Goal: Task Accomplishment & Management: Manage account settings

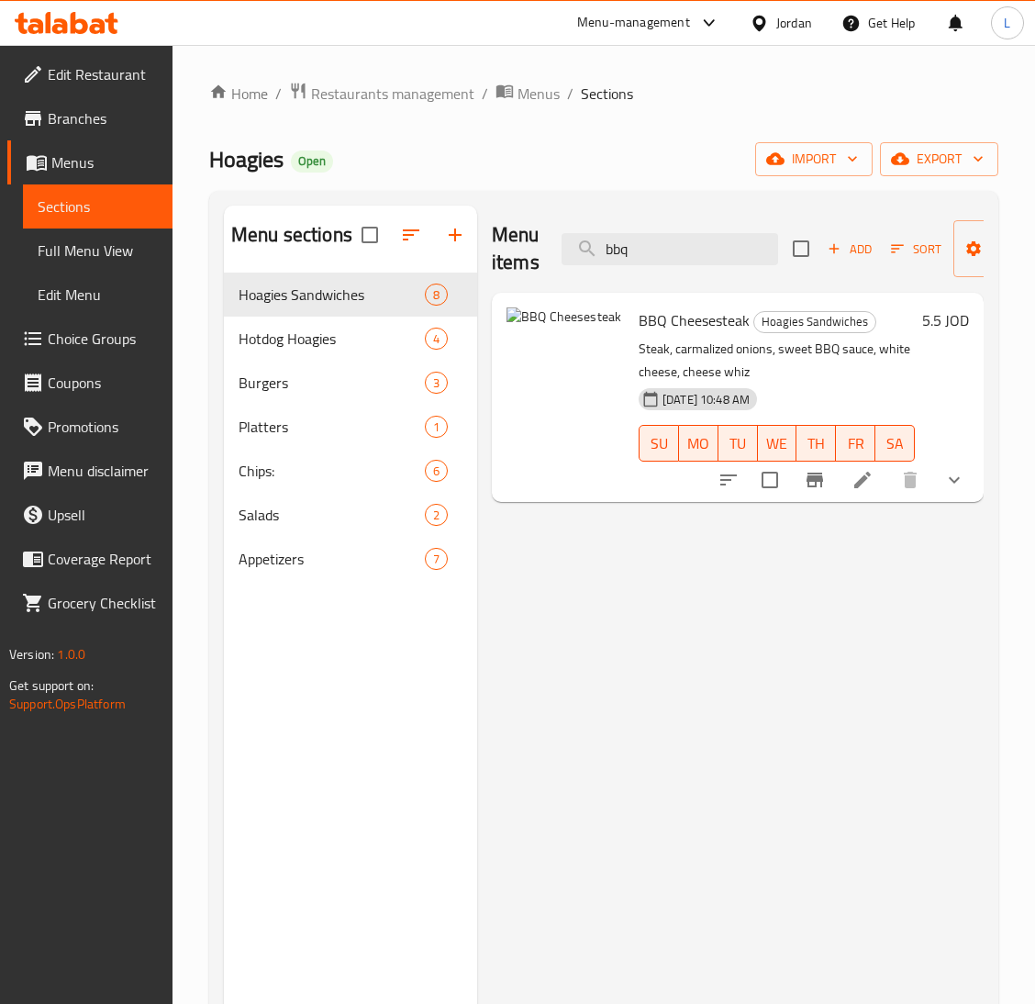
click at [862, 479] on icon at bounding box center [862, 480] width 17 height 17
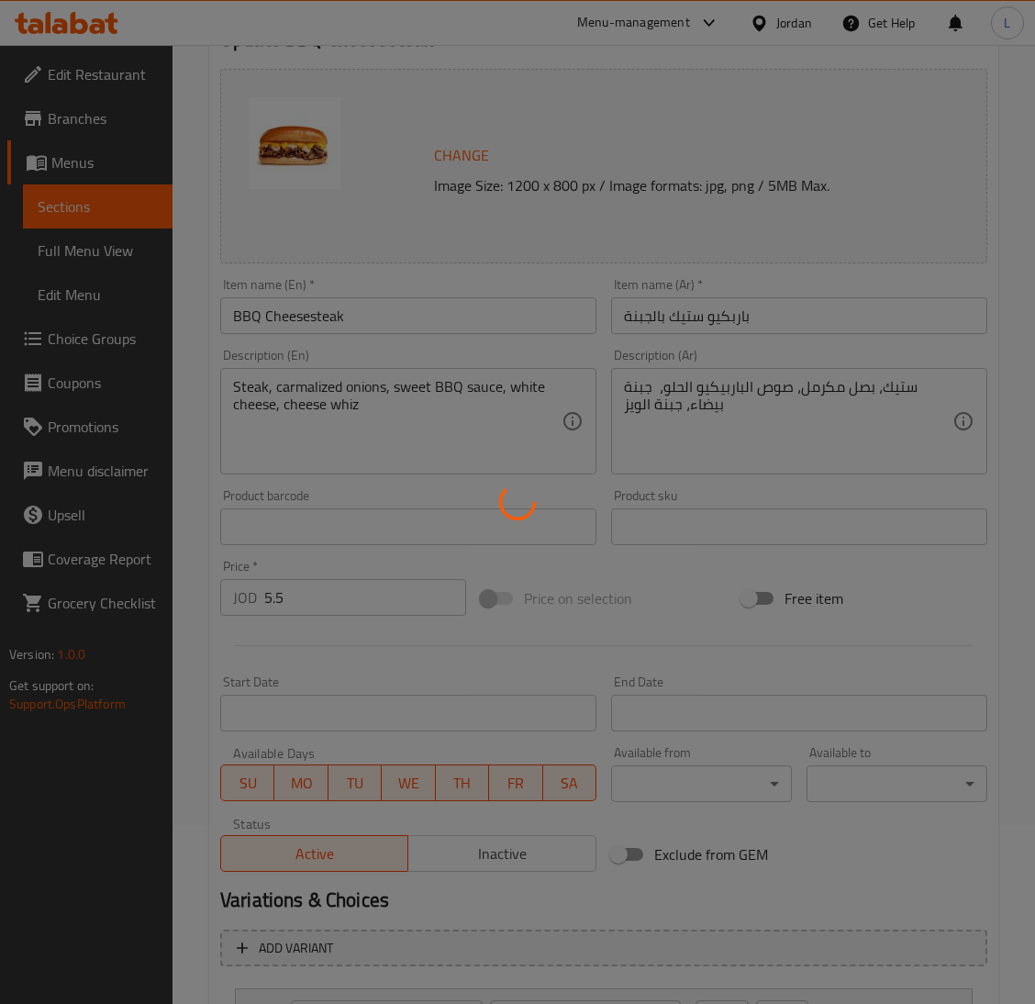
scroll to position [350, 0]
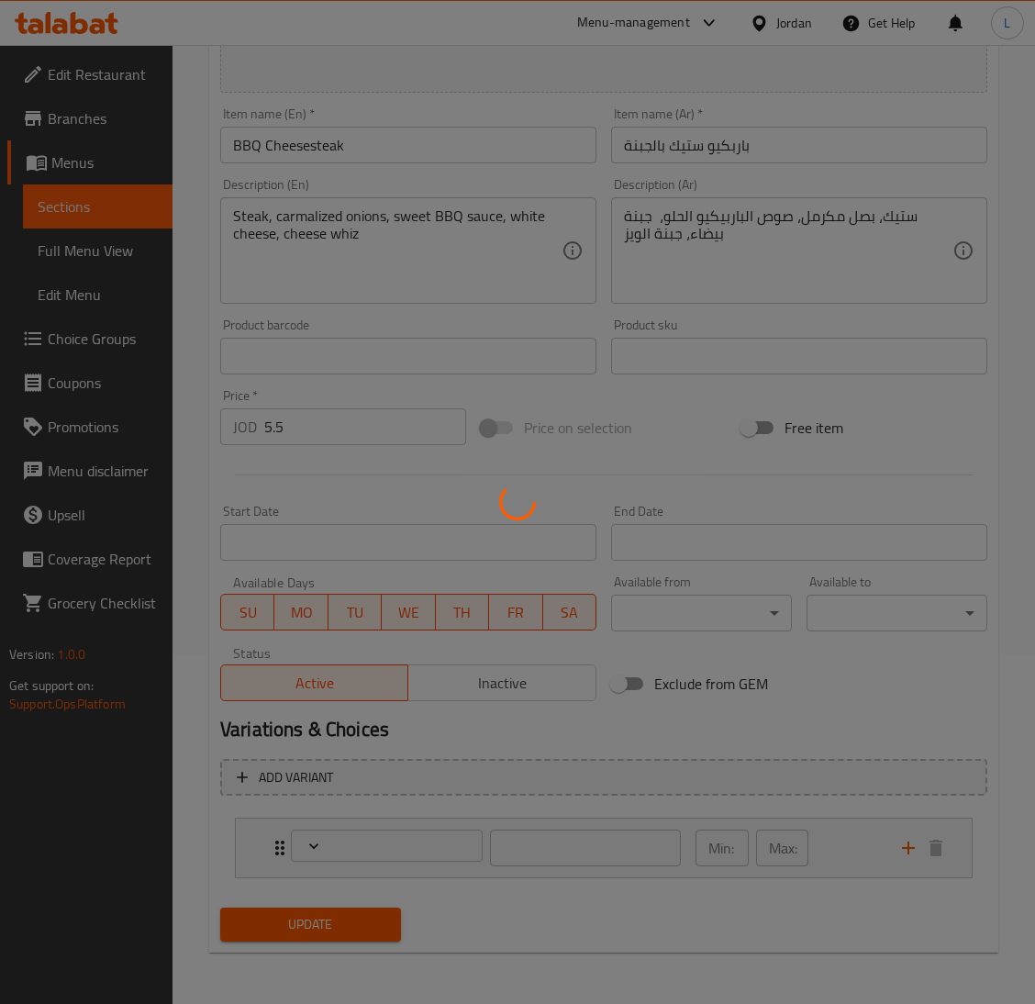
type input "اجعلها وجبة:"
type input "0"
type input "1"
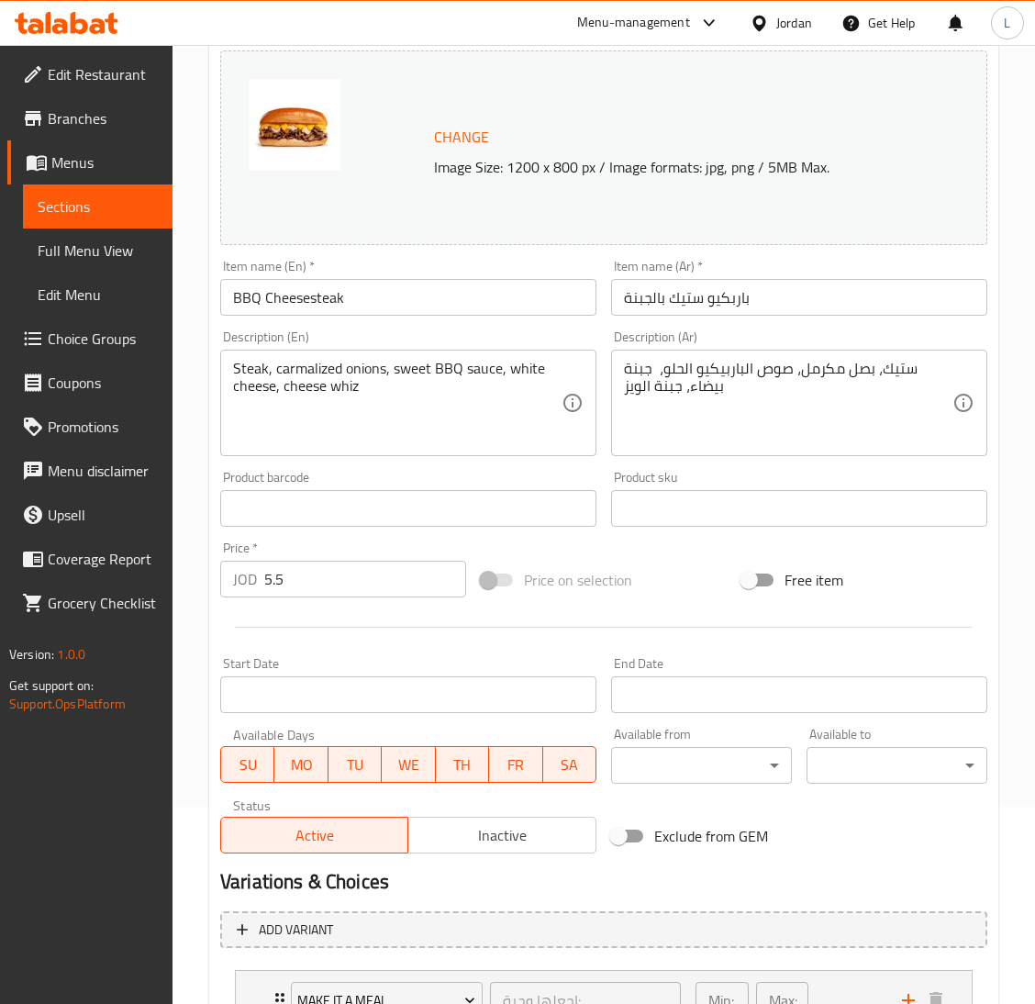
scroll to position [0, 0]
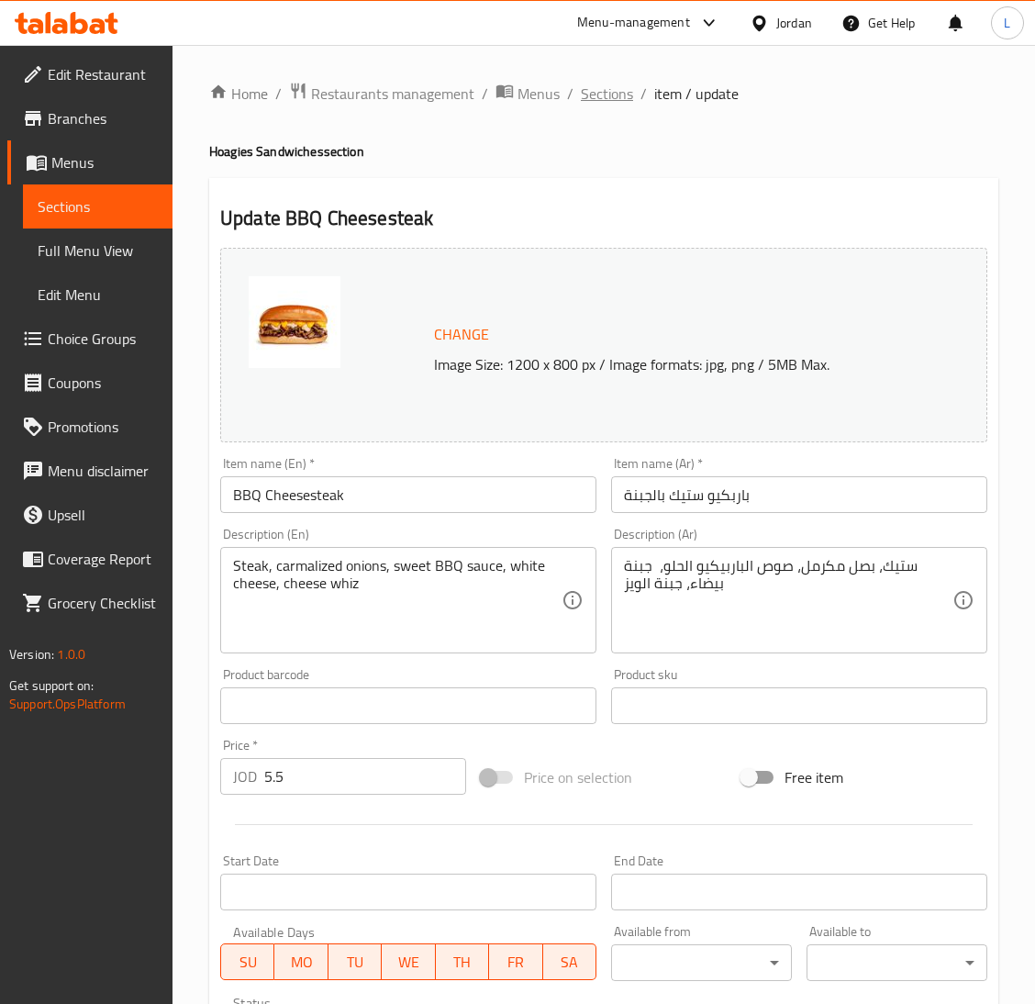
click at [601, 95] on span "Sections" at bounding box center [607, 94] width 52 height 22
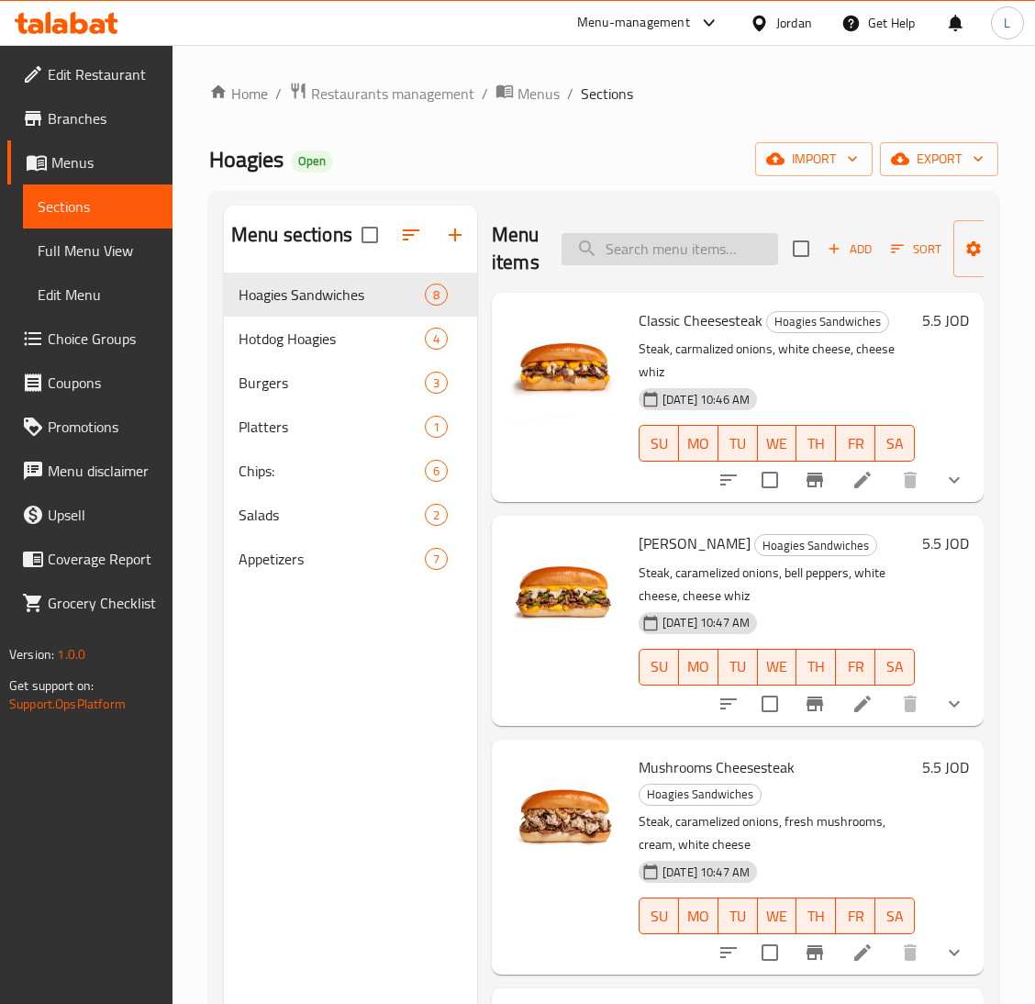
click at [684, 252] on input "search" at bounding box center [670, 249] width 217 height 32
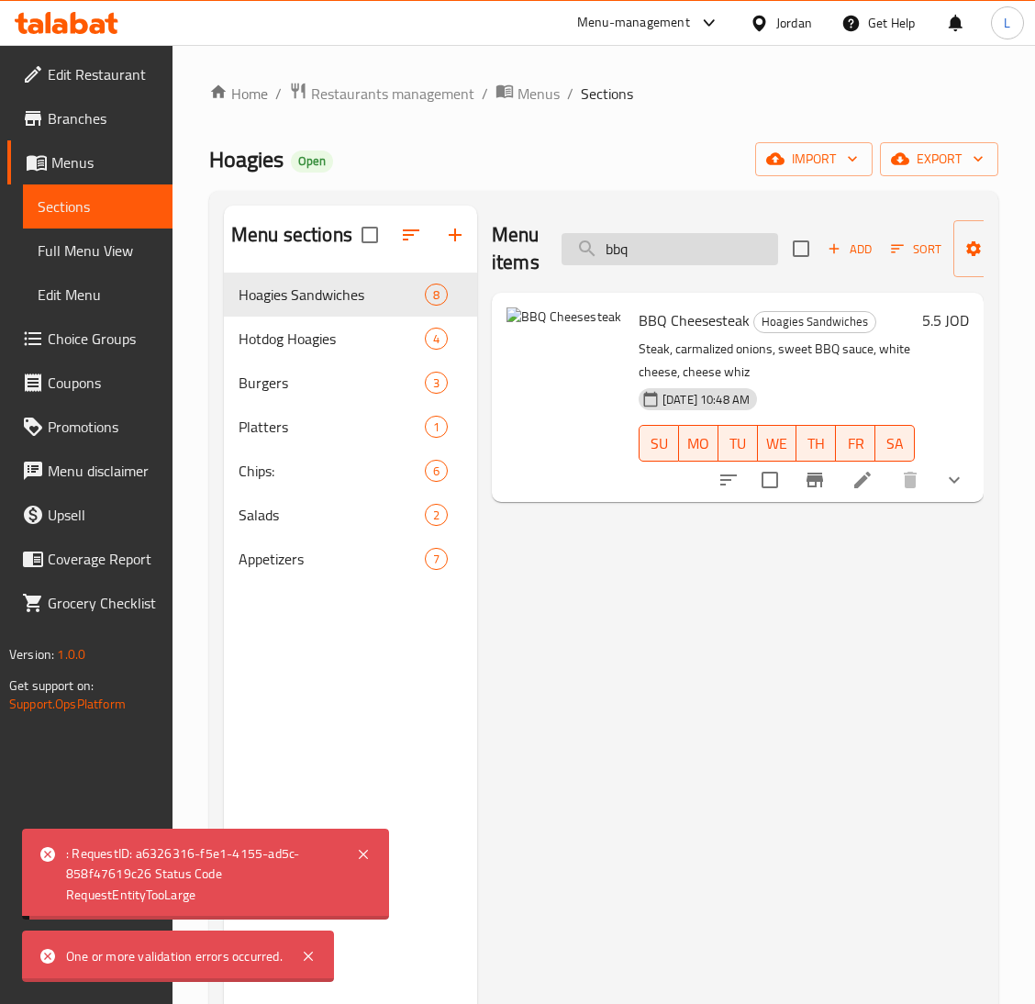
click at [638, 237] on input "bbq" at bounding box center [670, 249] width 217 height 32
click at [673, 247] on input "bbq" at bounding box center [670, 249] width 217 height 32
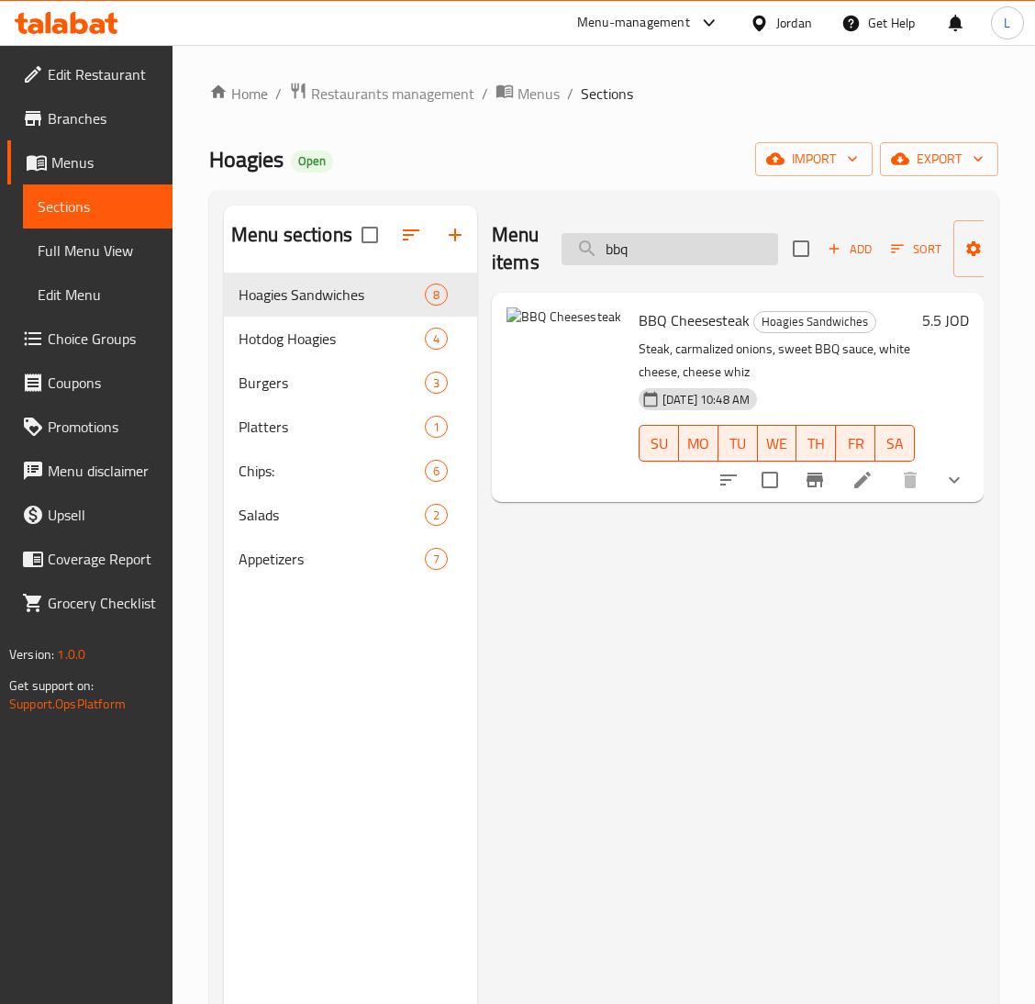
click at [681, 241] on input "bbq" at bounding box center [670, 249] width 217 height 32
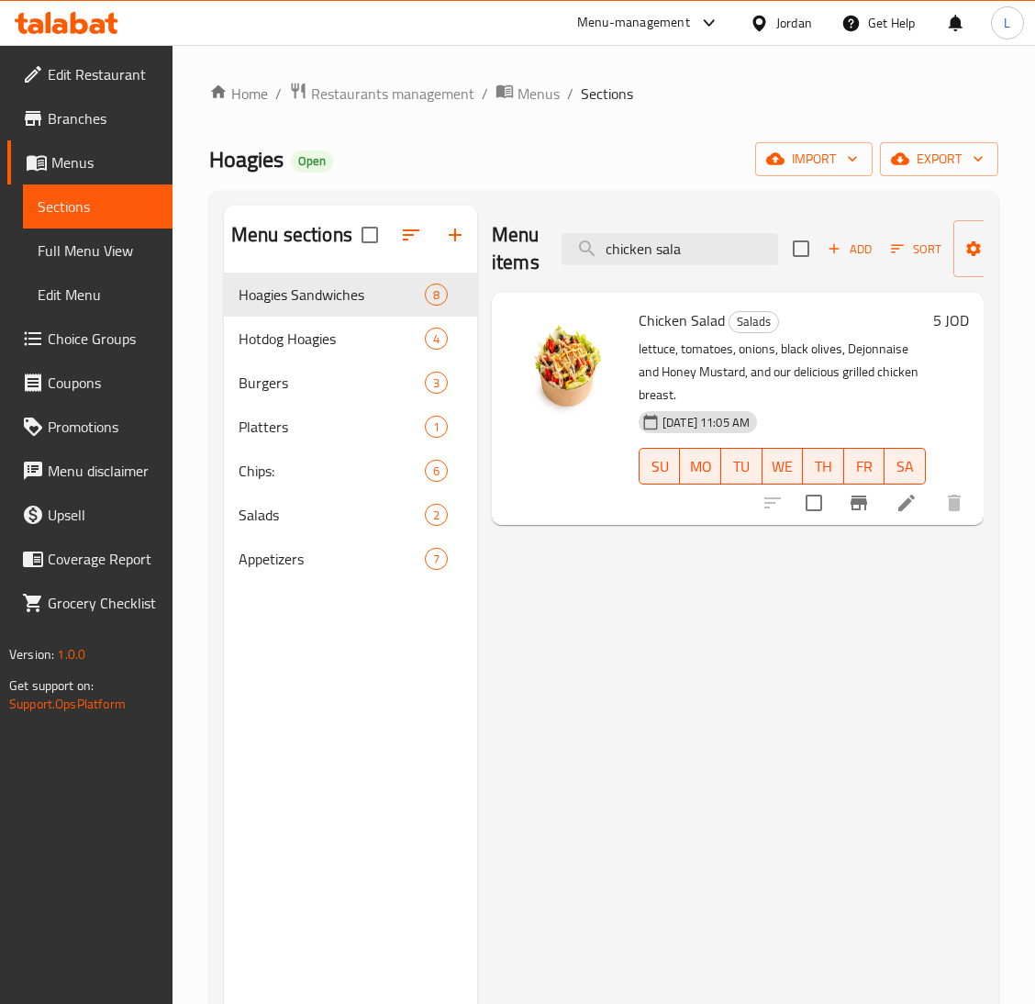
type input "chicken sala"
click at [674, 245] on input "chicken sala" at bounding box center [670, 249] width 217 height 32
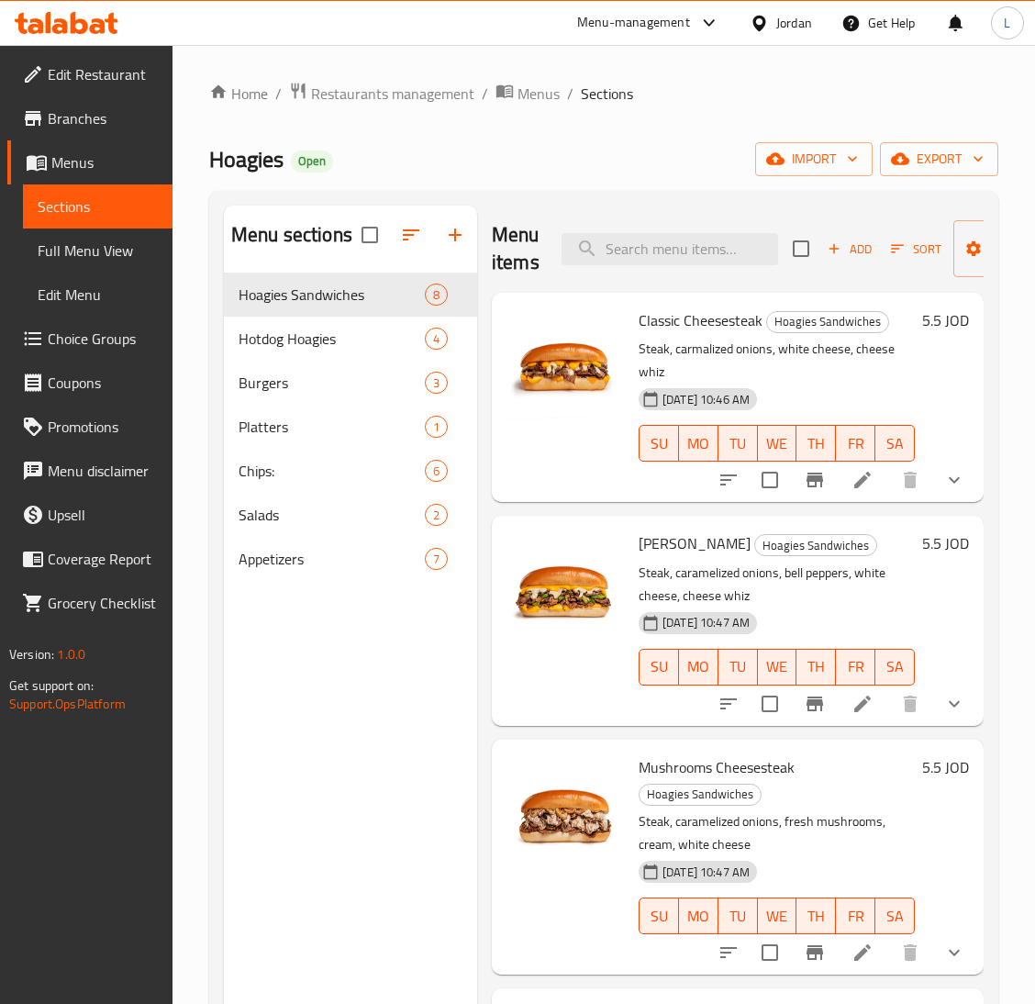
click at [46, 25] on icon at bounding box center [49, 22] width 6 height 21
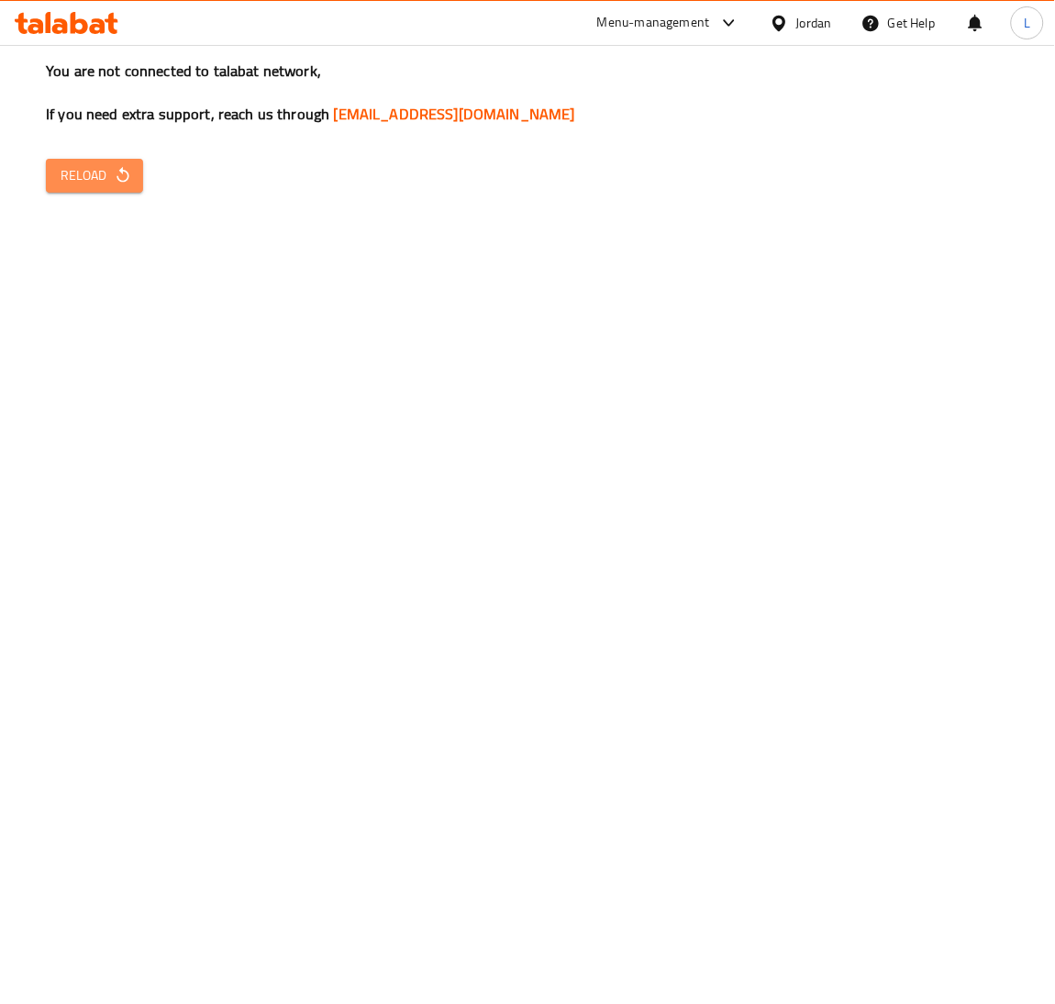
click at [89, 181] on span "Reload" at bounding box center [95, 175] width 68 height 23
click at [119, 177] on icon "button" at bounding box center [123, 175] width 18 height 18
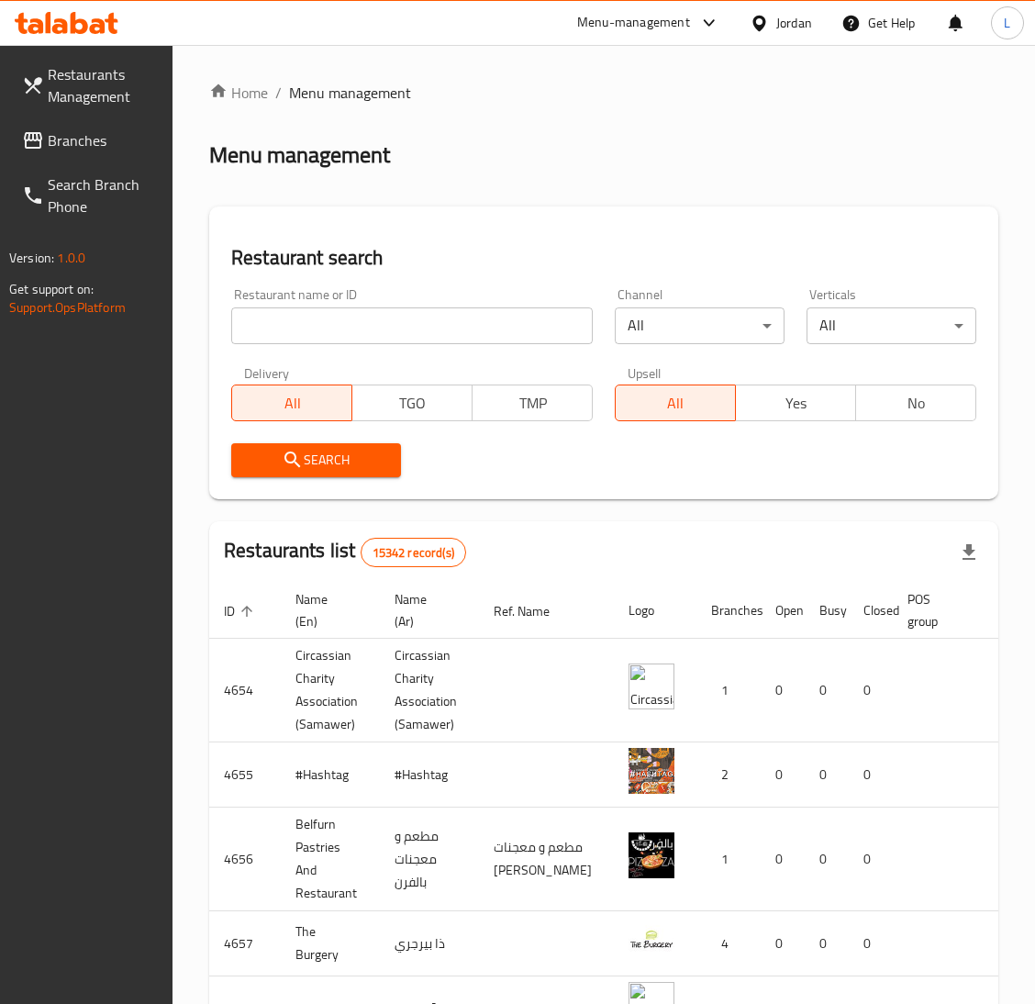
click at [407, 338] on input "search" at bounding box center [412, 325] width 362 height 37
paste input "686693"
type input "686693"
click at [73, 129] on span "Branches" at bounding box center [103, 140] width 110 height 22
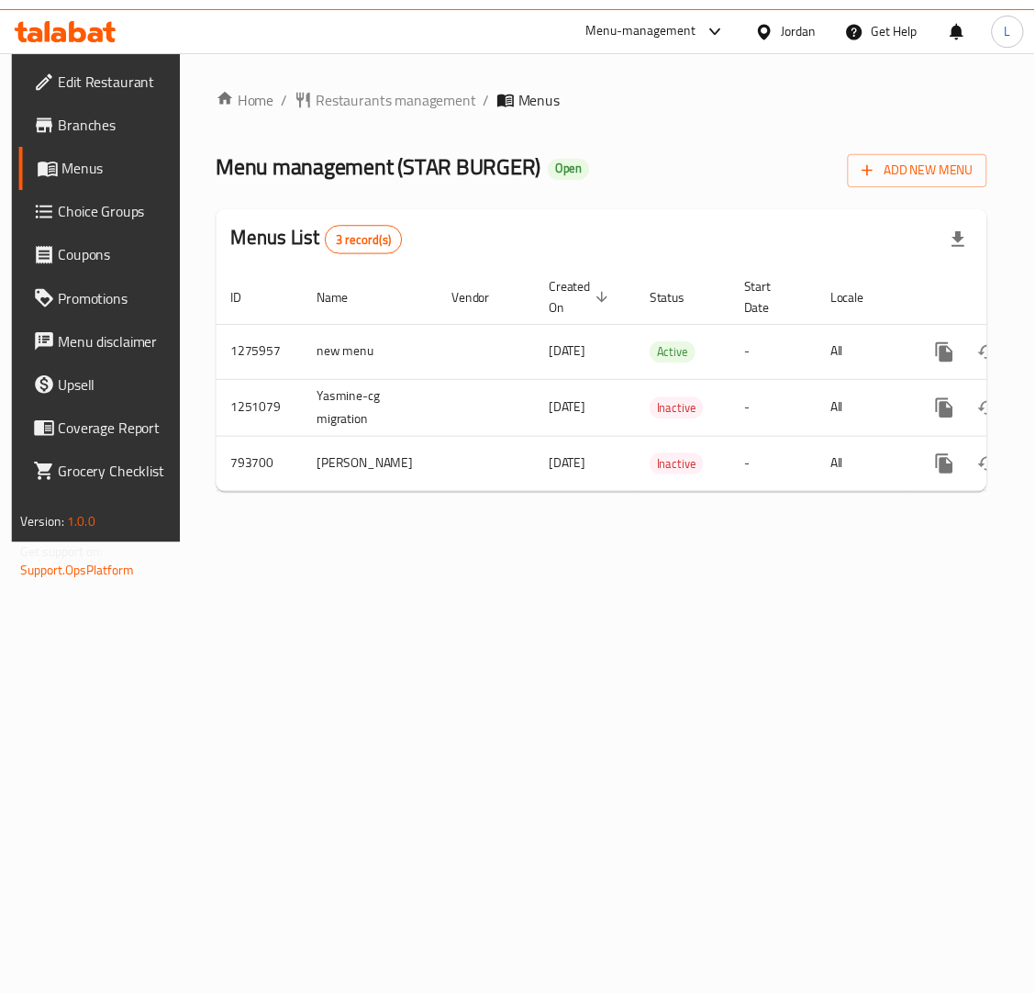
scroll to position [0, 104]
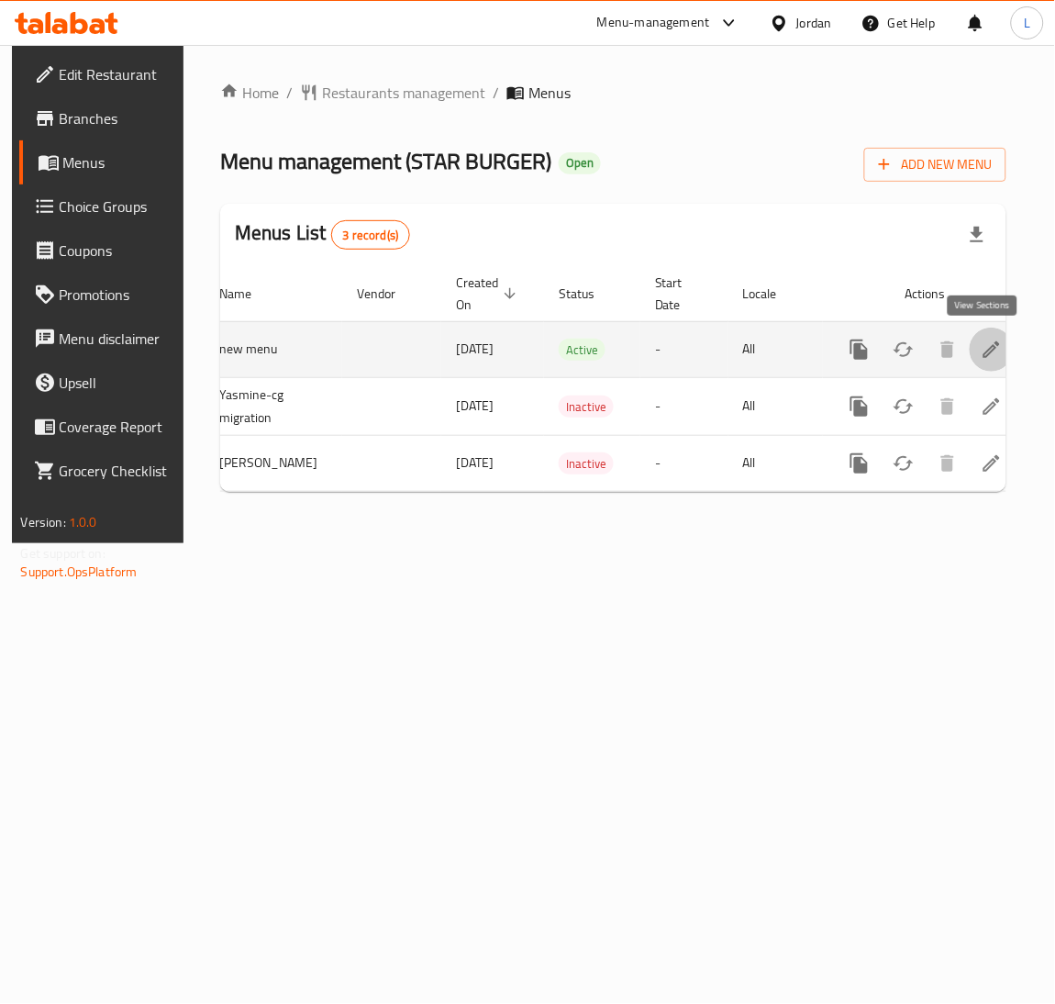
click at [990, 361] on link "enhanced table" at bounding box center [992, 350] width 44 height 44
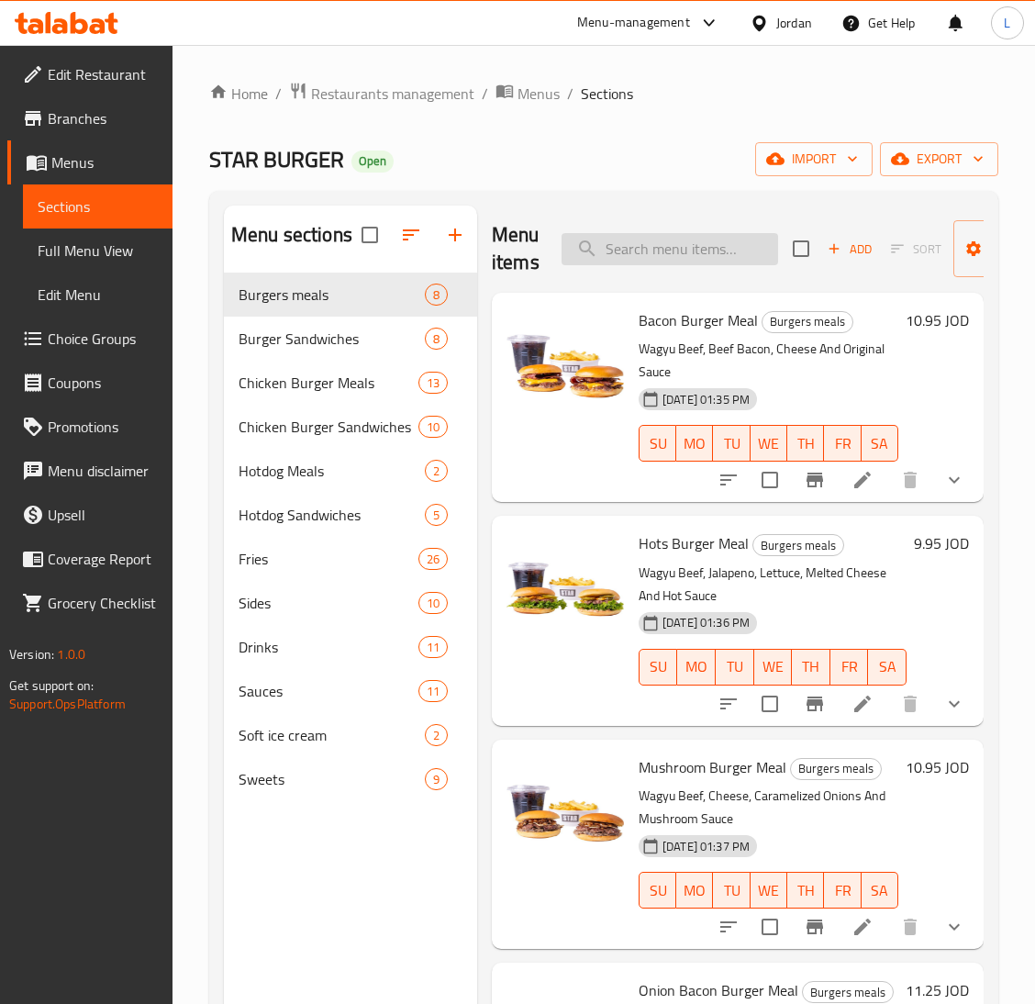
click at [626, 234] on input "search" at bounding box center [670, 249] width 217 height 32
click at [943, 473] on icon "show more" at bounding box center [954, 480] width 22 height 22
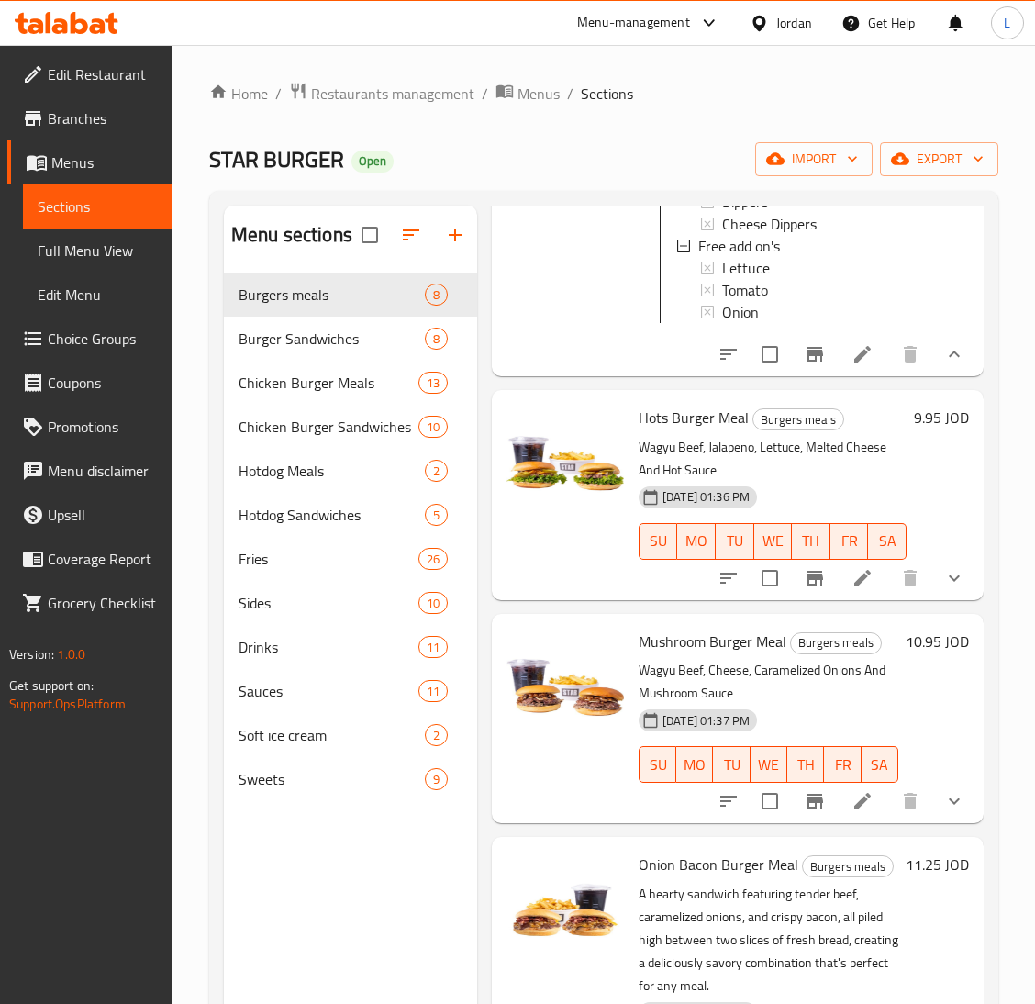
scroll to position [1238, 0]
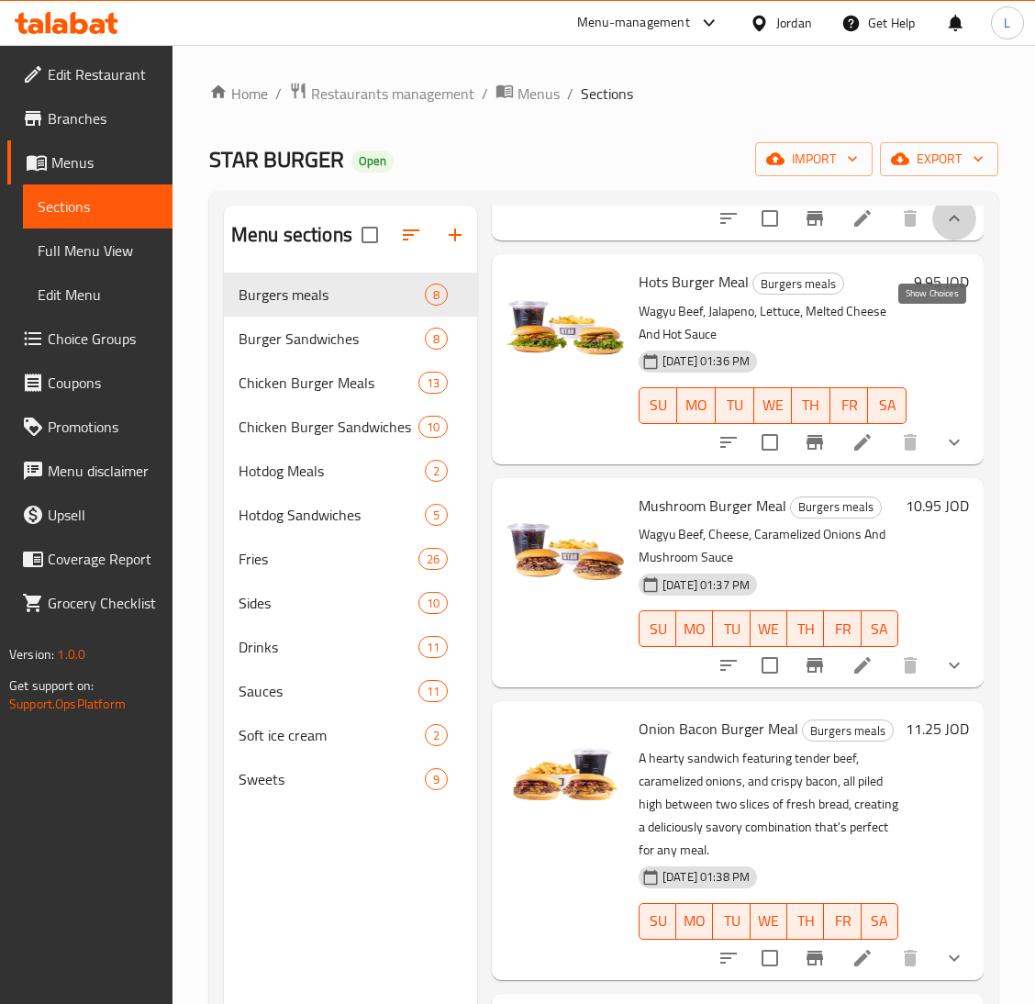
click at [943, 229] on icon "show more" at bounding box center [954, 218] width 22 height 22
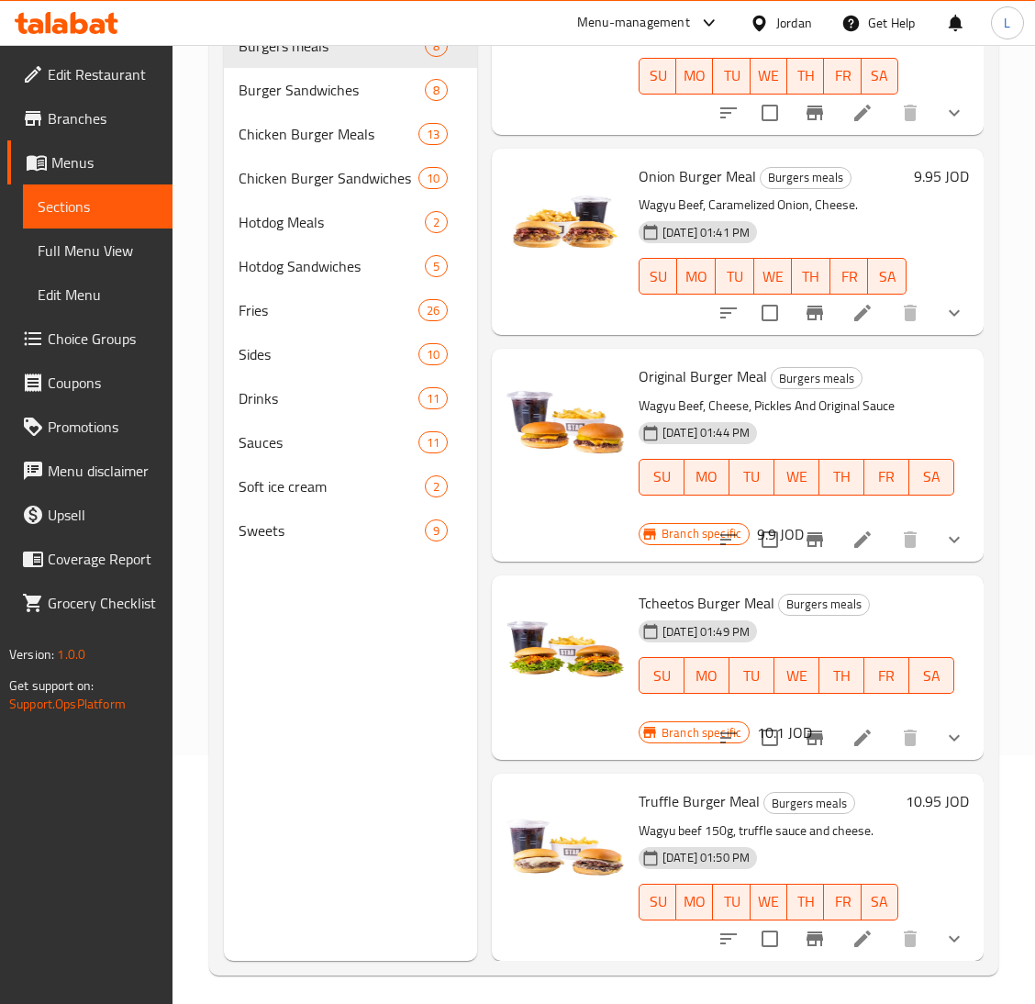
scroll to position [259, 0]
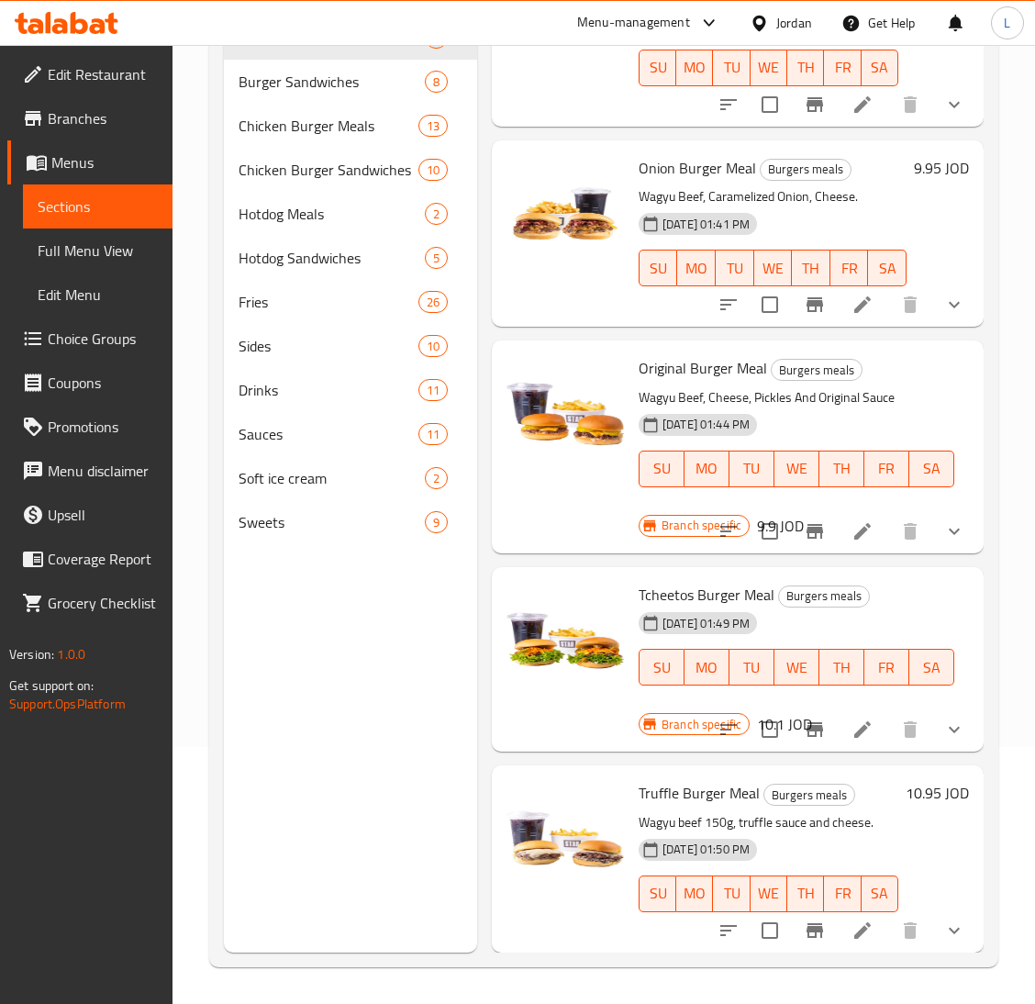
click at [932, 515] on button "show more" at bounding box center [954, 531] width 44 height 44
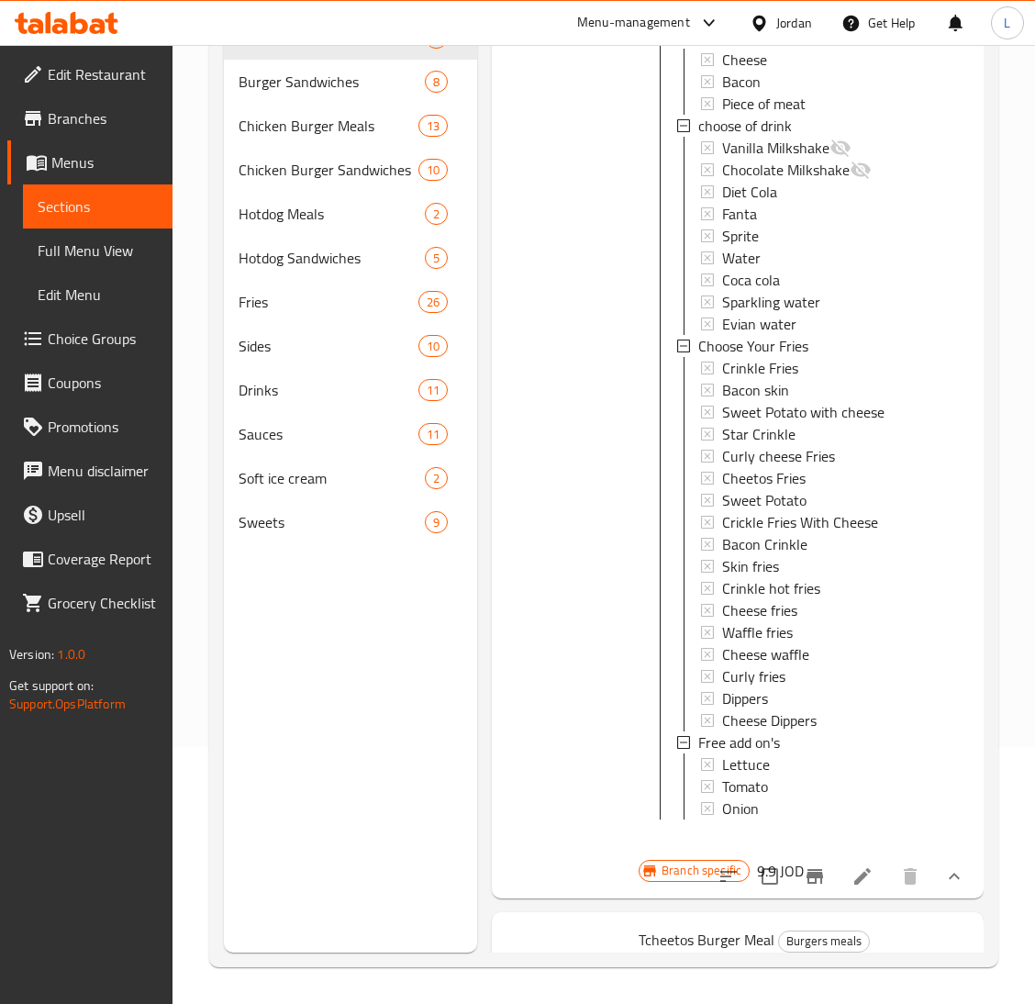
scroll to position [1728, 0]
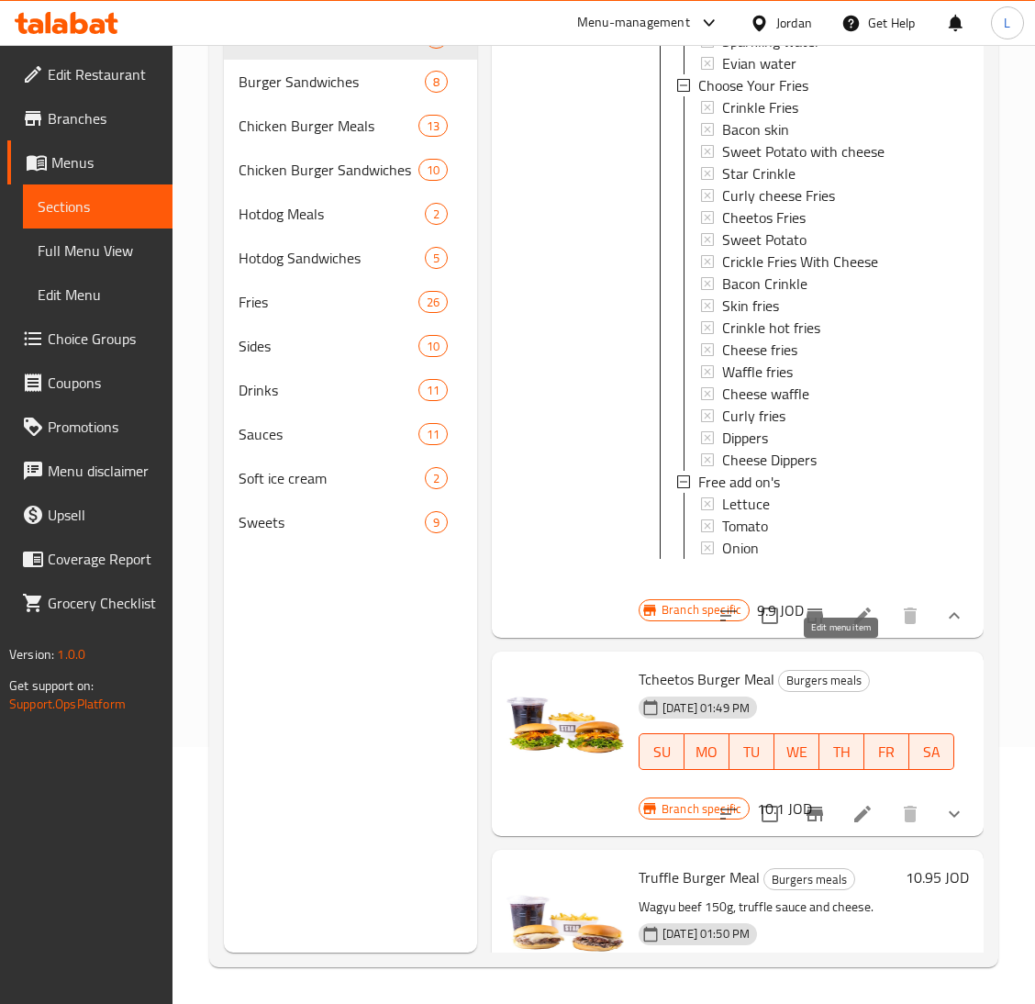
click at [852, 627] on icon at bounding box center [863, 616] width 22 height 22
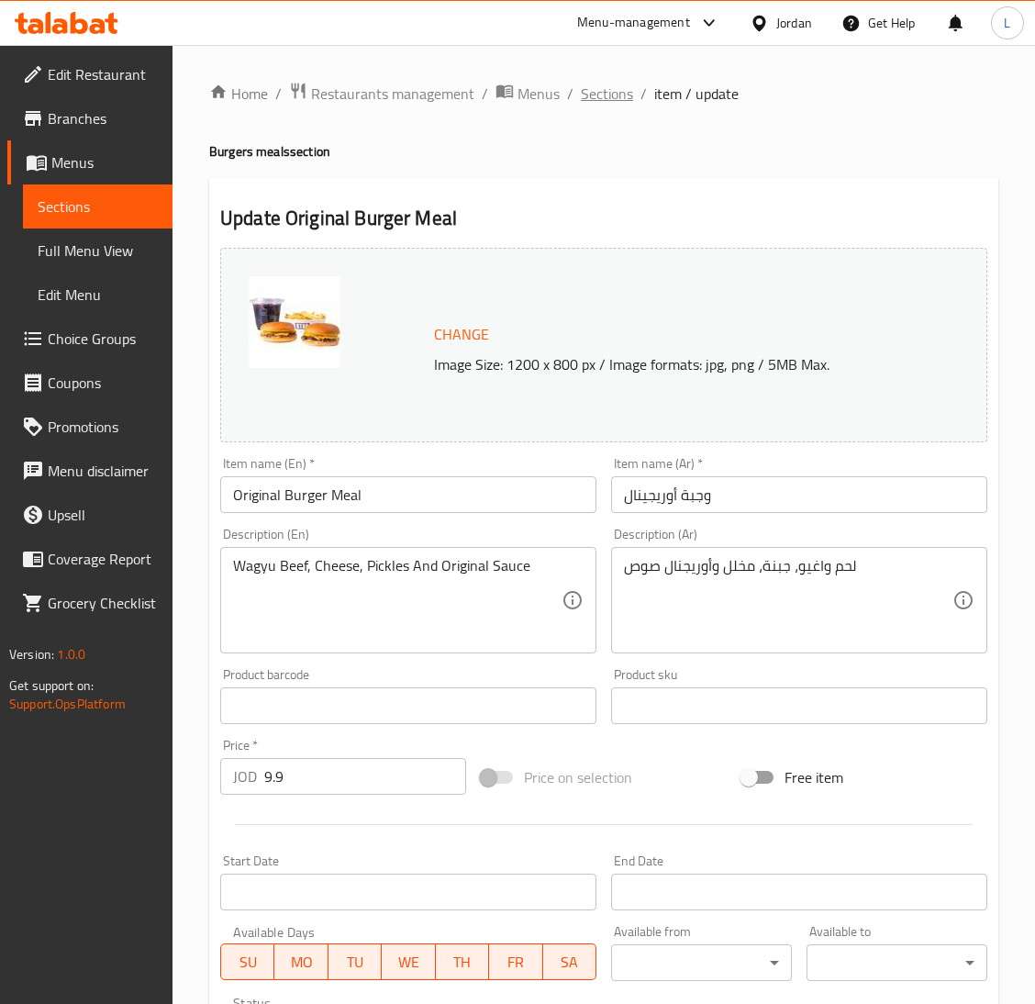
click at [597, 88] on span "Sections" at bounding box center [607, 94] width 52 height 22
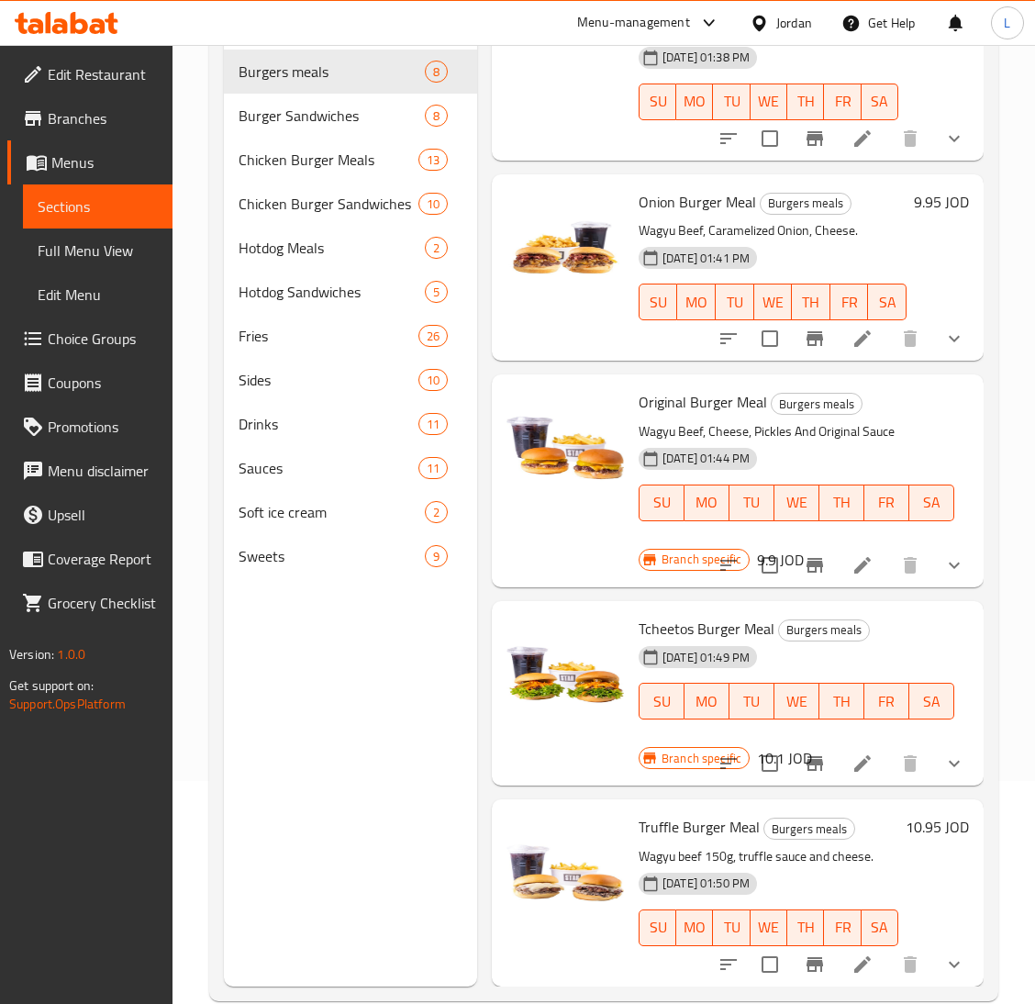
scroll to position [259, 0]
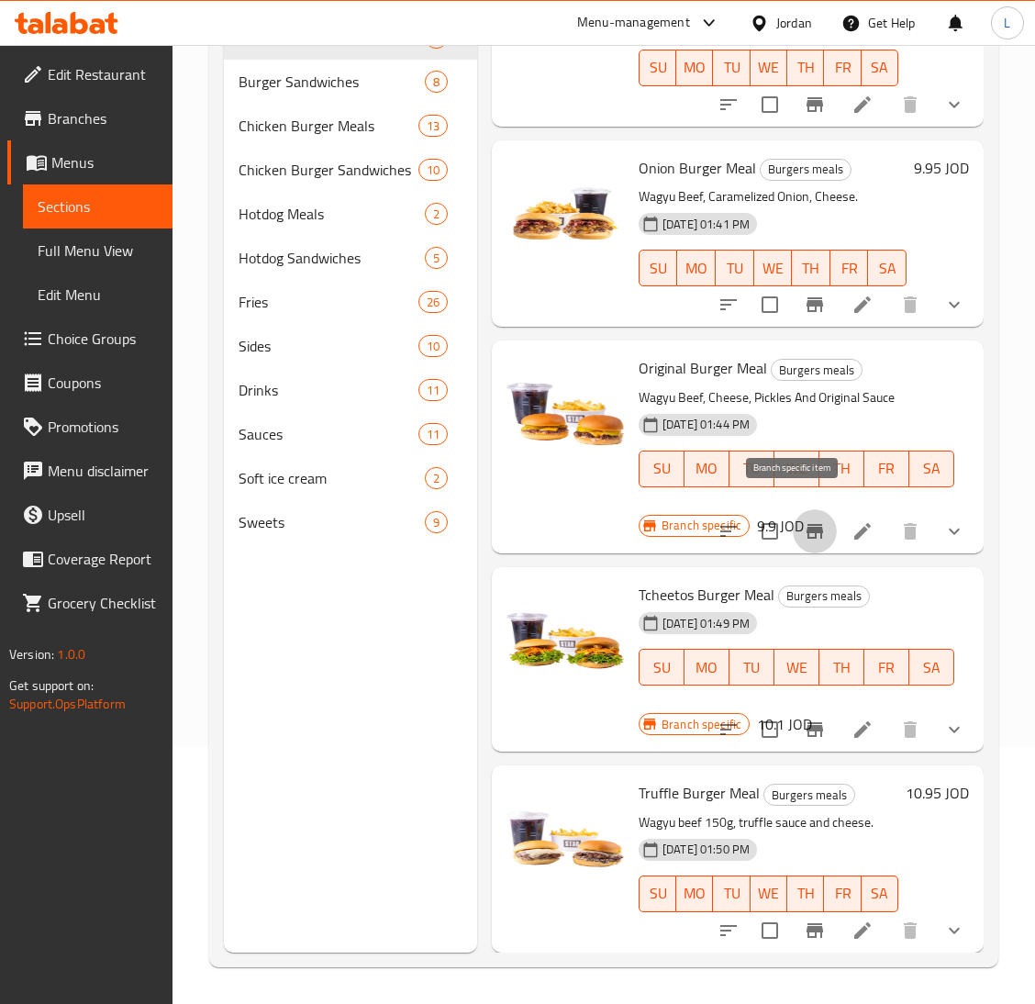
click at [807, 524] on icon "Branch-specific-item" at bounding box center [815, 531] width 17 height 15
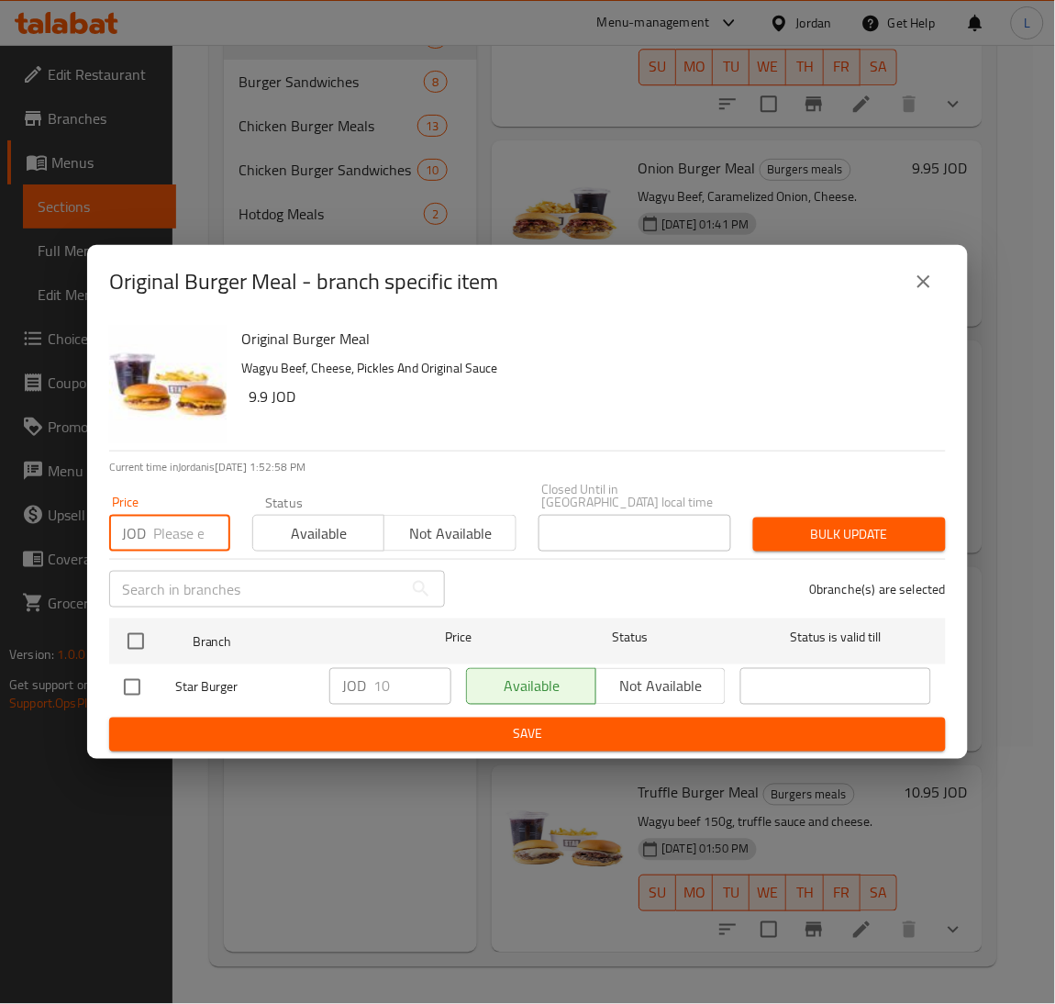
click at [162, 530] on input "number" at bounding box center [191, 533] width 77 height 37
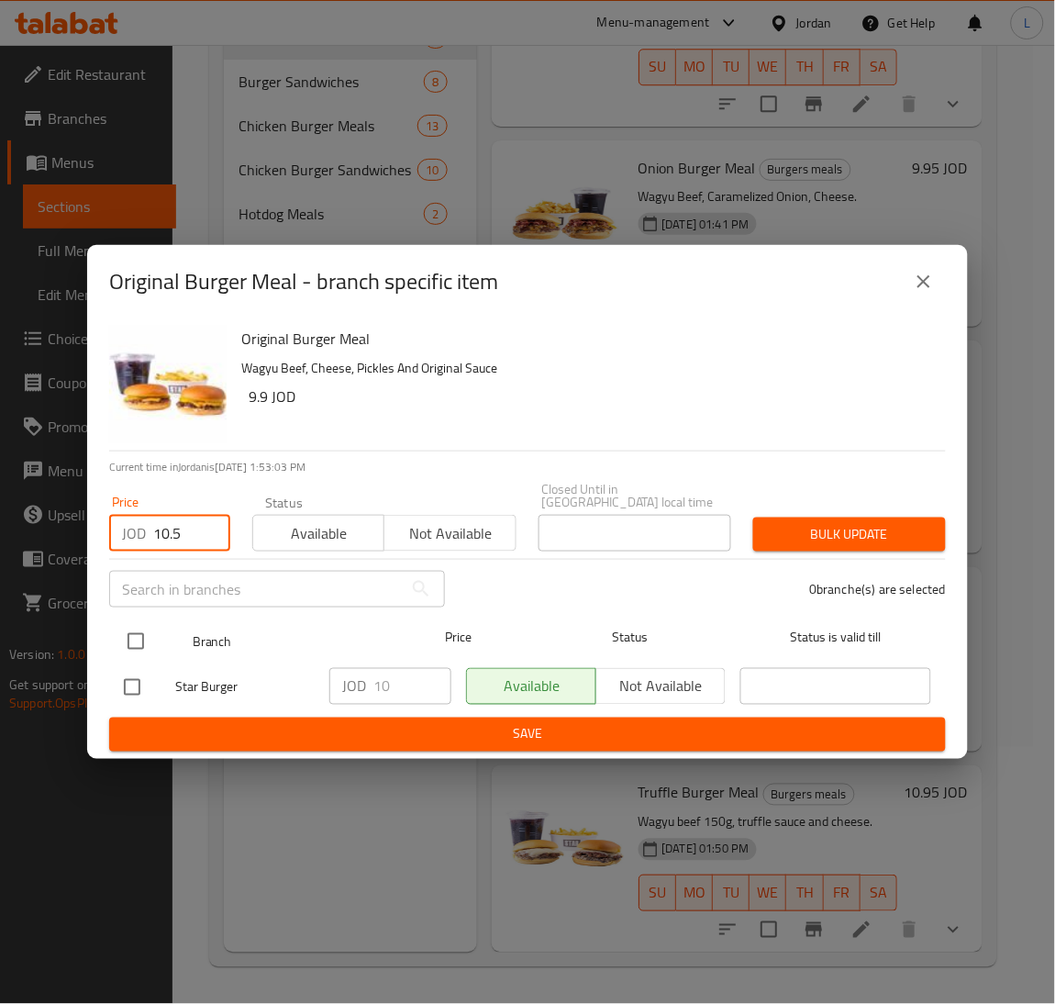
type input "10.5"
click at [134, 624] on input "checkbox" at bounding box center [136, 641] width 39 height 39
checkbox input "true"
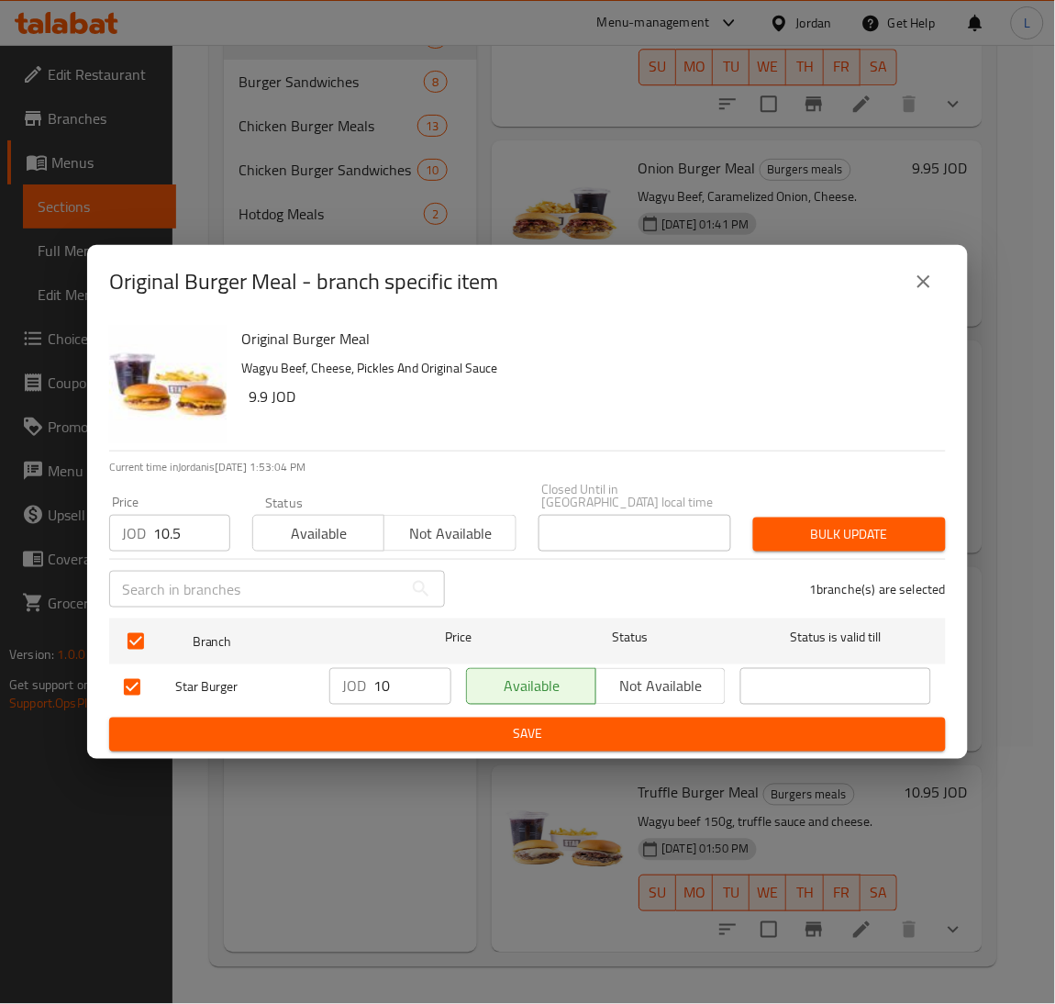
click at [830, 518] on button "Bulk update" at bounding box center [849, 535] width 193 height 34
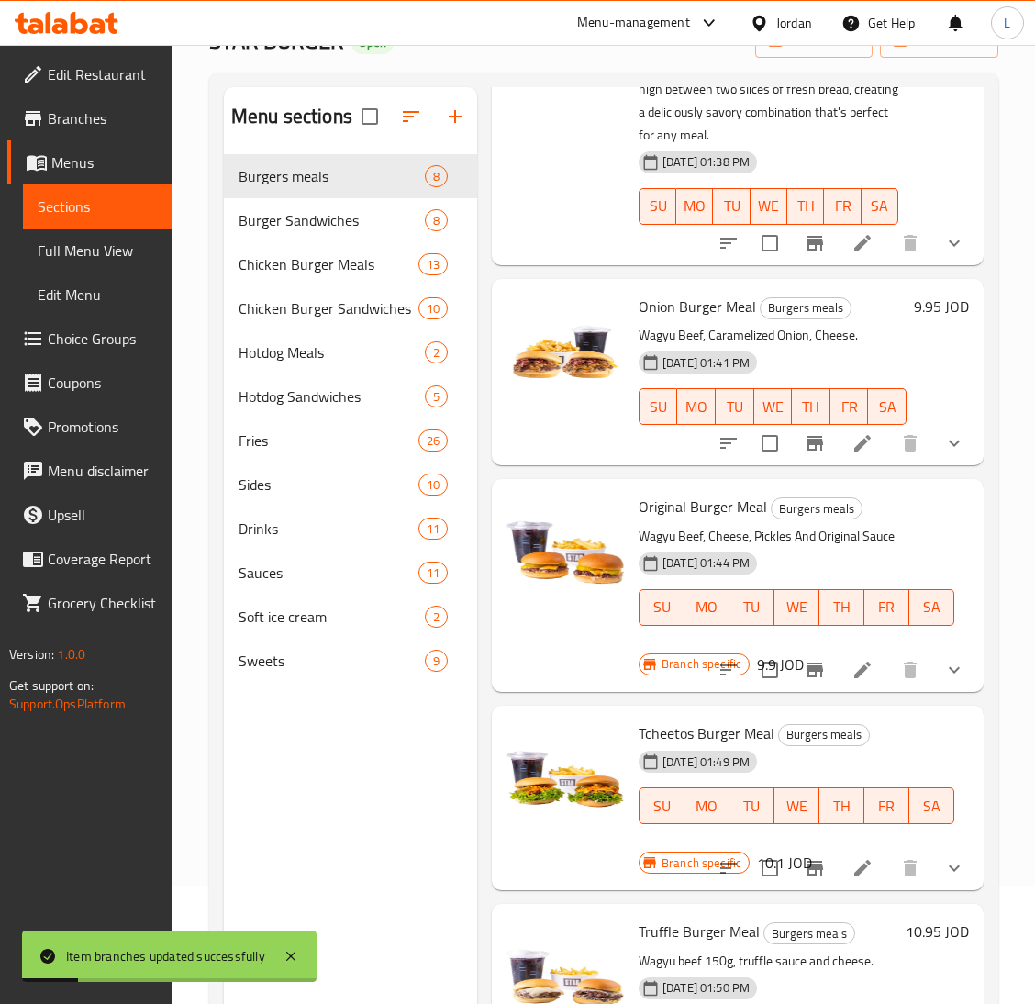
scroll to position [0, 0]
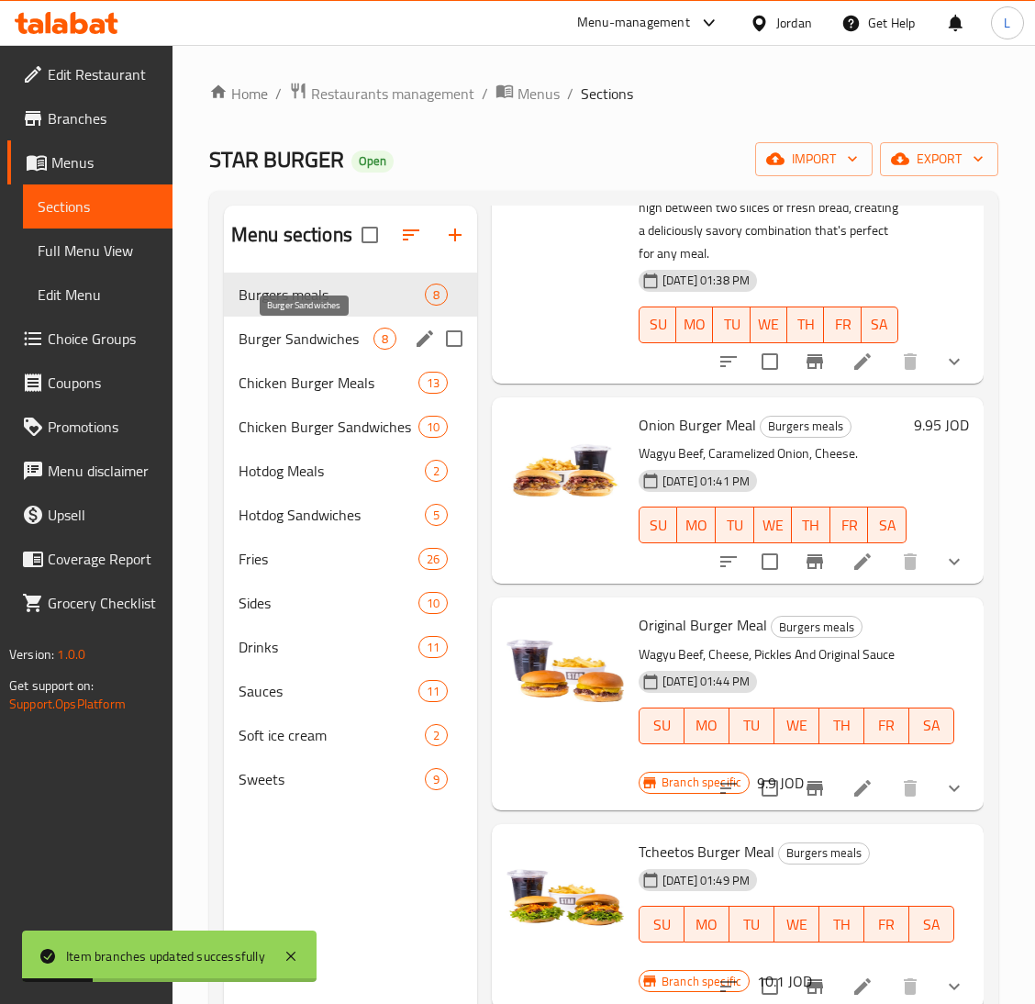
click at [351, 330] on span "Burger Sandwiches" at bounding box center [306, 339] width 135 height 22
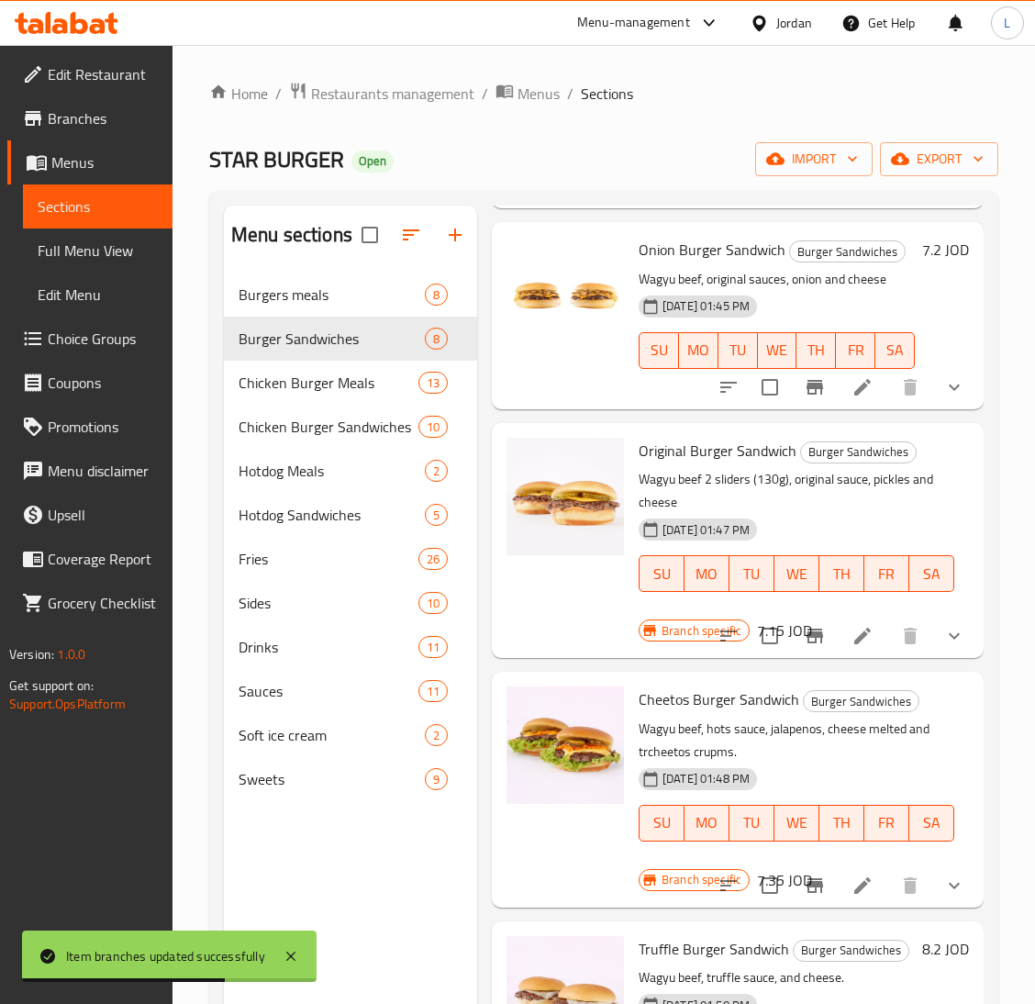
scroll to position [825, 0]
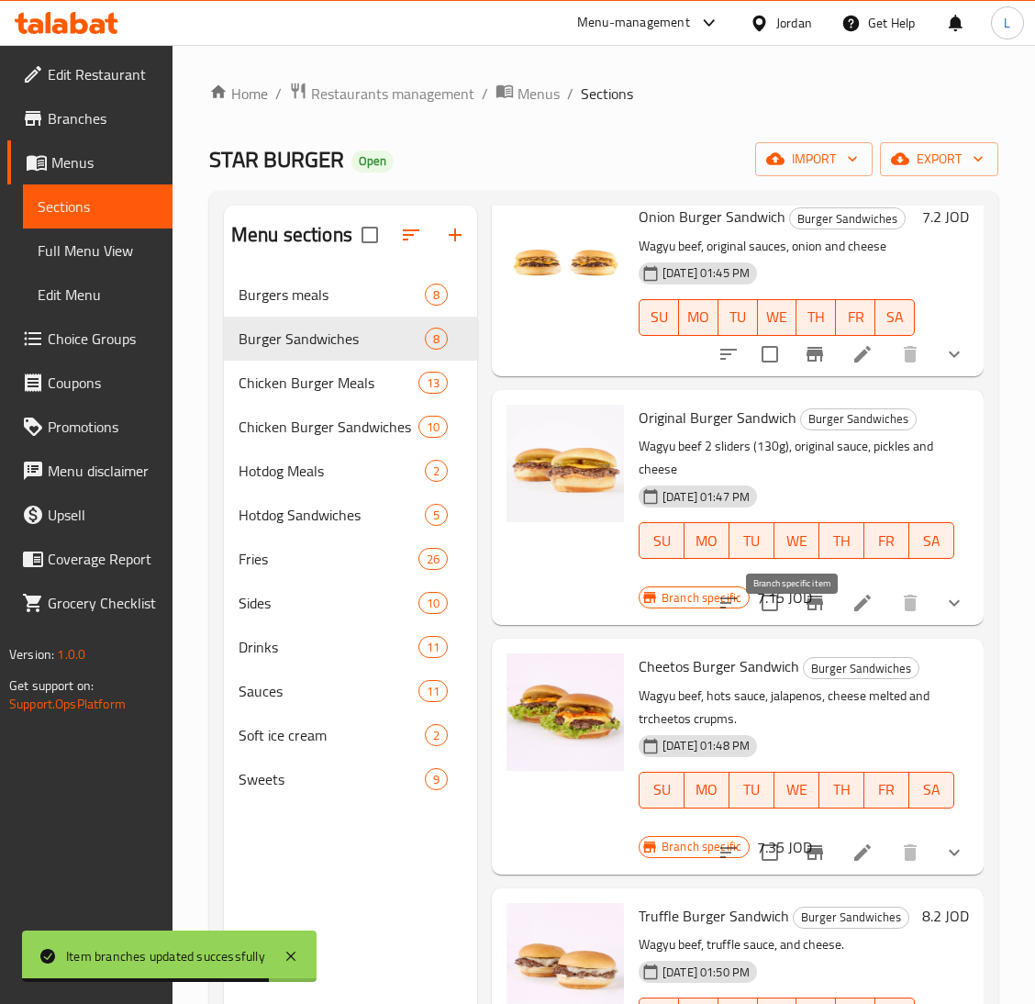
click at [807, 610] on icon "Branch-specific-item" at bounding box center [815, 603] width 17 height 15
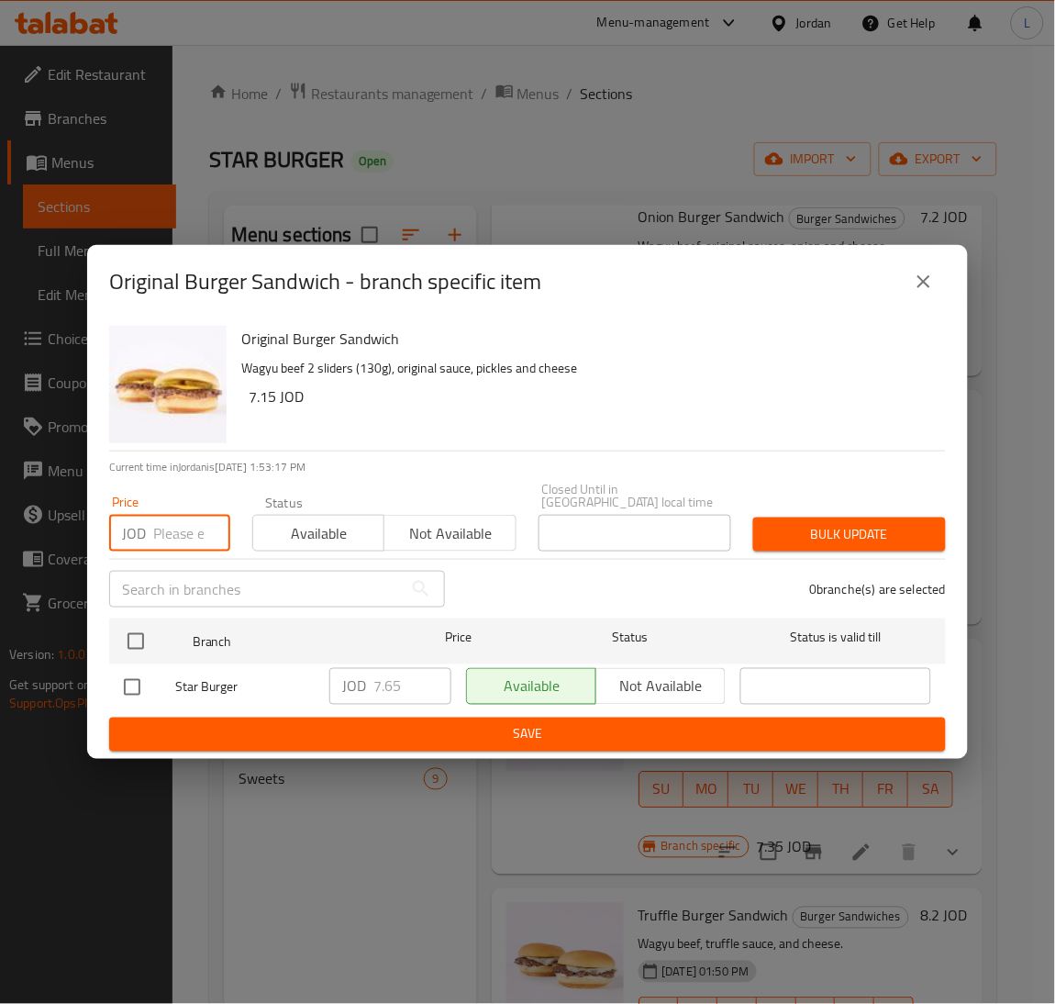
click at [183, 525] on input "number" at bounding box center [191, 533] width 77 height 37
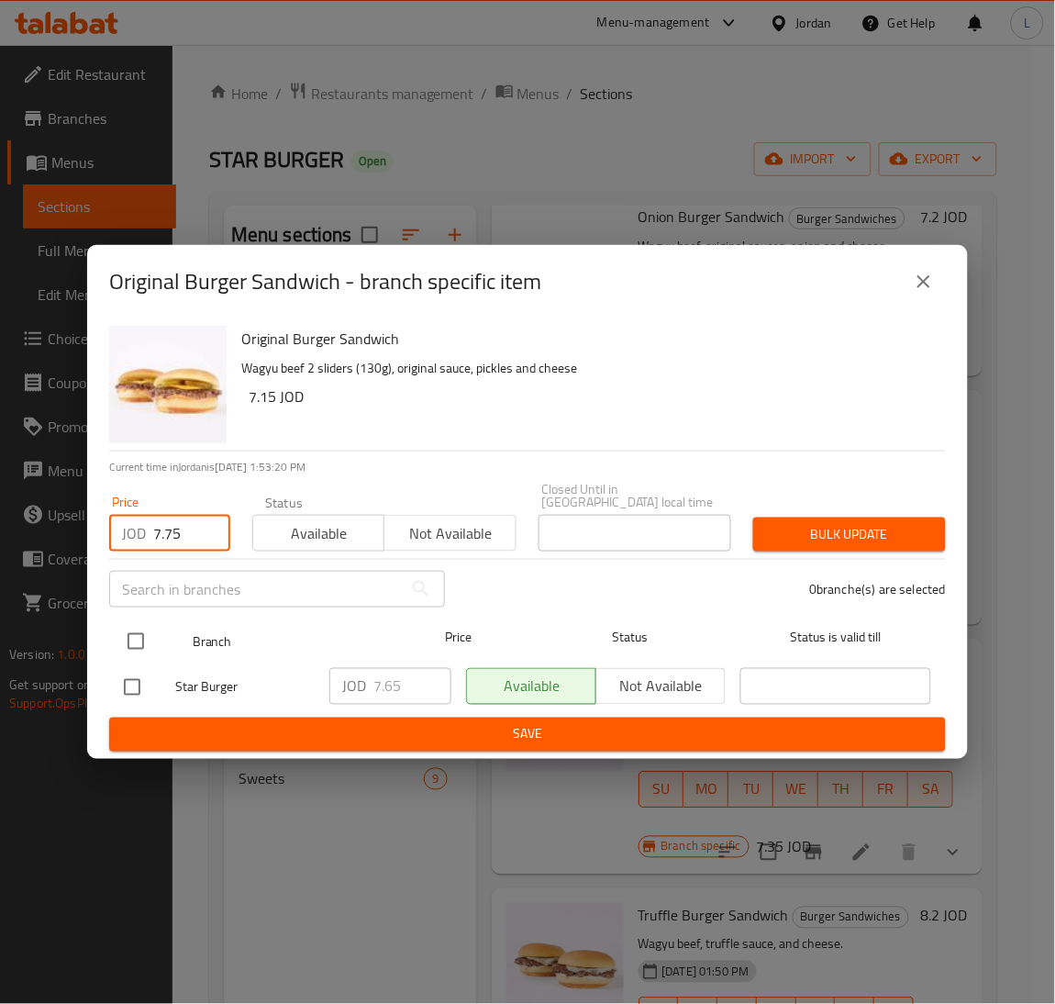
type input "7.75"
click at [120, 645] on input "checkbox" at bounding box center [136, 641] width 39 height 39
checkbox input "true"
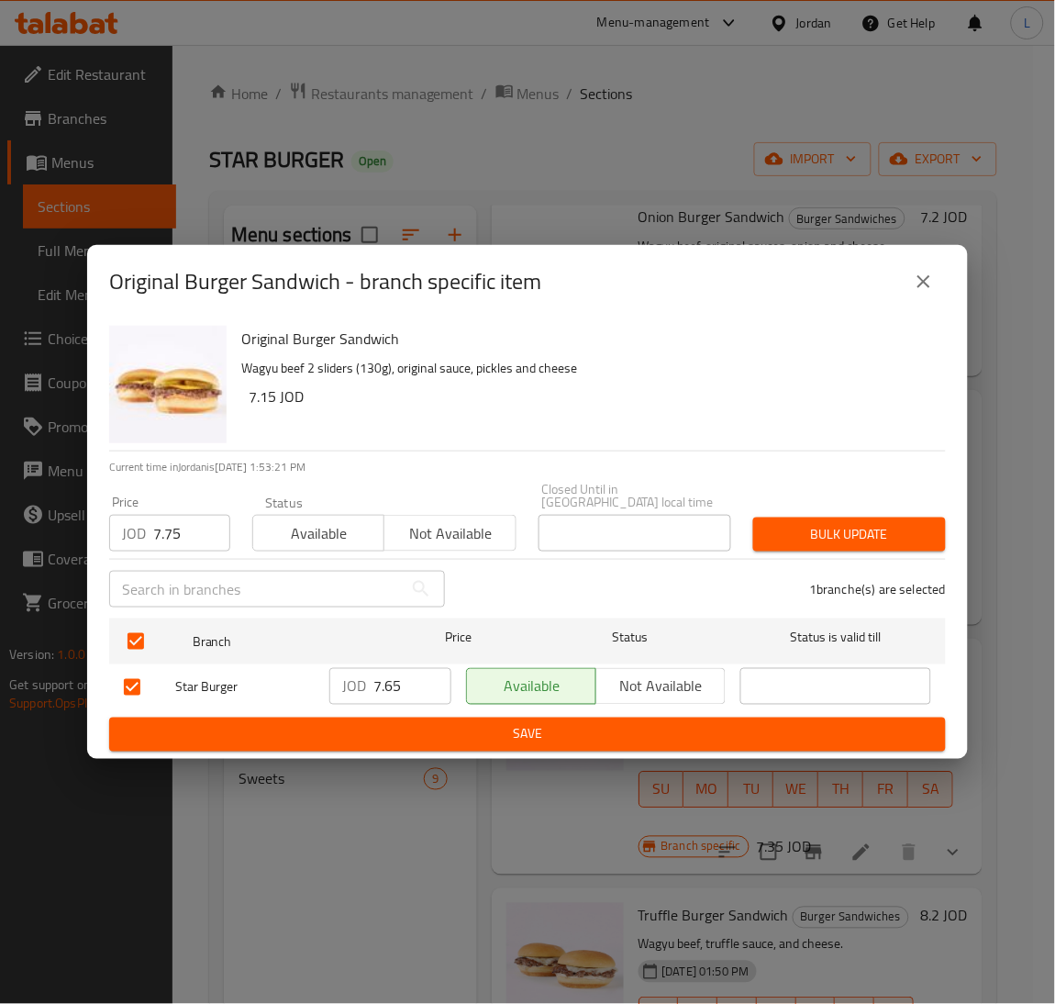
click at [817, 533] on span "Bulk update" at bounding box center [849, 534] width 163 height 23
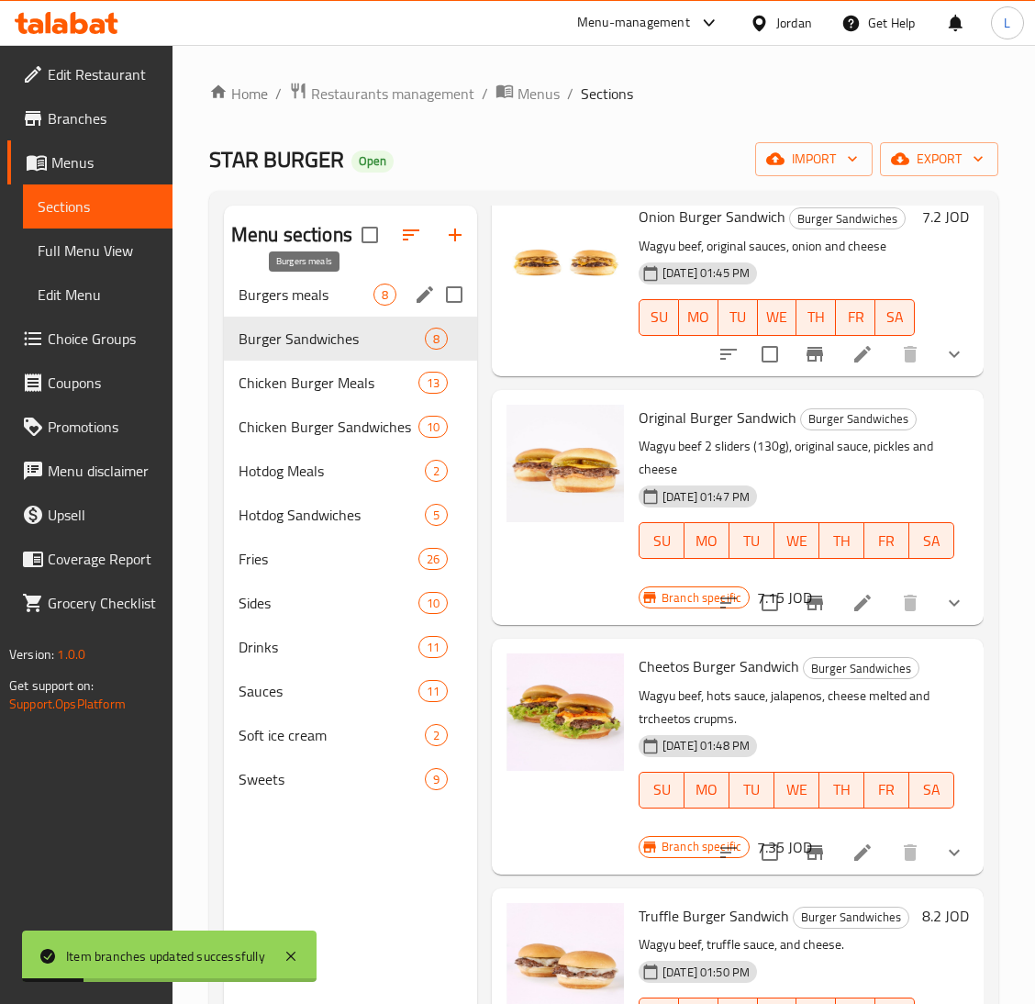
click at [296, 292] on span "Burgers meals" at bounding box center [306, 295] width 135 height 22
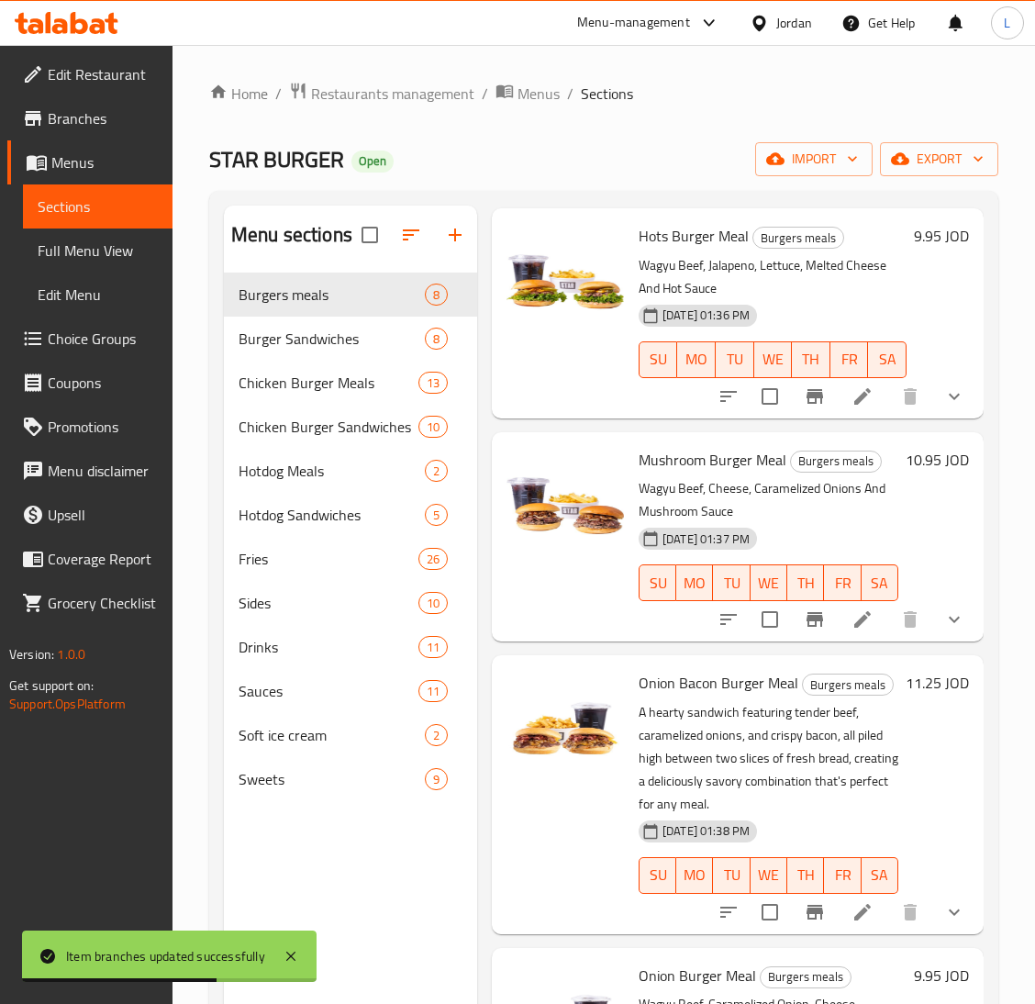
scroll to position [138, 0]
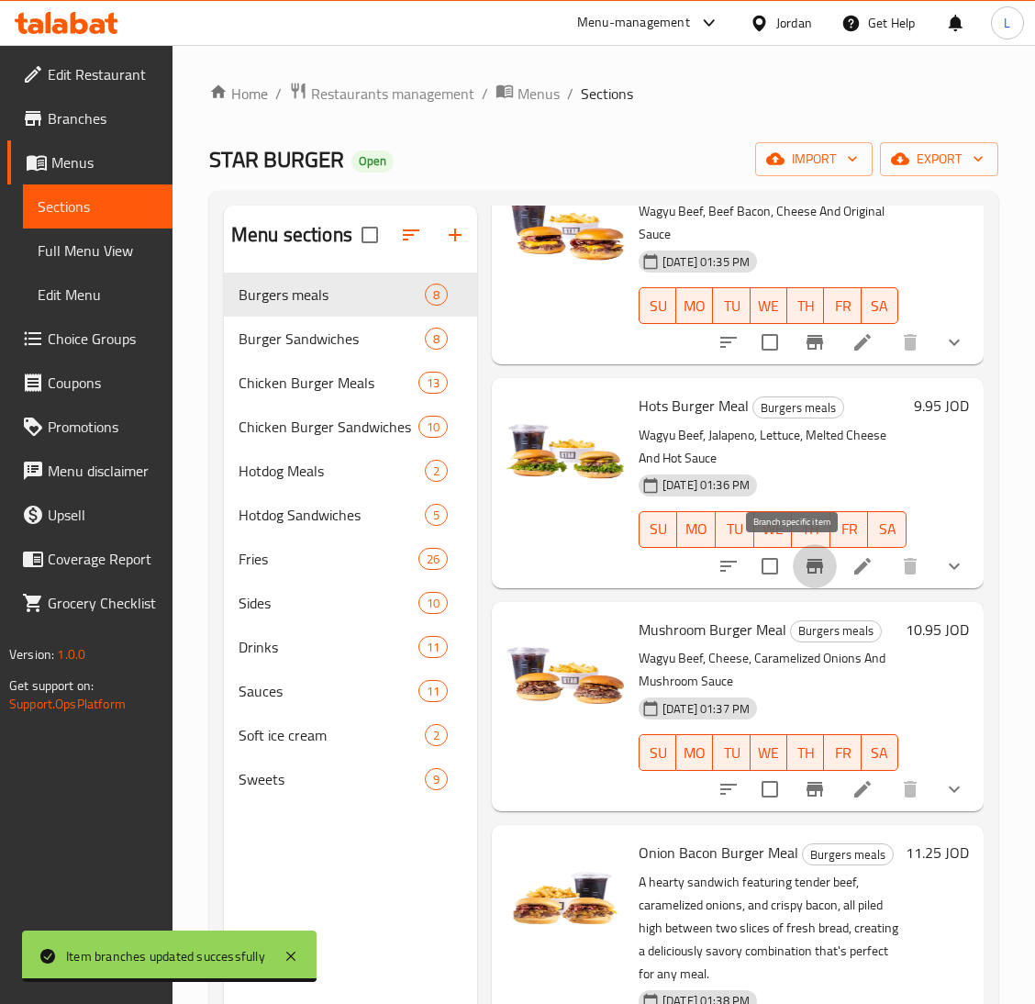
click at [807, 574] on icon "Branch-specific-item" at bounding box center [815, 566] width 17 height 15
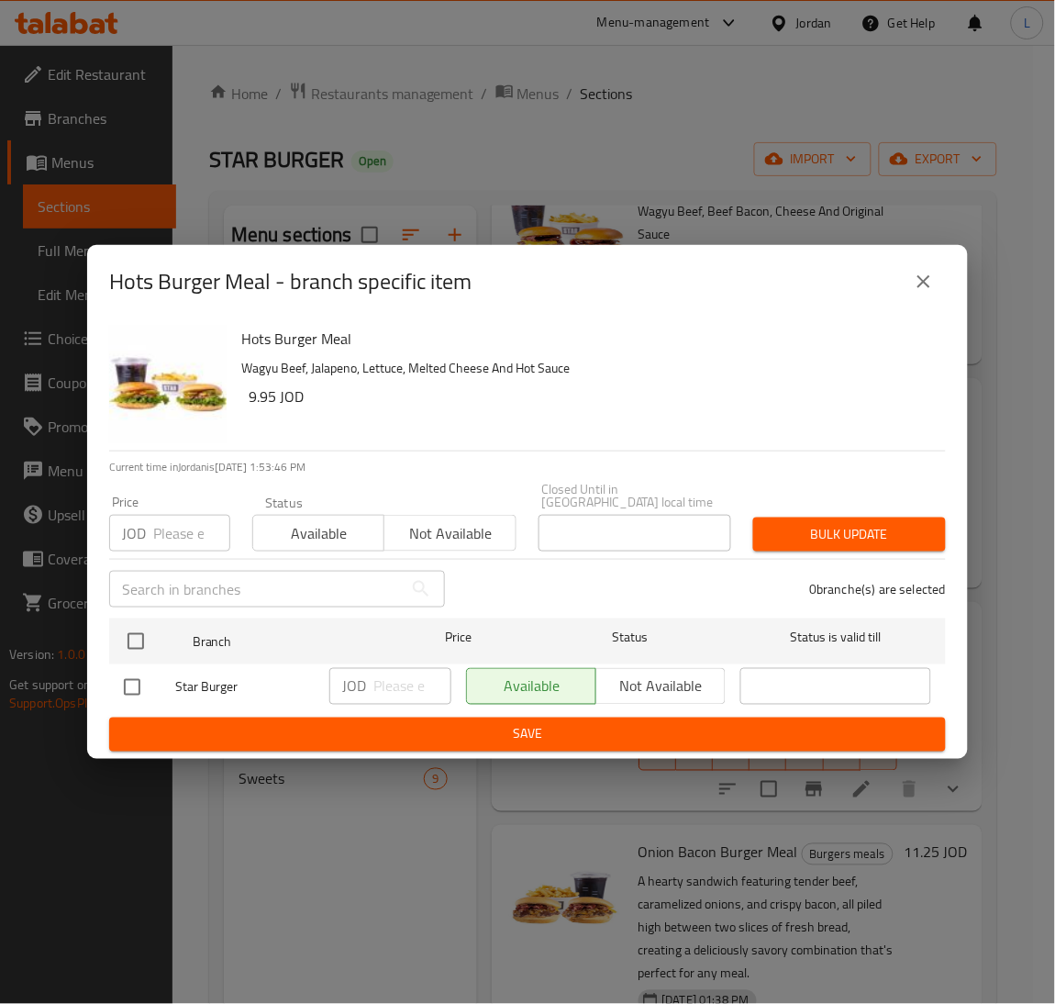
click at [141, 528] on p "JOD" at bounding box center [134, 533] width 24 height 22
click at [161, 526] on input "number" at bounding box center [191, 533] width 77 height 37
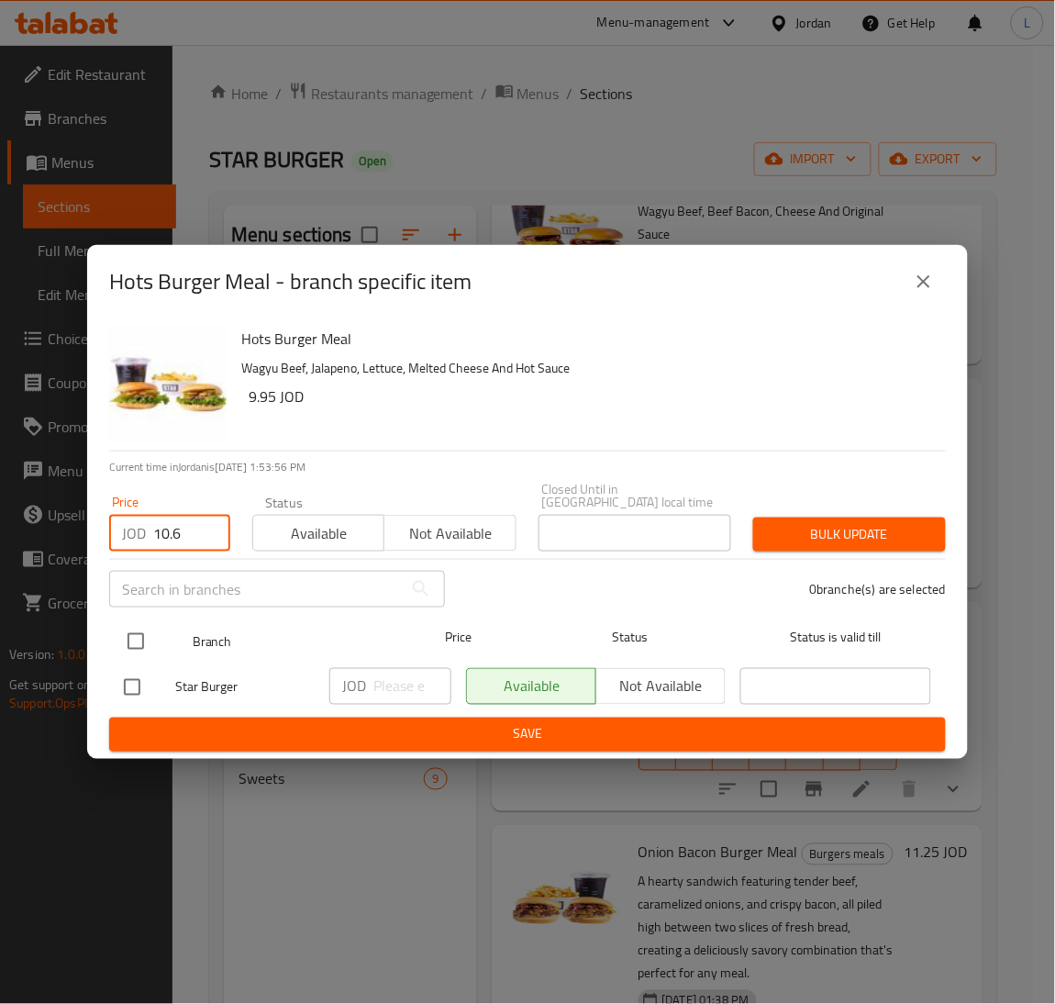
type input "10.6"
click at [148, 633] on input "checkbox" at bounding box center [136, 641] width 39 height 39
checkbox input "true"
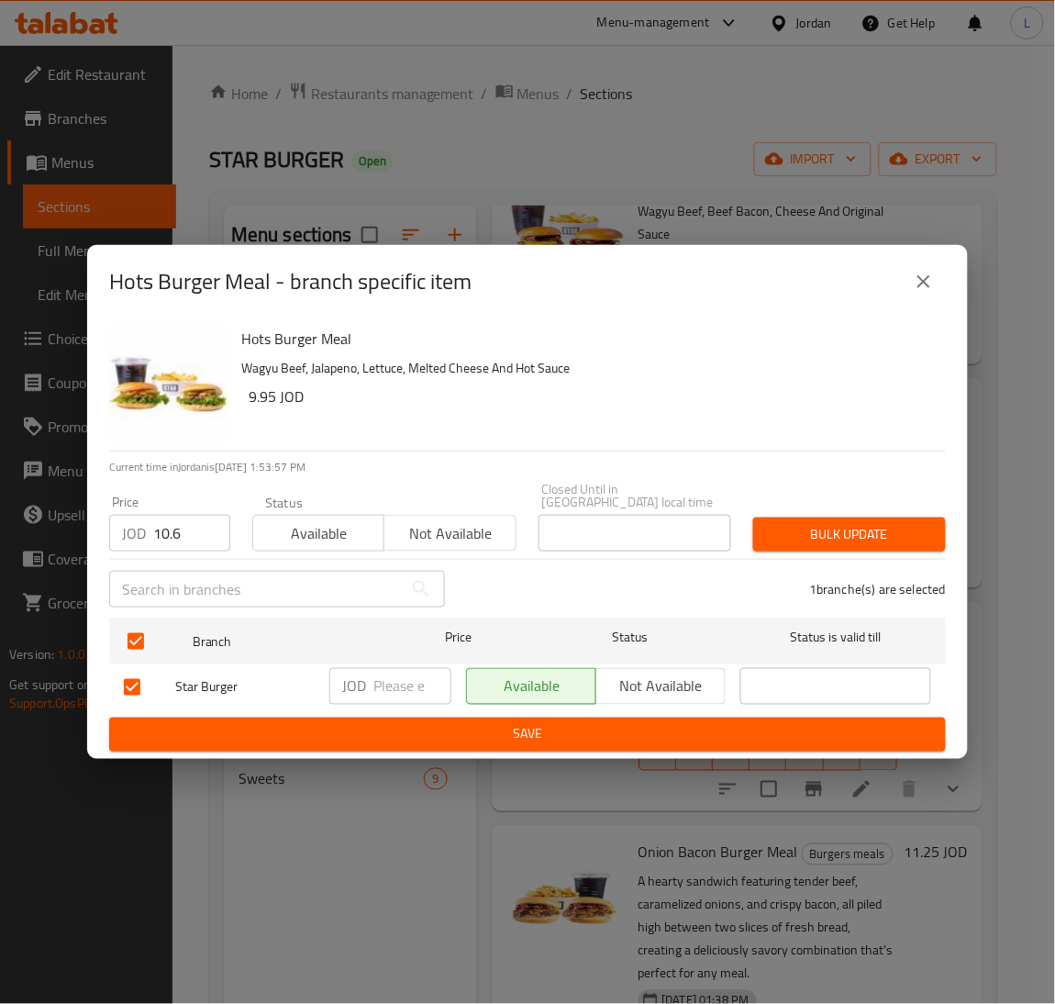
click at [877, 523] on span "Bulk update" at bounding box center [849, 534] width 163 height 23
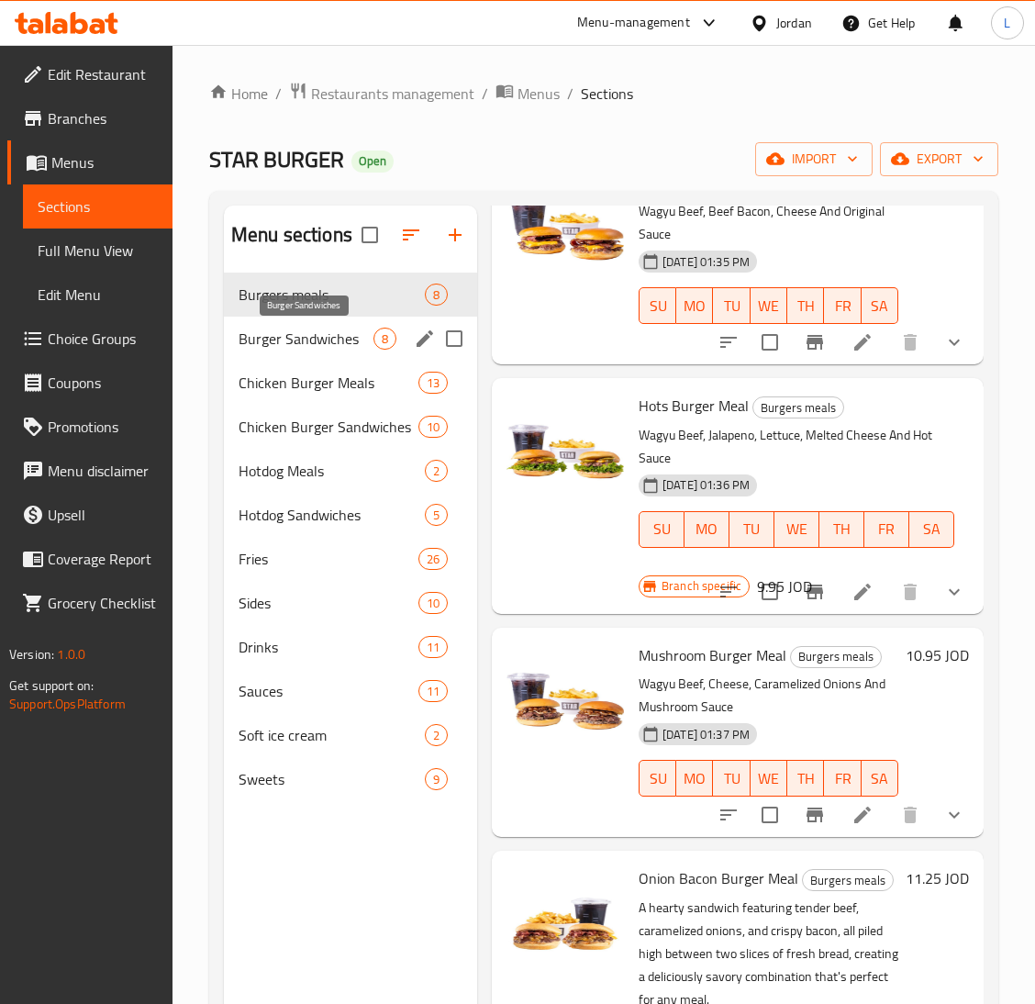
click at [272, 341] on span "Burger Sandwiches" at bounding box center [306, 339] width 135 height 22
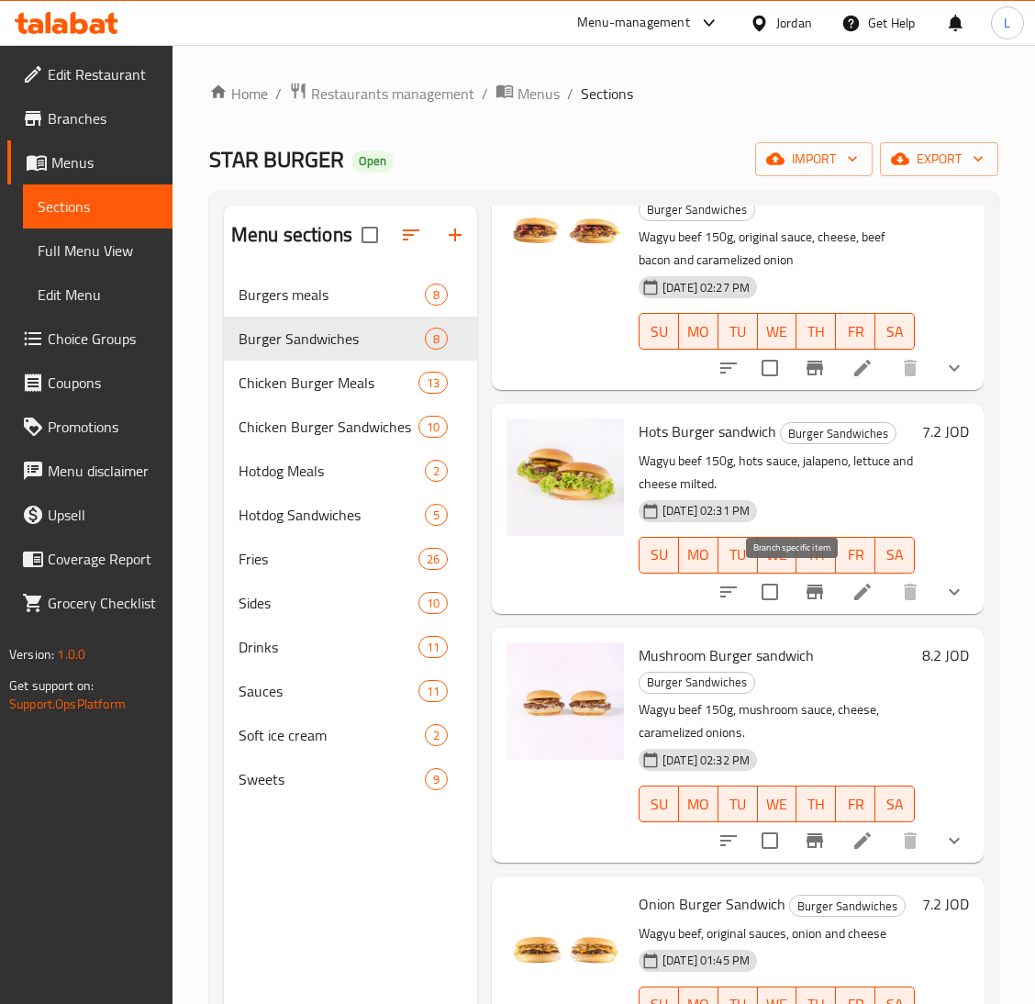
click at [807, 592] on icon "Branch-specific-item" at bounding box center [815, 592] width 17 height 15
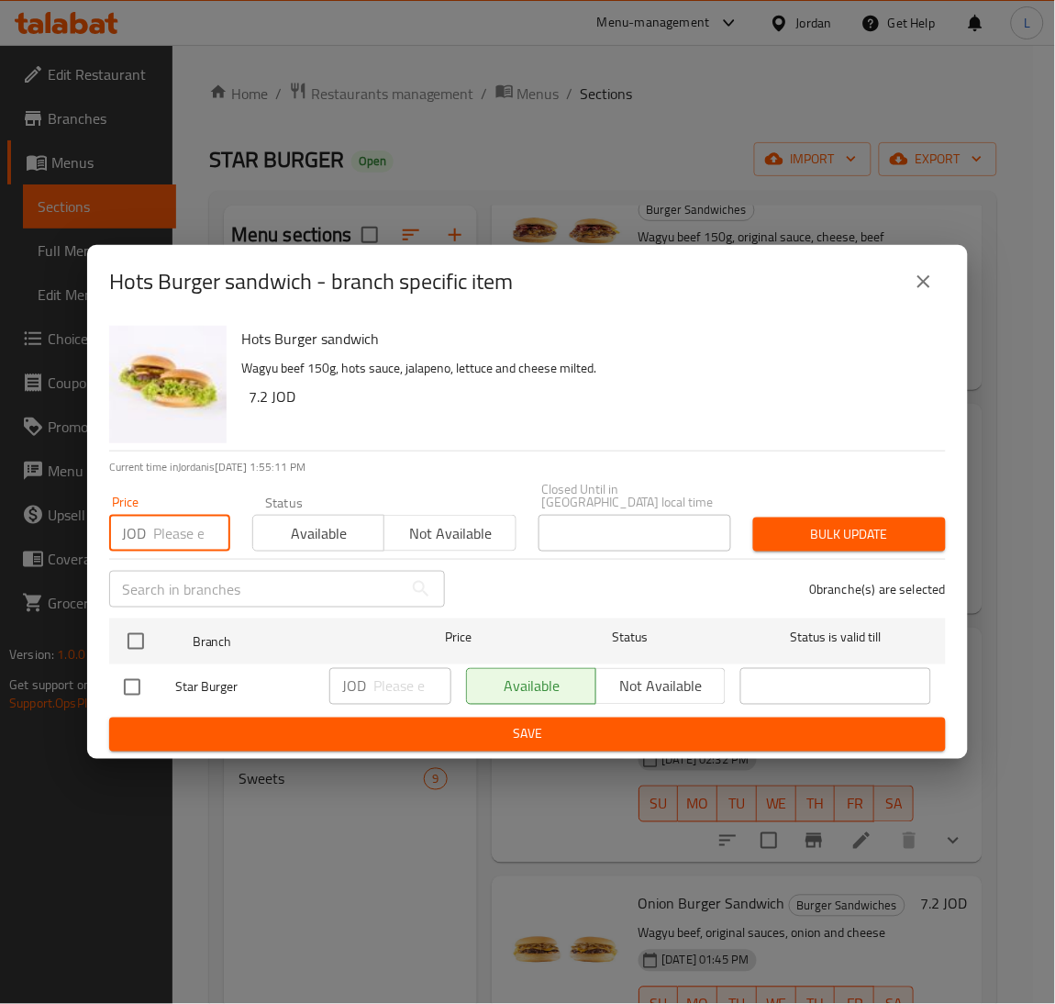
click at [173, 540] on input "number" at bounding box center [191, 533] width 77 height 37
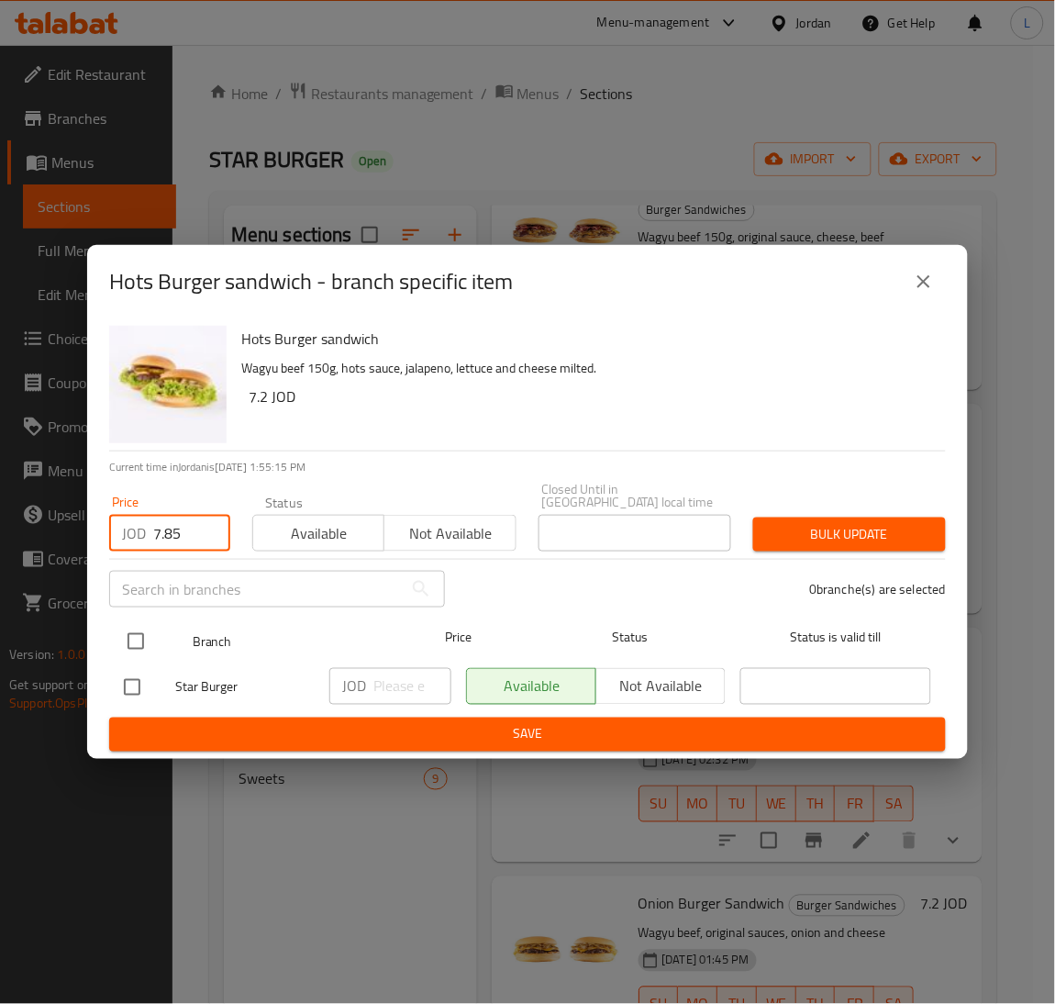
type input "7.85"
click at [128, 623] on input "checkbox" at bounding box center [136, 641] width 39 height 39
checkbox input "true"
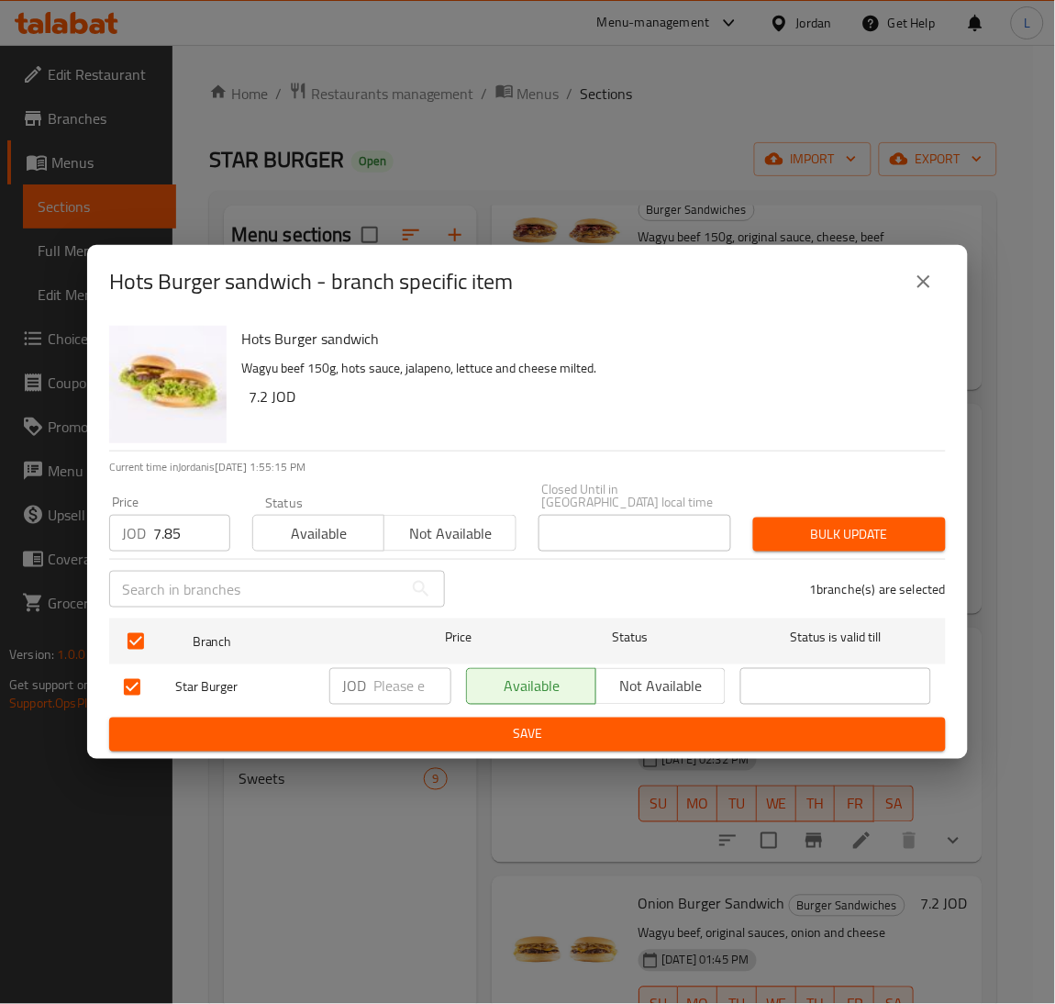
click at [830, 530] on span "Bulk update" at bounding box center [849, 534] width 163 height 23
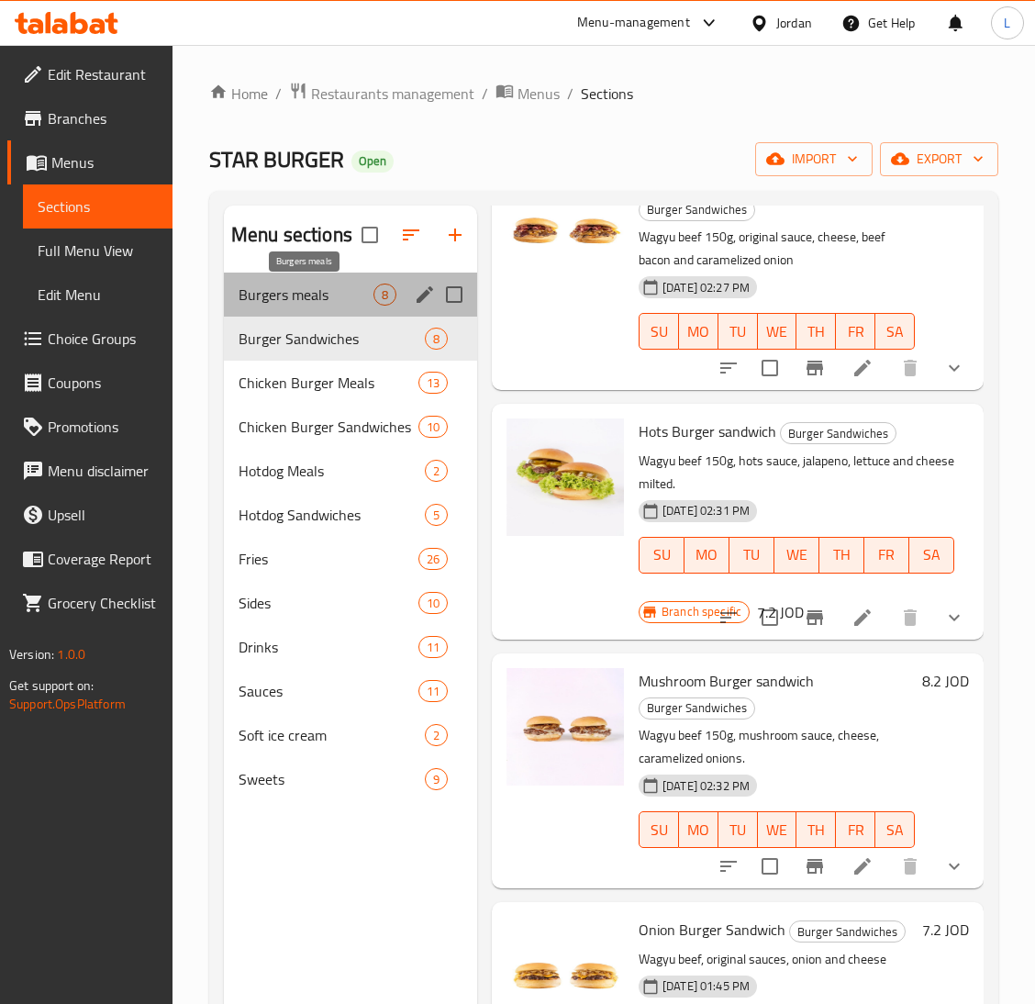
click at [299, 302] on span "Burgers meals" at bounding box center [306, 295] width 135 height 22
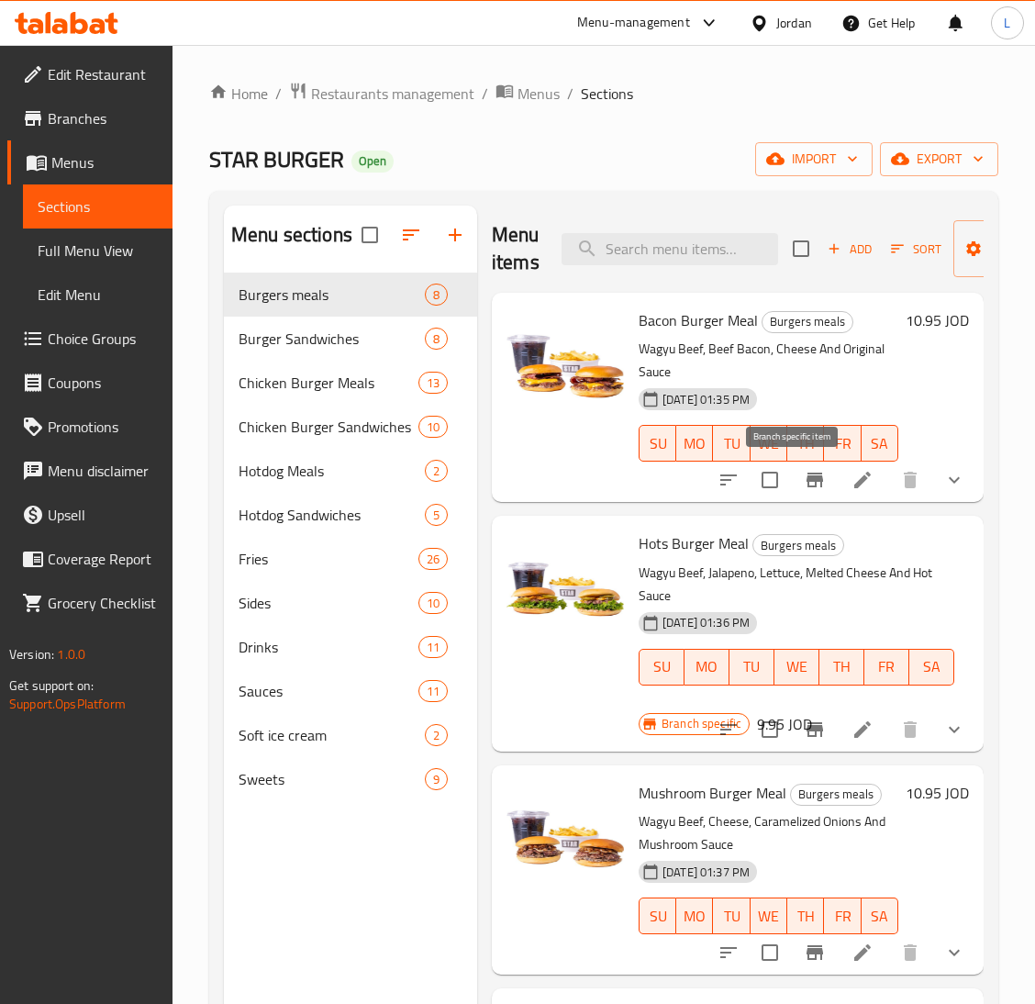
click at [807, 479] on icon "Branch-specific-item" at bounding box center [815, 480] width 17 height 15
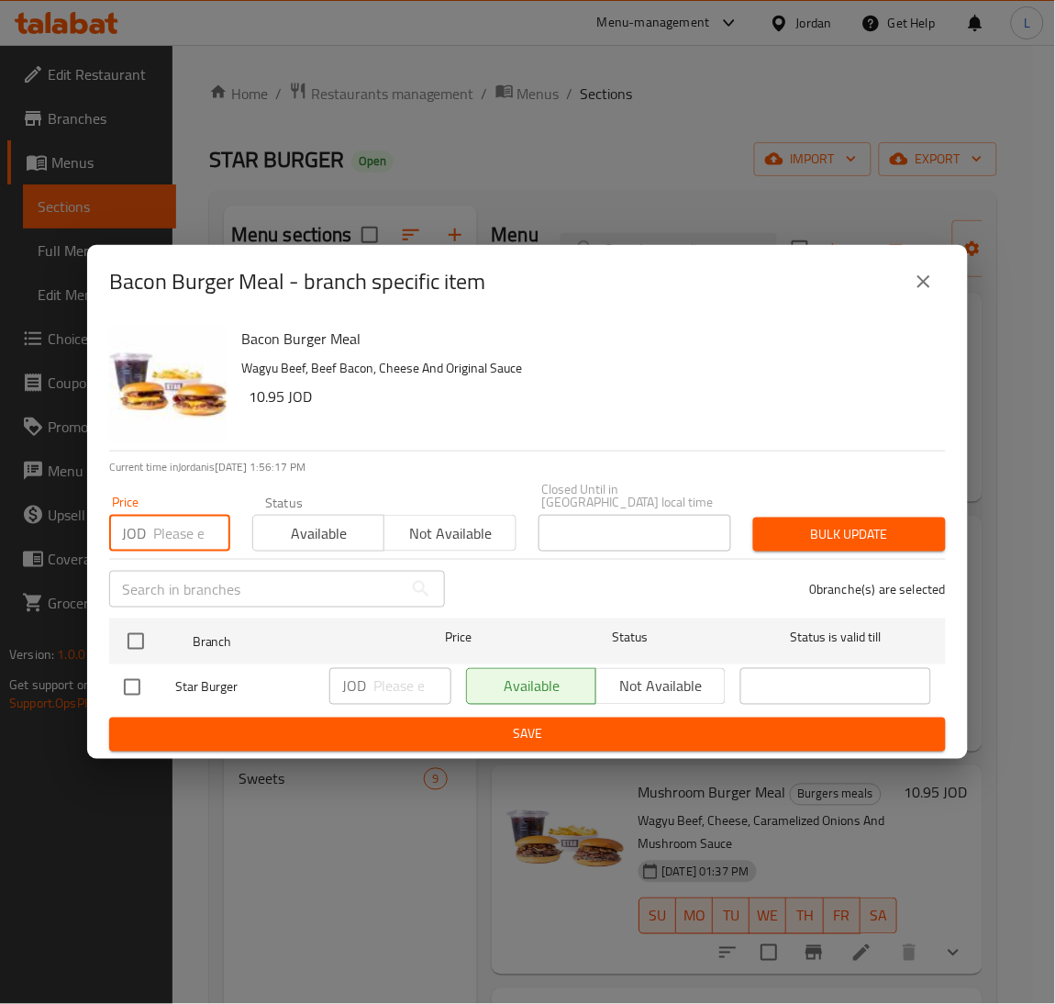
click at [175, 518] on input "number" at bounding box center [191, 533] width 77 height 37
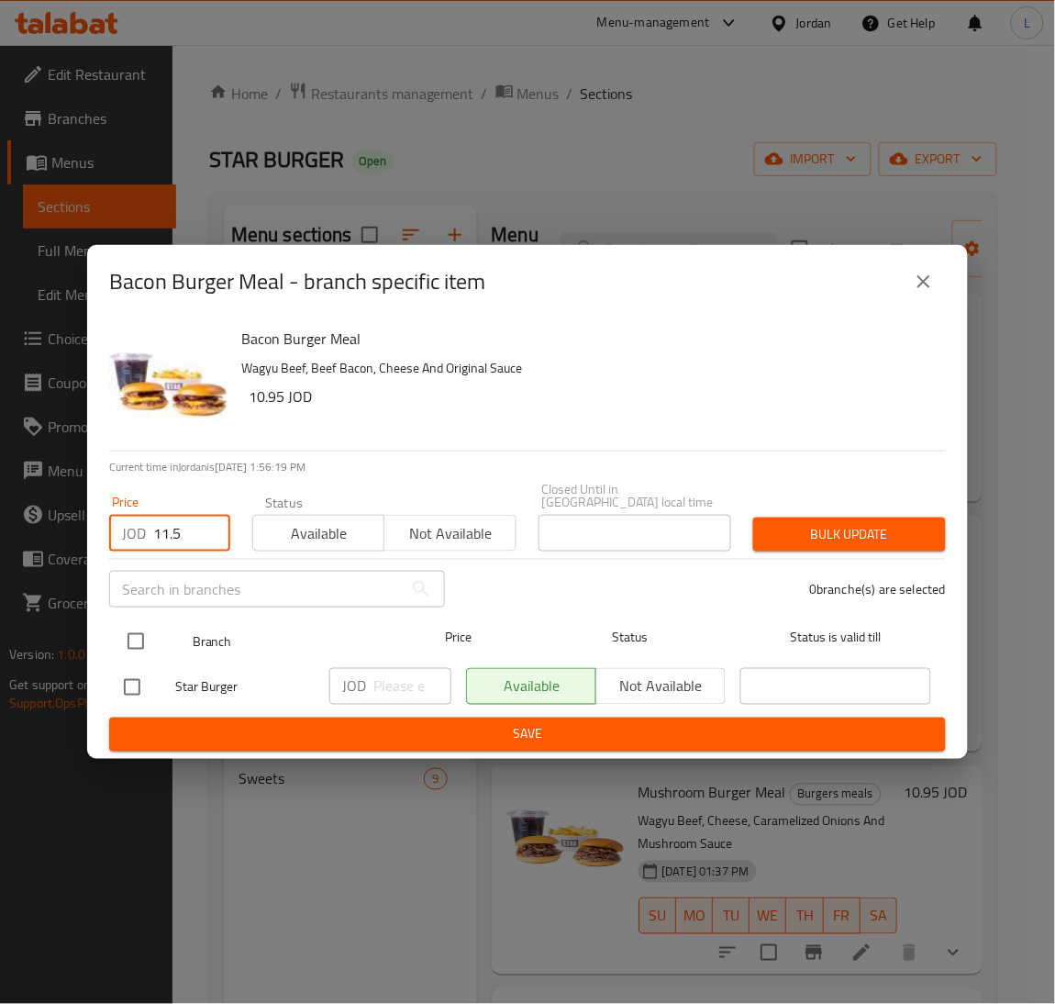
type input "11.5"
click at [135, 639] on input "checkbox" at bounding box center [136, 641] width 39 height 39
checkbox input "true"
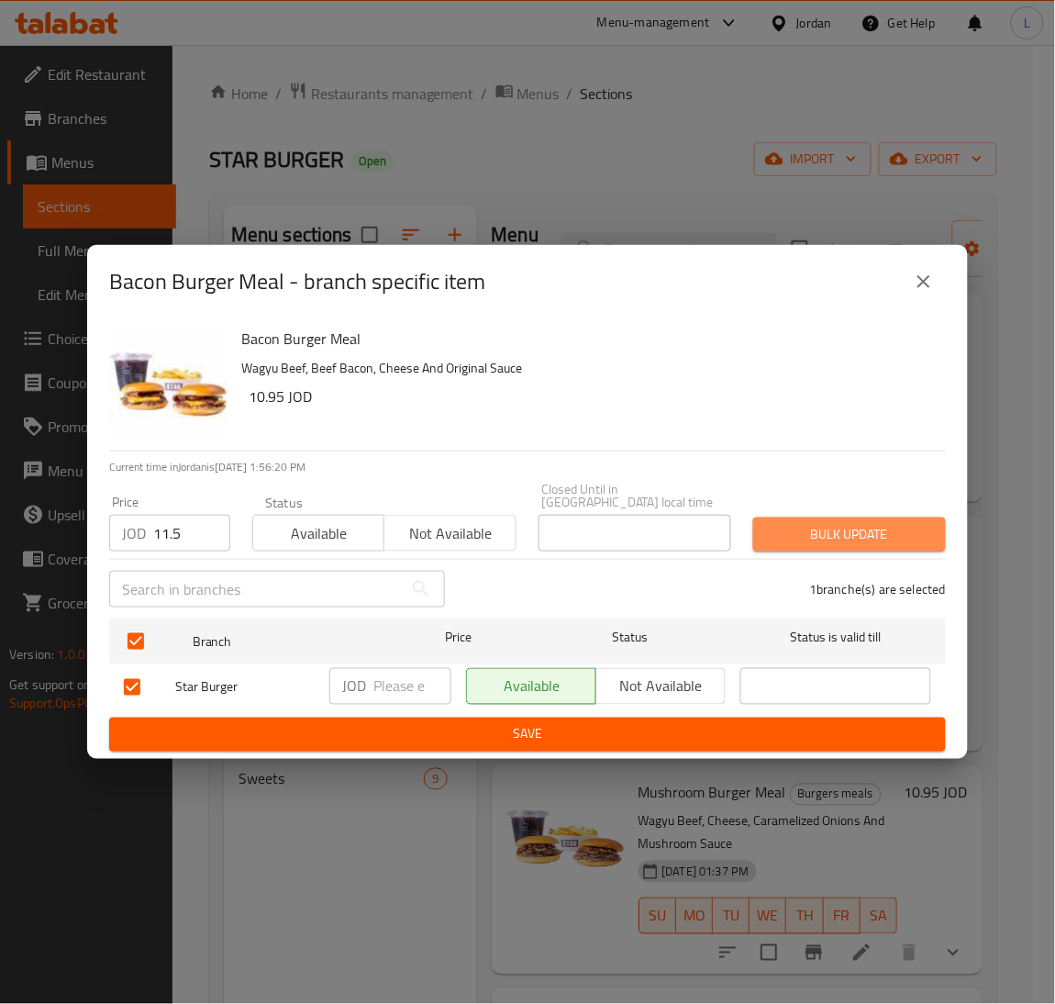
click at [807, 525] on span "Bulk update" at bounding box center [849, 534] width 163 height 23
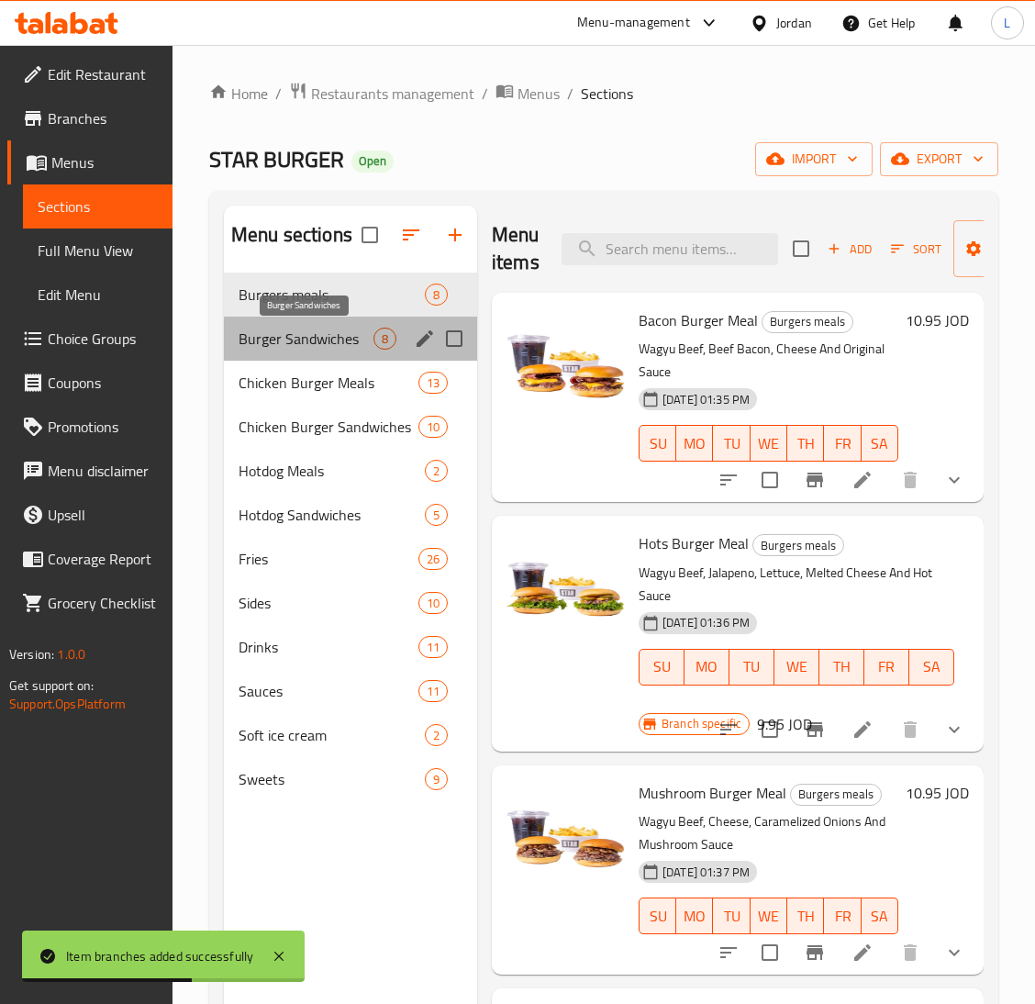
click at [288, 336] on span "Burger Sandwiches" at bounding box center [306, 339] width 135 height 22
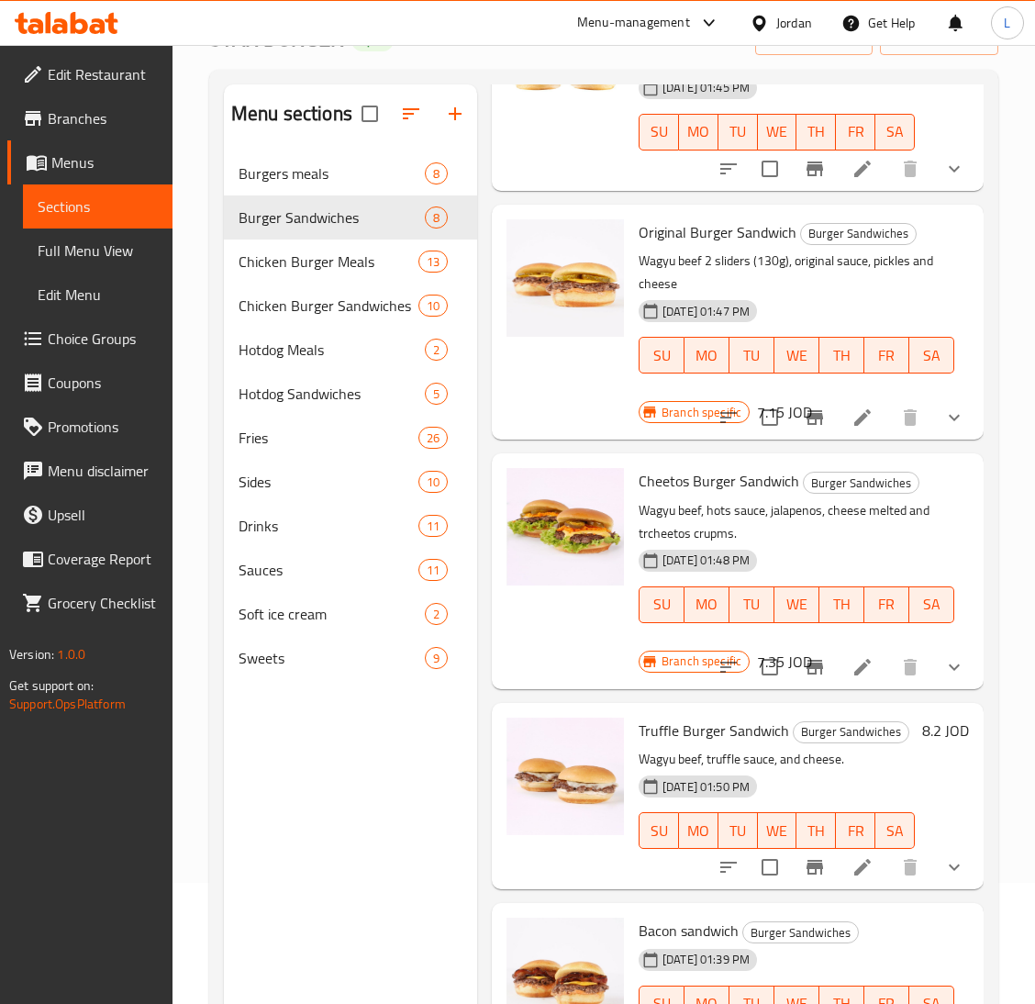
scroll to position [259, 0]
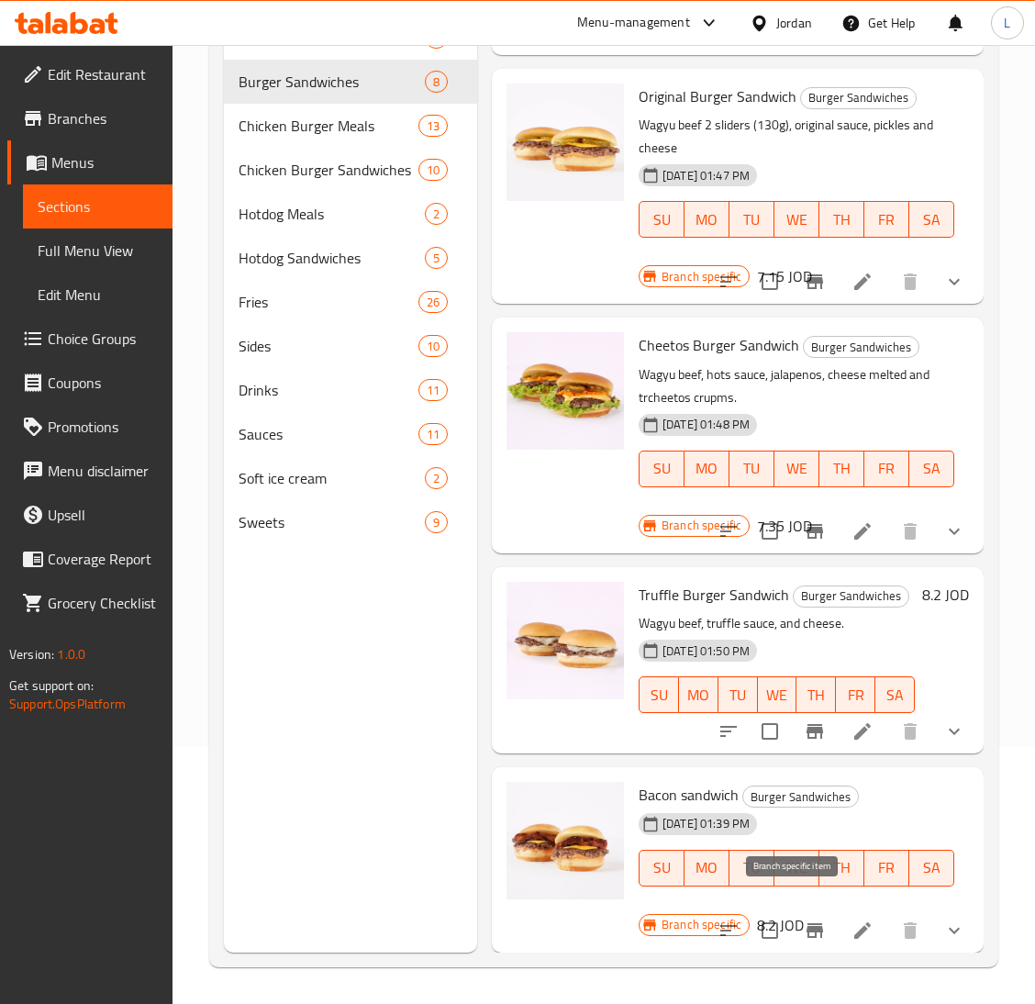
click at [807, 923] on icon "Branch-specific-item" at bounding box center [815, 930] width 17 height 15
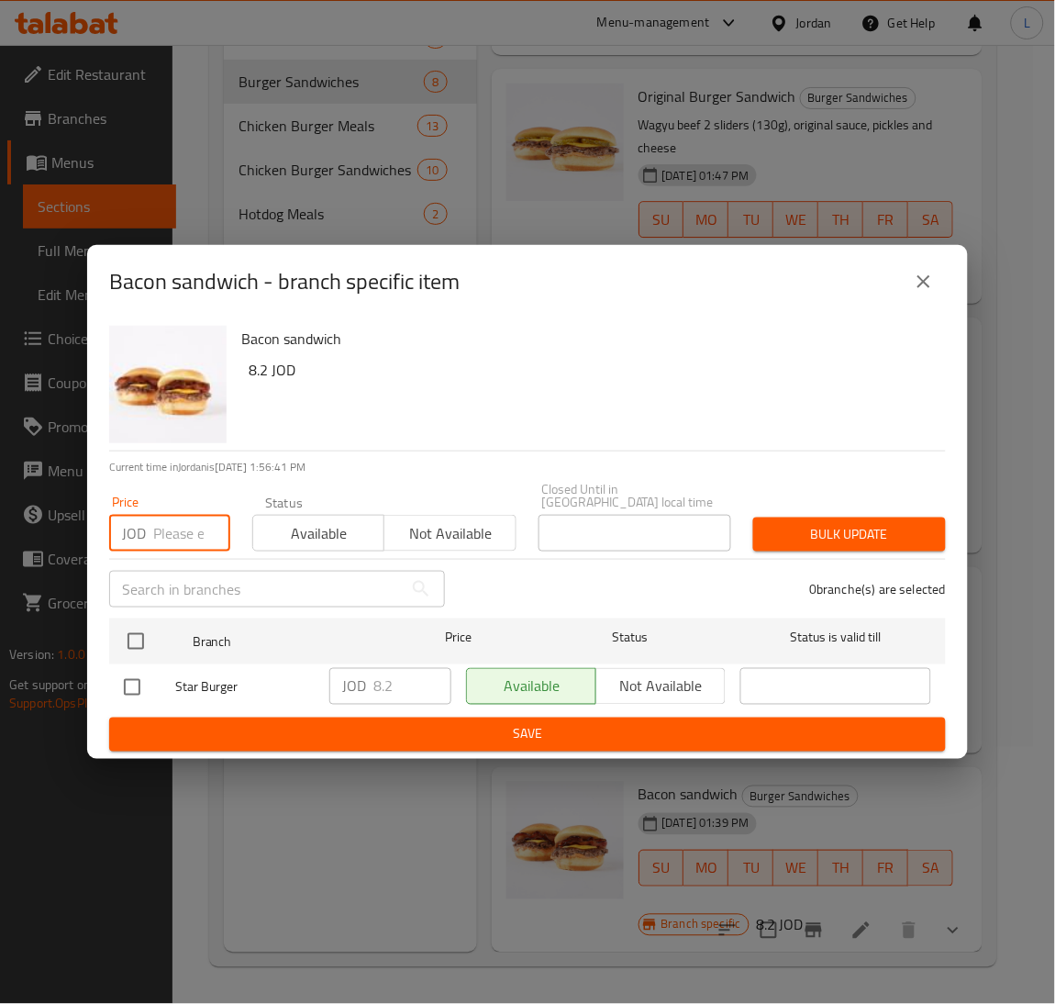
click at [181, 526] on input "number" at bounding box center [191, 533] width 77 height 37
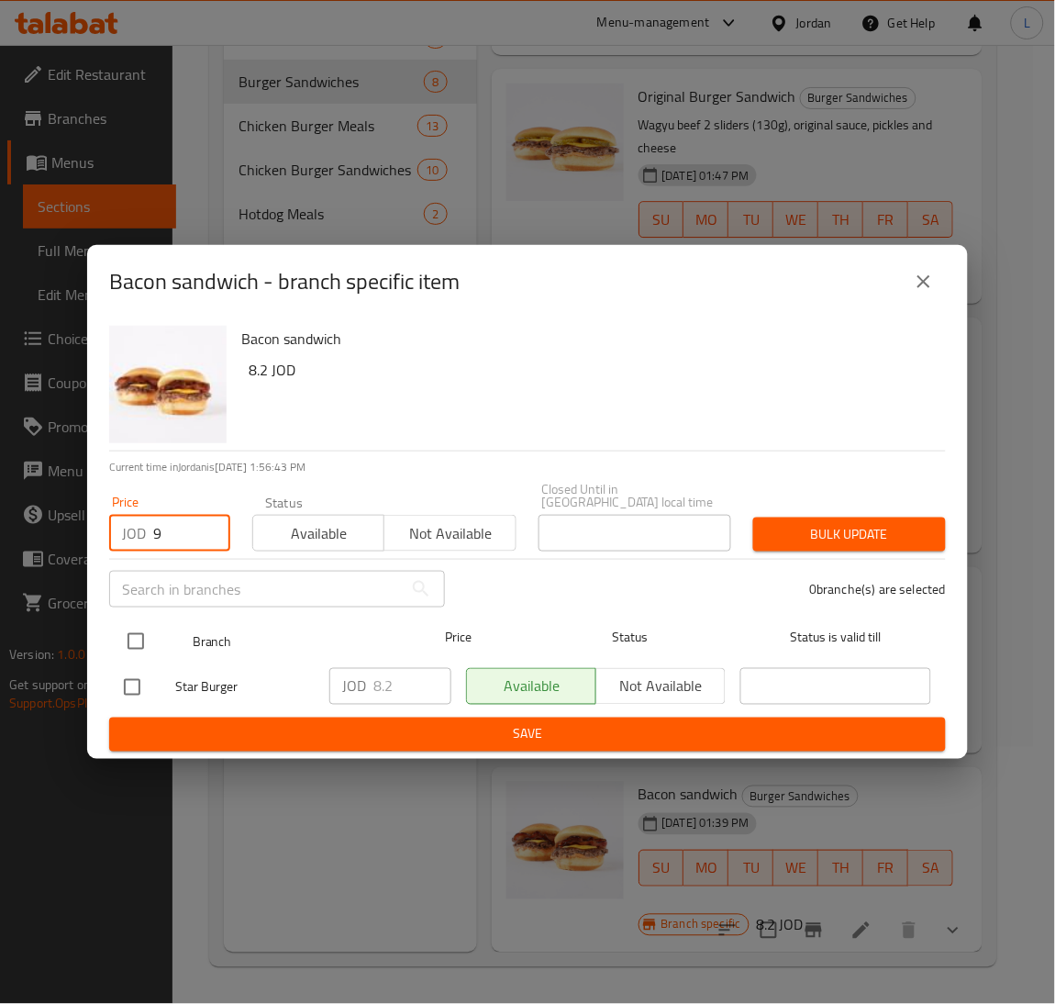
type input "9"
click at [136, 622] on input "checkbox" at bounding box center [136, 641] width 39 height 39
checkbox input "true"
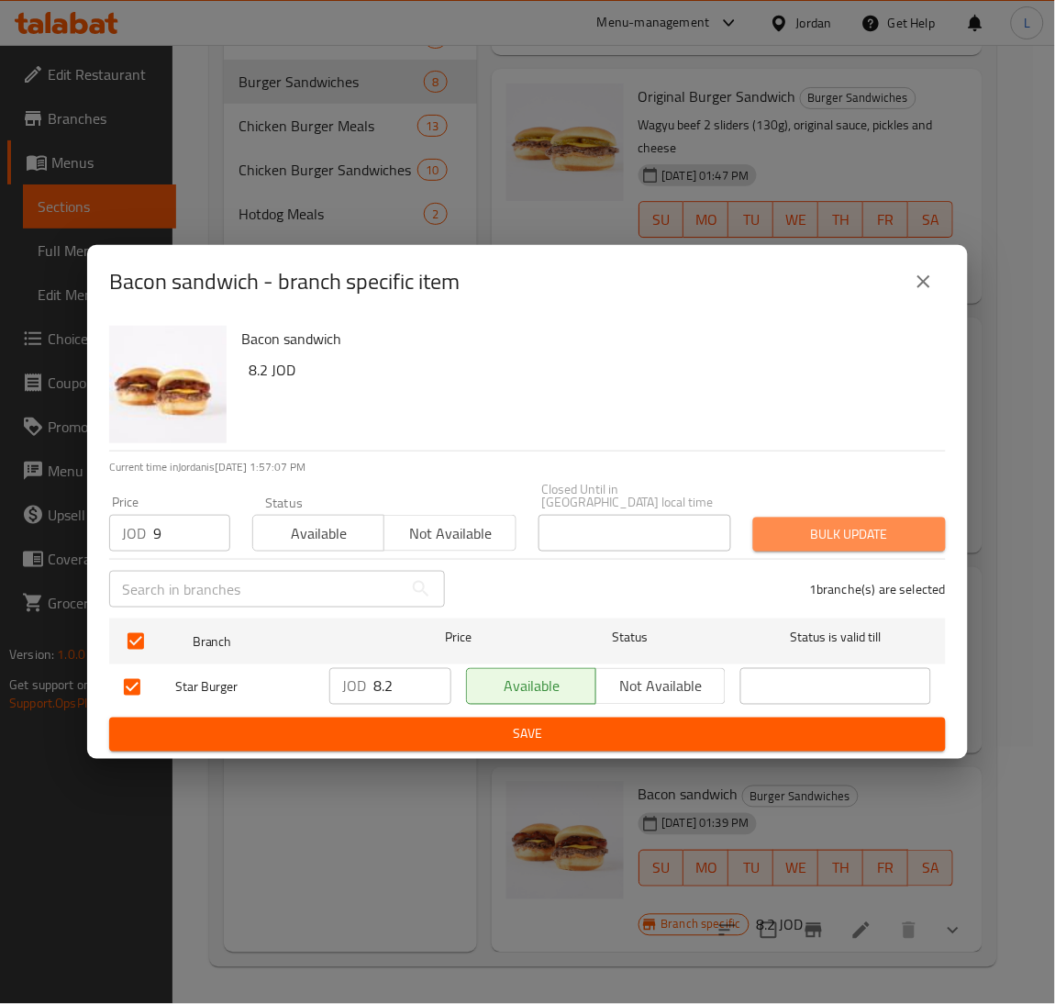
click at [834, 525] on span "Bulk update" at bounding box center [849, 534] width 163 height 23
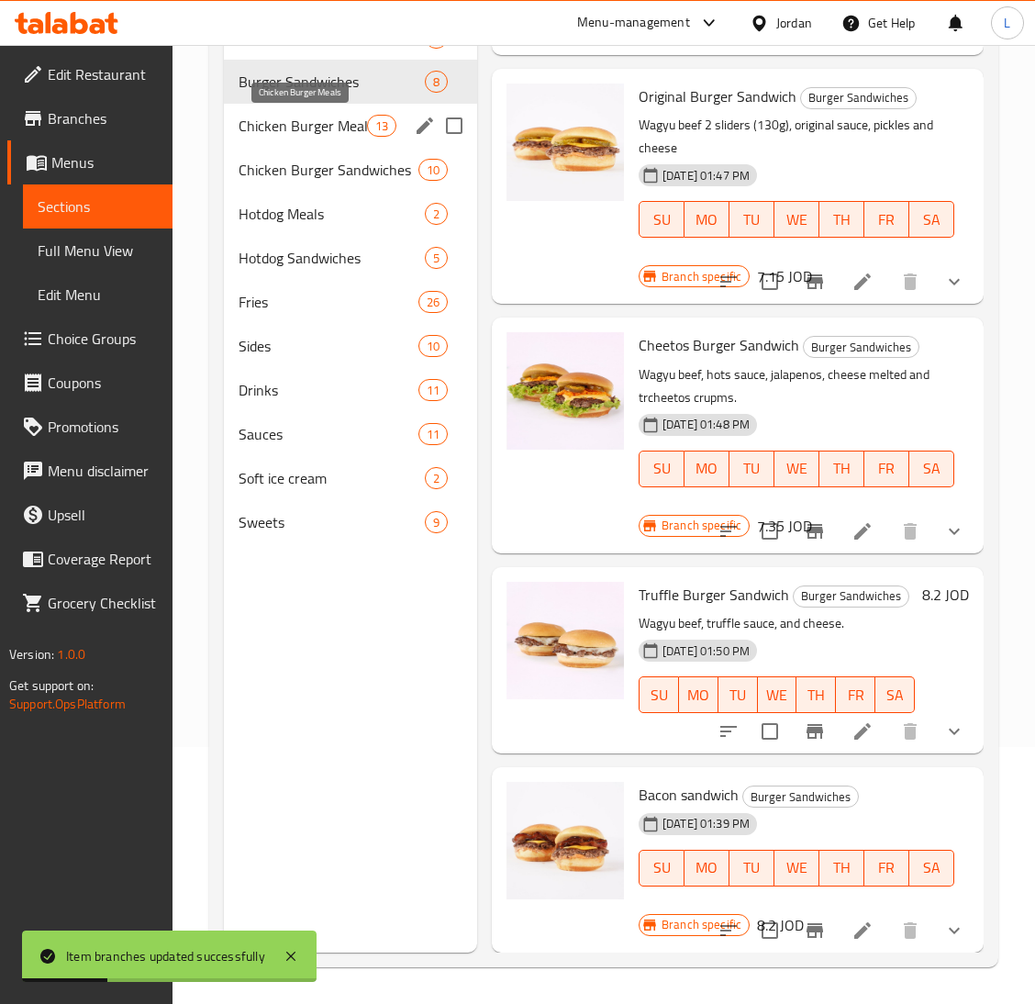
click at [299, 128] on span "Chicken Burger Meals" at bounding box center [303, 126] width 128 height 22
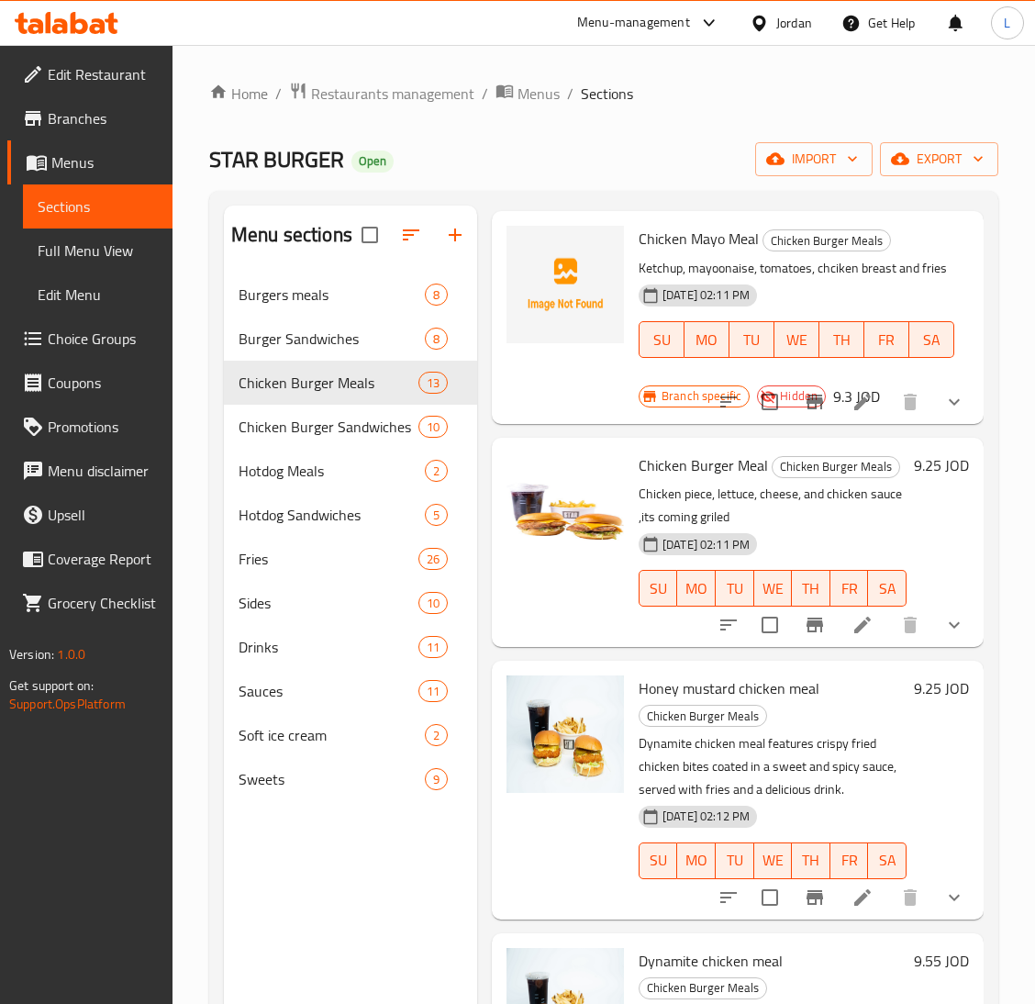
scroll to position [825, 0]
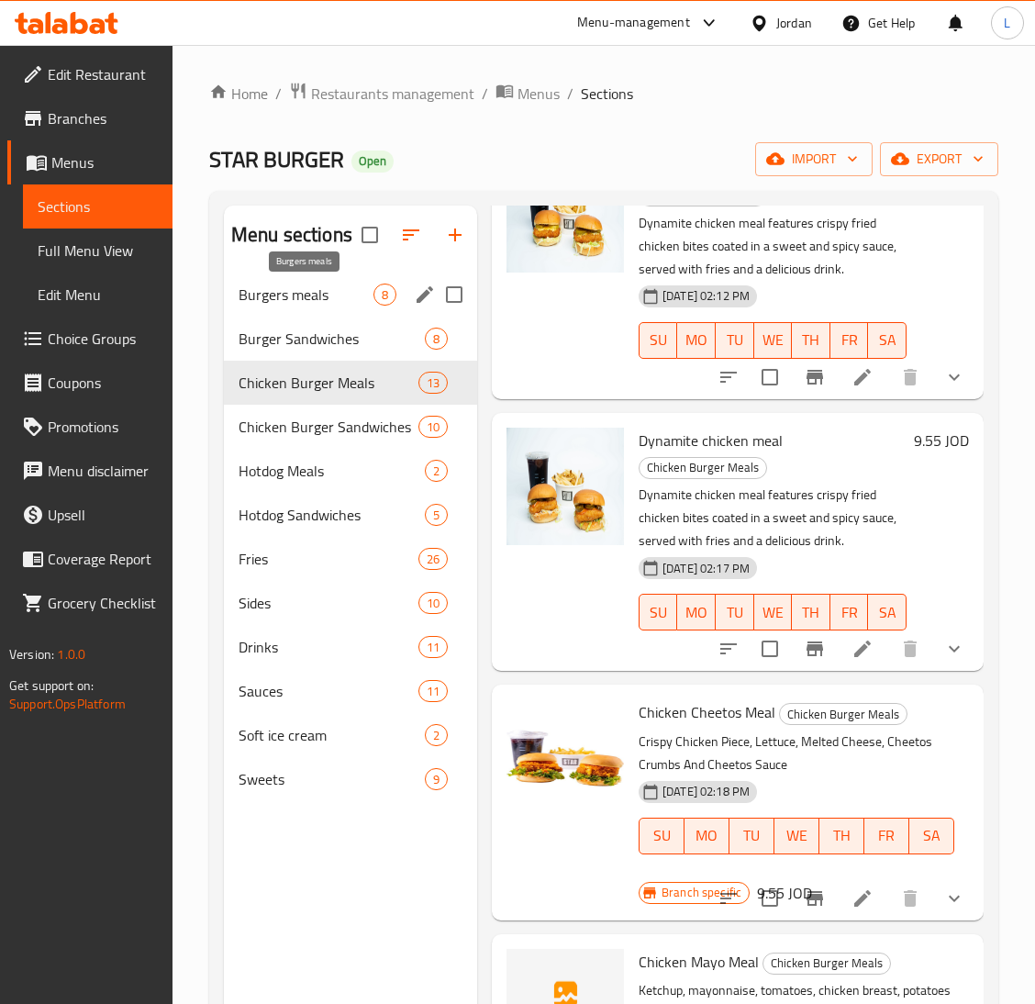
click at [257, 289] on span "Burgers meals" at bounding box center [306, 295] width 135 height 22
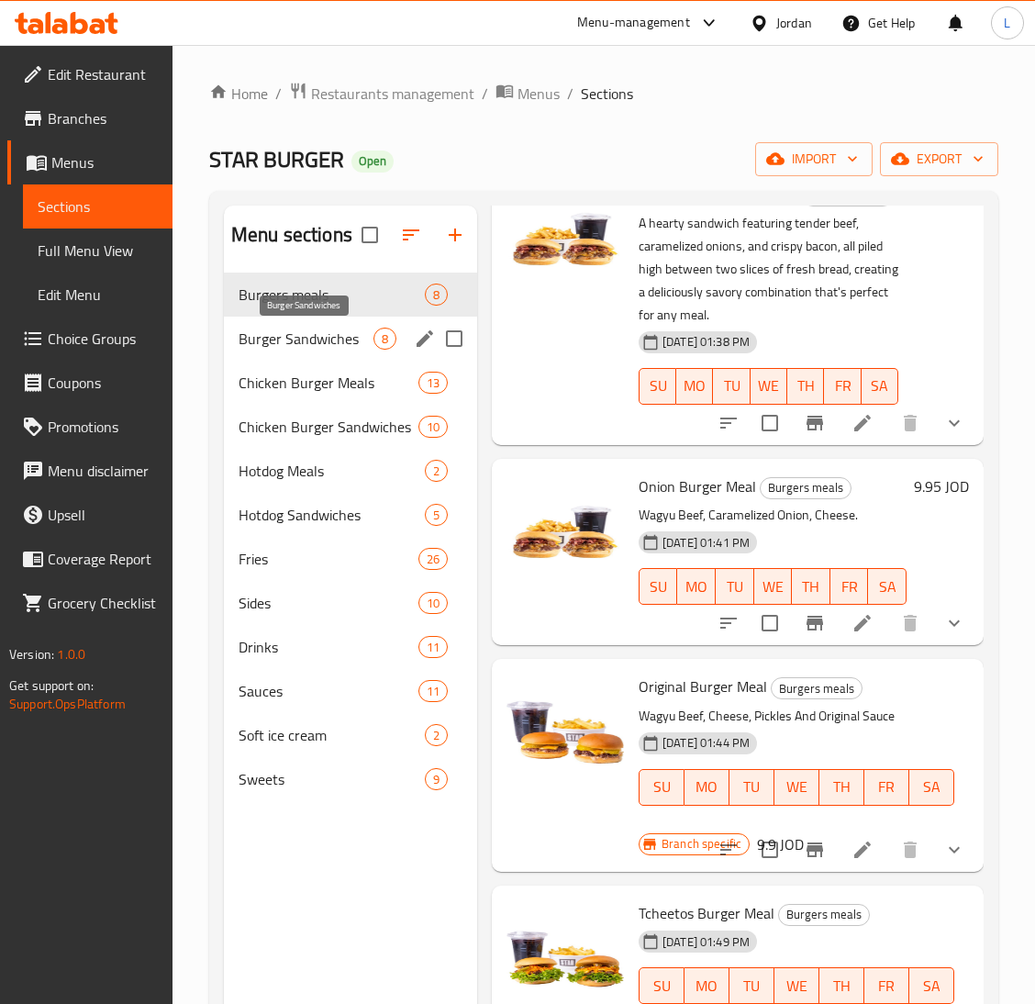
click at [279, 331] on span "Burger Sandwiches" at bounding box center [306, 339] width 135 height 22
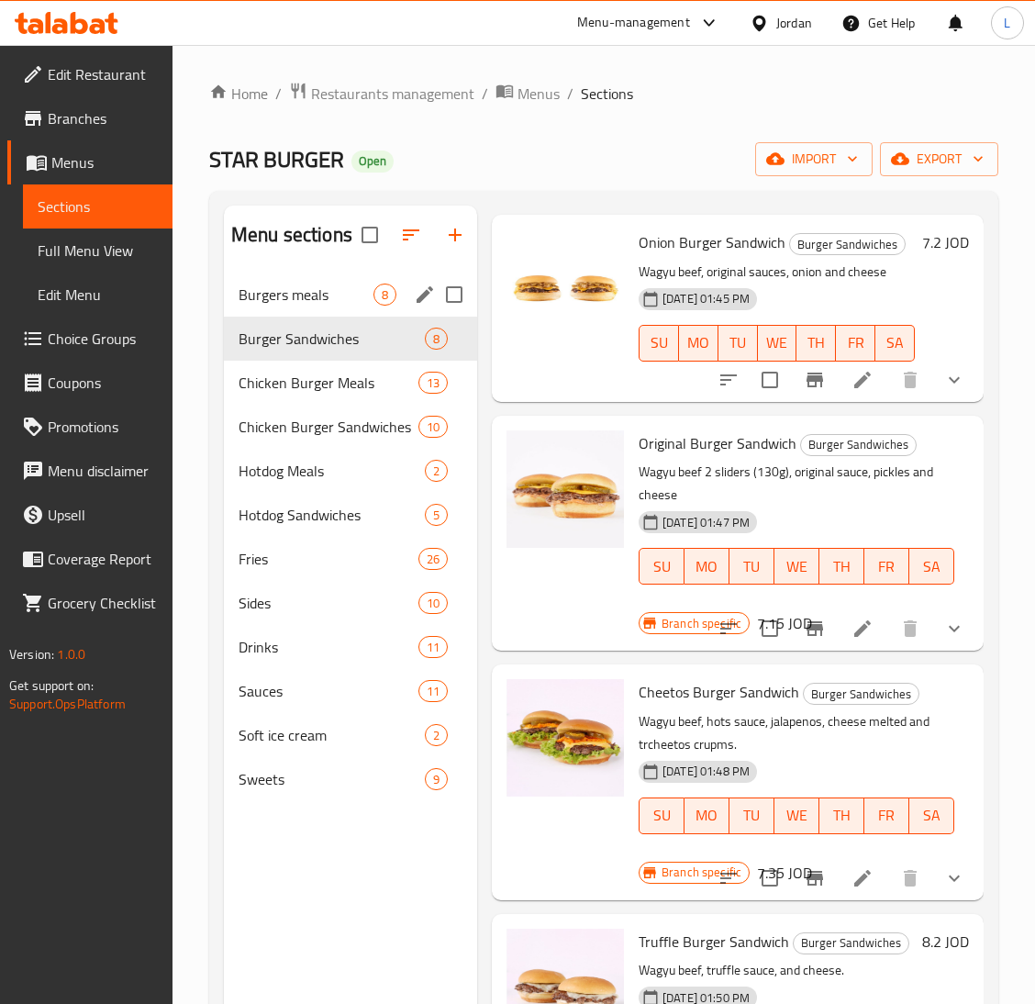
click at [302, 303] on span "Burgers meals" at bounding box center [306, 295] width 135 height 22
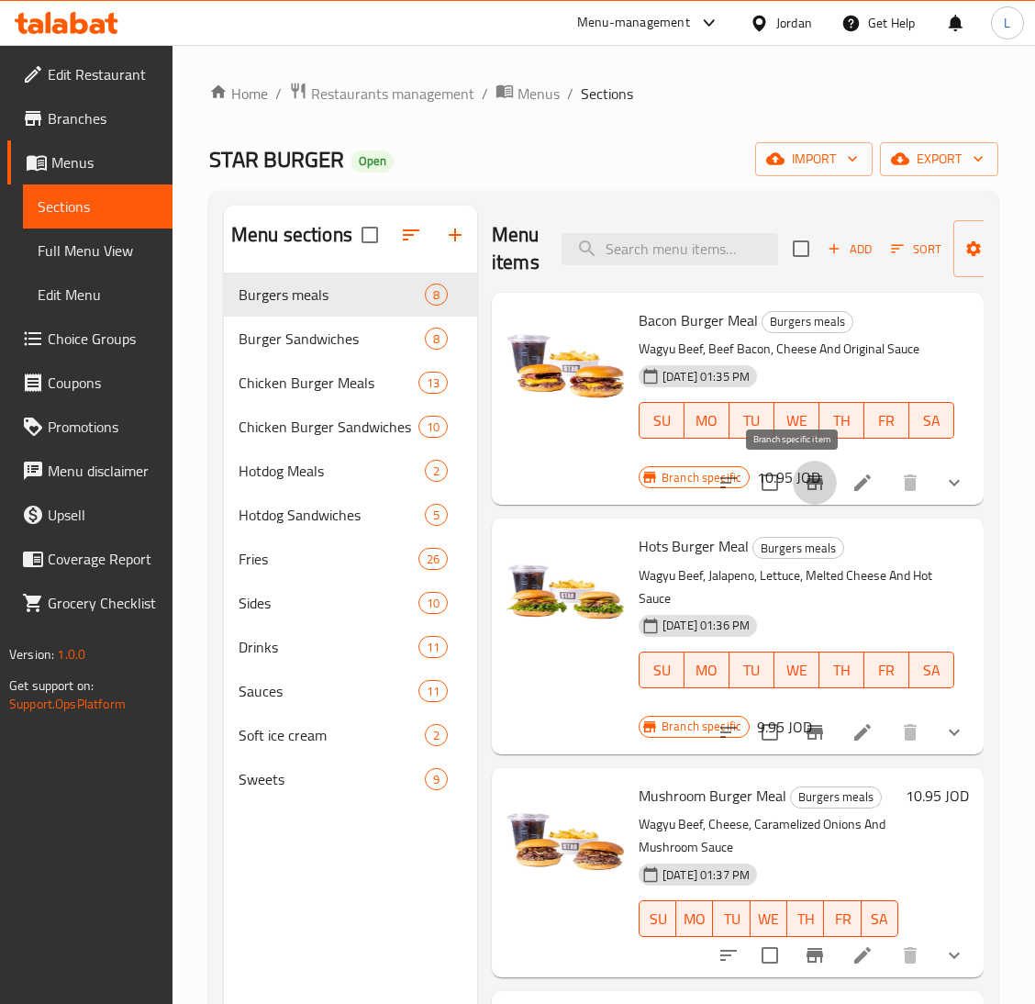
click at [804, 482] on icon "Branch-specific-item" at bounding box center [815, 483] width 22 height 22
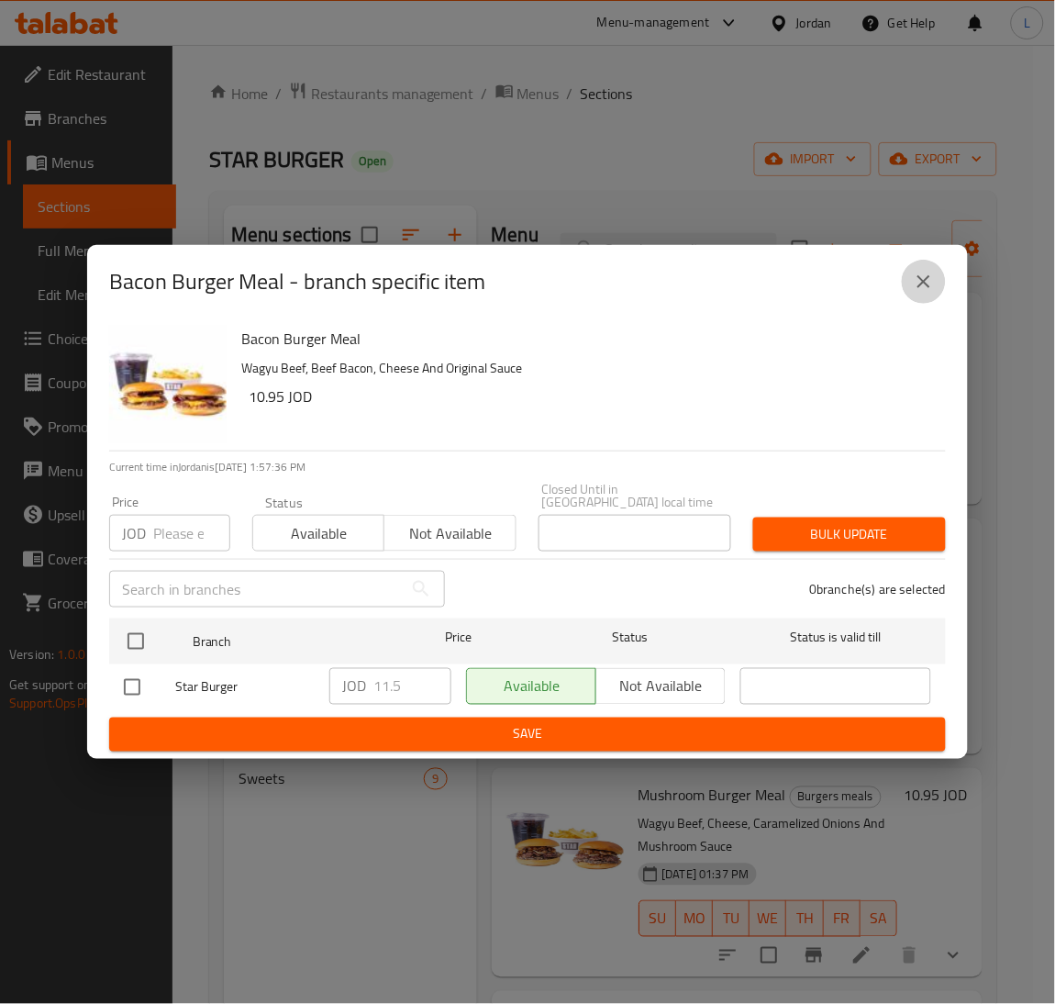
click at [919, 289] on icon "close" at bounding box center [924, 282] width 22 height 22
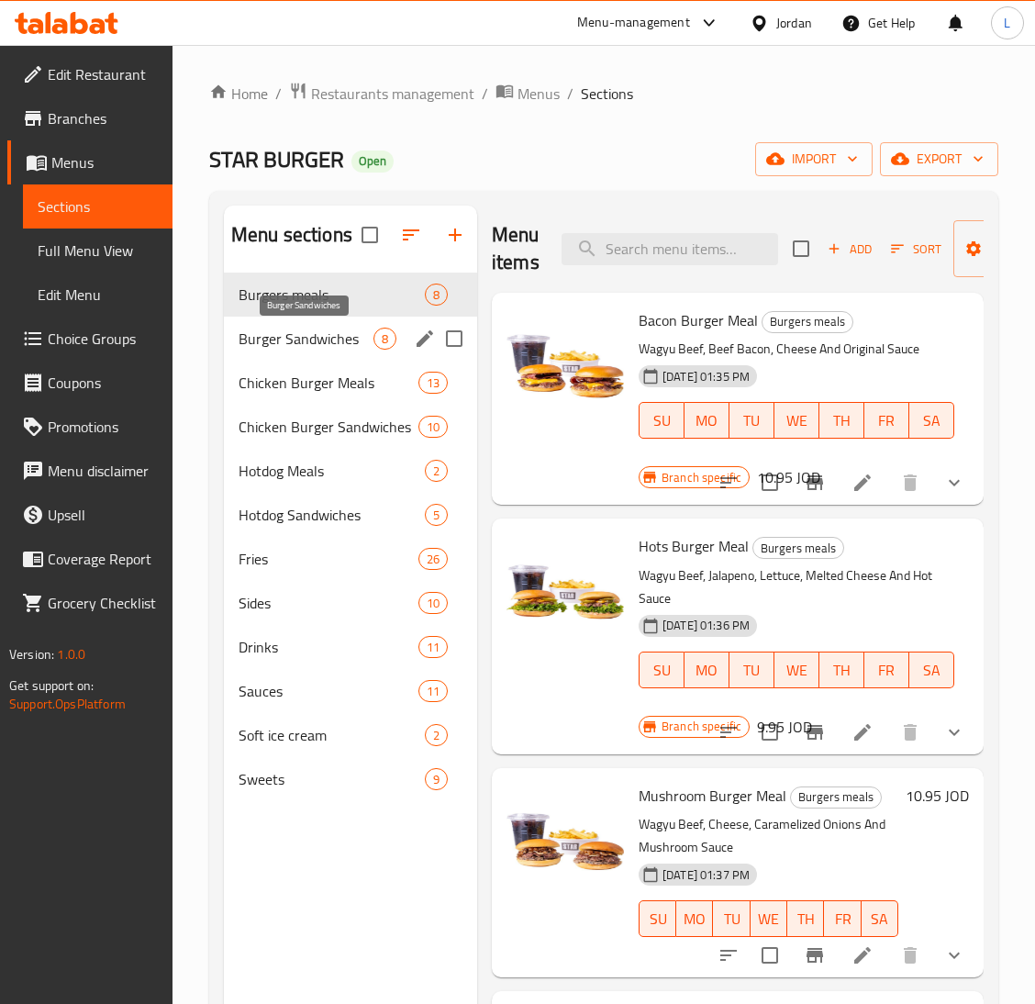
click at [268, 340] on span "Burger Sandwiches" at bounding box center [306, 339] width 135 height 22
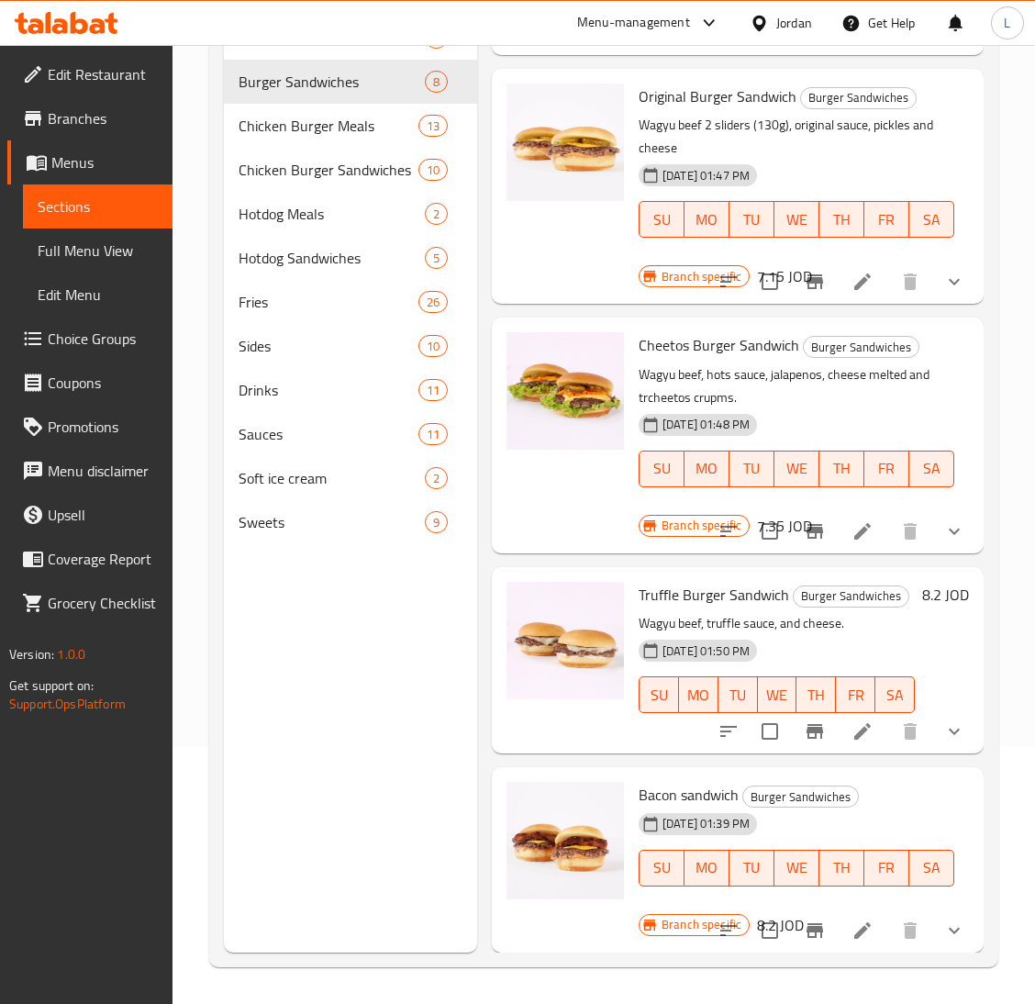
scroll to position [259, 0]
click at [804, 920] on icon "Branch-specific-item" at bounding box center [815, 931] width 22 height 22
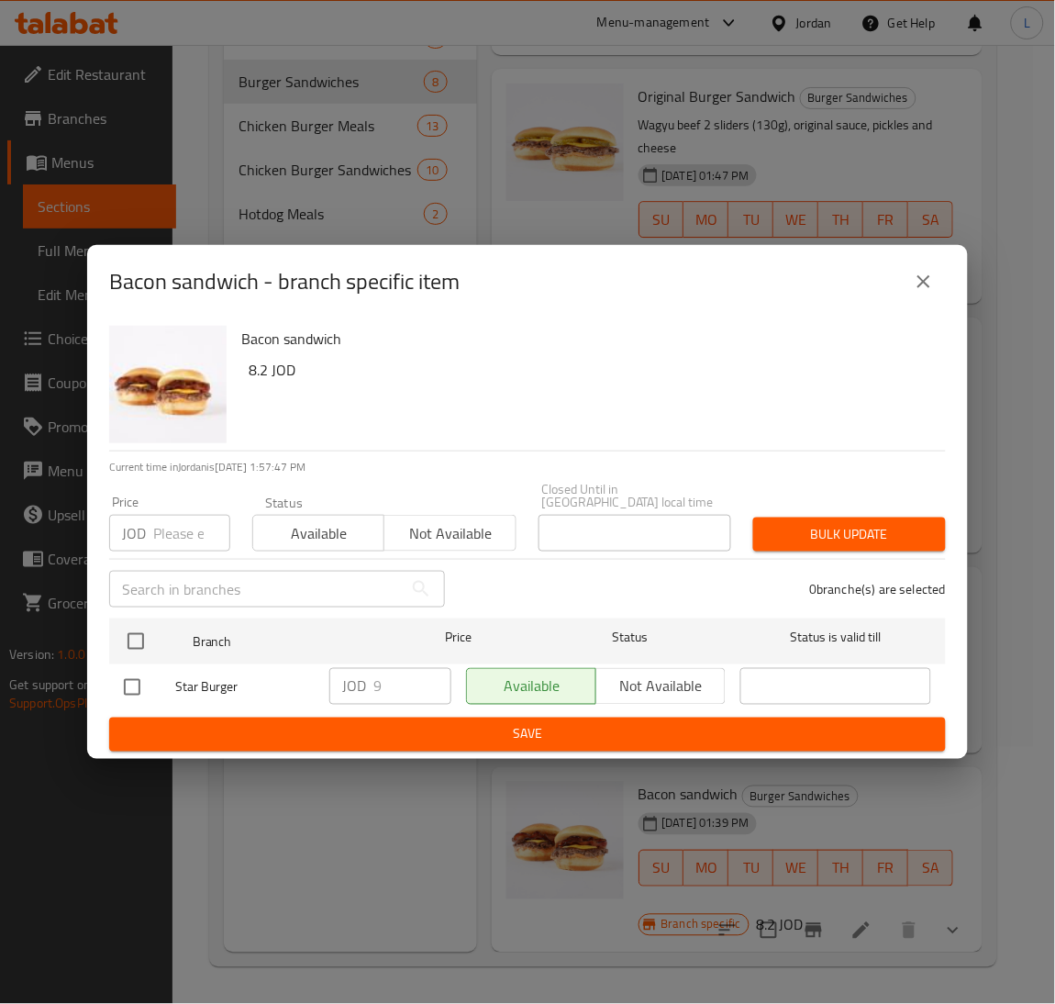
click at [907, 293] on button "close" at bounding box center [924, 282] width 44 height 44
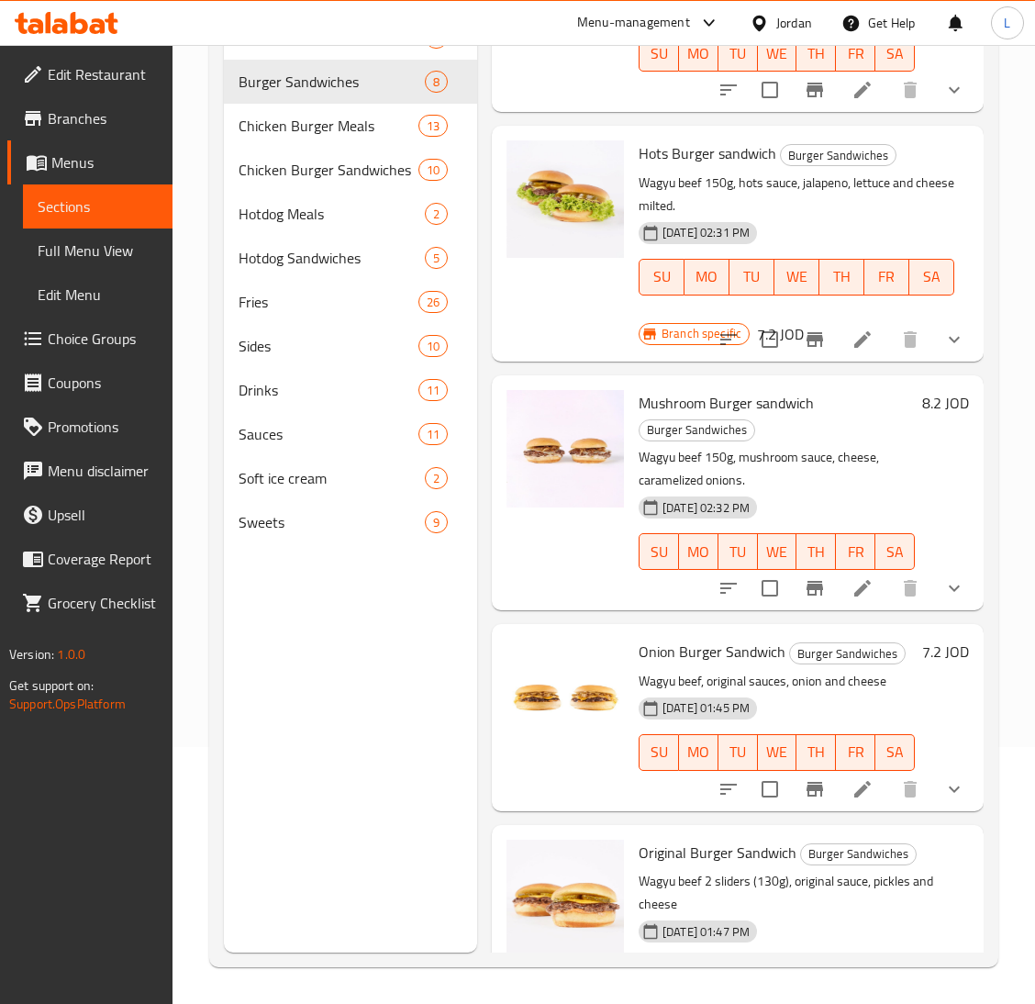
scroll to position [434, 0]
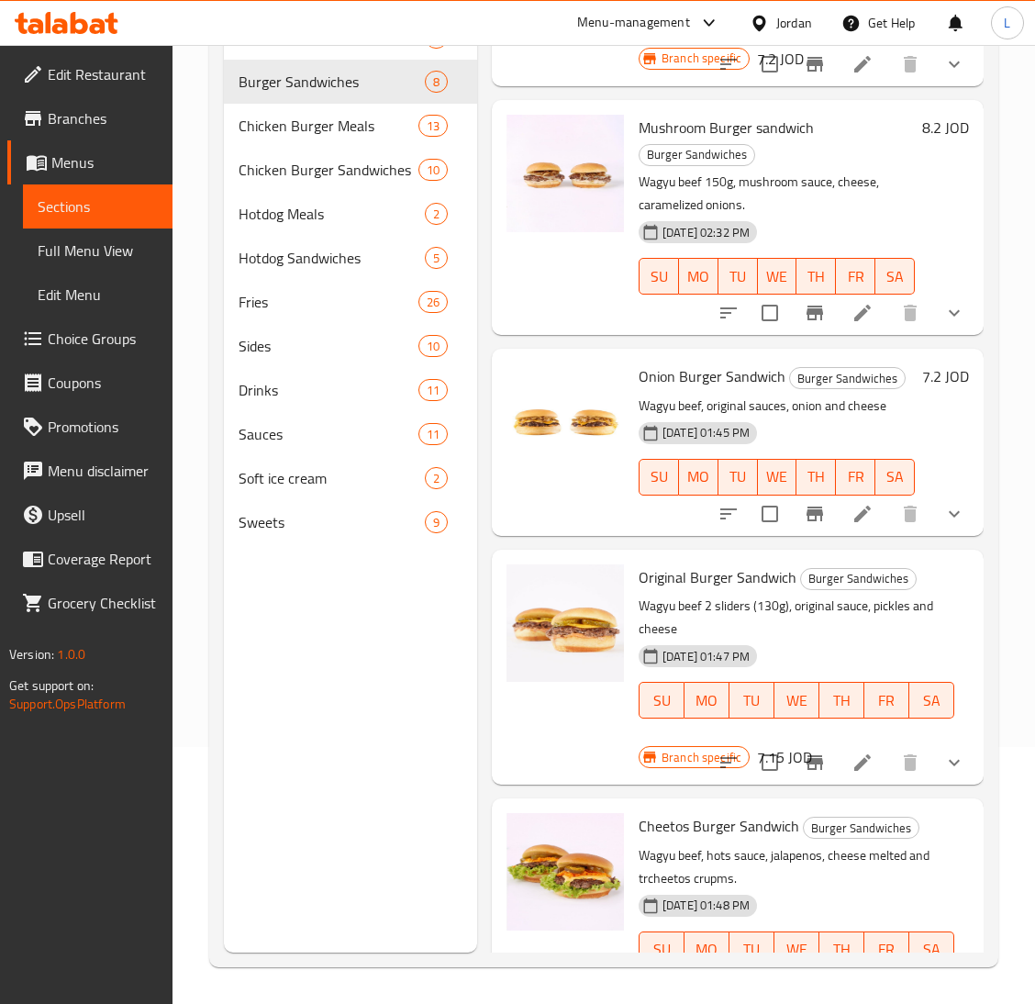
click at [804, 525] on icon "Branch-specific-item" at bounding box center [815, 514] width 22 height 22
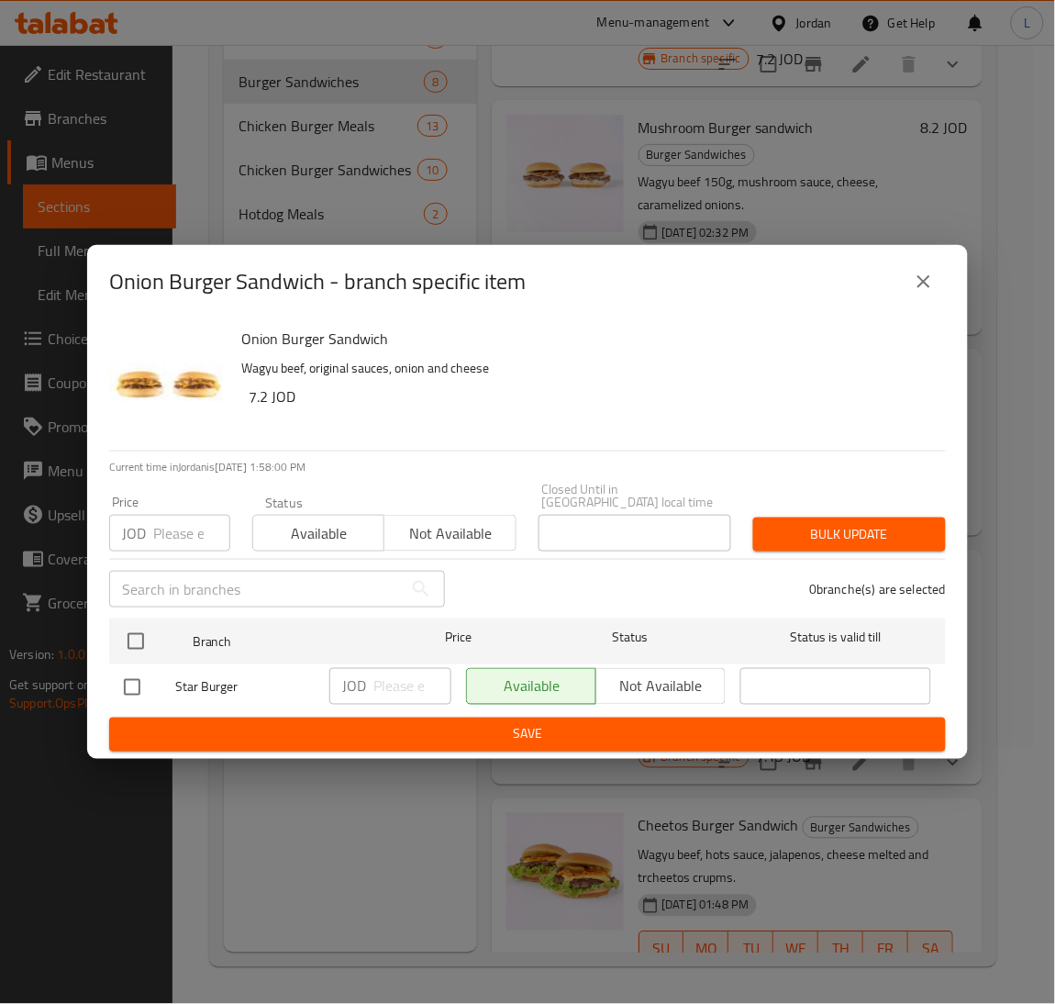
click at [161, 523] on input "number" at bounding box center [191, 533] width 77 height 37
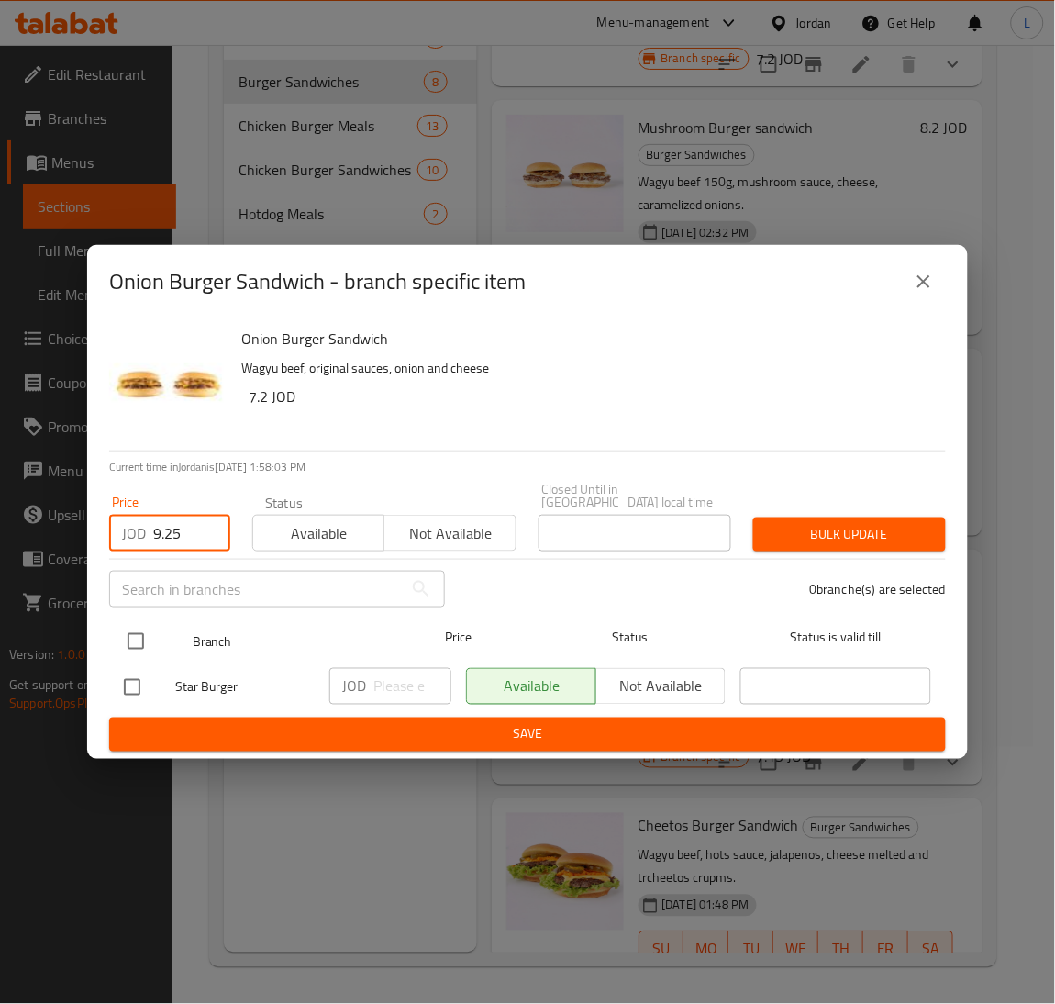
type input "9.25"
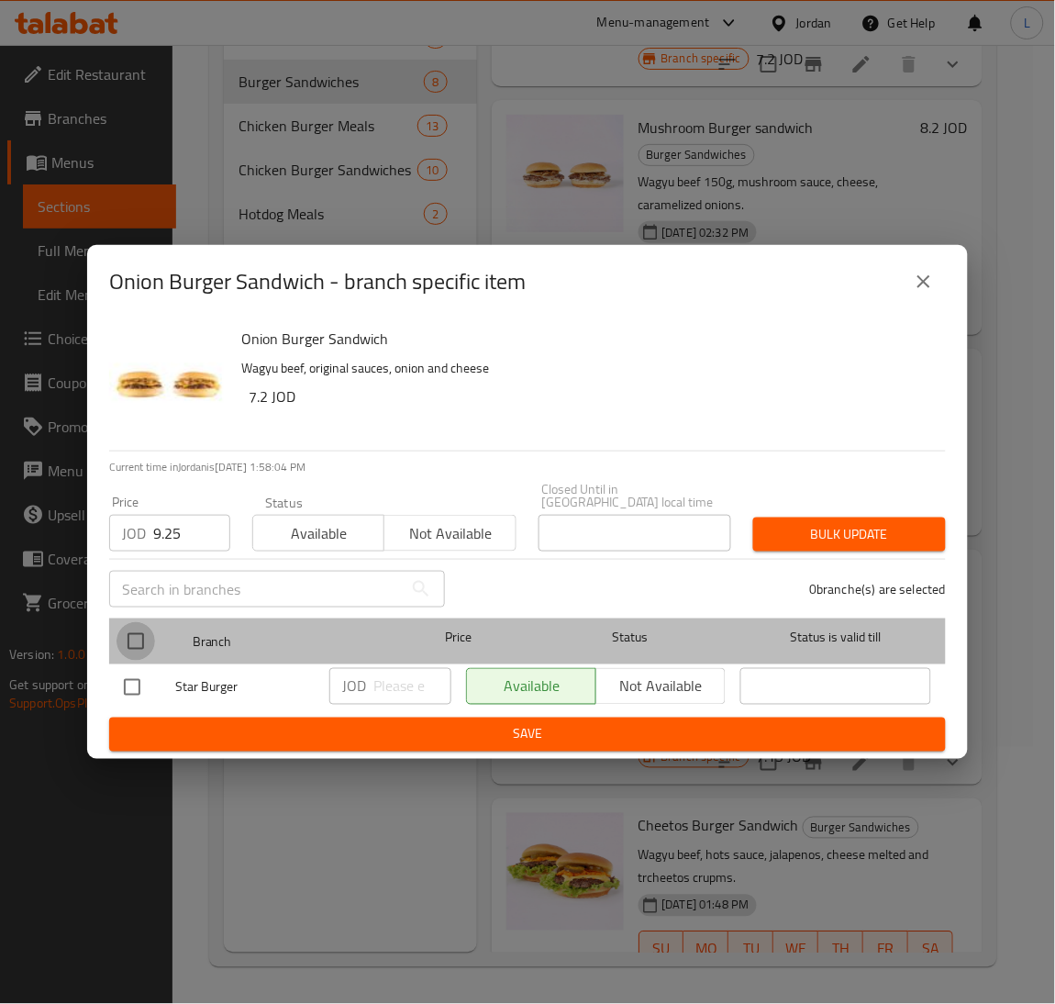
click at [137, 633] on input "checkbox" at bounding box center [136, 641] width 39 height 39
checkbox input "true"
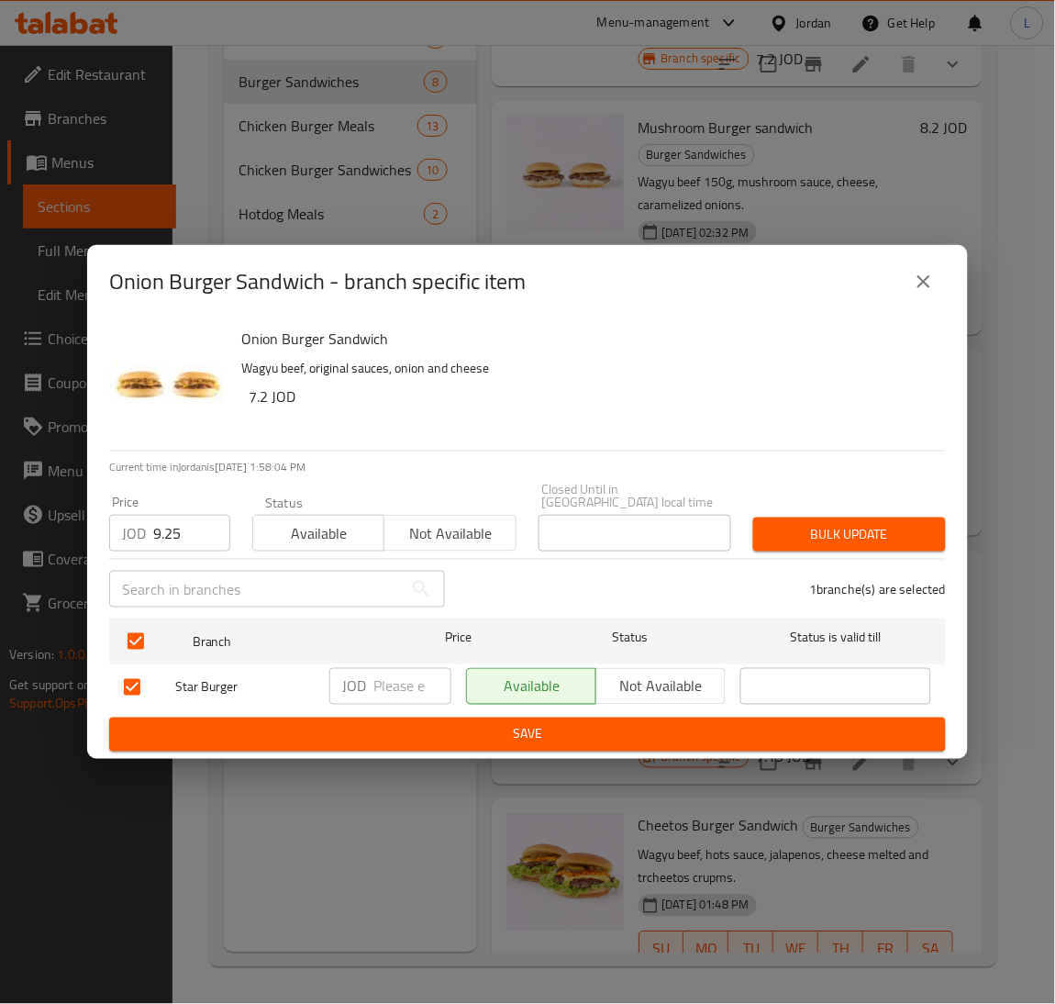
click at [882, 539] on span "Bulk update" at bounding box center [849, 534] width 163 height 23
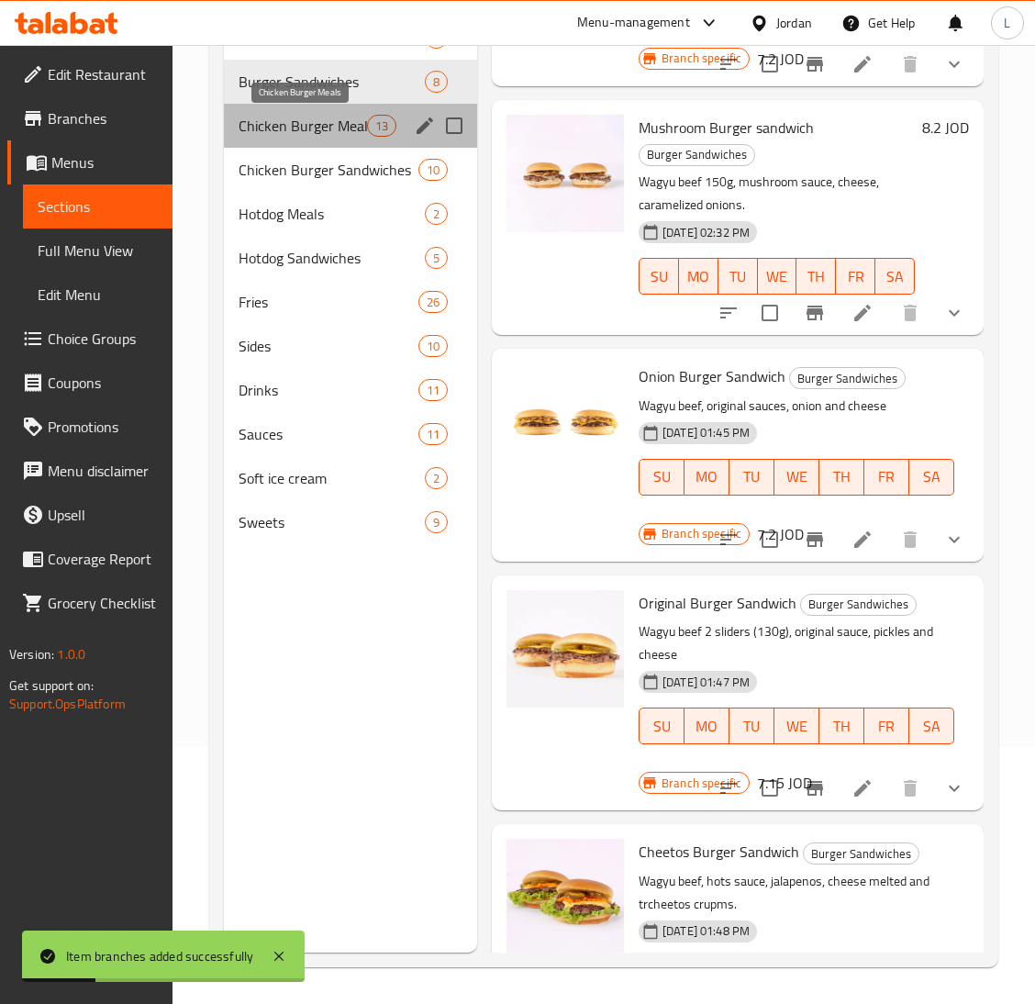
click at [284, 131] on span "Chicken Burger Meals" at bounding box center [303, 126] width 128 height 22
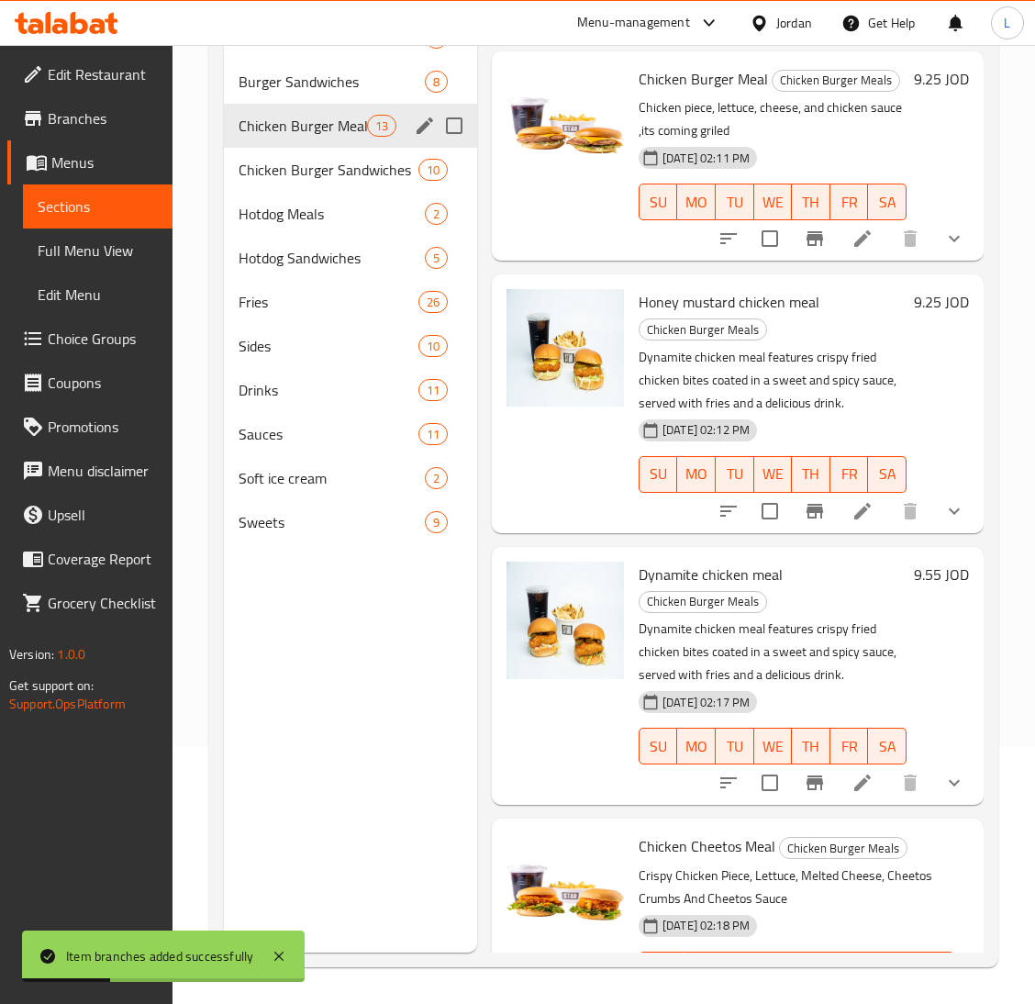
scroll to position [121, 0]
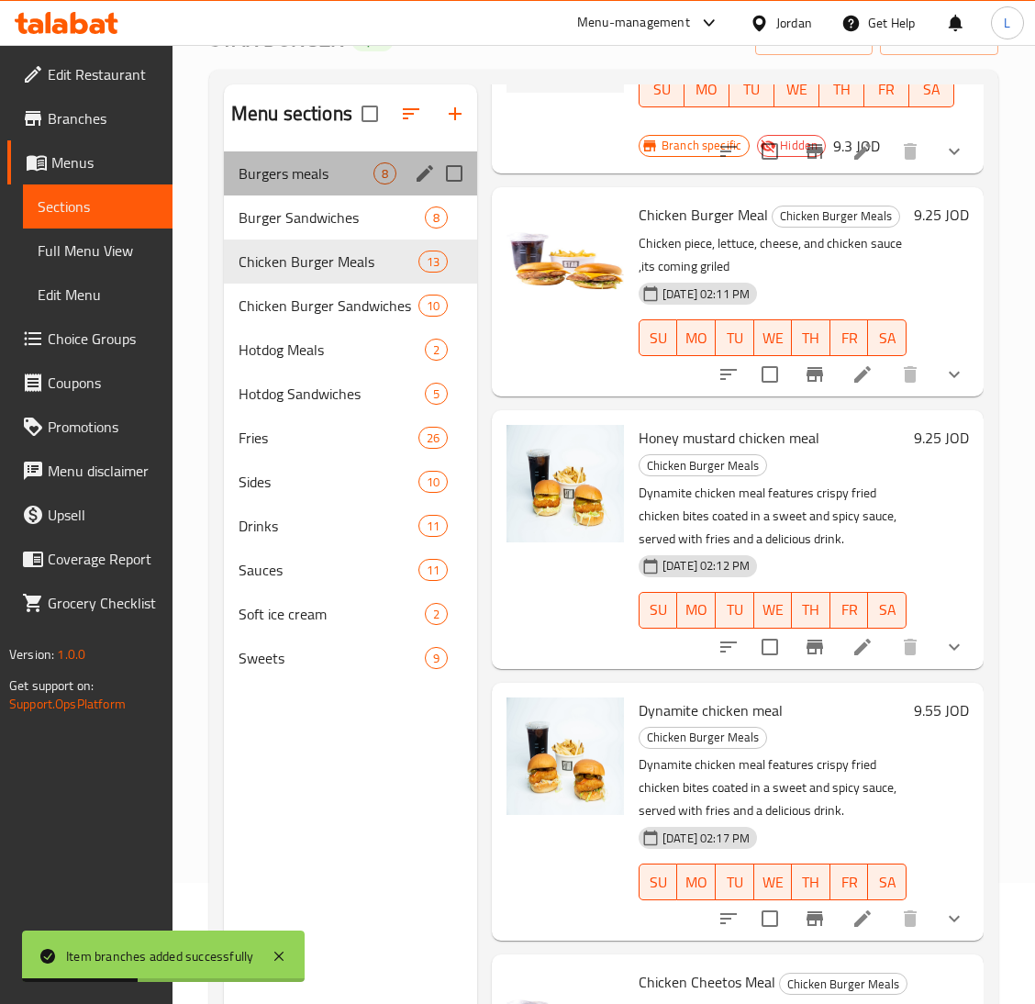
click at [295, 160] on div "Burgers meals 8" at bounding box center [350, 173] width 253 height 44
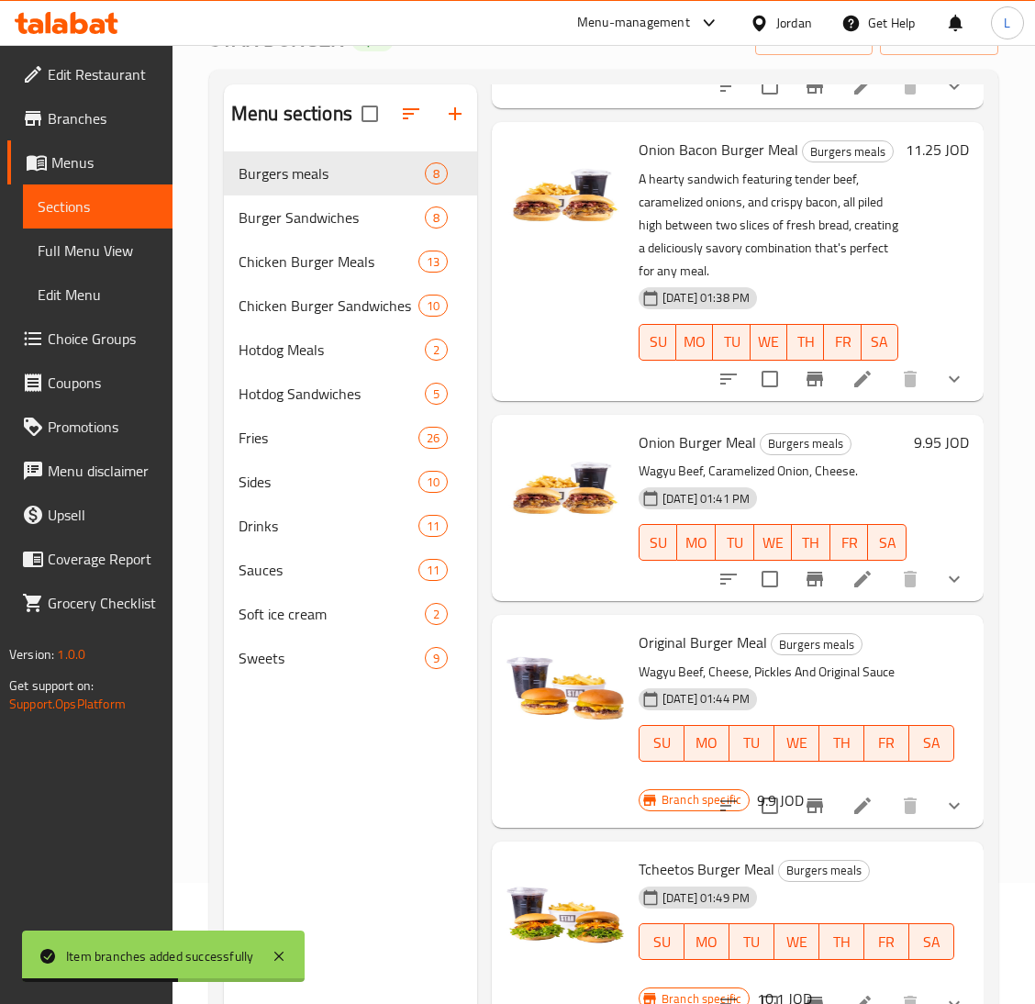
scroll to position [709, 0]
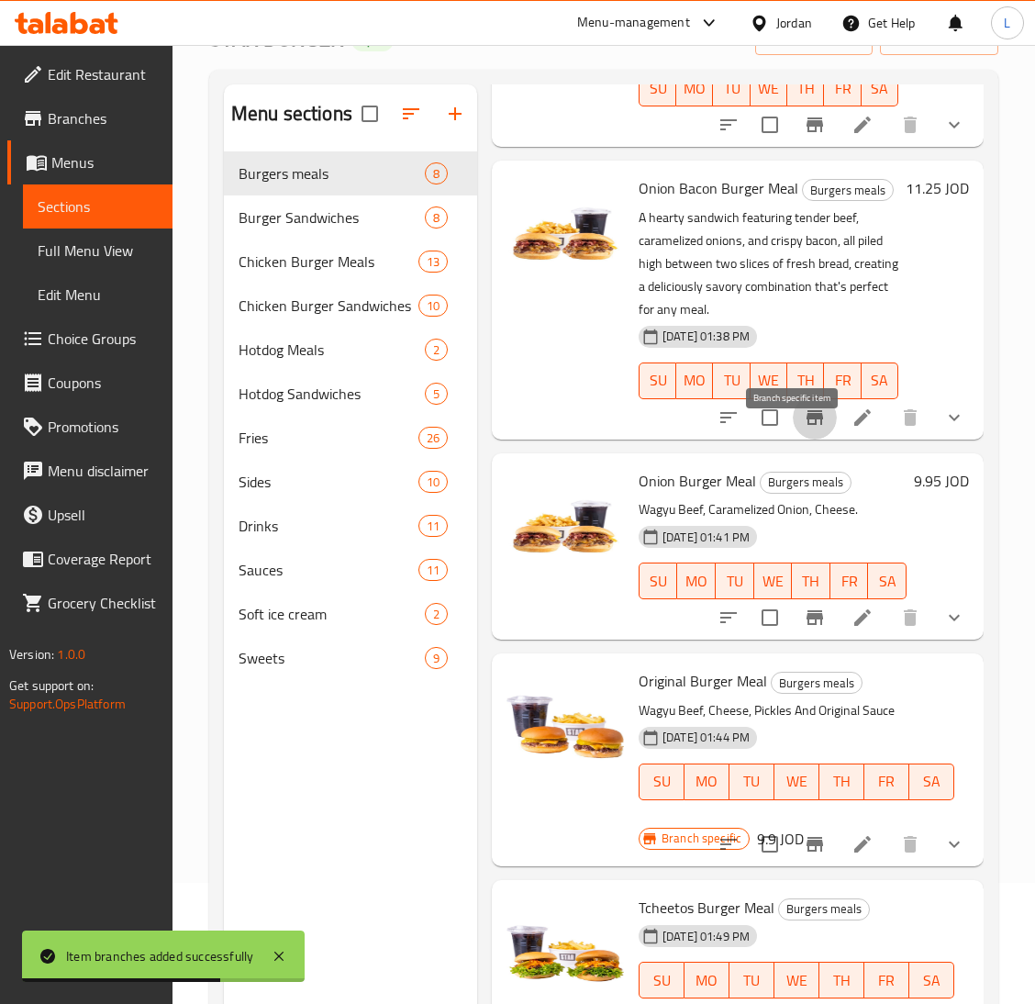
click at [807, 425] on icon "Branch-specific-item" at bounding box center [815, 417] width 17 height 15
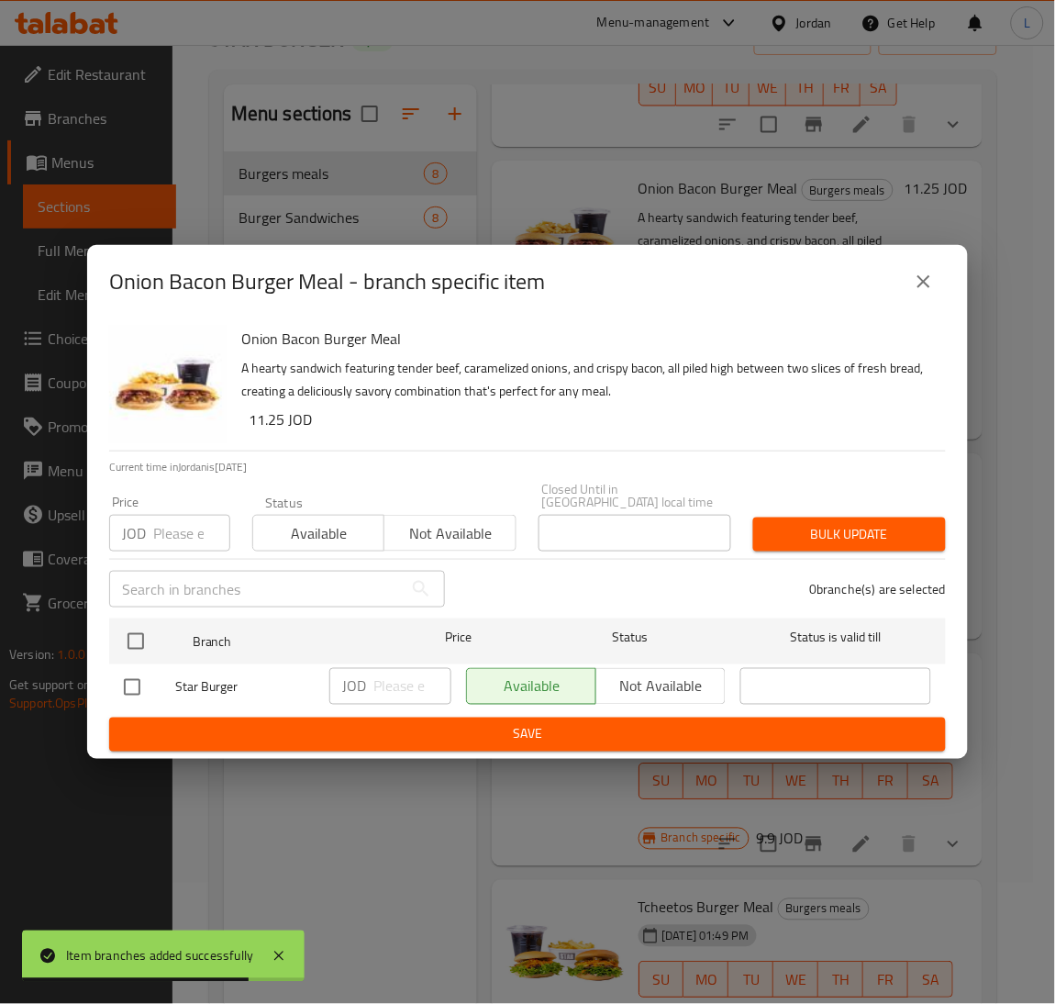
click at [916, 284] on icon "close" at bounding box center [924, 282] width 22 height 22
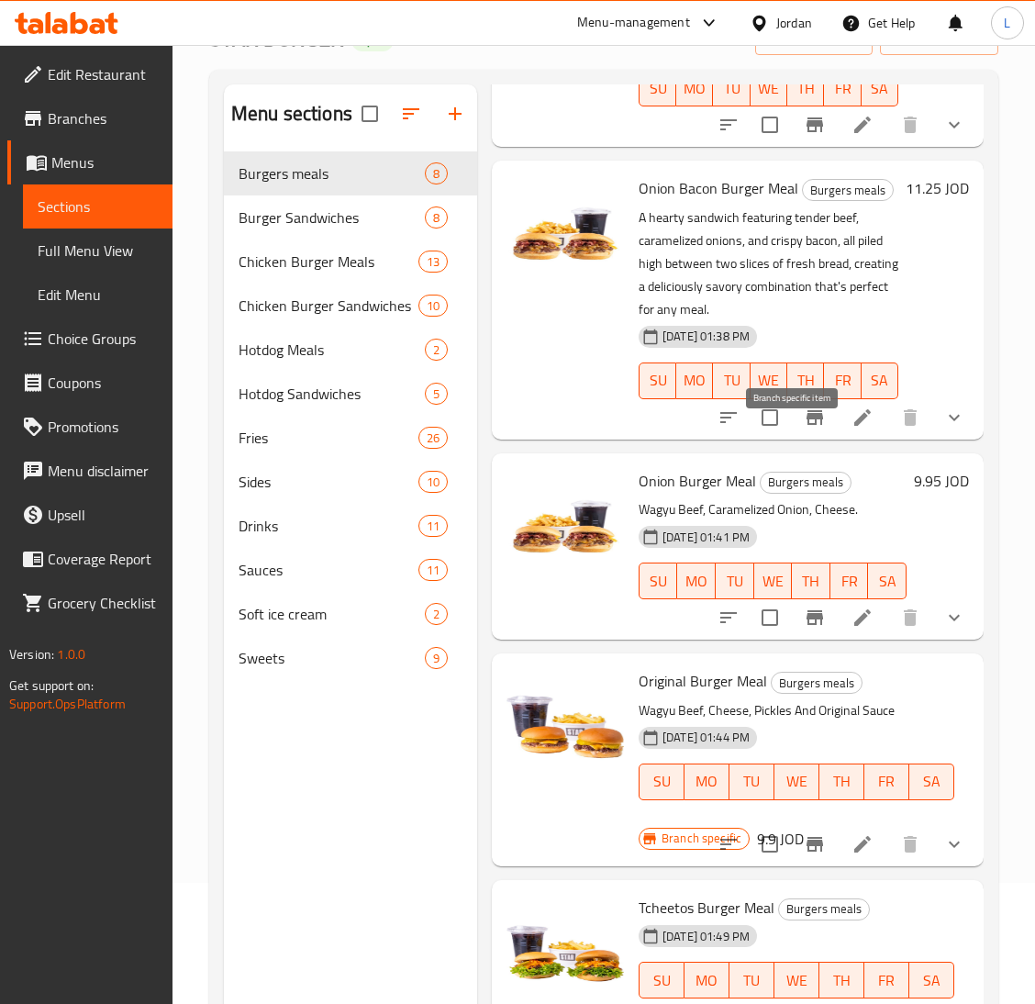
click at [807, 425] on icon "Branch-specific-item" at bounding box center [815, 417] width 17 height 15
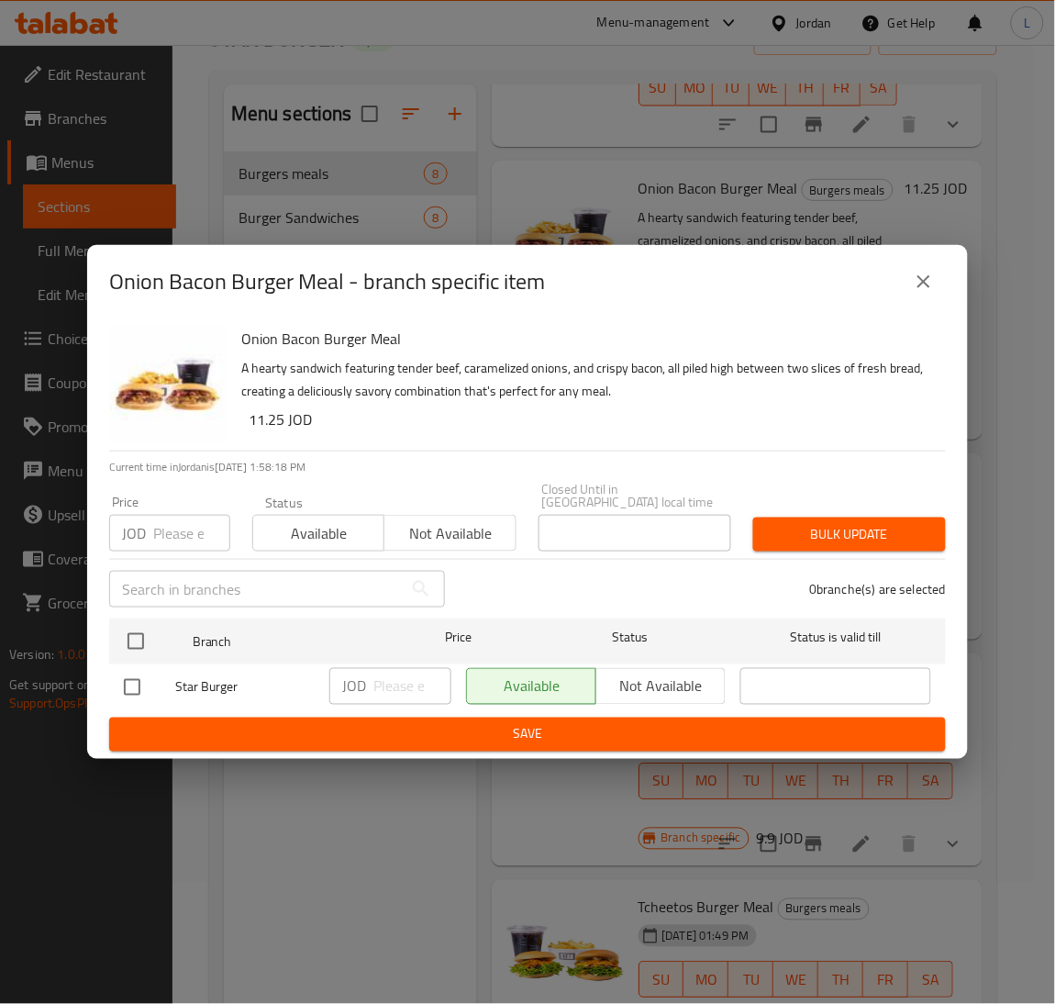
click at [935, 300] on button "close" at bounding box center [924, 282] width 44 height 44
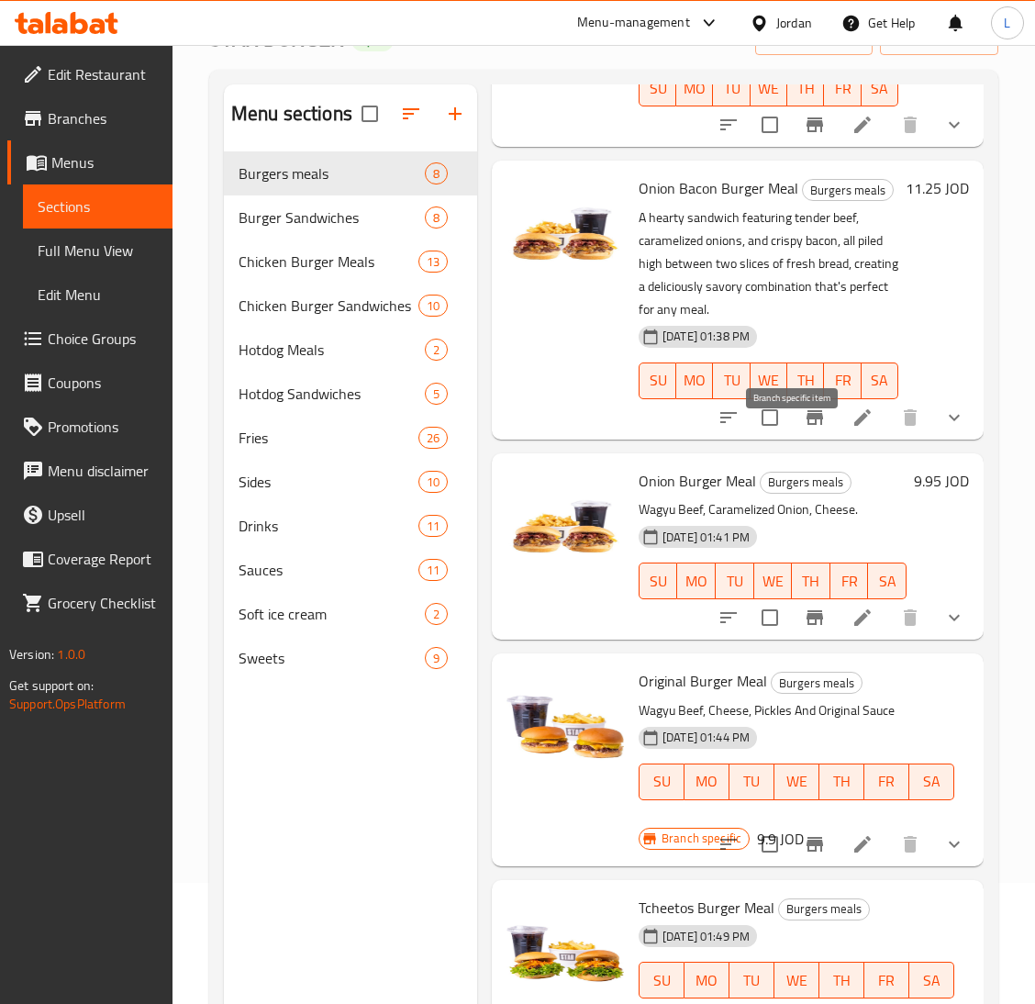
click at [807, 425] on icon "Branch-specific-item" at bounding box center [815, 417] width 17 height 15
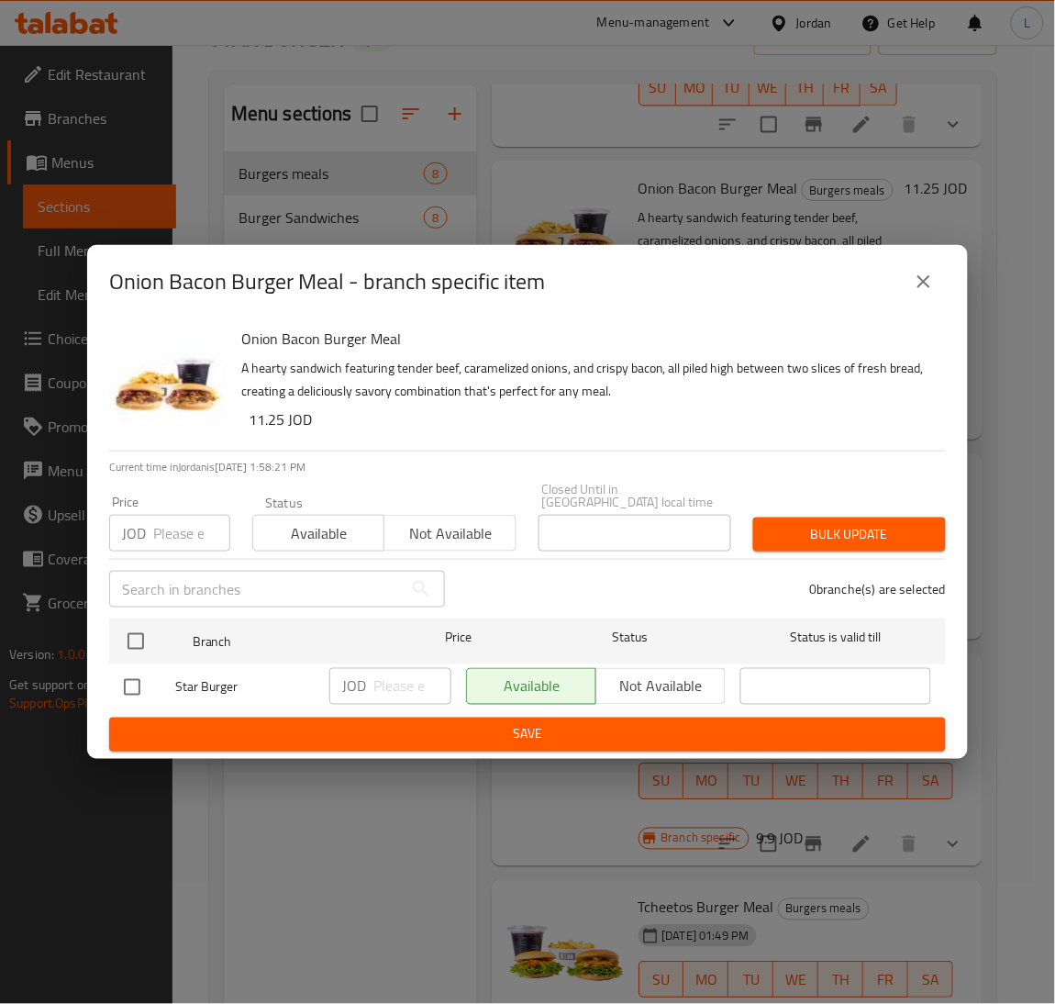
click at [166, 524] on input "number" at bounding box center [191, 533] width 77 height 37
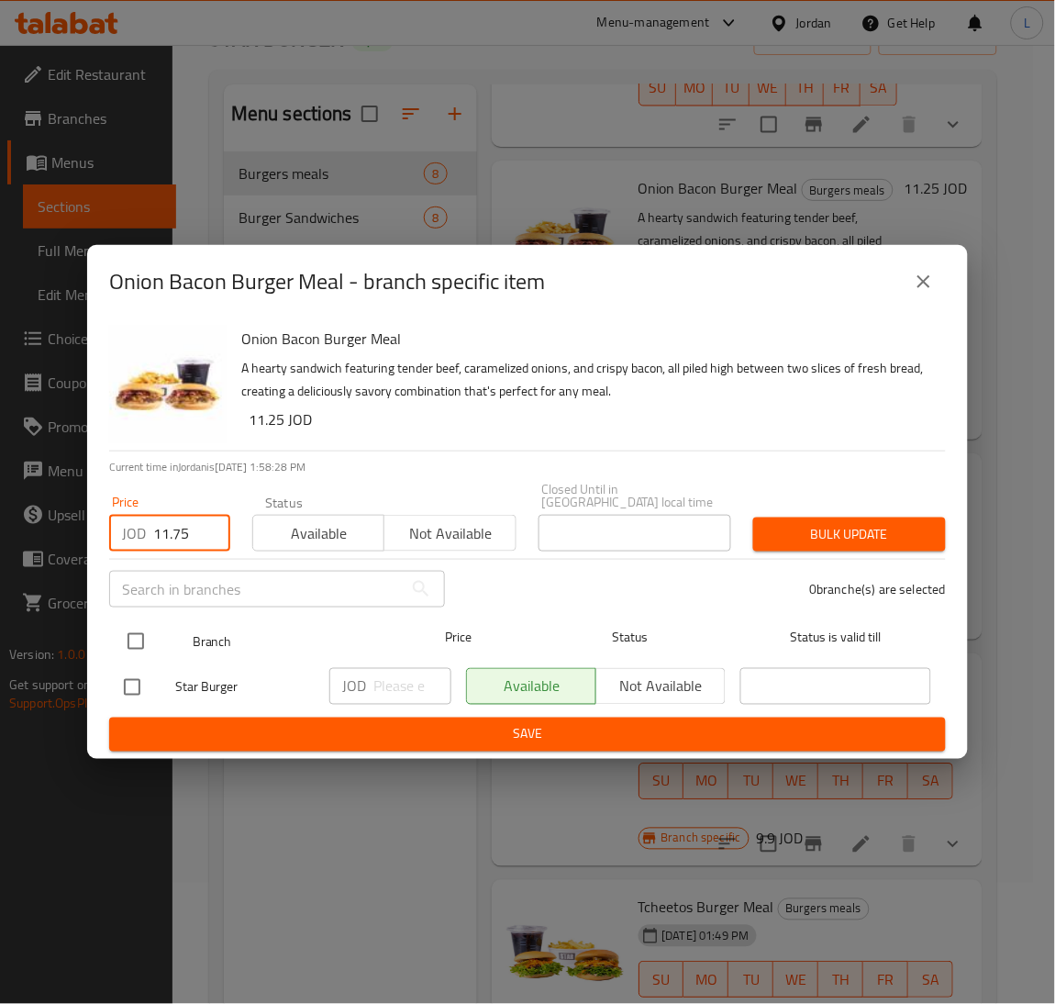
type input "11.75"
click at [136, 641] on input "checkbox" at bounding box center [136, 641] width 39 height 39
checkbox input "true"
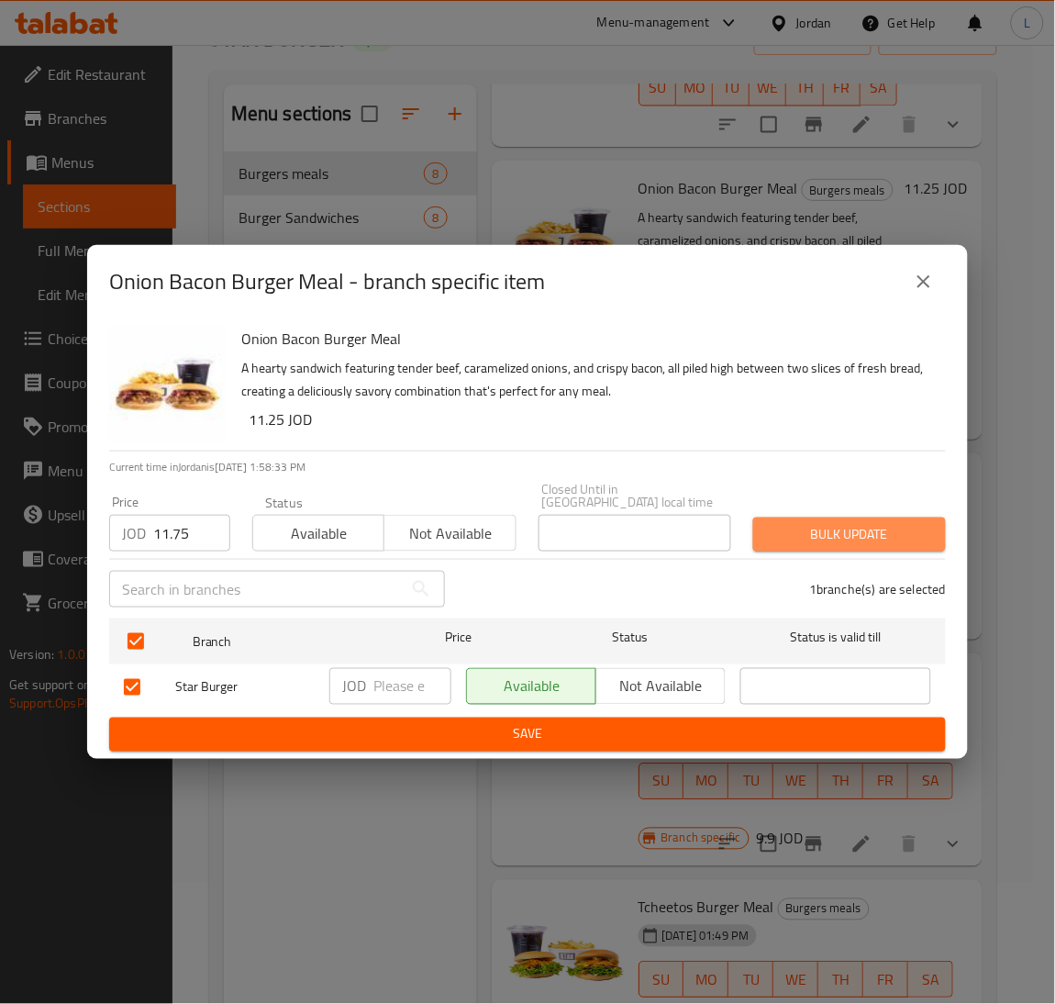
click at [808, 523] on span "Bulk update" at bounding box center [849, 534] width 163 height 23
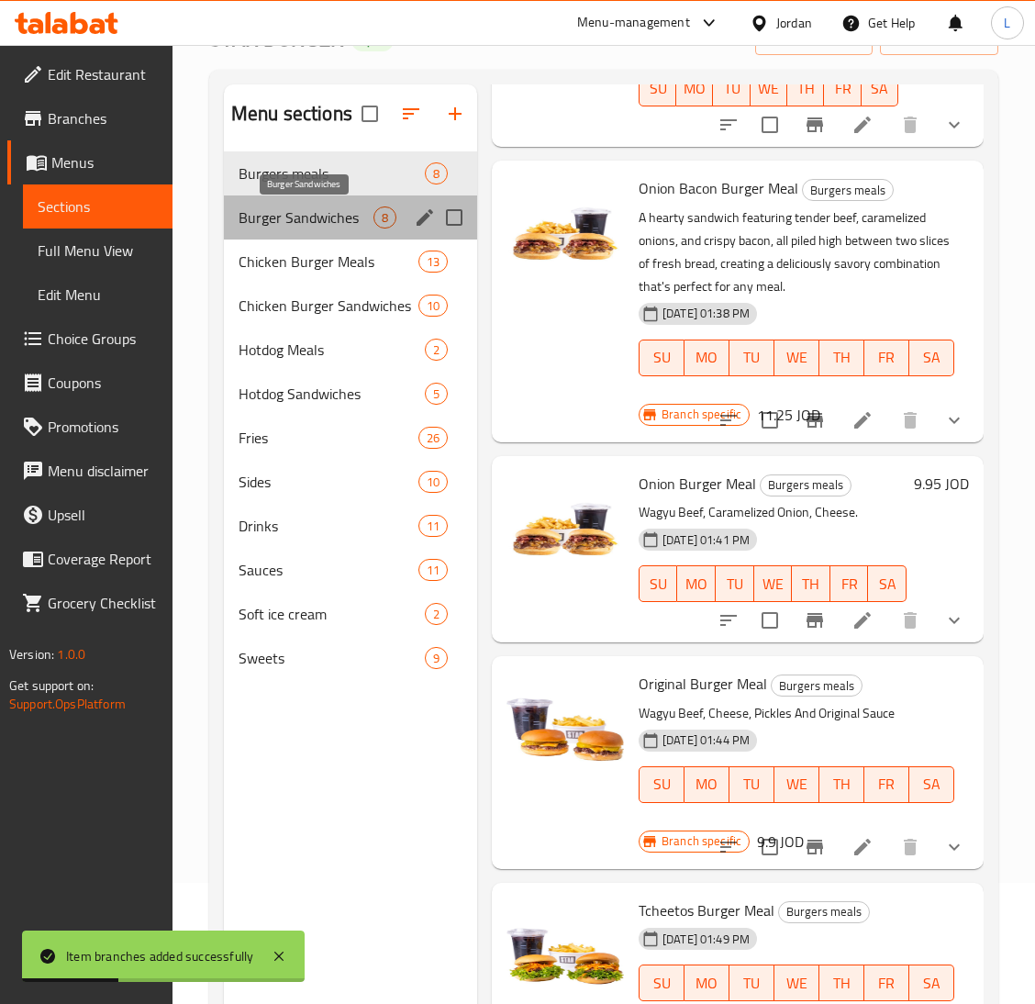
click at [307, 209] on span "Burger Sandwiches" at bounding box center [306, 217] width 135 height 22
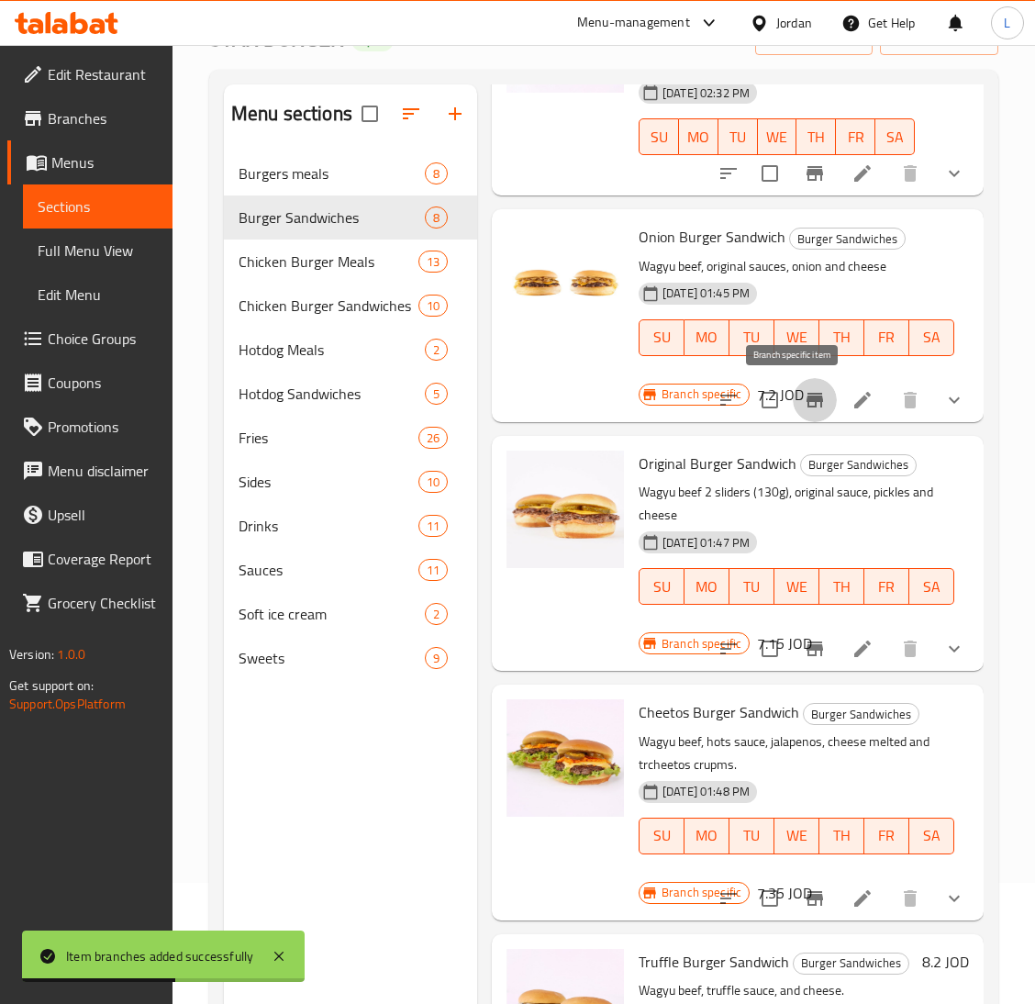
click at [793, 385] on button "Branch-specific-item" at bounding box center [815, 400] width 44 height 44
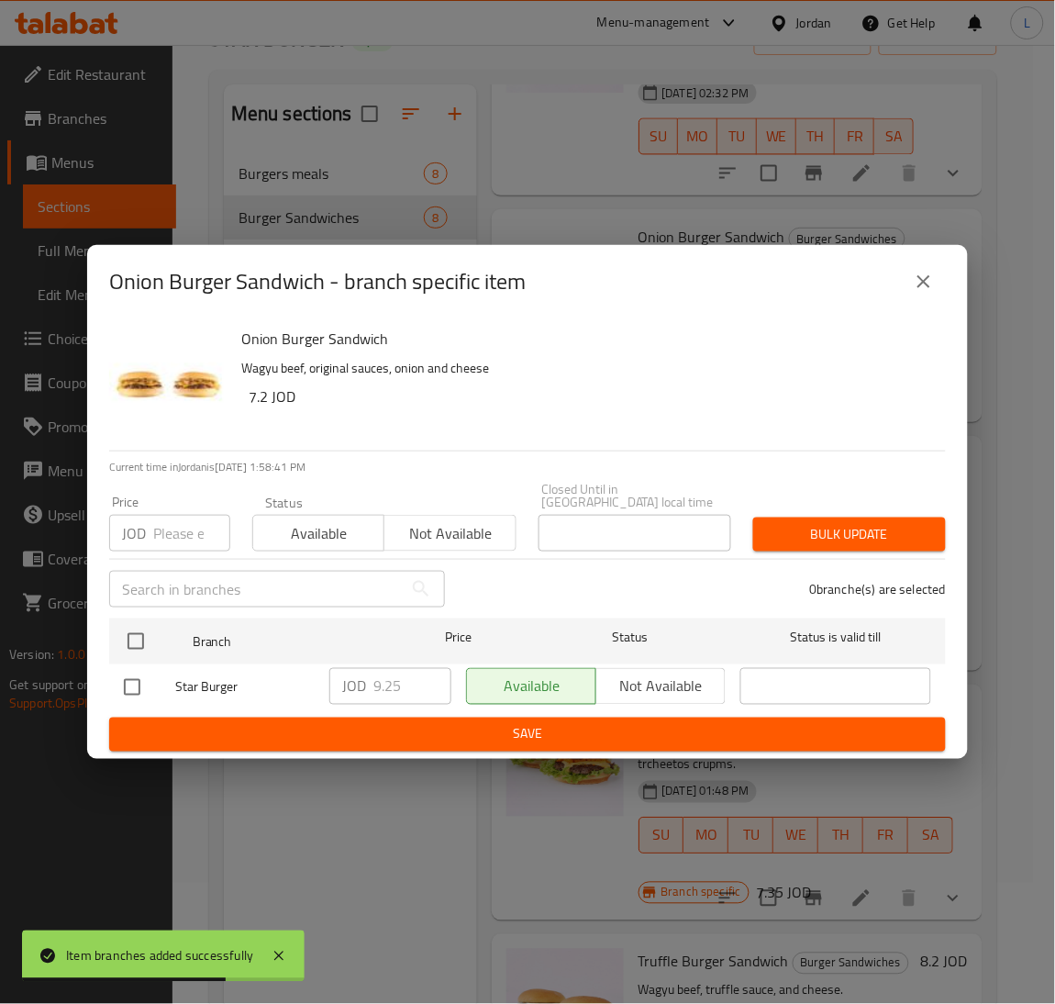
click at [174, 529] on input "number" at bounding box center [191, 533] width 77 height 37
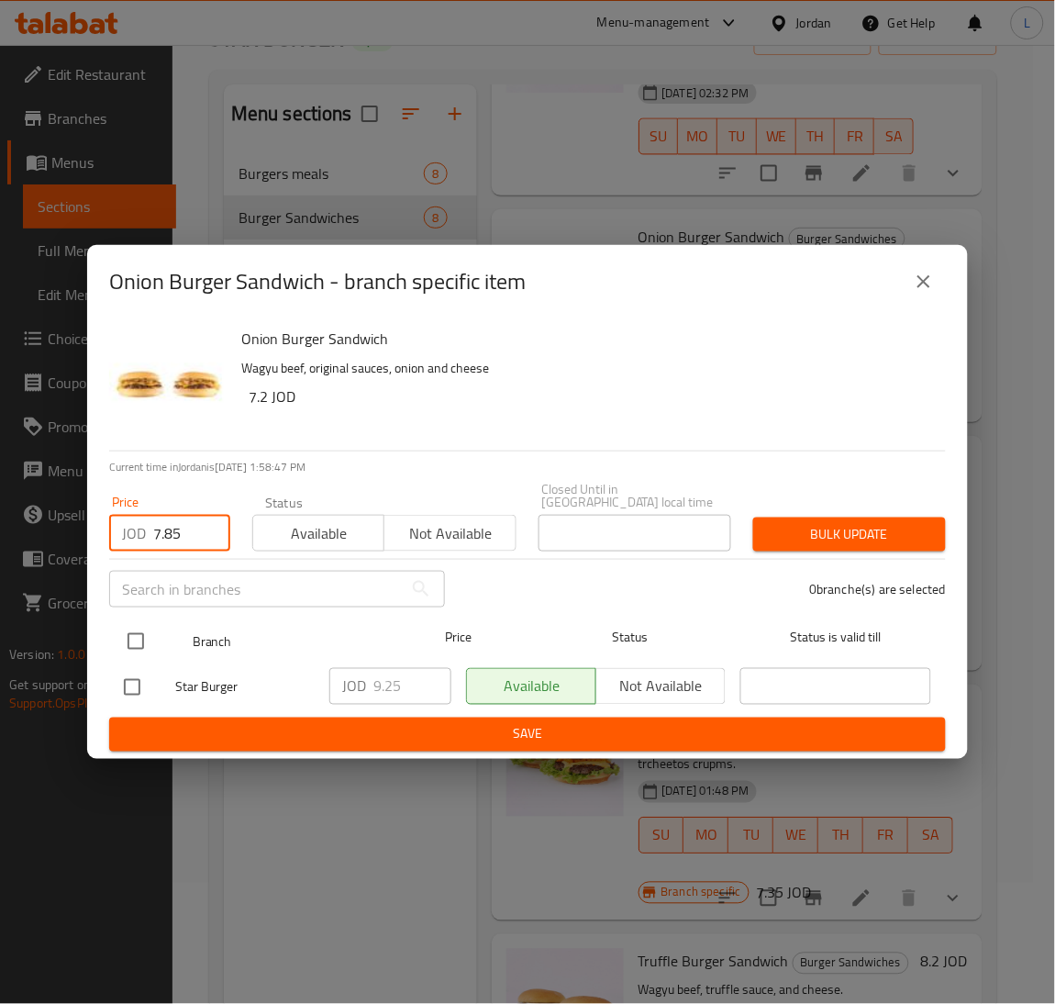
type input "7.85"
click at [136, 628] on input "checkbox" at bounding box center [136, 641] width 39 height 39
checkbox input "true"
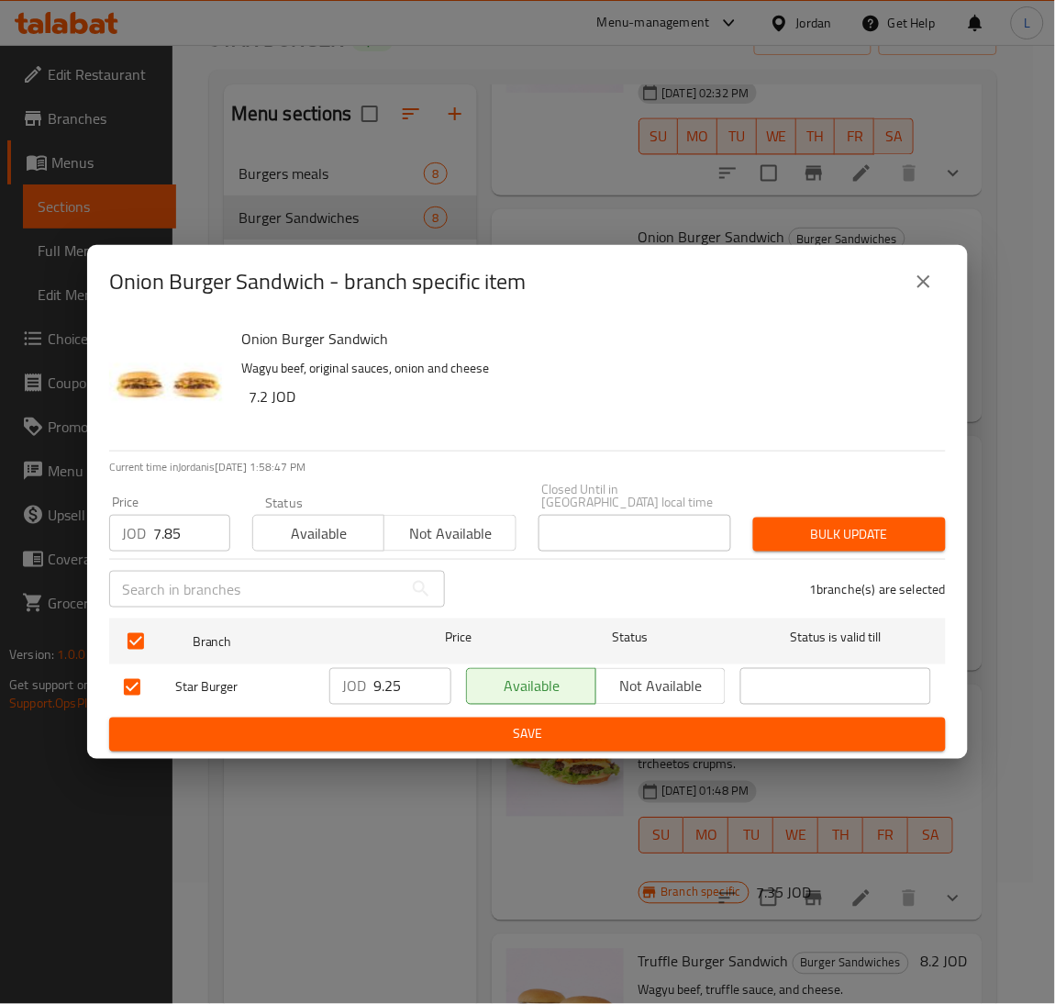
click at [805, 531] on span "Bulk update" at bounding box center [849, 534] width 163 height 23
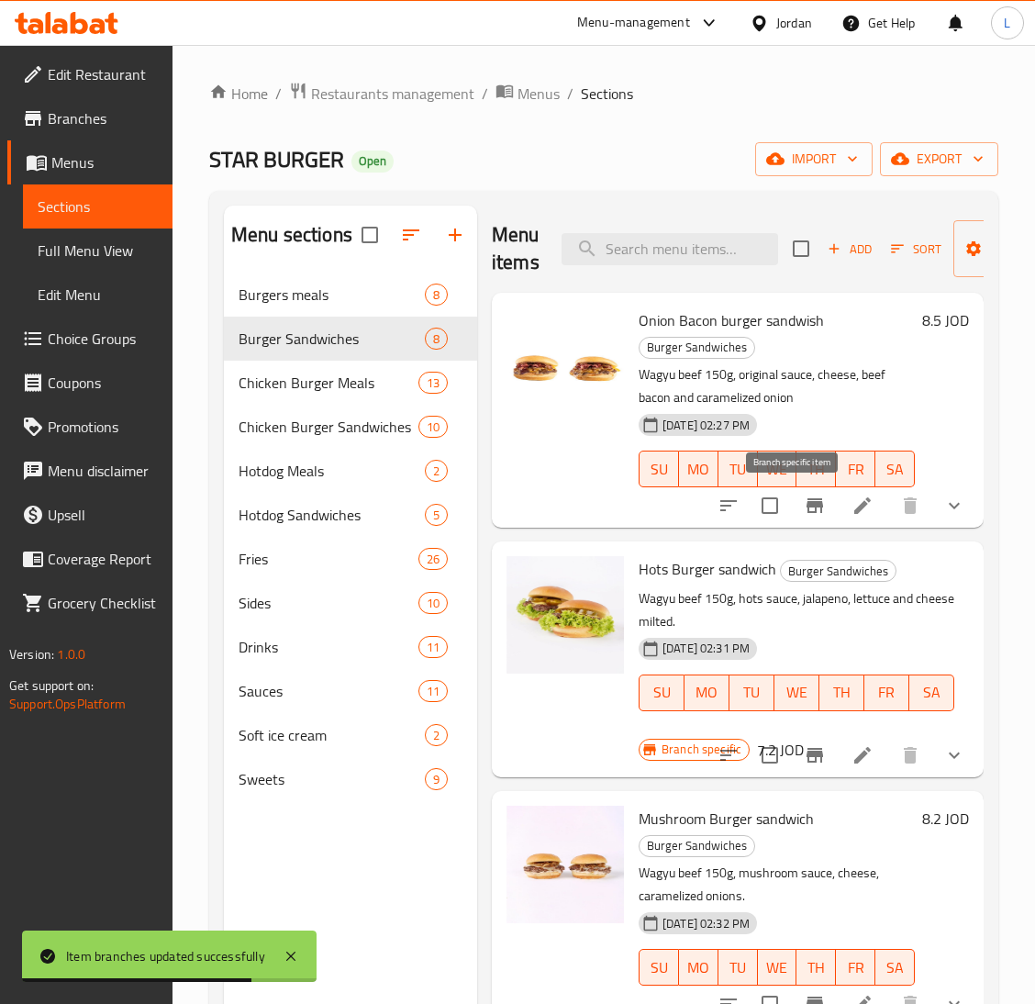
click at [804, 504] on icon "Branch-specific-item" at bounding box center [815, 506] width 22 height 22
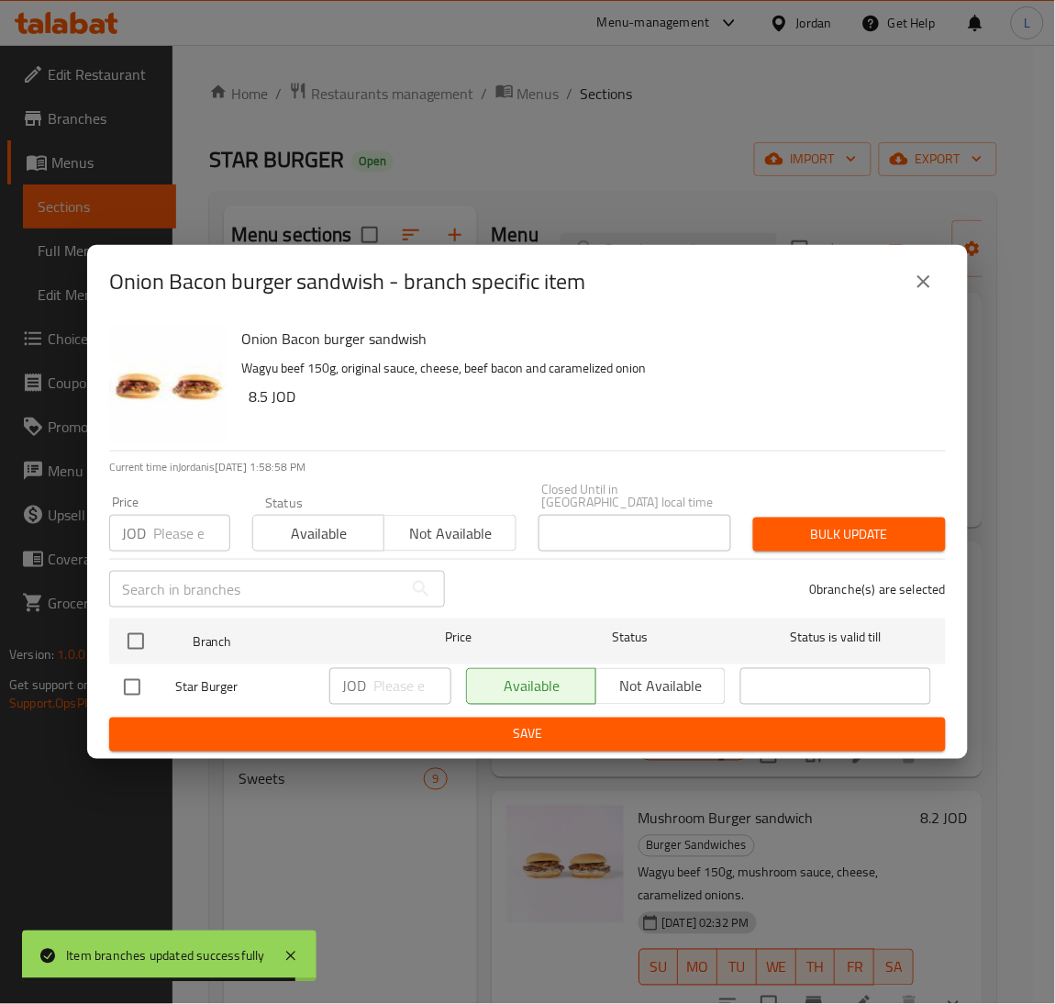
click at [158, 533] on input "number" at bounding box center [191, 533] width 77 height 37
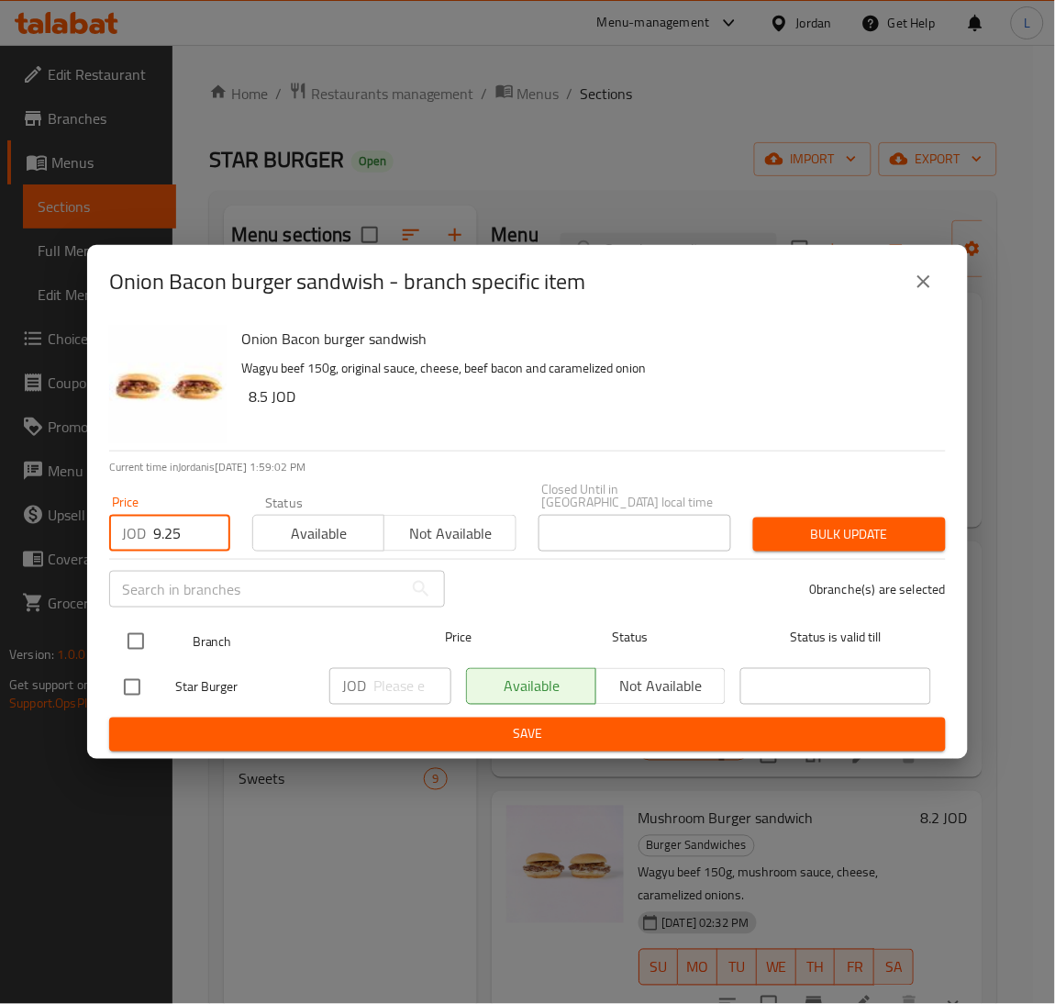
type input "9.25"
drag, startPoint x: 125, startPoint y: 640, endPoint x: 263, endPoint y: 634, distance: 138.7
click at [126, 639] on input "checkbox" at bounding box center [136, 641] width 39 height 39
checkbox input "true"
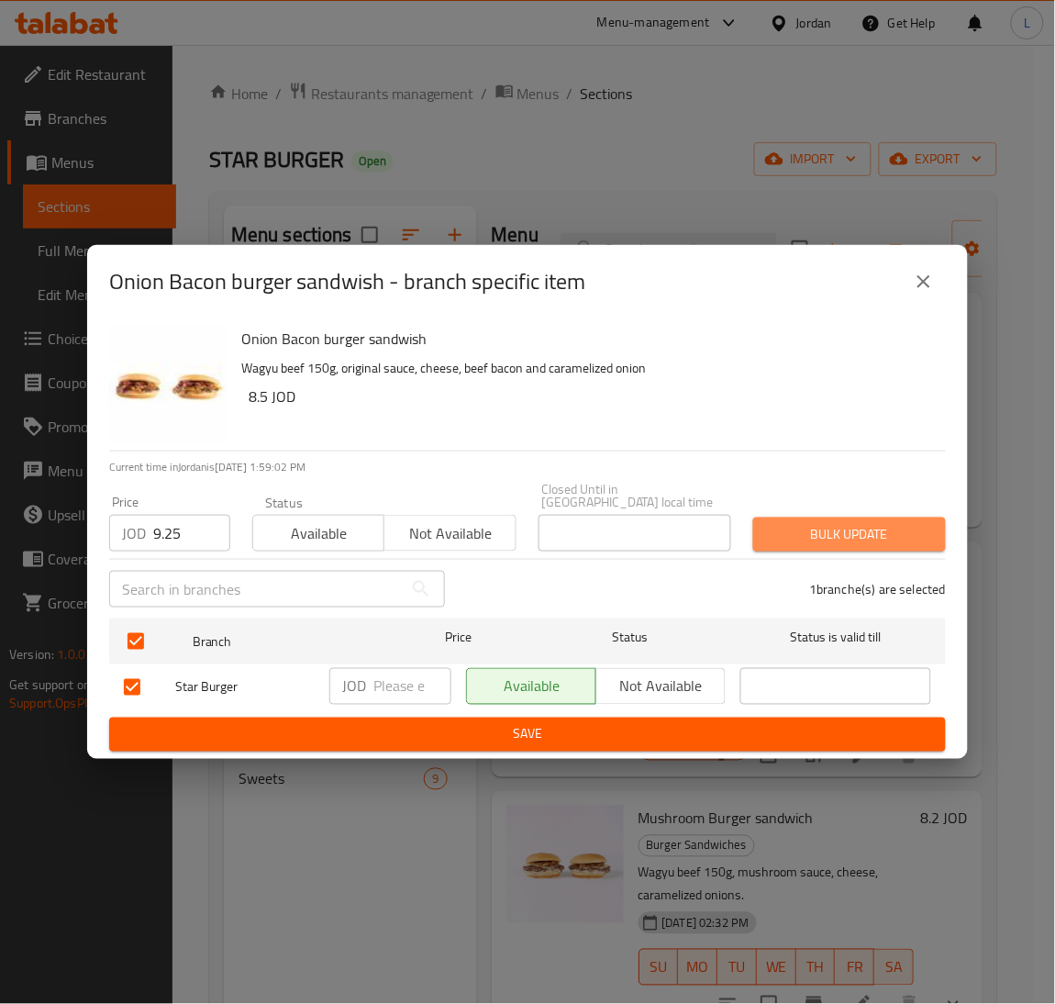
click at [840, 526] on span "Bulk update" at bounding box center [849, 534] width 163 height 23
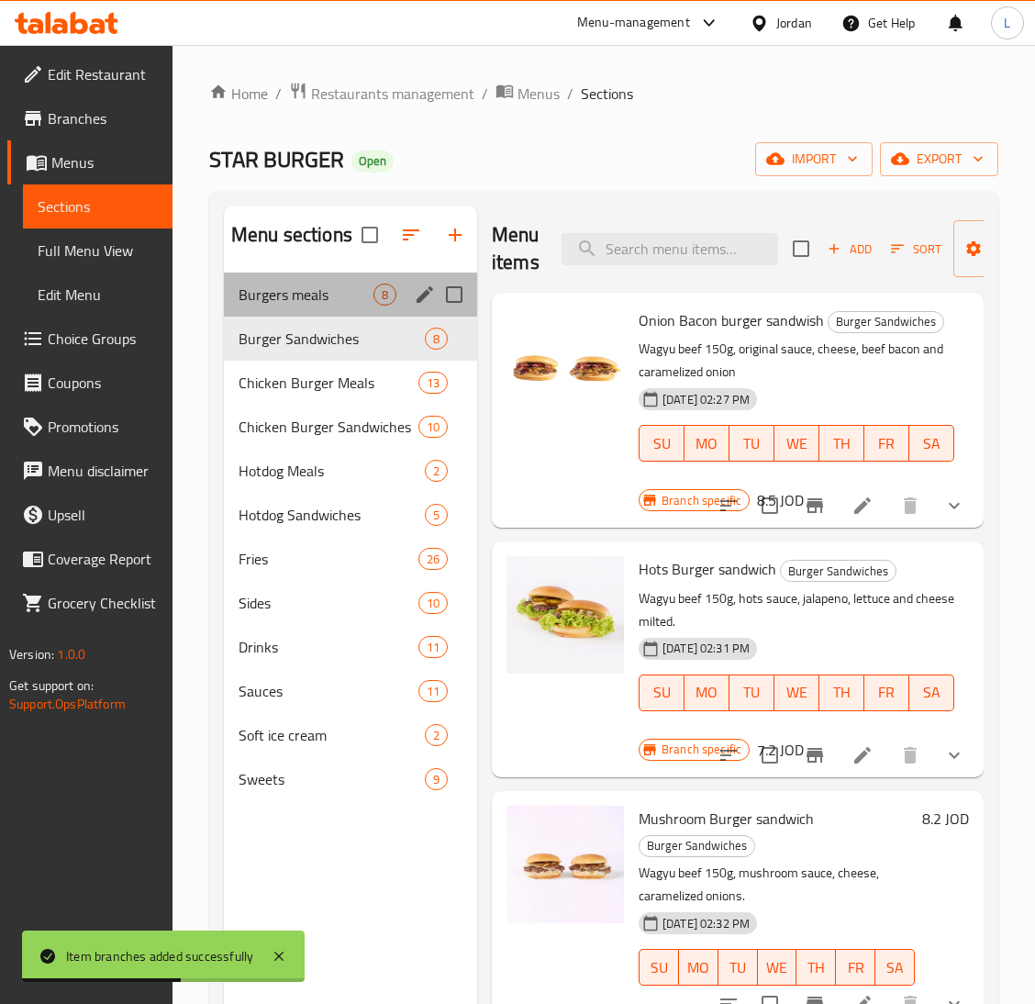
drag, startPoint x: 305, startPoint y: 283, endPoint x: 396, endPoint y: 394, distance: 143.5
click at [302, 283] on div "Burgers meals 8" at bounding box center [350, 295] width 253 height 44
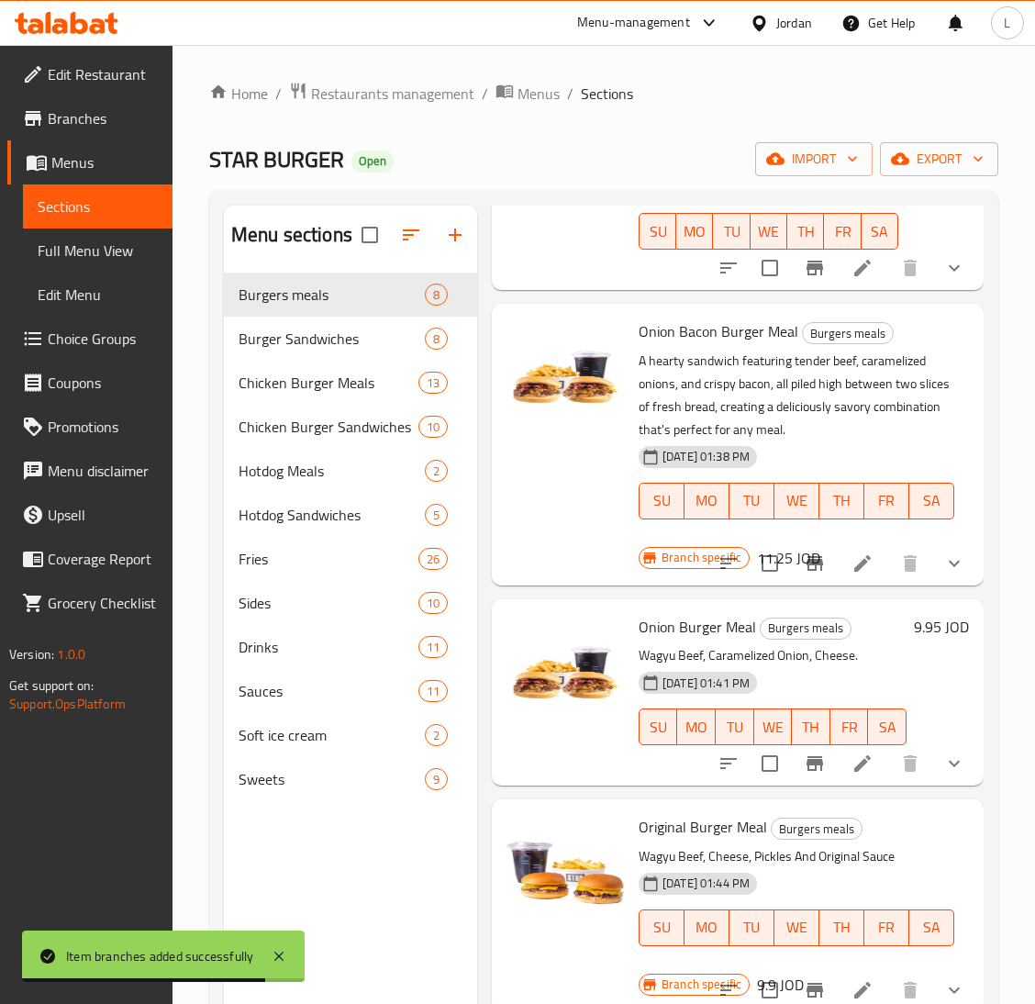
scroll to position [825, 0]
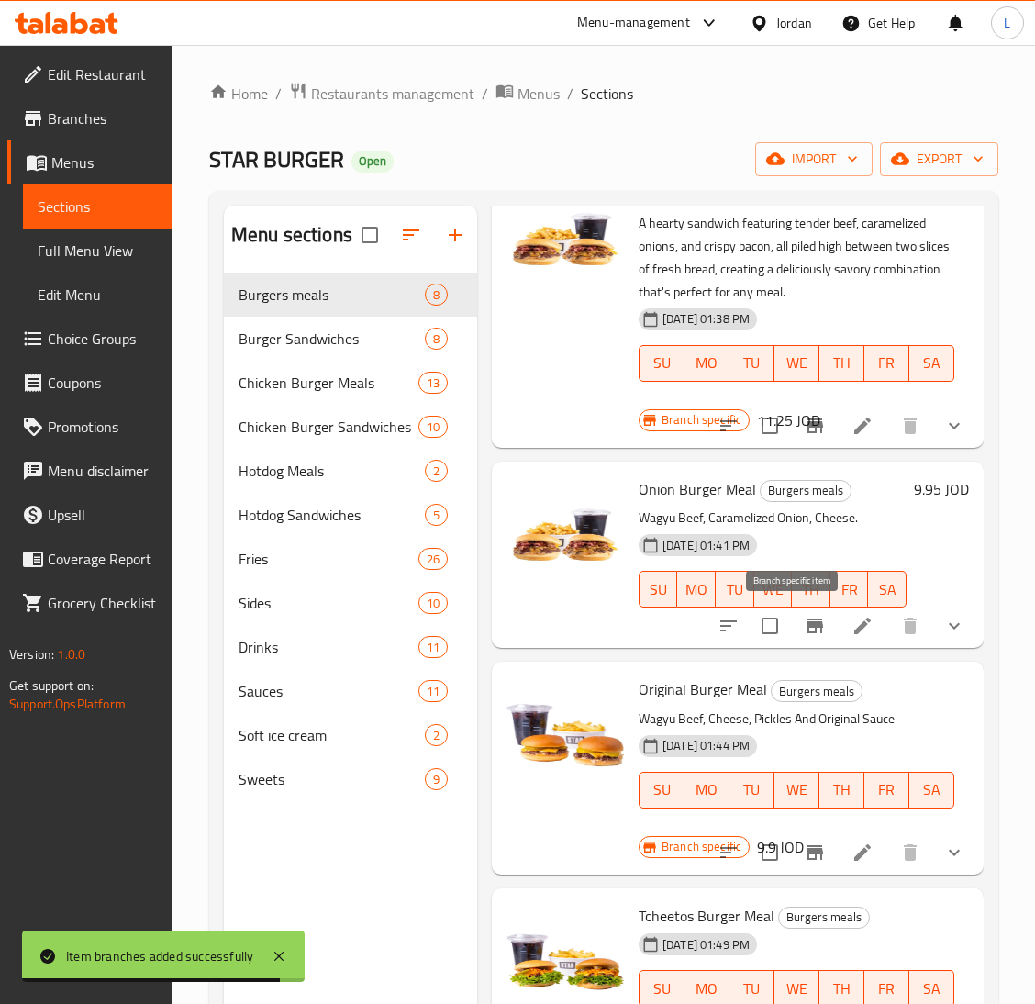
click at [804, 632] on icon "Branch-specific-item" at bounding box center [815, 626] width 22 height 22
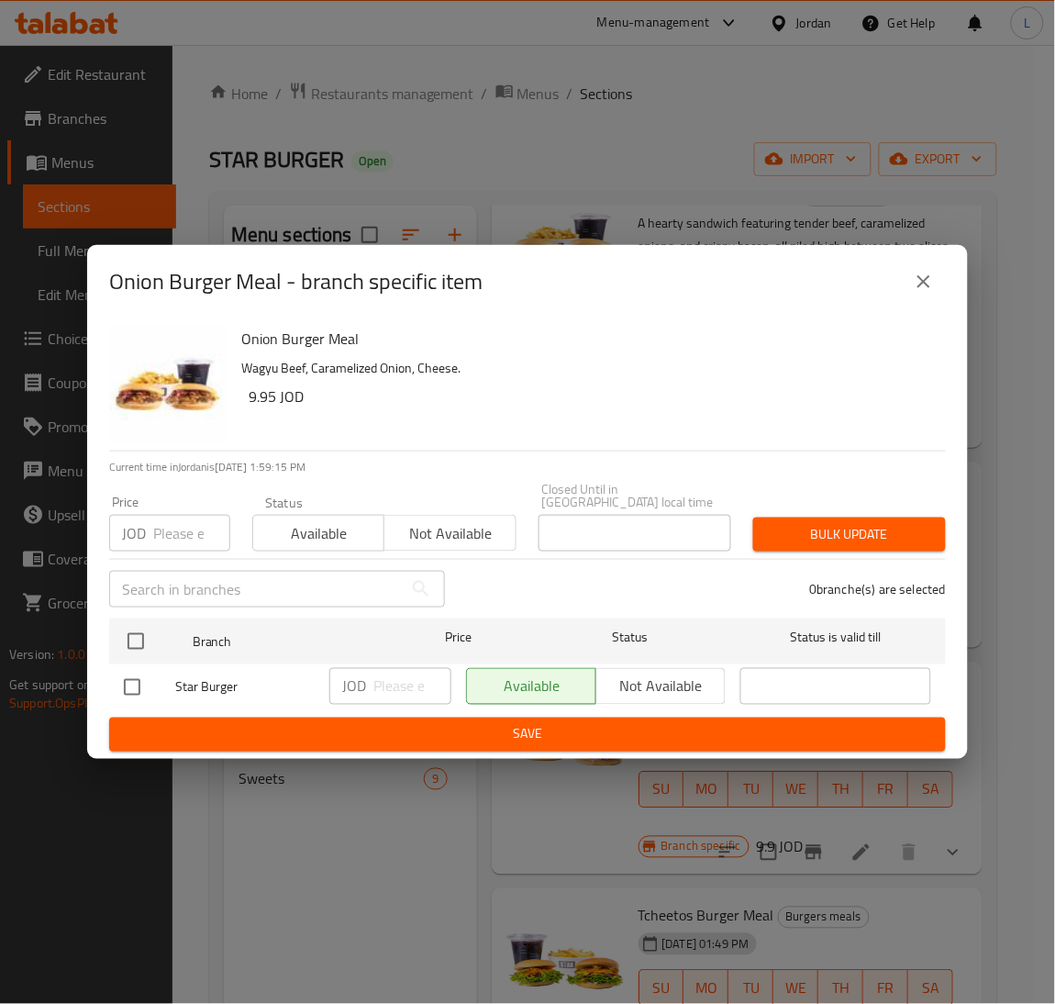
click at [180, 522] on input "number" at bounding box center [191, 533] width 77 height 37
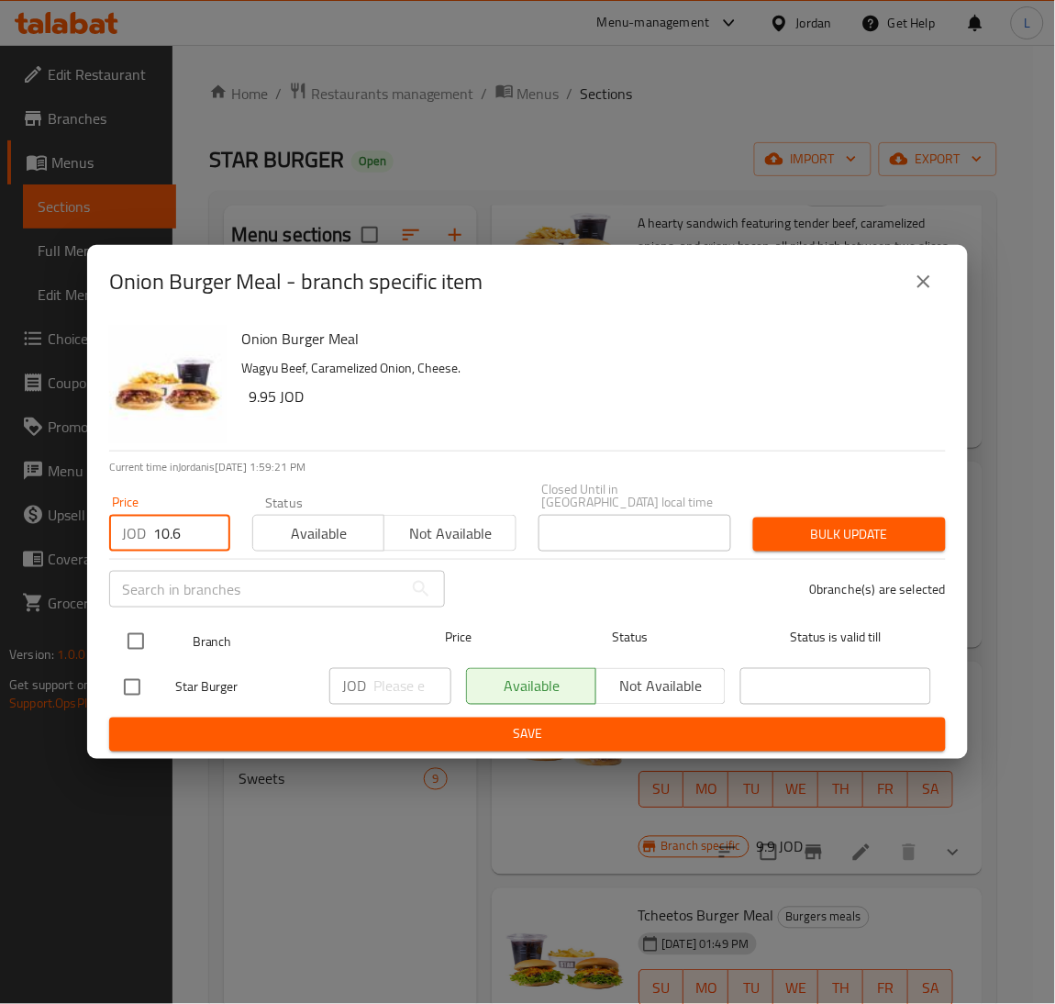
type input "10.6"
click at [136, 630] on input "checkbox" at bounding box center [136, 641] width 39 height 39
checkbox input "true"
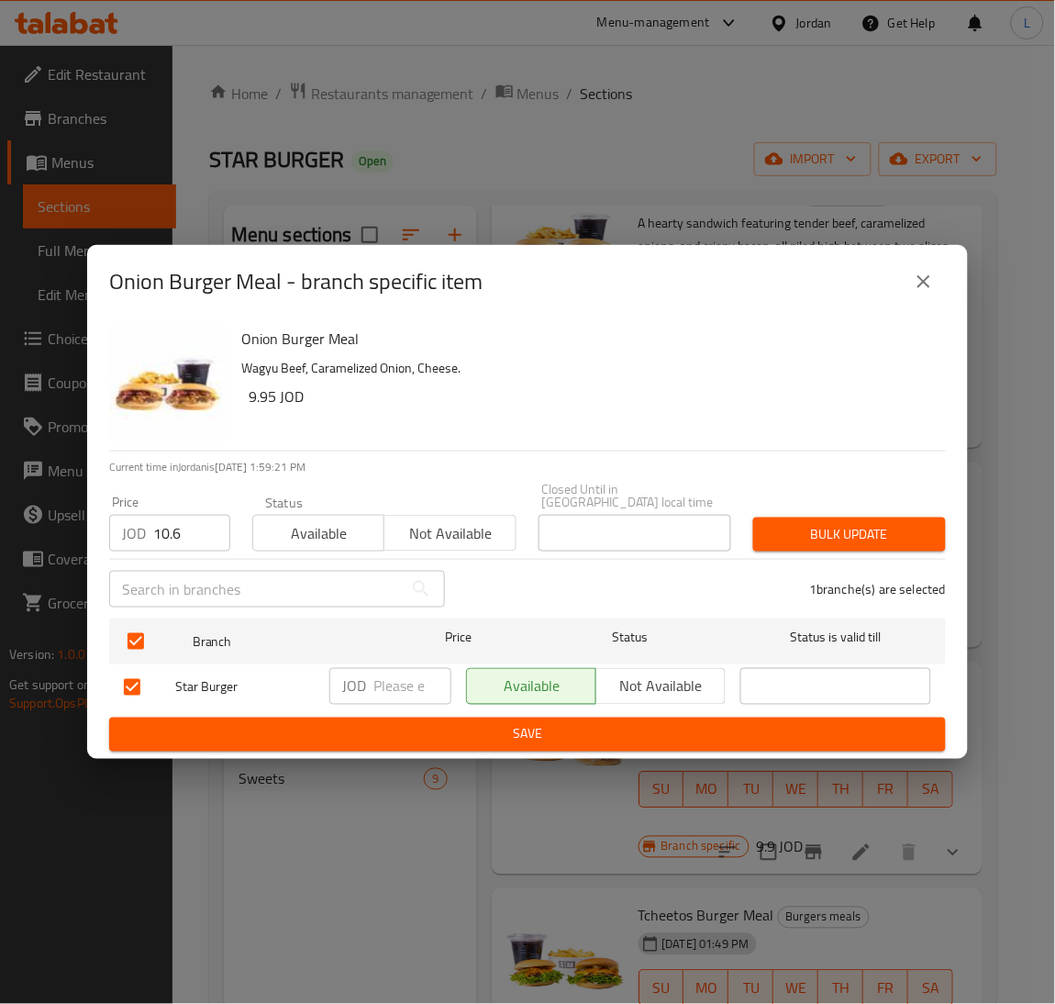
click at [832, 508] on div "Bulk update" at bounding box center [849, 535] width 215 height 56
click at [860, 535] on span "Bulk update" at bounding box center [849, 534] width 163 height 23
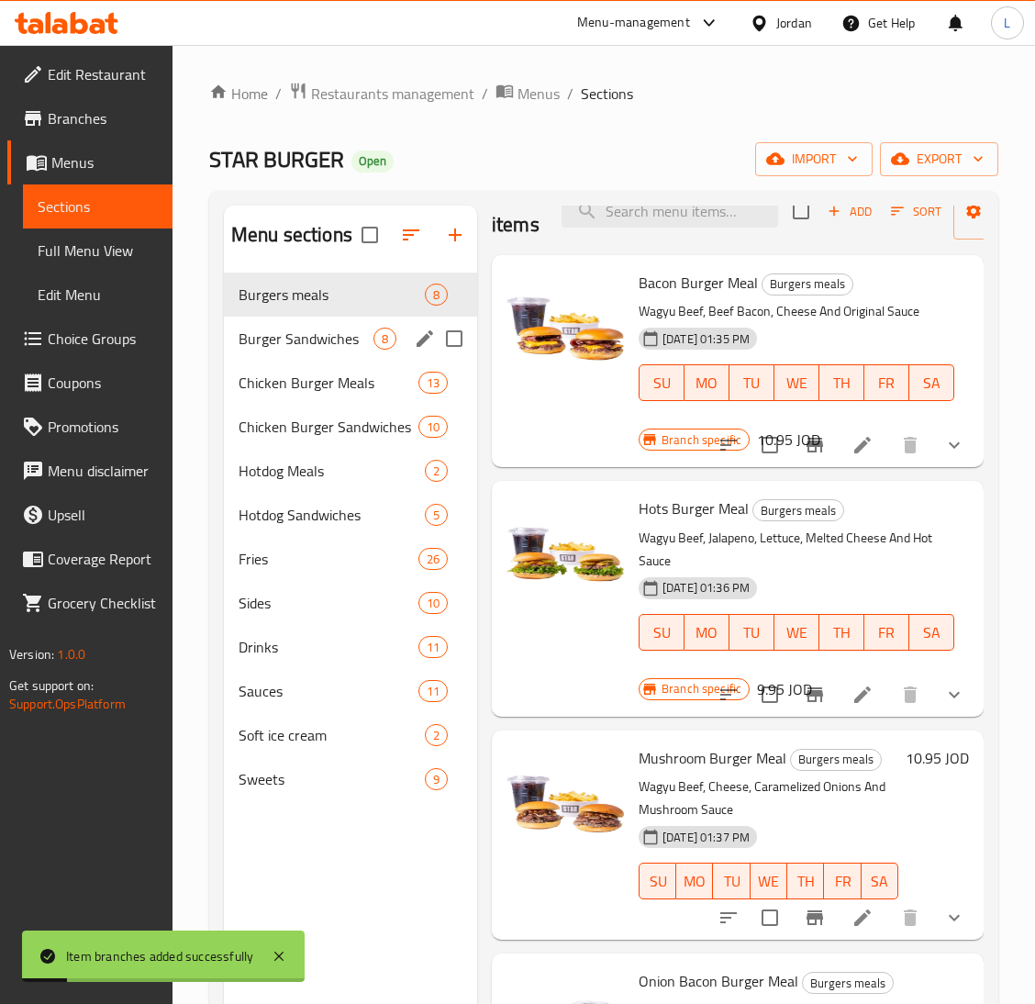
scroll to position [0, 0]
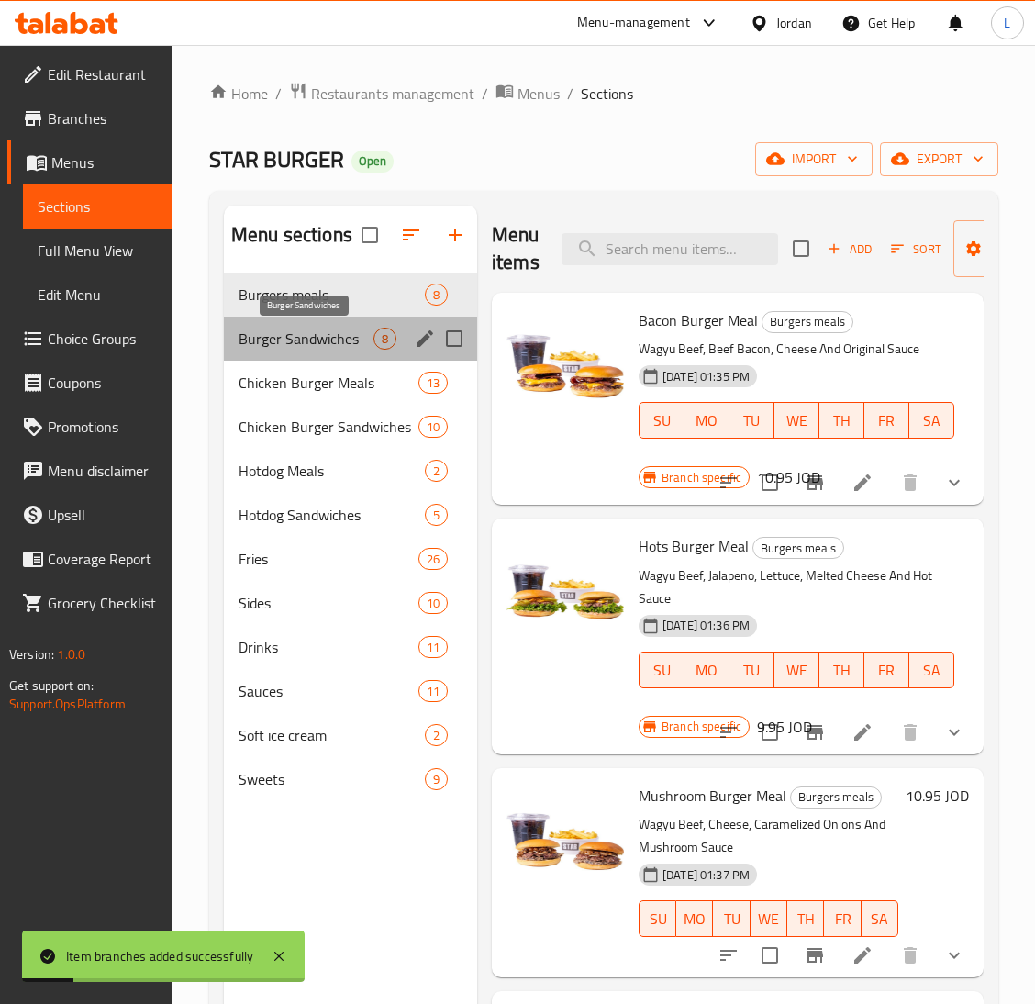
click at [285, 331] on span "Burger Sandwiches" at bounding box center [306, 339] width 135 height 22
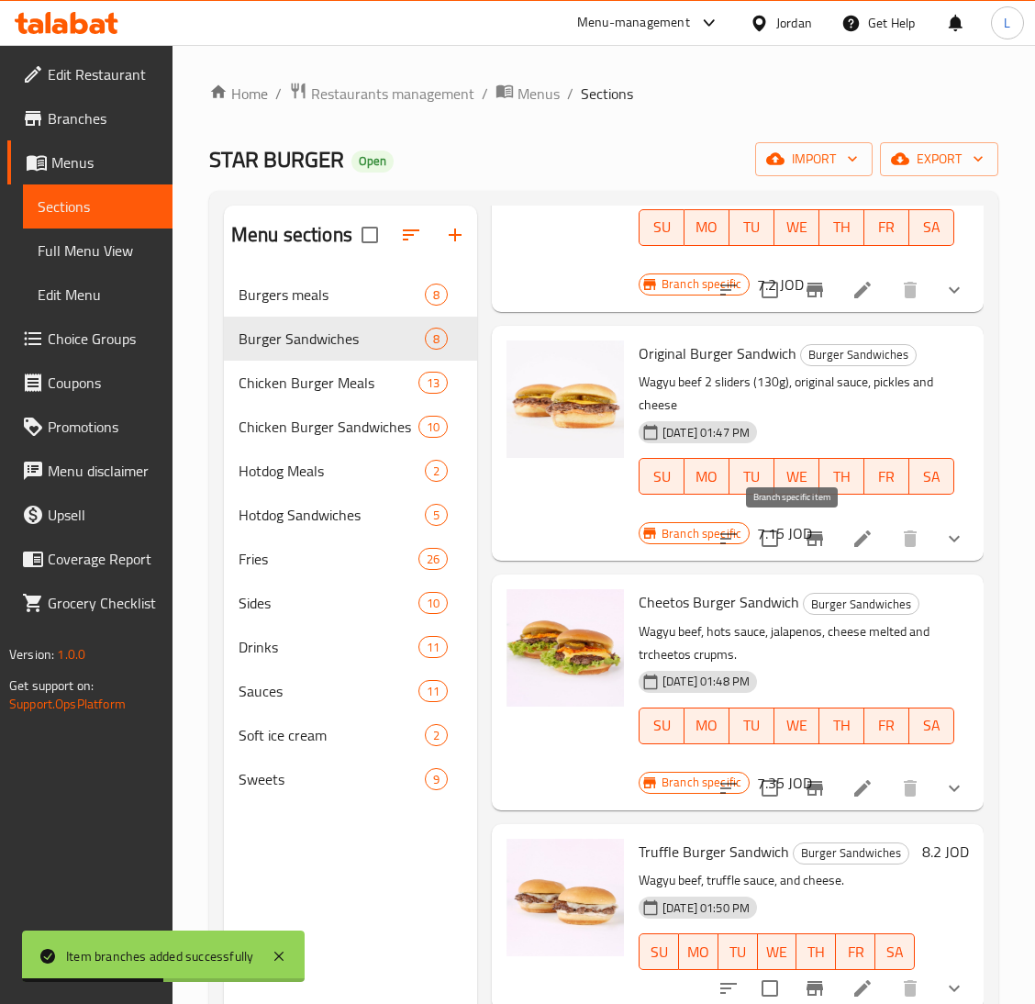
scroll to position [1010, 0]
click at [793, 766] on button "Branch-specific-item" at bounding box center [815, 788] width 44 height 44
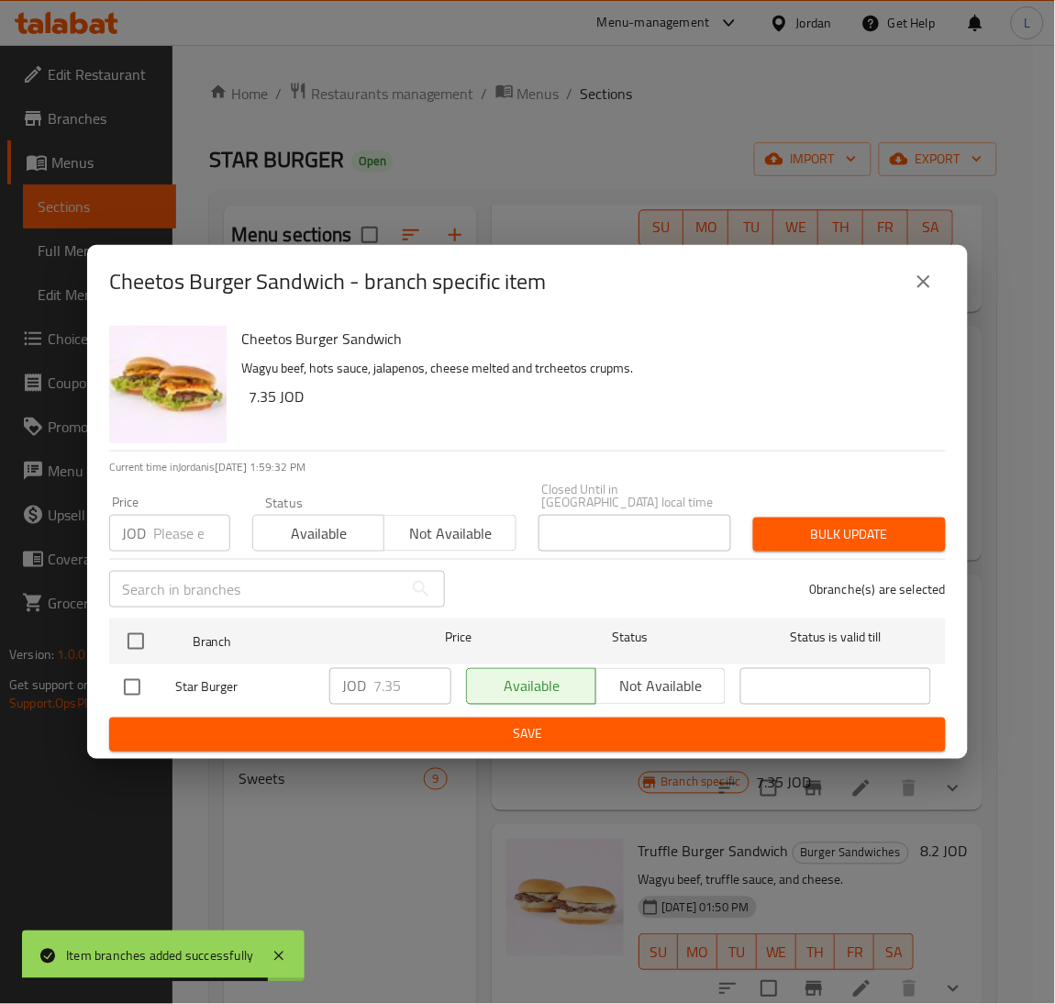
click at [169, 525] on input "number" at bounding box center [191, 533] width 77 height 37
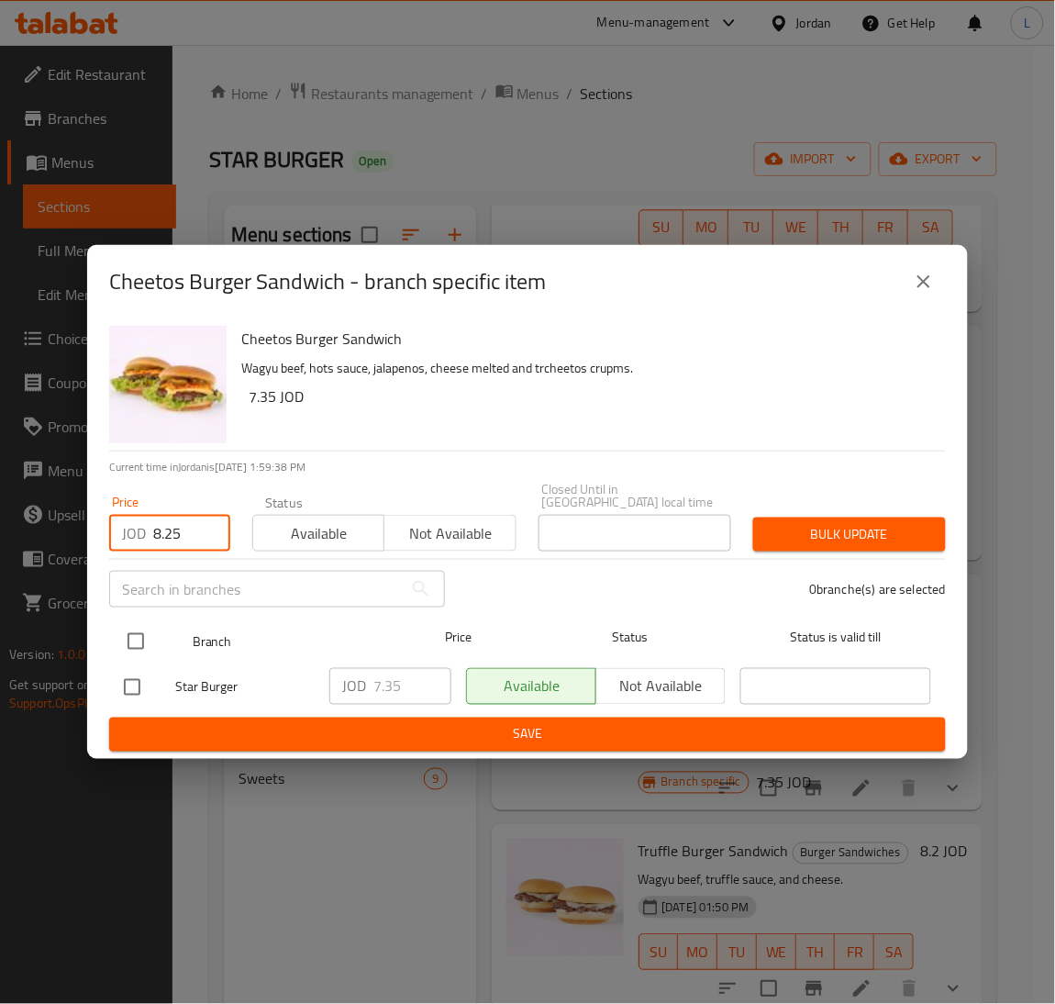
type input "8.25"
click at [131, 630] on input "checkbox" at bounding box center [136, 641] width 39 height 39
checkbox input "true"
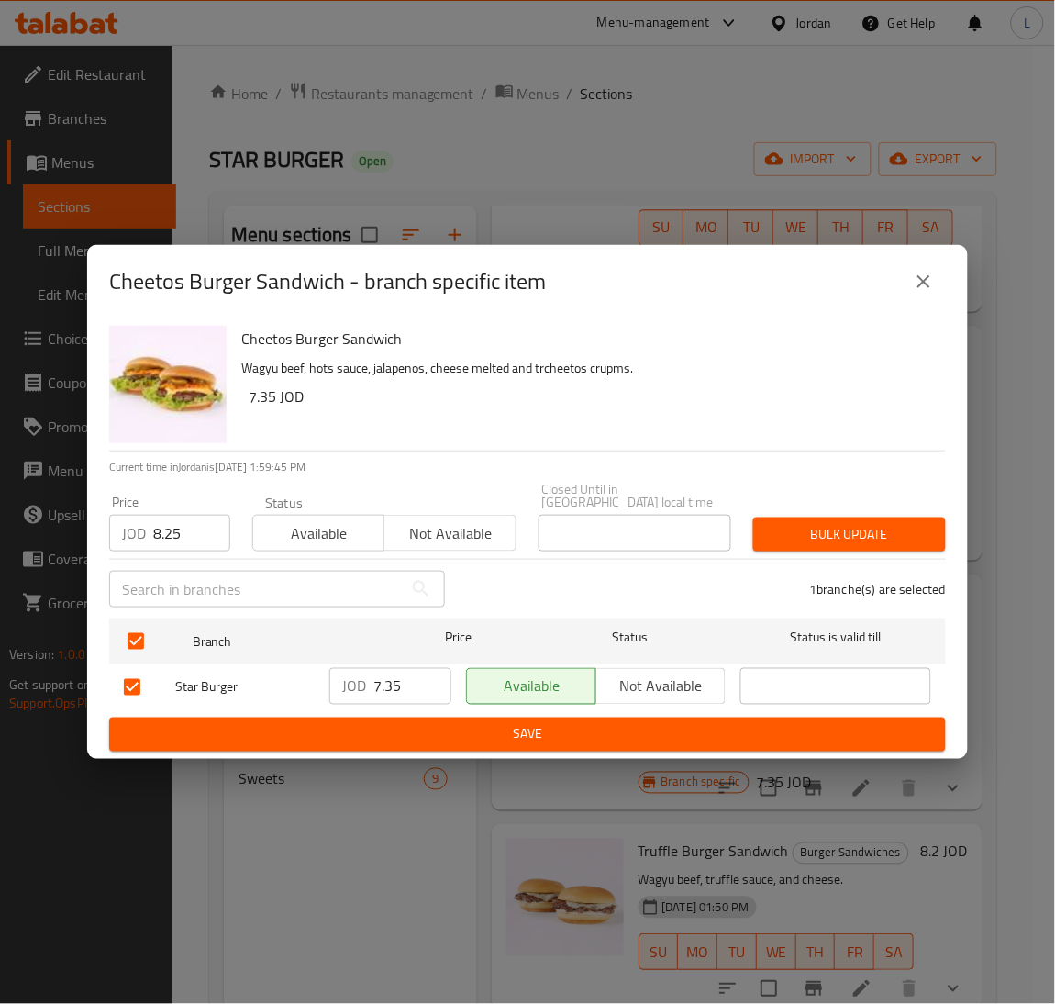
click at [817, 530] on span "Bulk update" at bounding box center [849, 534] width 163 height 23
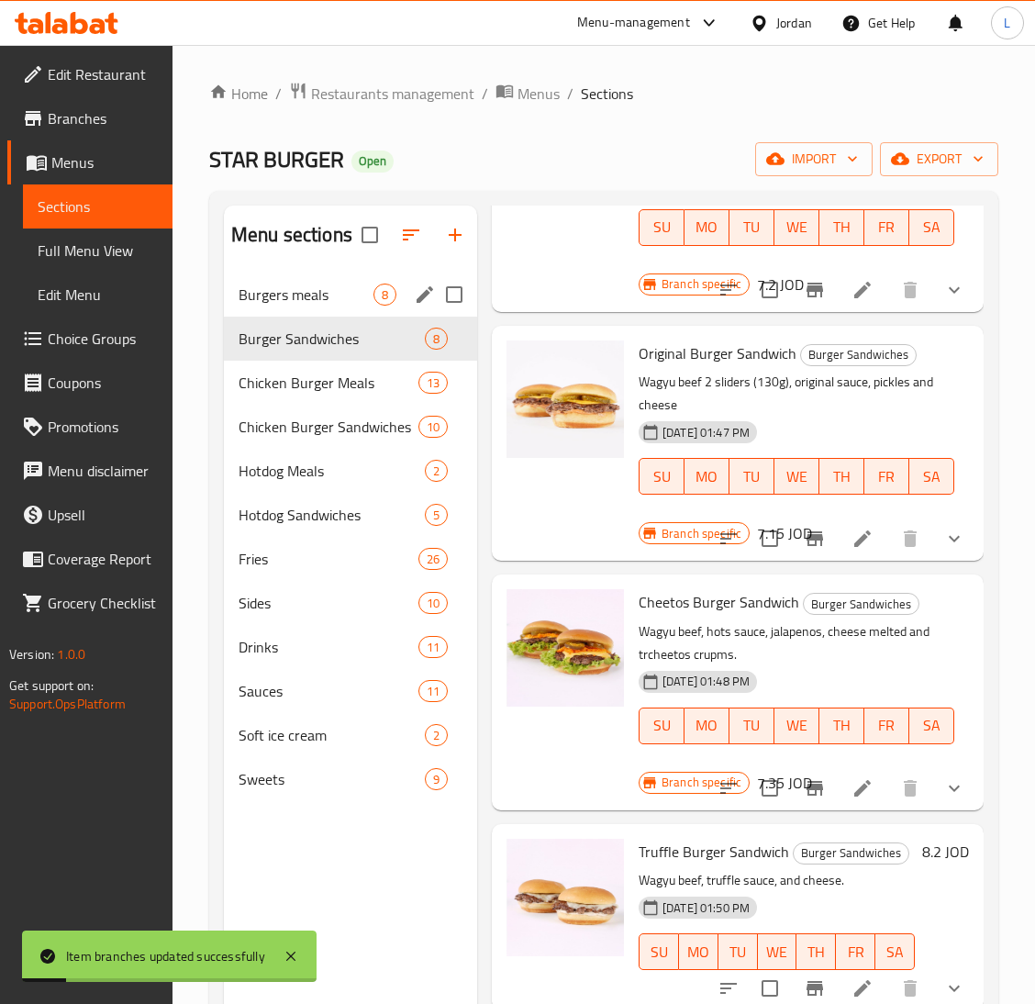
click at [262, 278] on div "Burgers meals 8" at bounding box center [350, 295] width 253 height 44
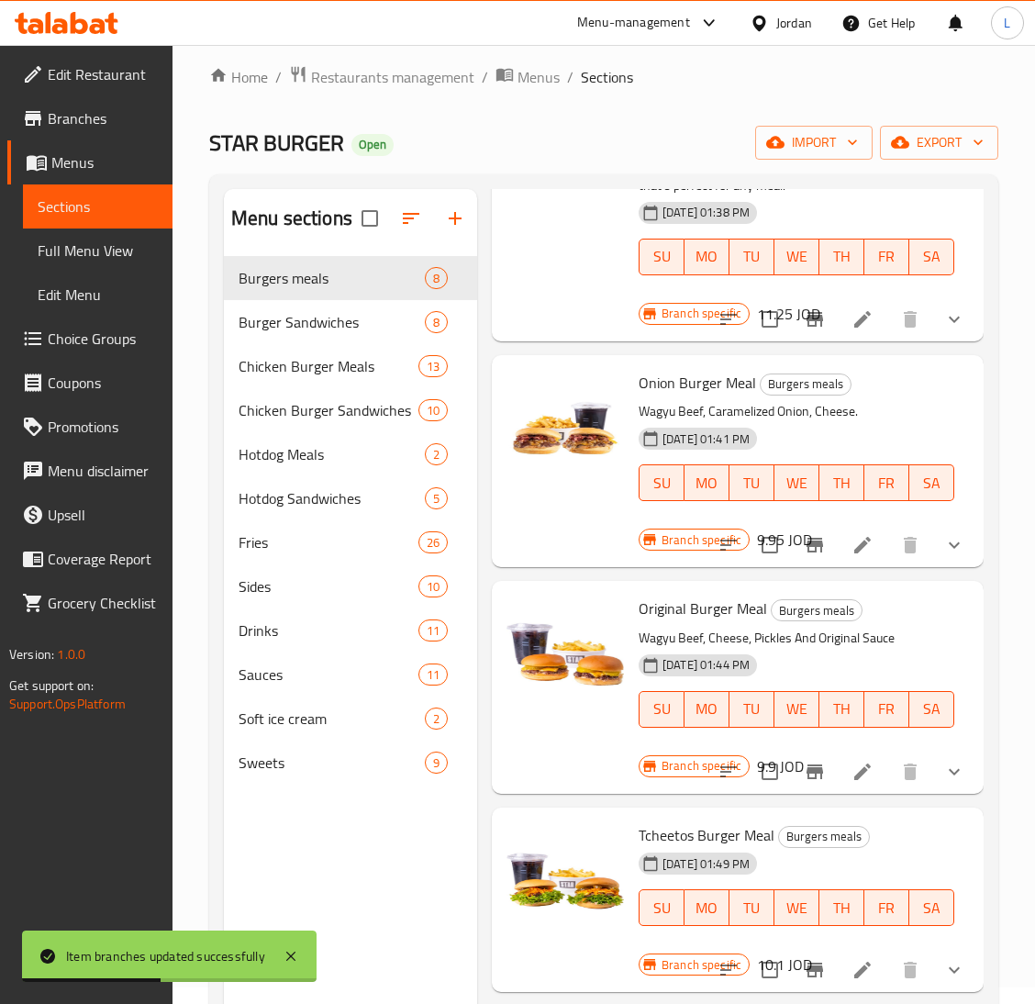
scroll to position [138, 0]
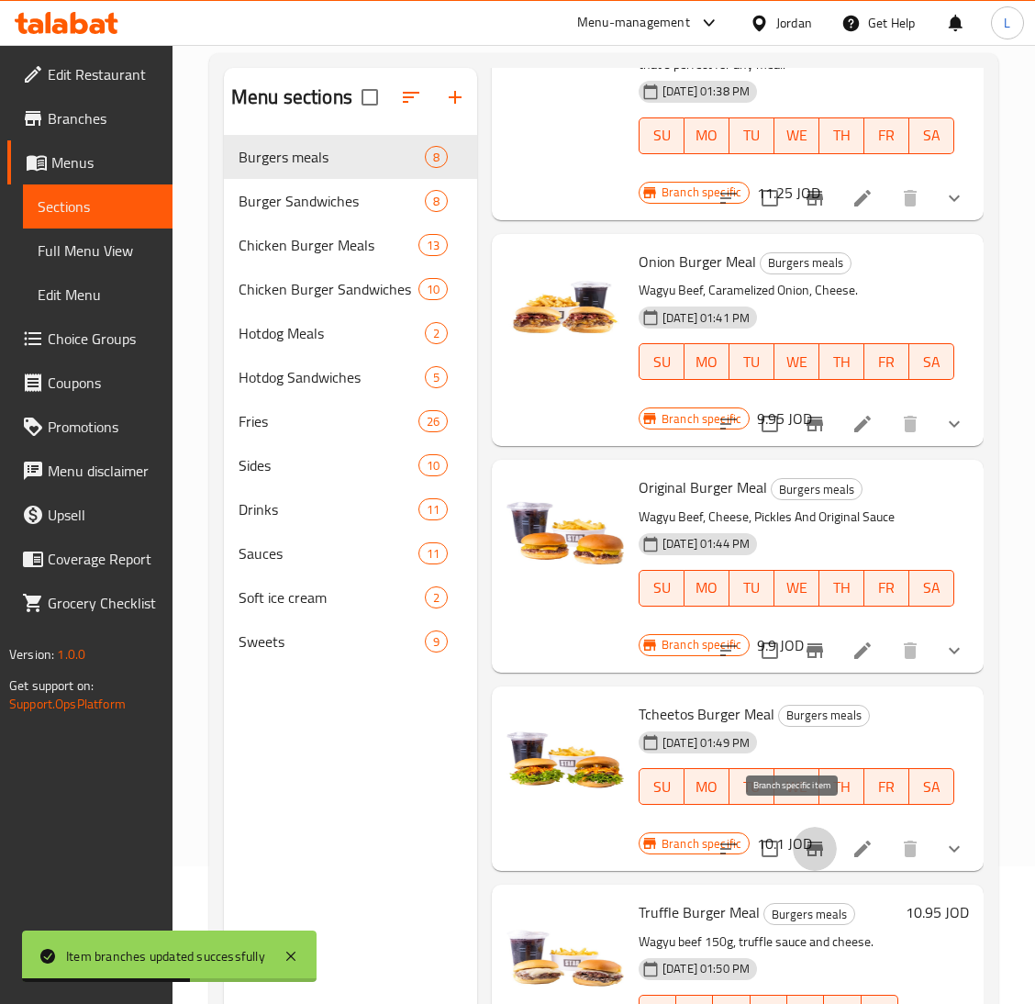
click at [804, 838] on icon "Branch-specific-item" at bounding box center [815, 849] width 22 height 22
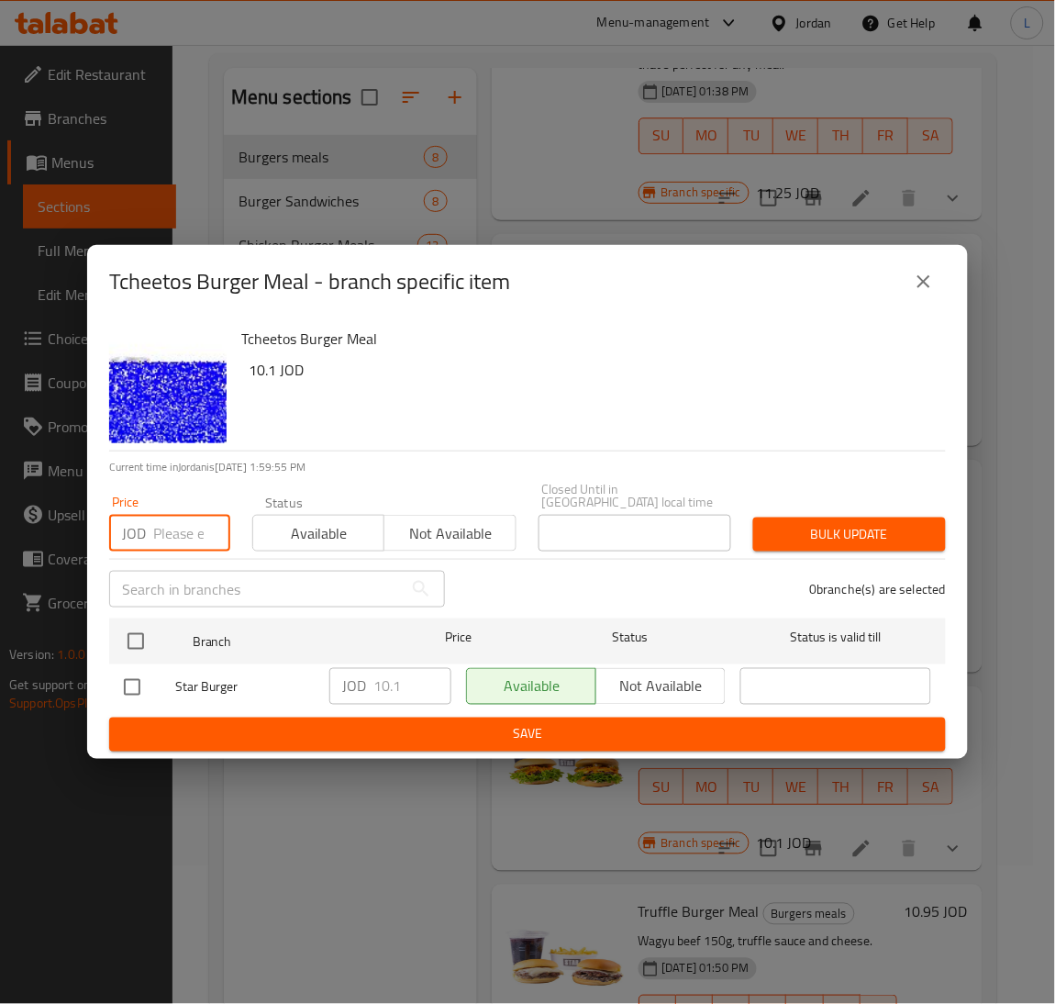
click at [180, 530] on input "number" at bounding box center [191, 533] width 77 height 37
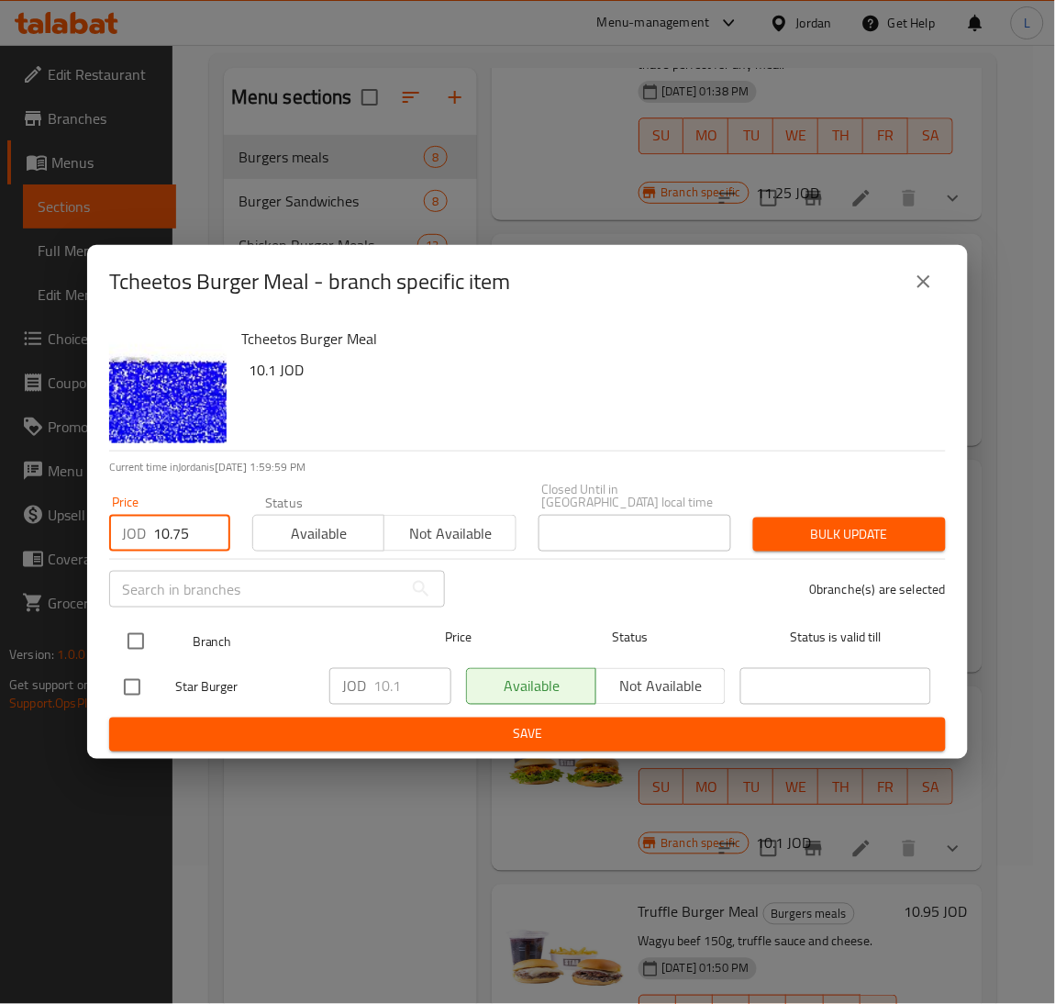
type input "10.75"
click at [150, 630] on input "checkbox" at bounding box center [136, 641] width 39 height 39
checkbox input "true"
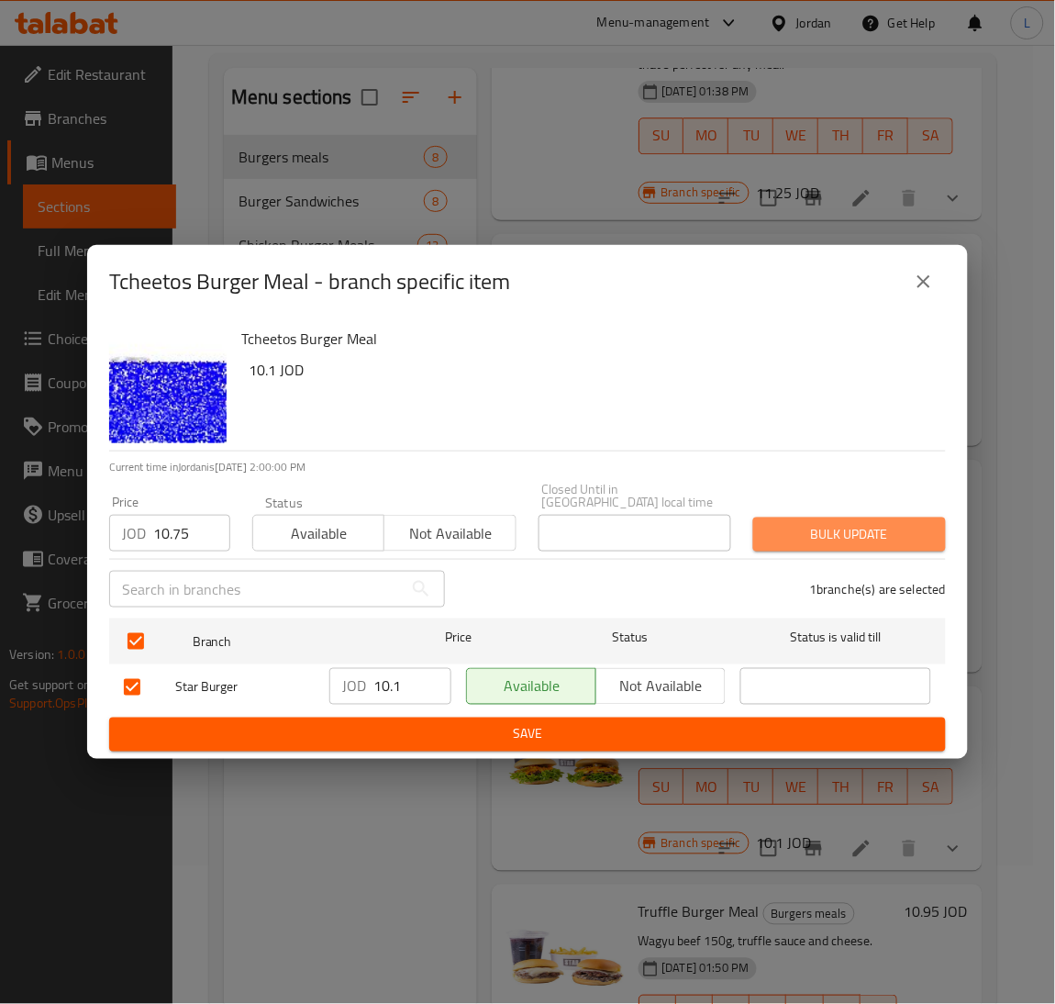
click at [842, 536] on span "Bulk update" at bounding box center [849, 534] width 163 height 23
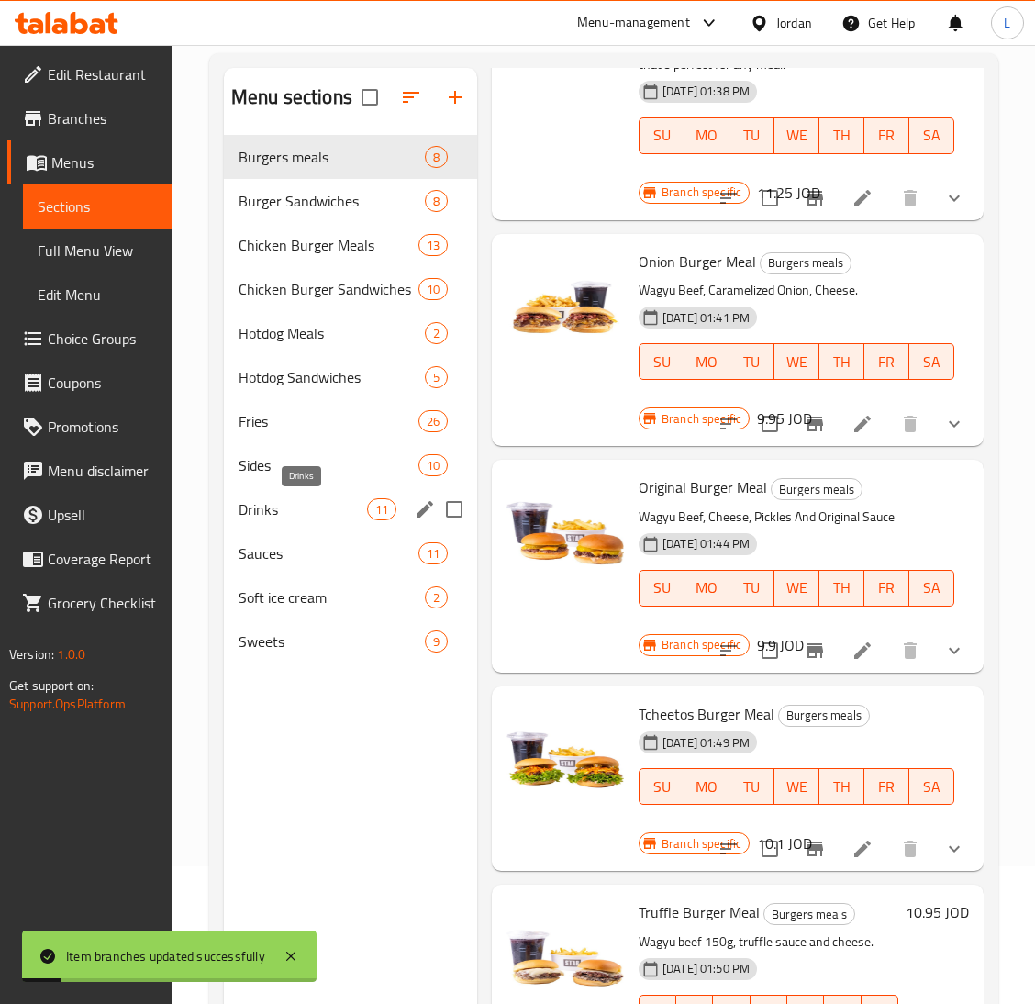
click at [276, 498] on span "Drinks" at bounding box center [303, 509] width 128 height 22
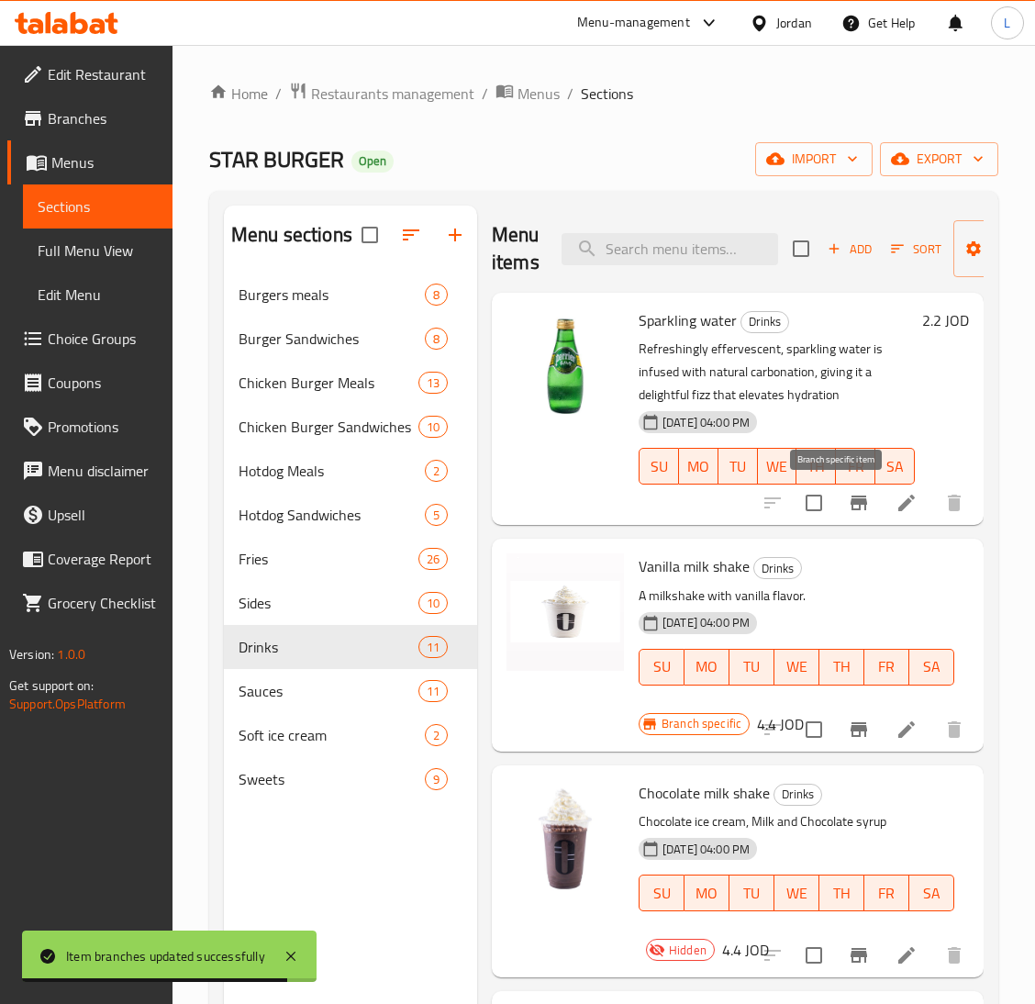
click at [848, 513] on icon "Branch-specific-item" at bounding box center [859, 503] width 22 height 22
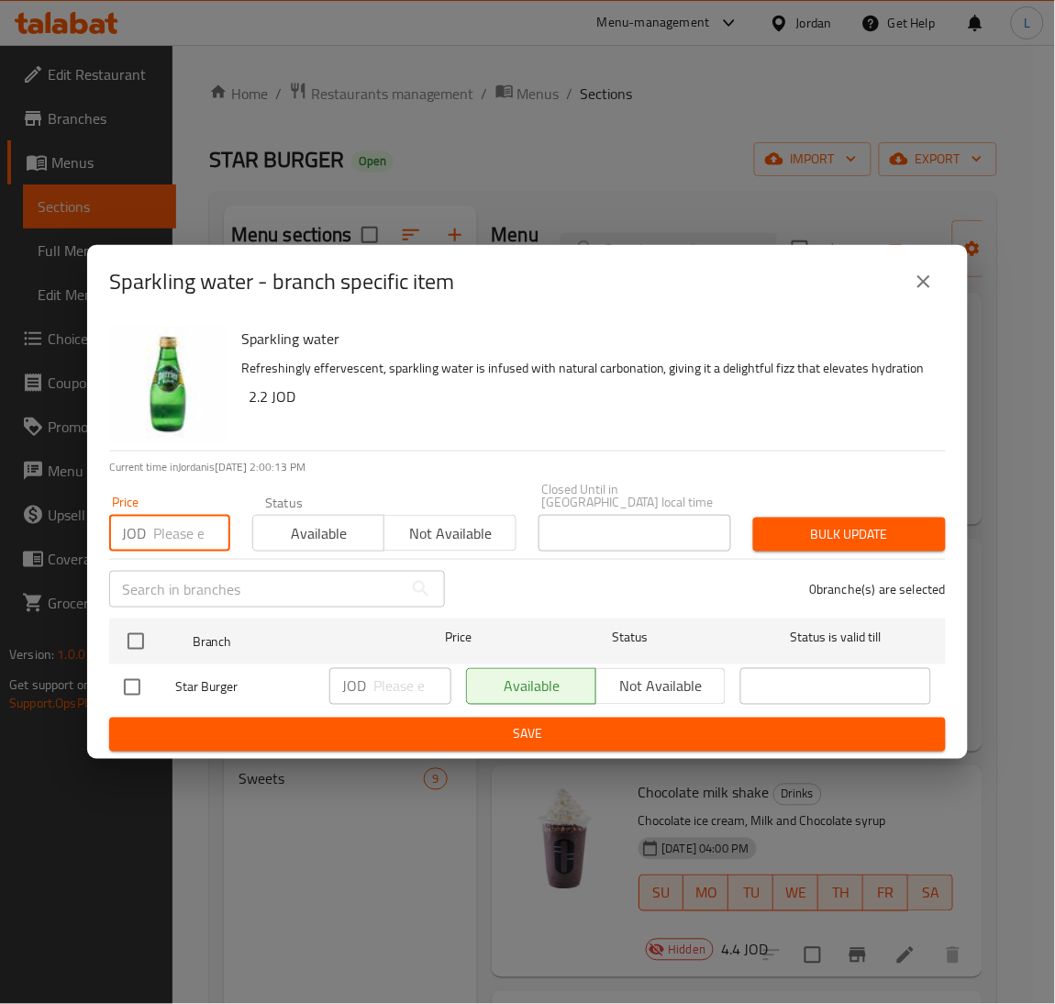
click at [186, 528] on input "number" at bounding box center [191, 533] width 77 height 37
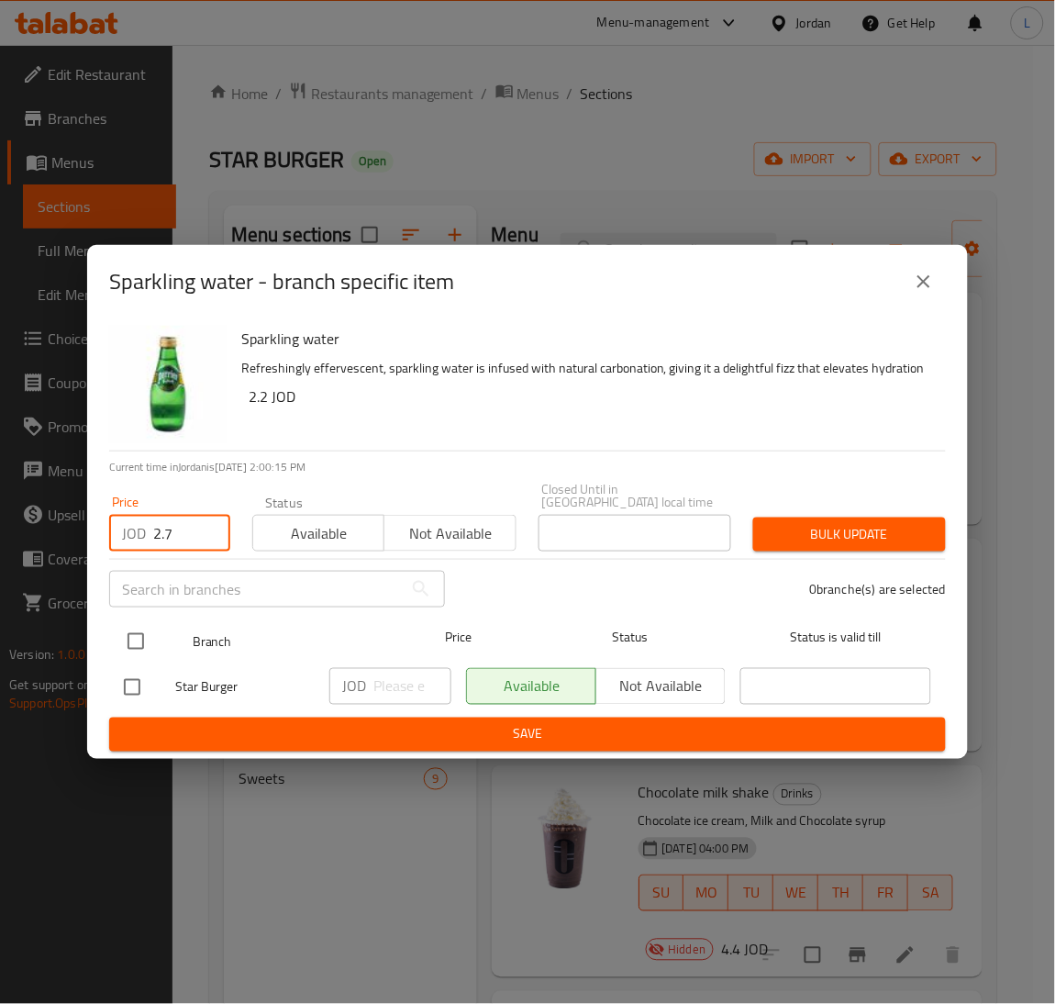
type input "2.7"
click at [135, 639] on input "checkbox" at bounding box center [136, 641] width 39 height 39
checkbox input "true"
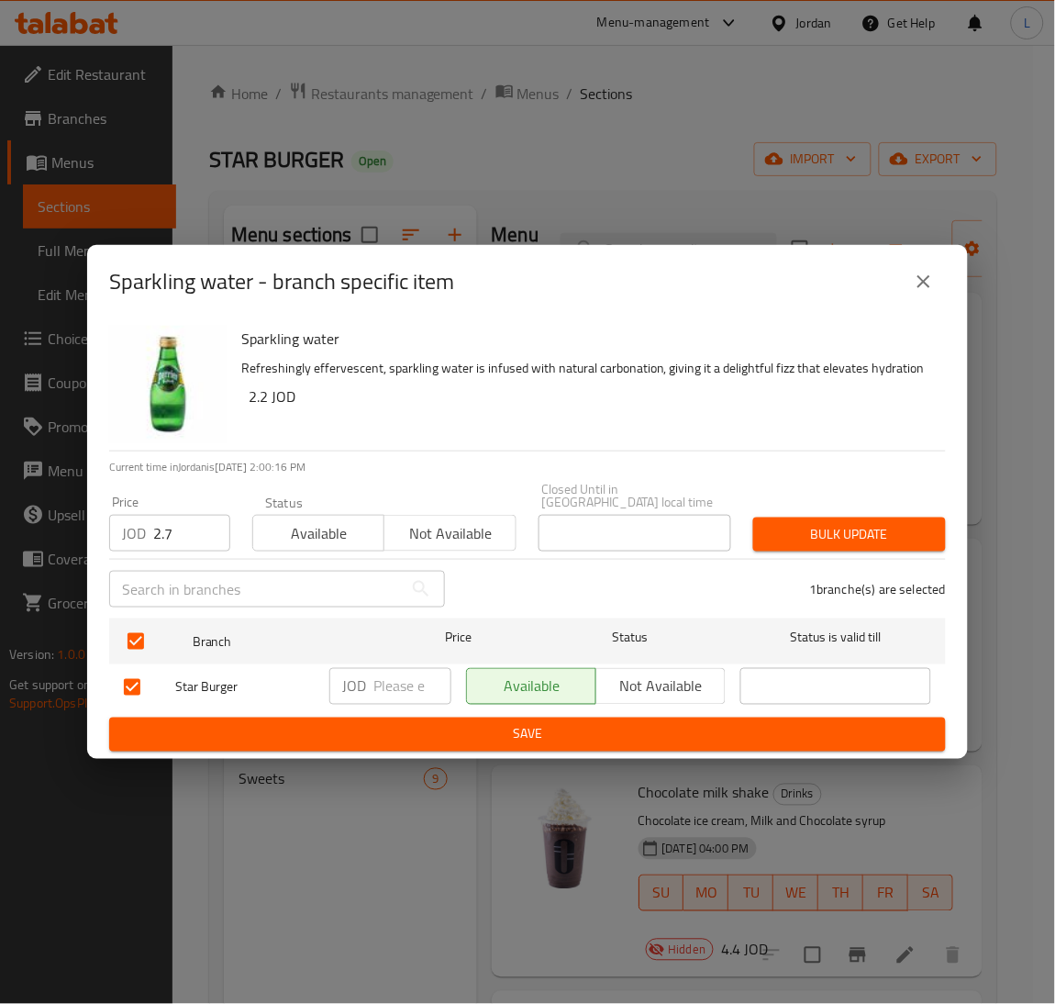
click at [847, 530] on span "Bulk update" at bounding box center [849, 534] width 163 height 23
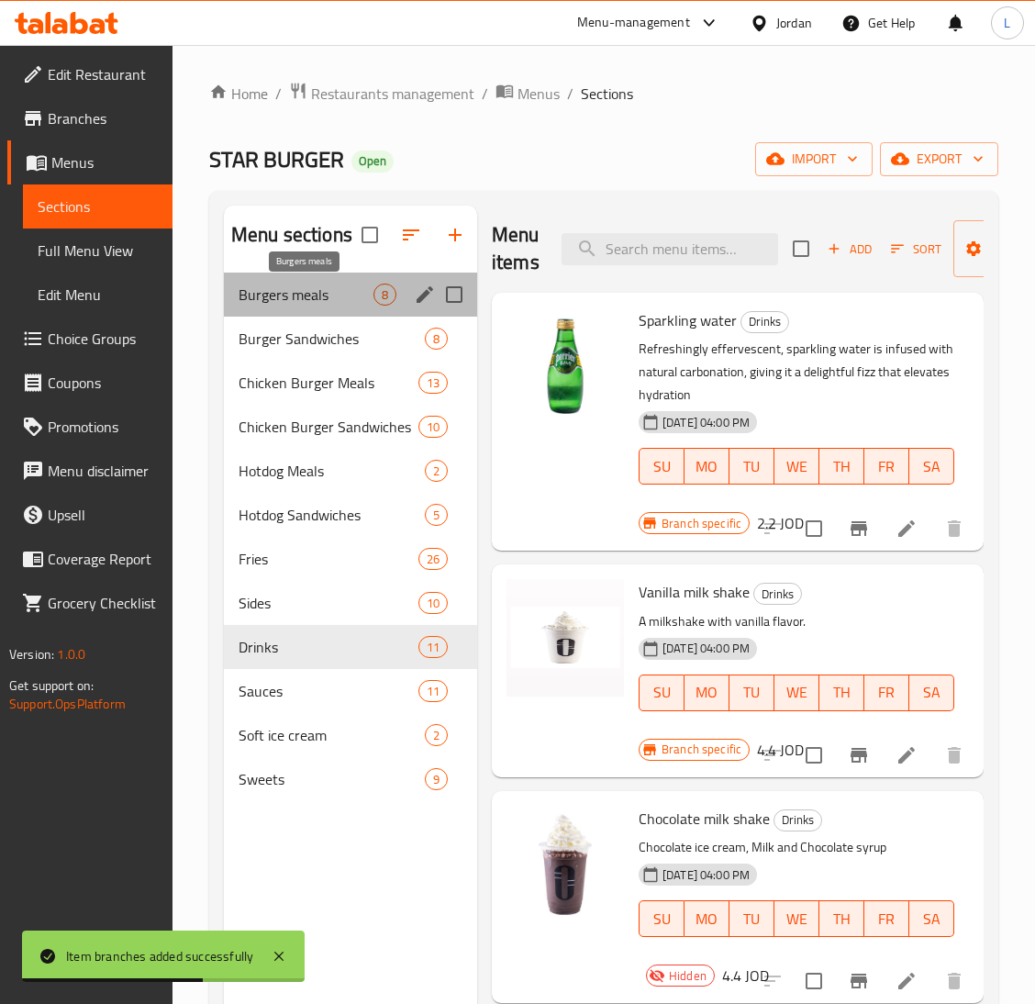
click at [301, 298] on span "Burgers meals" at bounding box center [306, 295] width 135 height 22
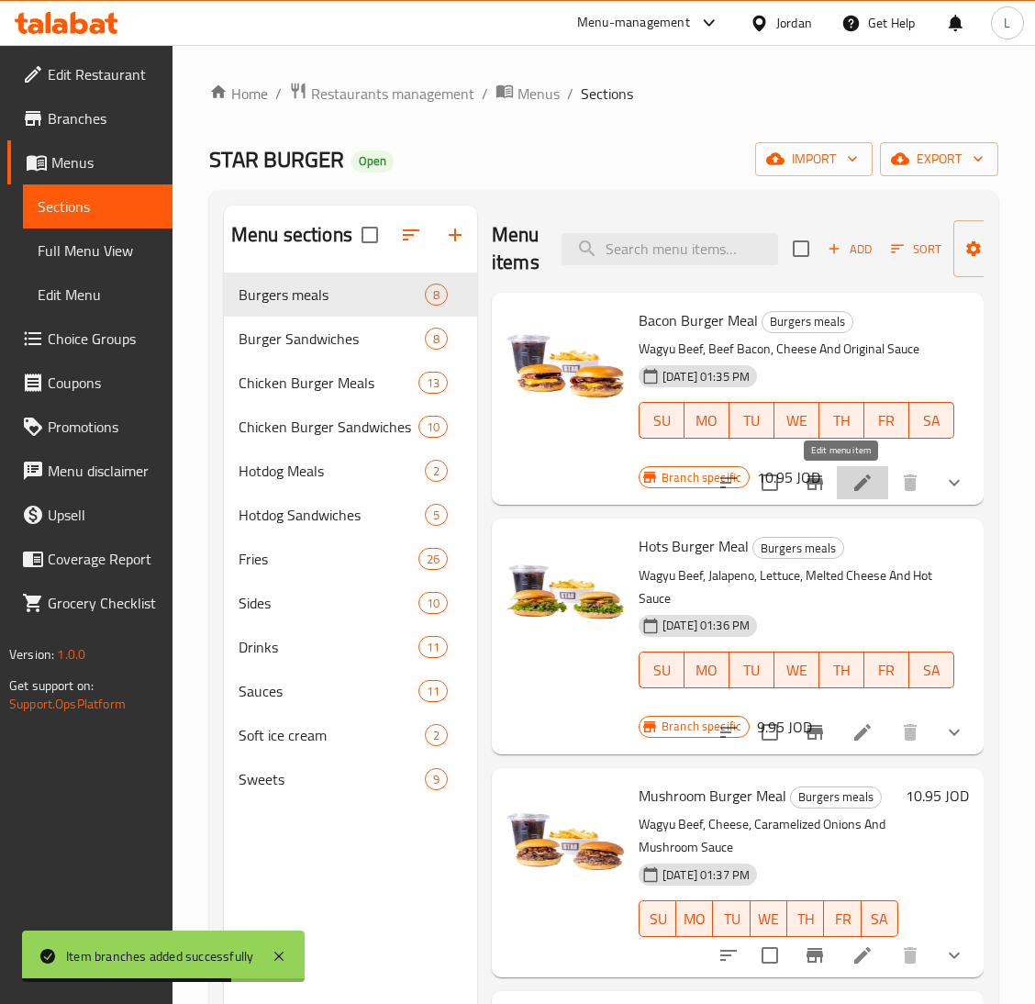
click at [852, 491] on icon at bounding box center [863, 483] width 22 height 22
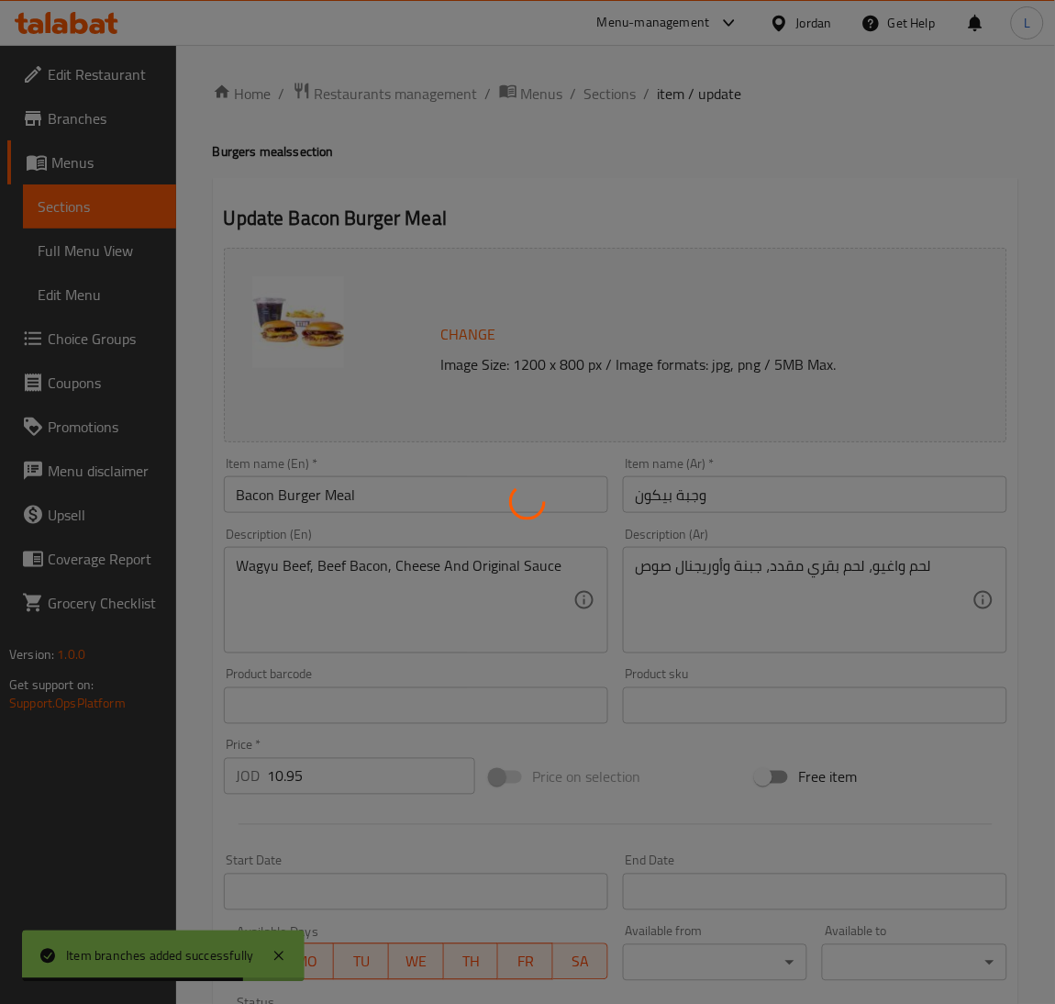
type input "اضافات"
type input "0"
type input "3"
type input "اضافات لتاني ساندوش"
type input "0"
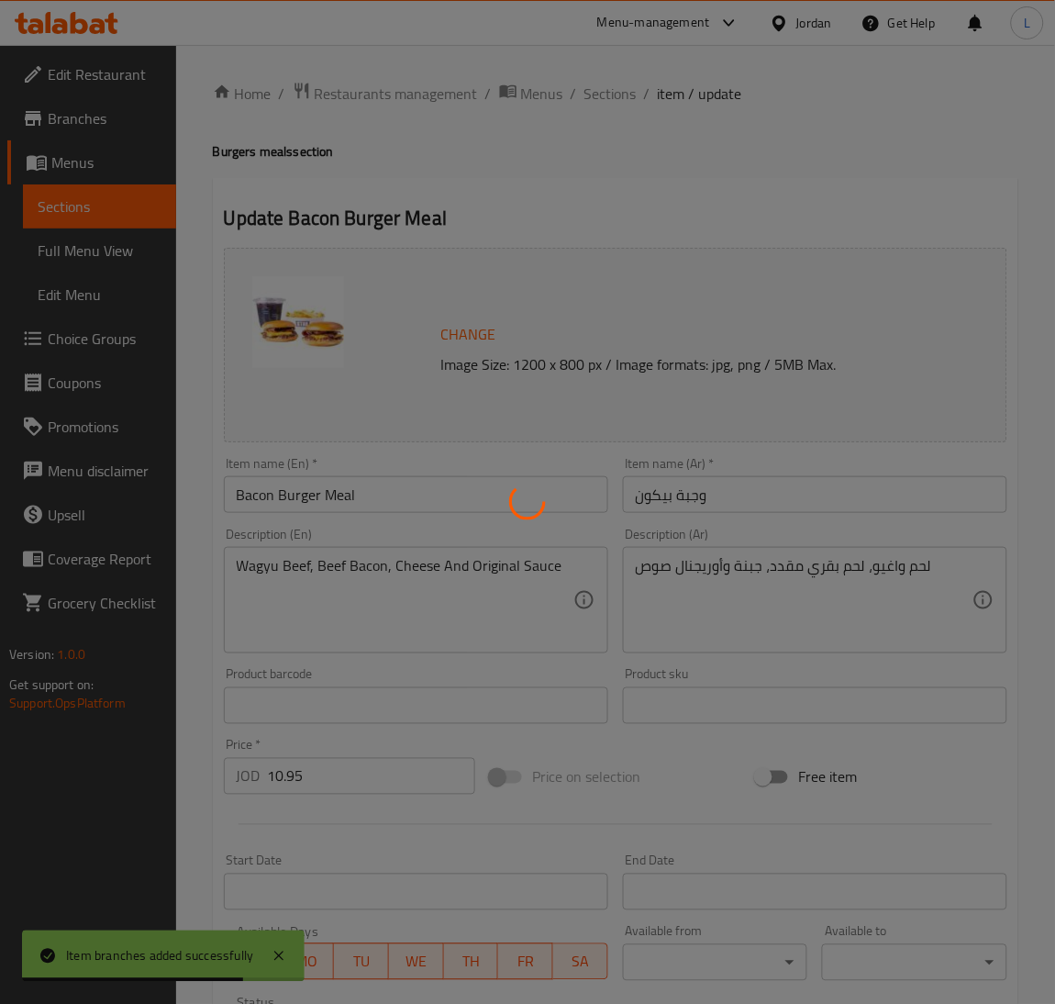
type input "3"
type input "اختيارك من الشراب"
type input "1"
type input "اختيارك من البطاطا"
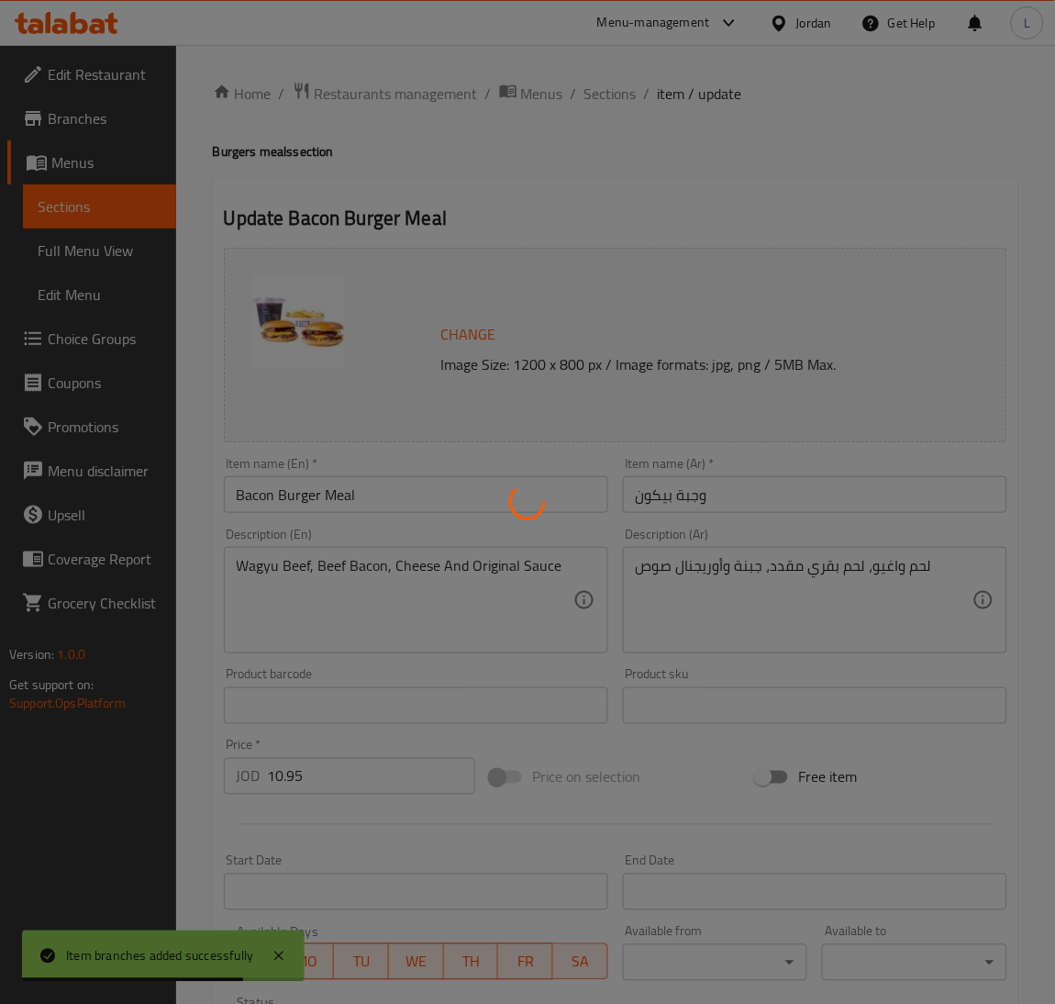
type input "1"
type input "اضافات مجانيه"
type input "0"
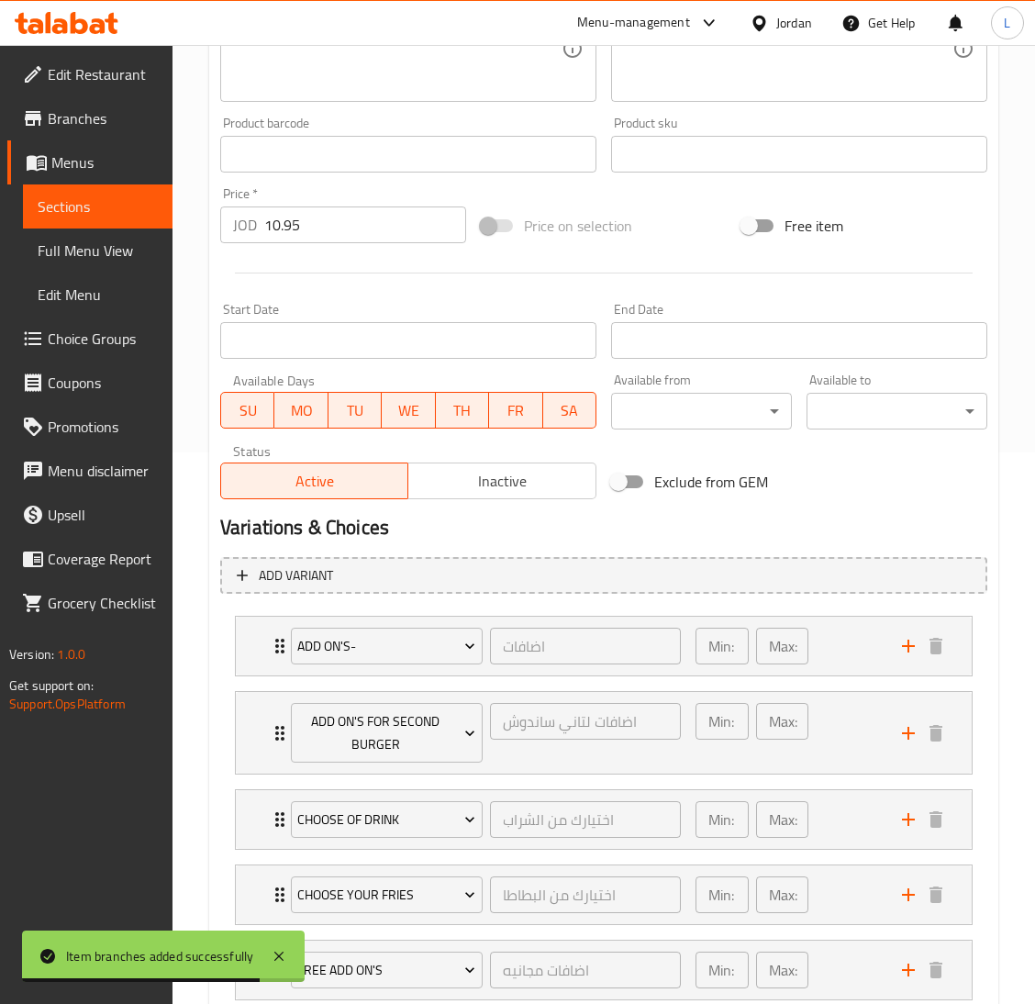
scroll to position [675, 0]
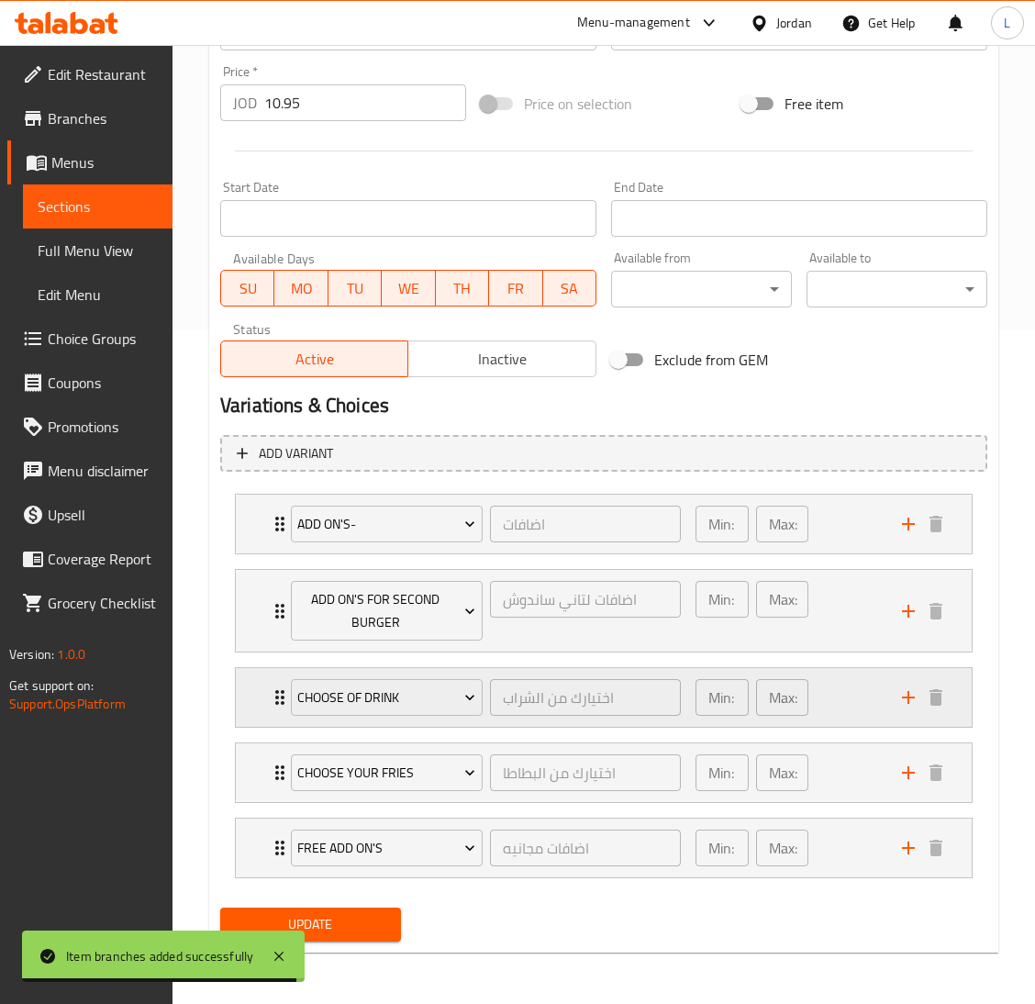
click at [261, 705] on div "choose of drink اختيارك من الشراب ​ Min: 1 ​ Max: 1 ​" at bounding box center [604, 697] width 736 height 59
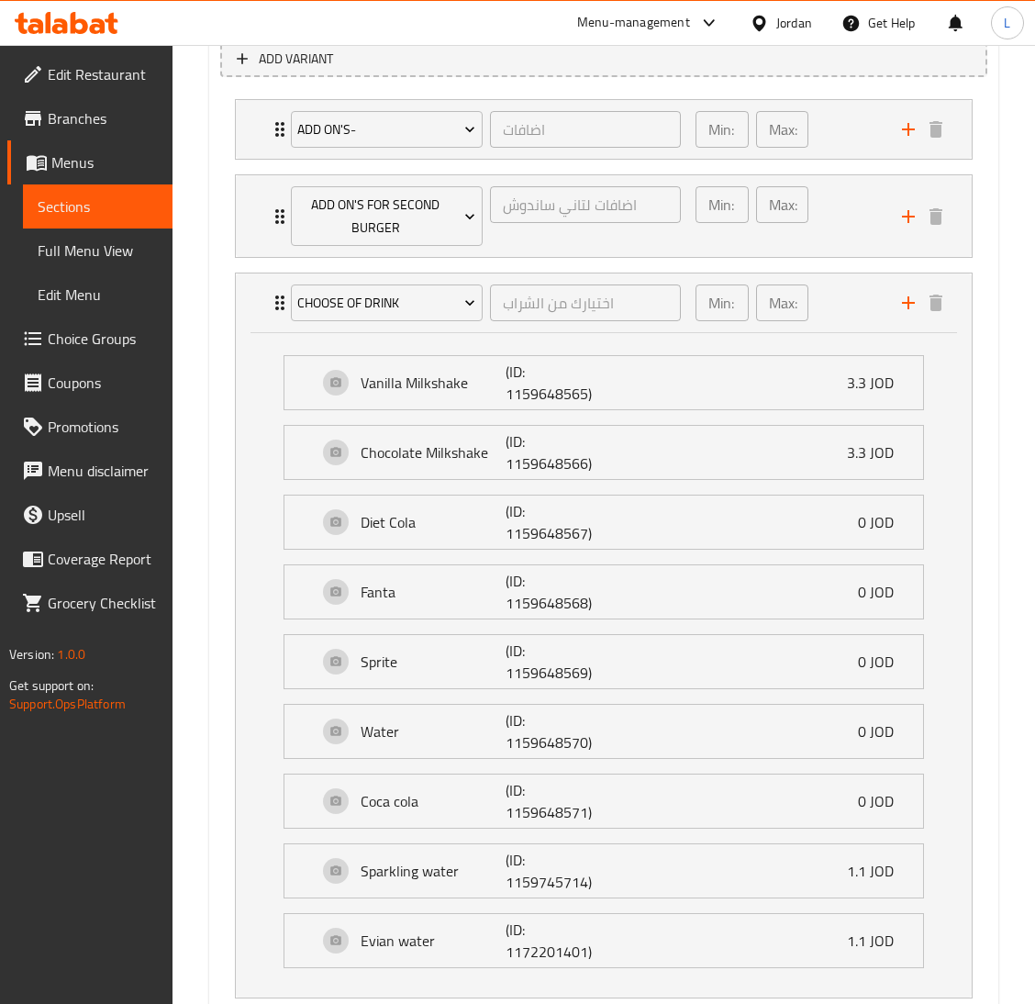
scroll to position [1226, 0]
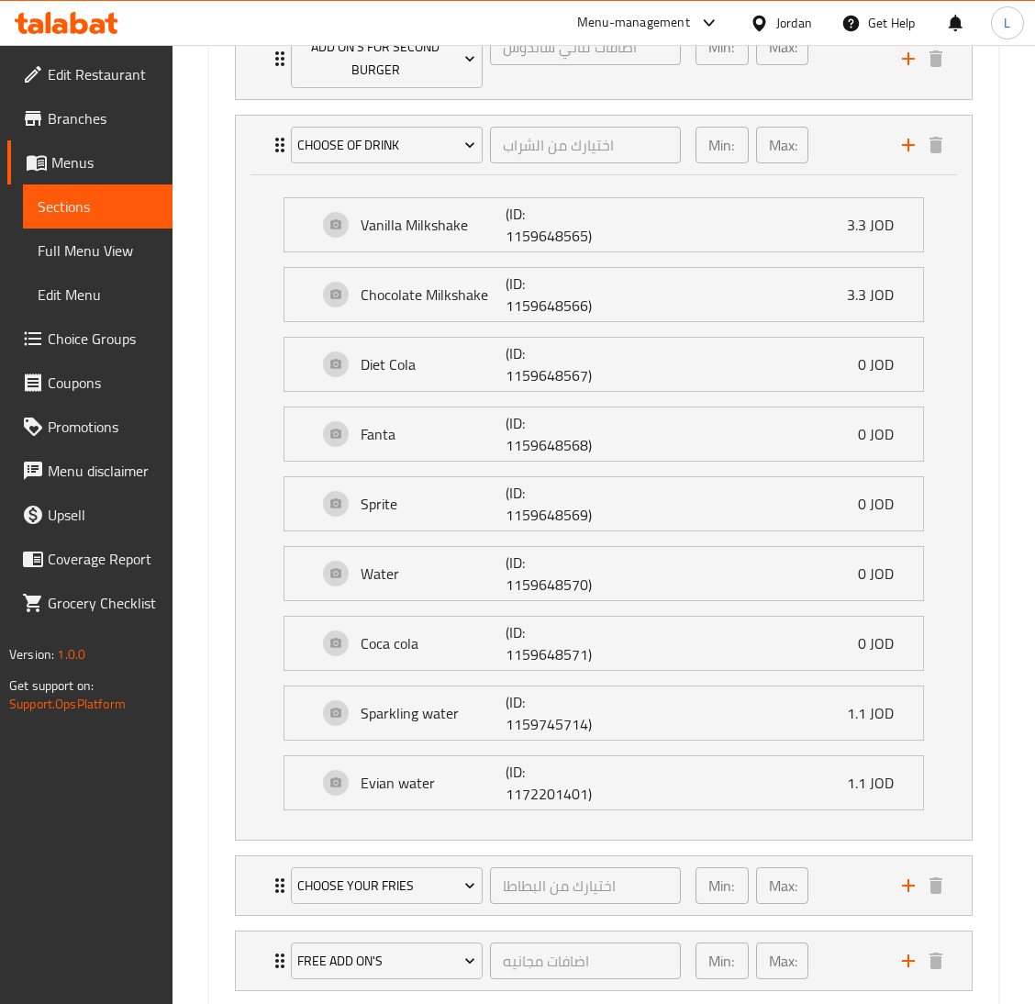
click at [89, 335] on span "Choice Groups" at bounding box center [103, 339] width 110 height 22
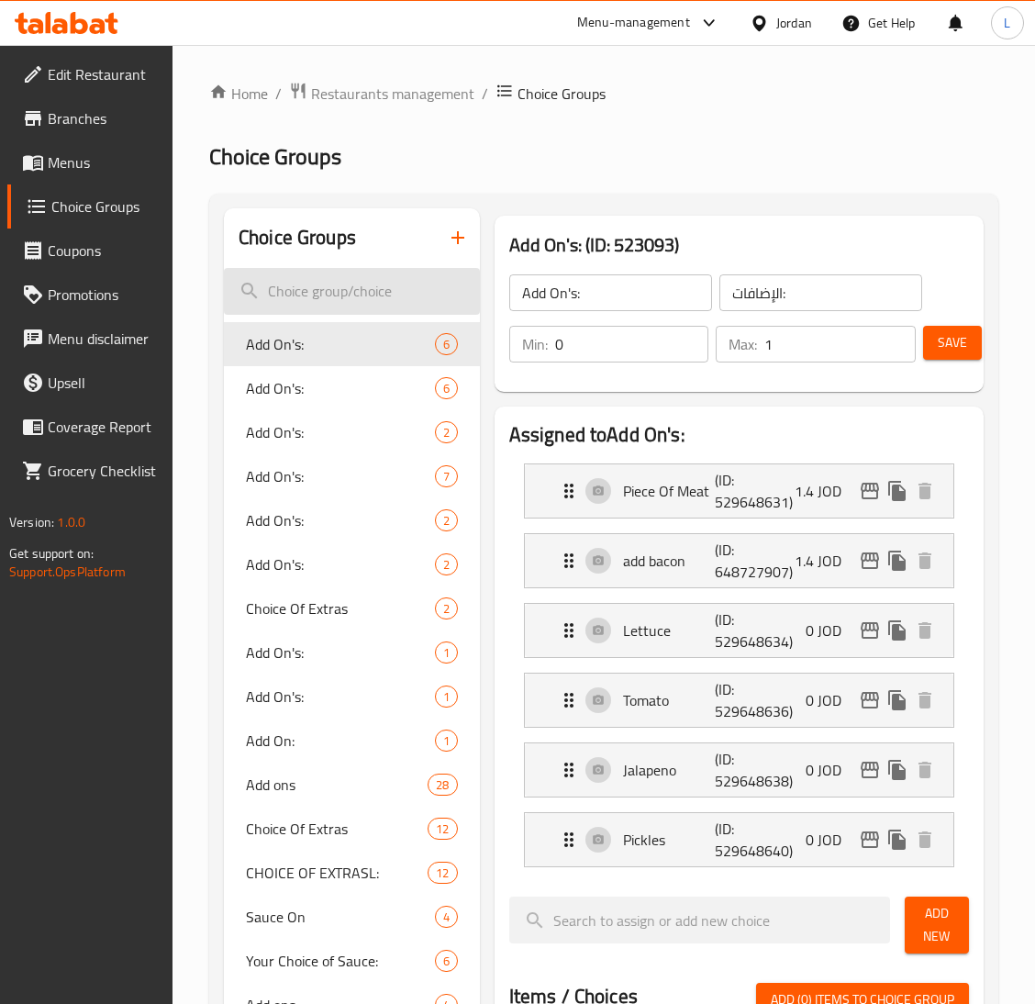
click at [363, 276] on input "search" at bounding box center [352, 291] width 256 height 47
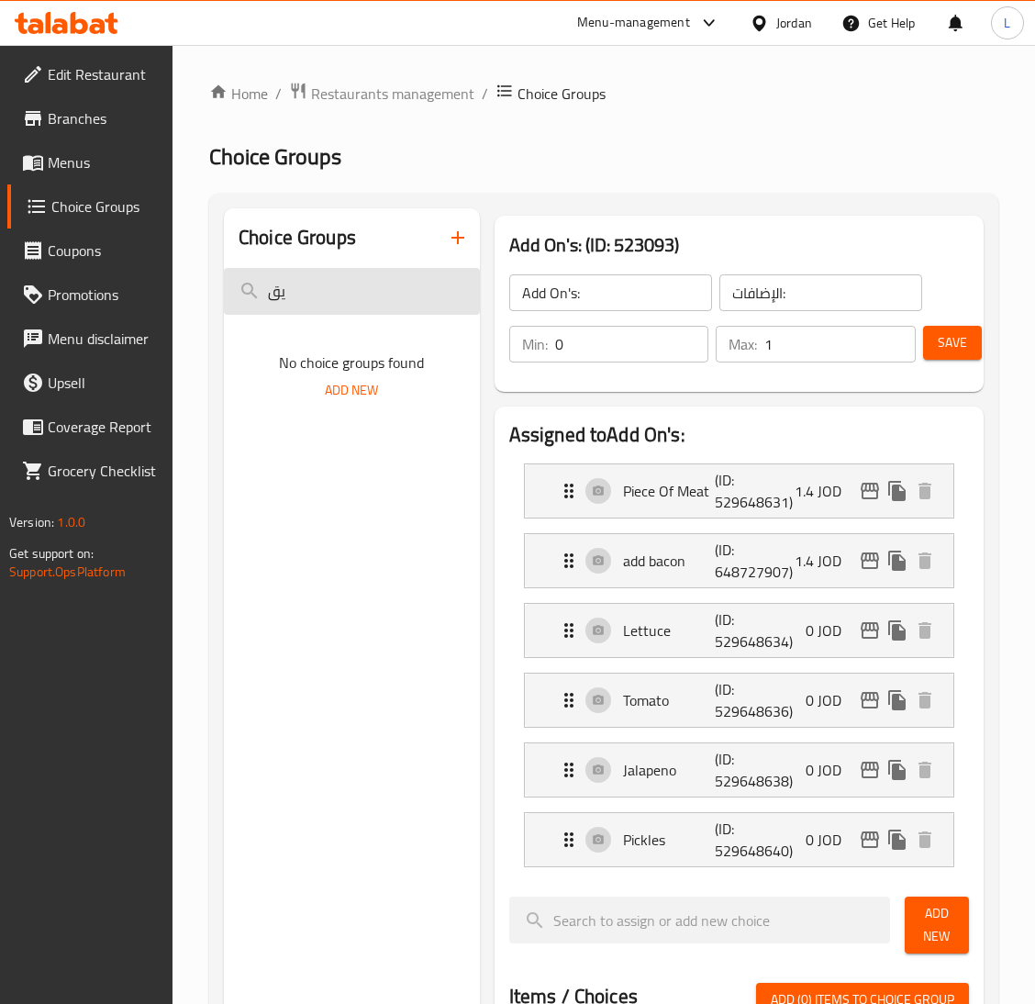
type input "ي"
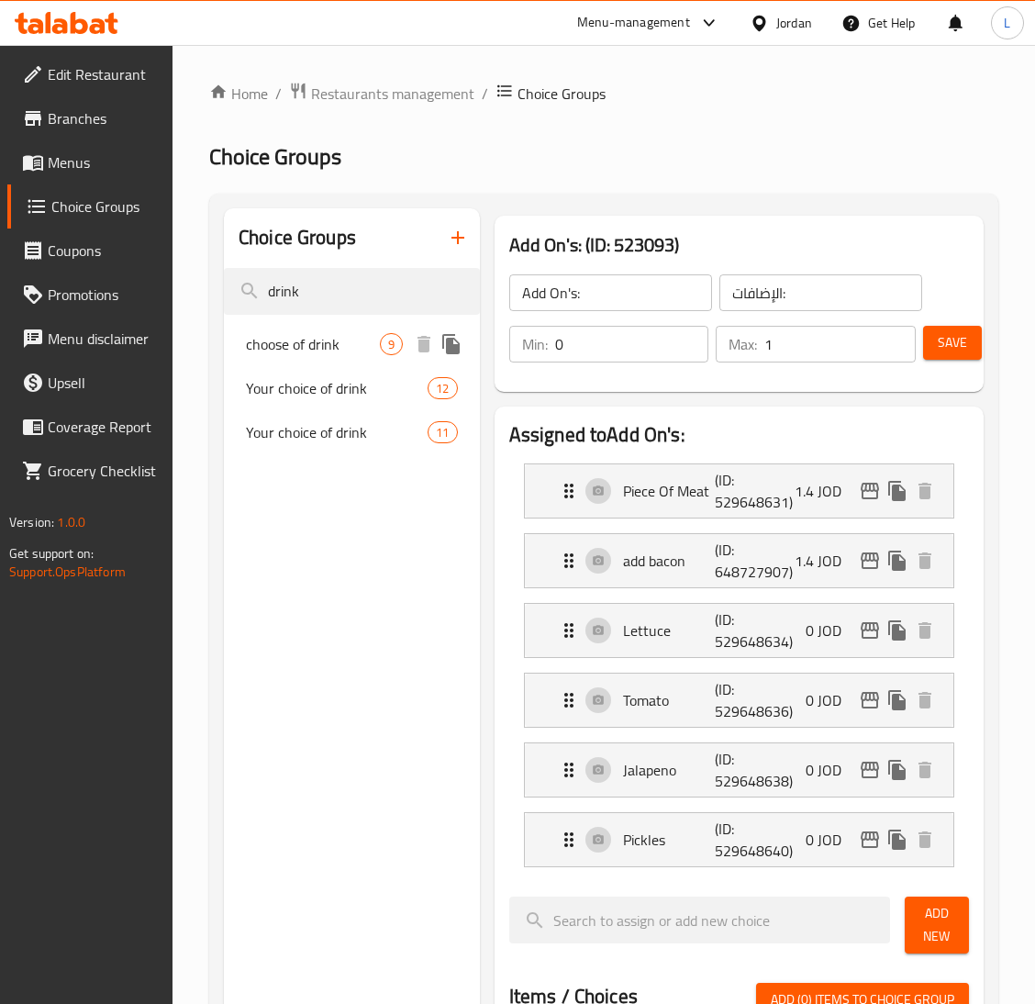
type input "drink"
click at [285, 347] on span "choose of drink" at bounding box center [313, 344] width 134 height 22
type input "choose of drink"
type input "اختيارك من الشراب"
type input "1"
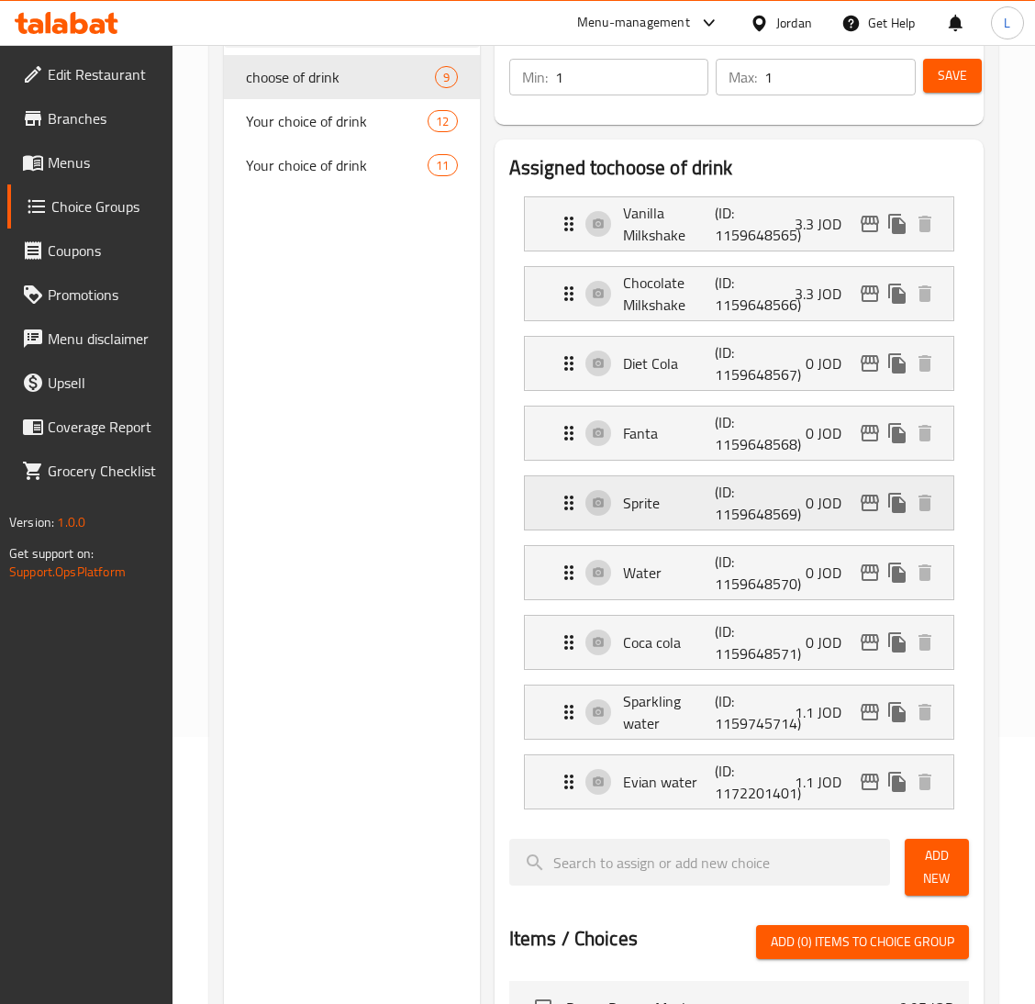
scroll to position [275, 0]
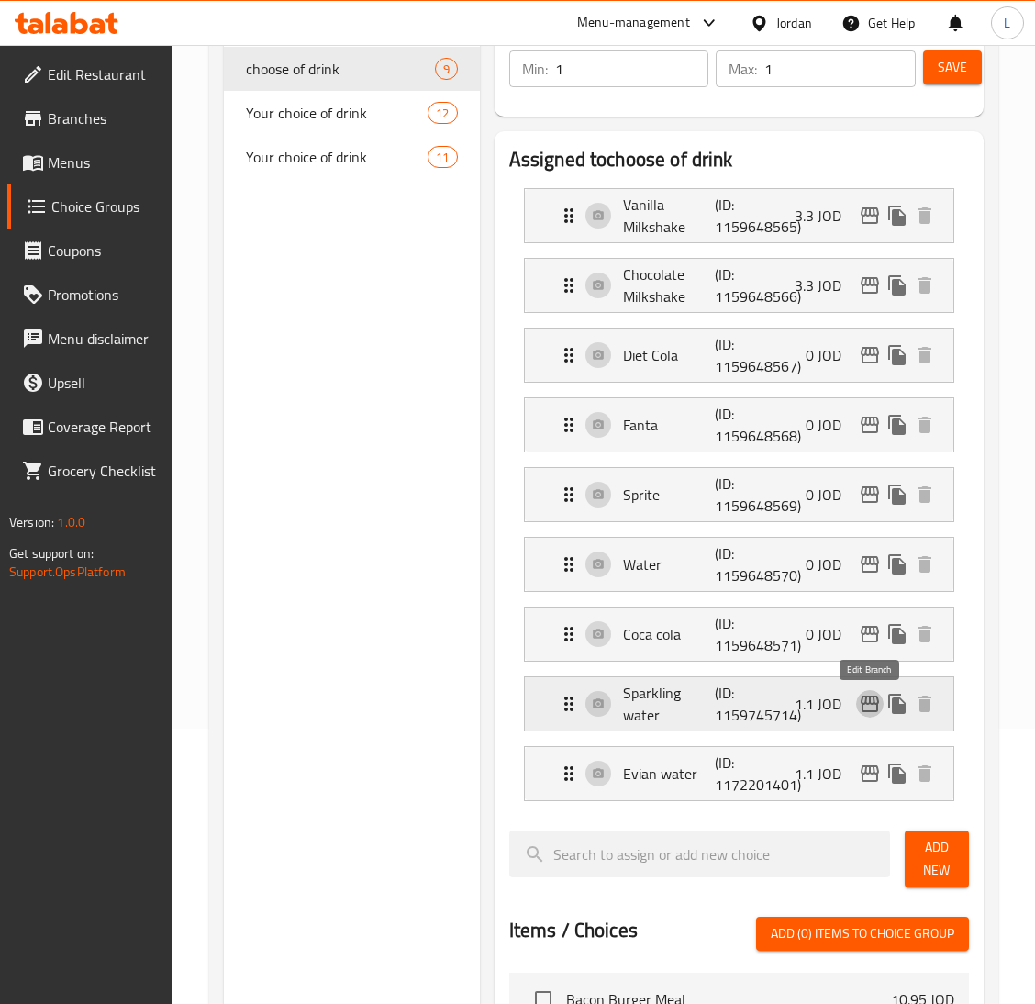
click at [872, 704] on icon "edit" at bounding box center [870, 704] width 22 height 22
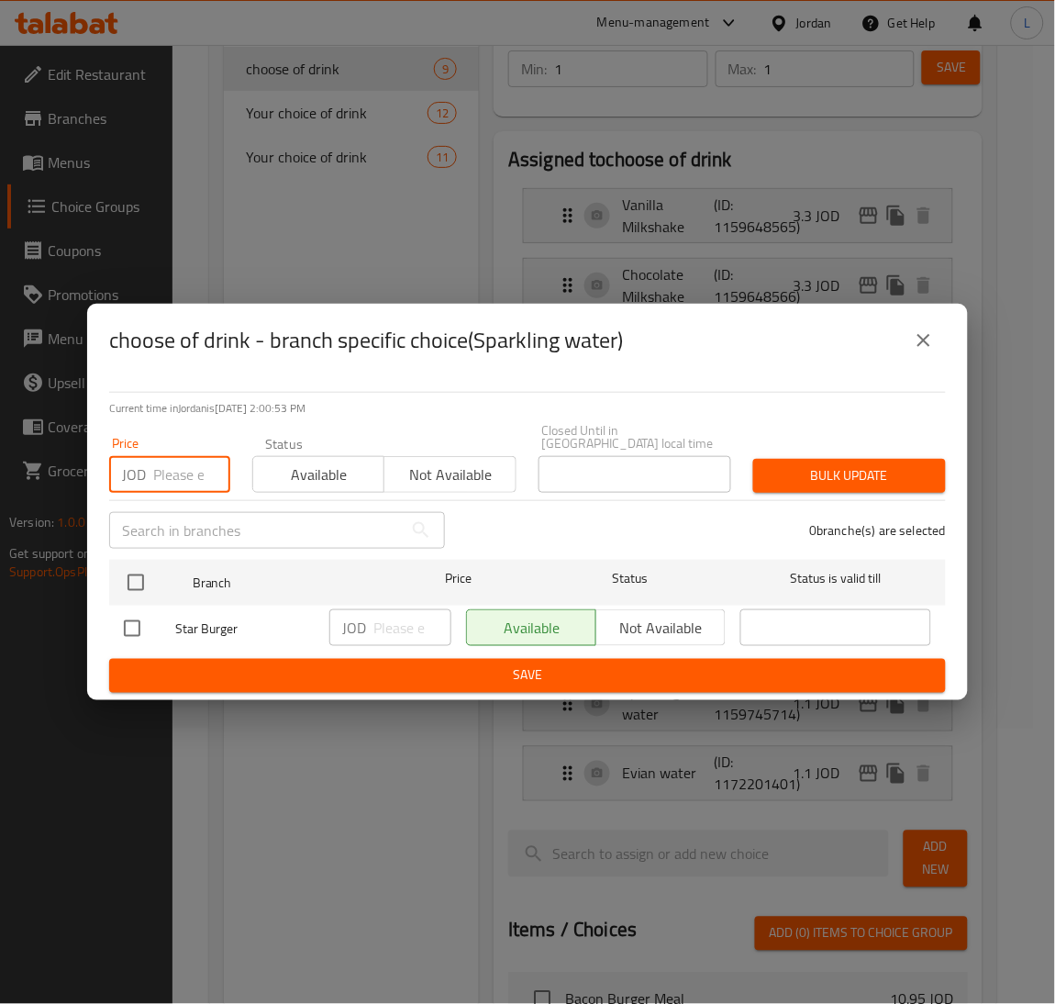
click at [172, 463] on input "number" at bounding box center [191, 474] width 77 height 37
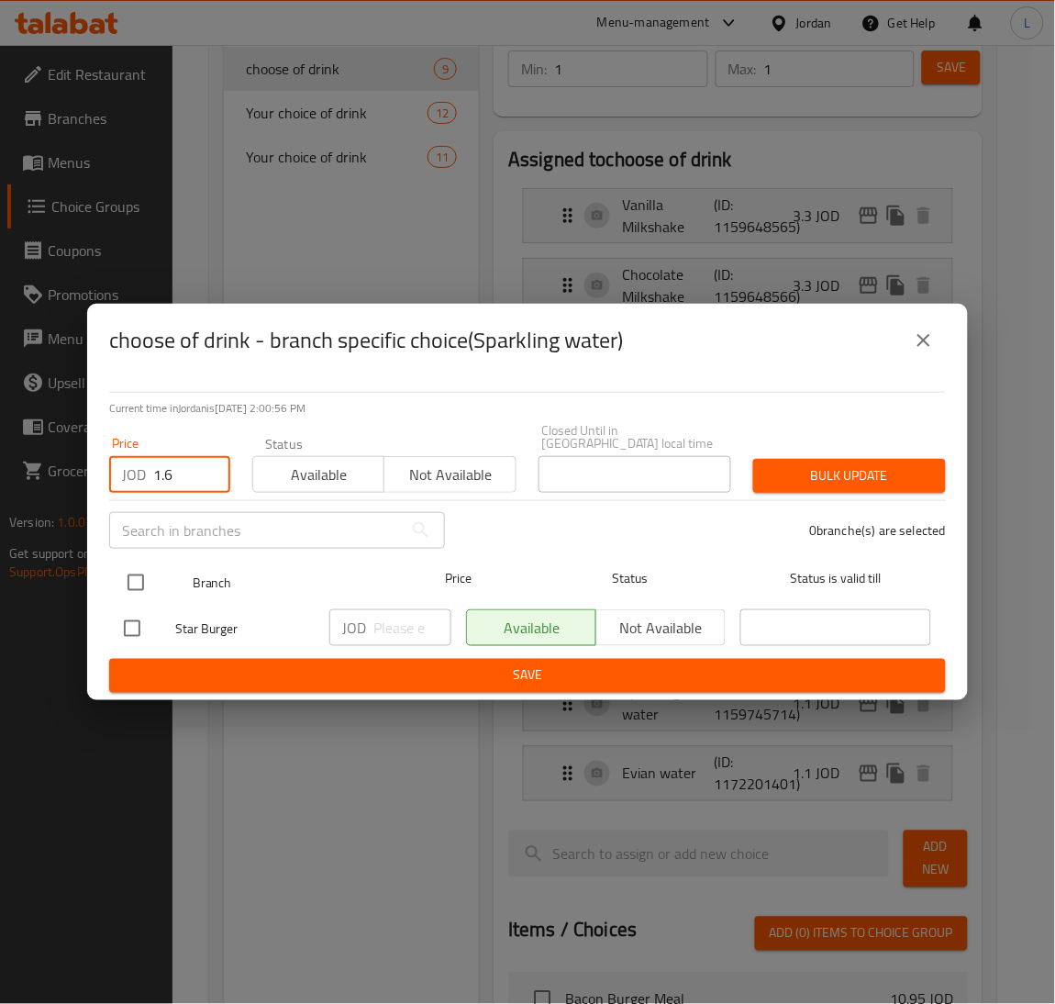
type input "1.6"
click at [148, 574] on input "checkbox" at bounding box center [136, 582] width 39 height 39
checkbox input "true"
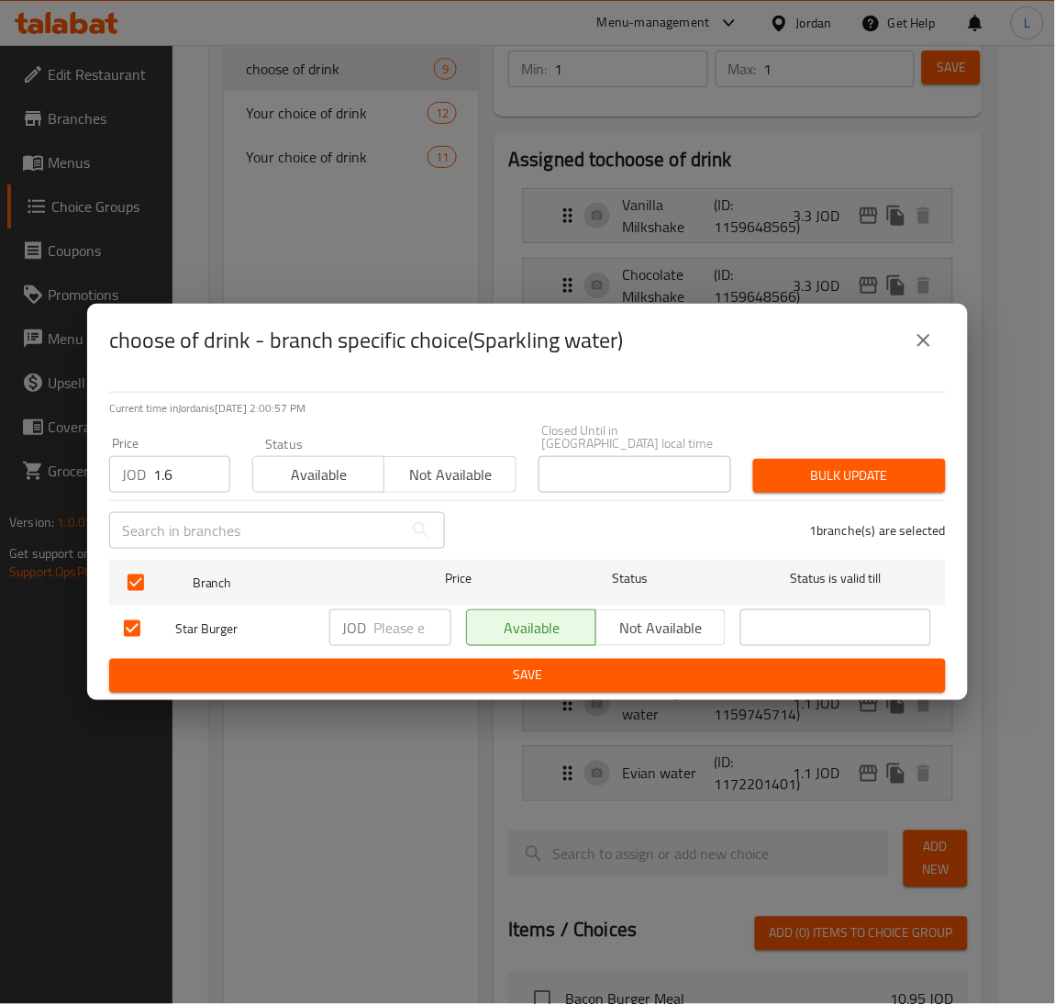
click at [834, 469] on span "Bulk update" at bounding box center [849, 475] width 163 height 23
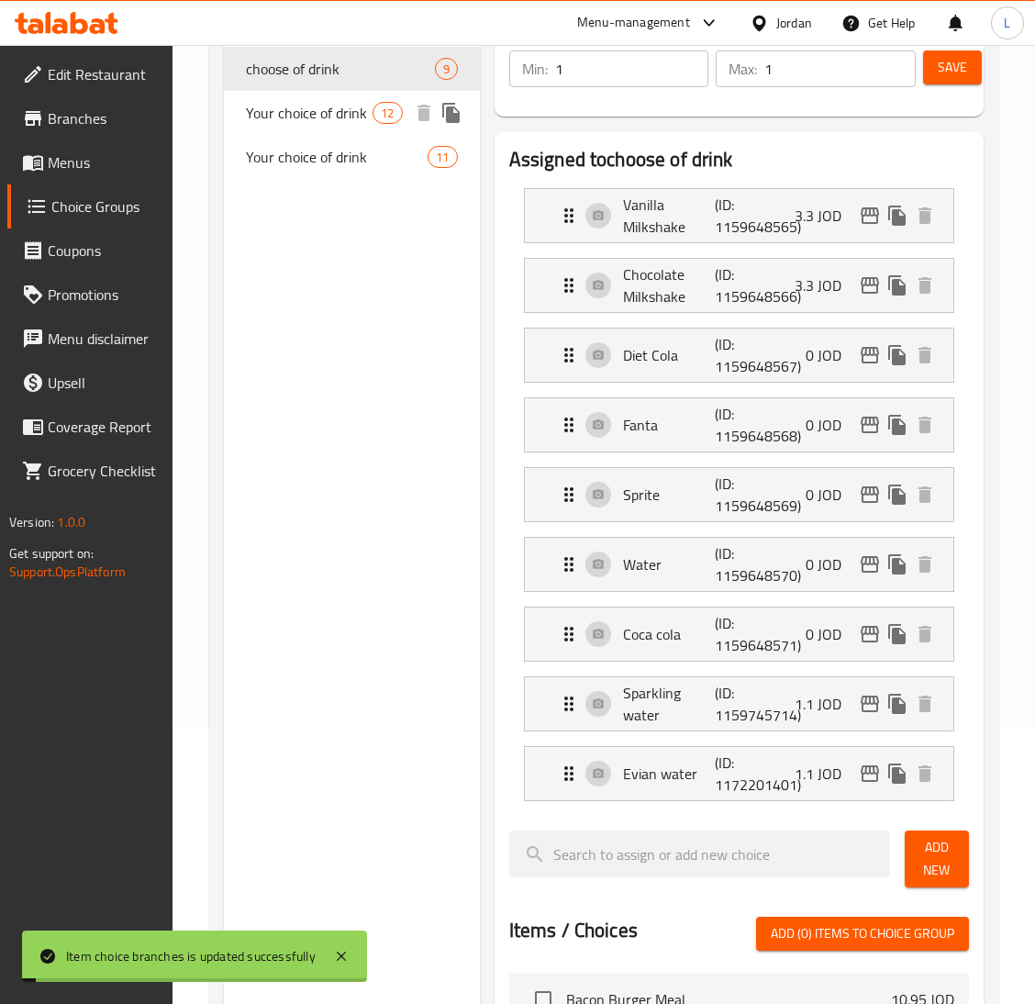
click at [351, 117] on span "Your choice of drink" at bounding box center [309, 113] width 127 height 22
type input "Your choice of drink"
type input "اختيارك للمشروب"
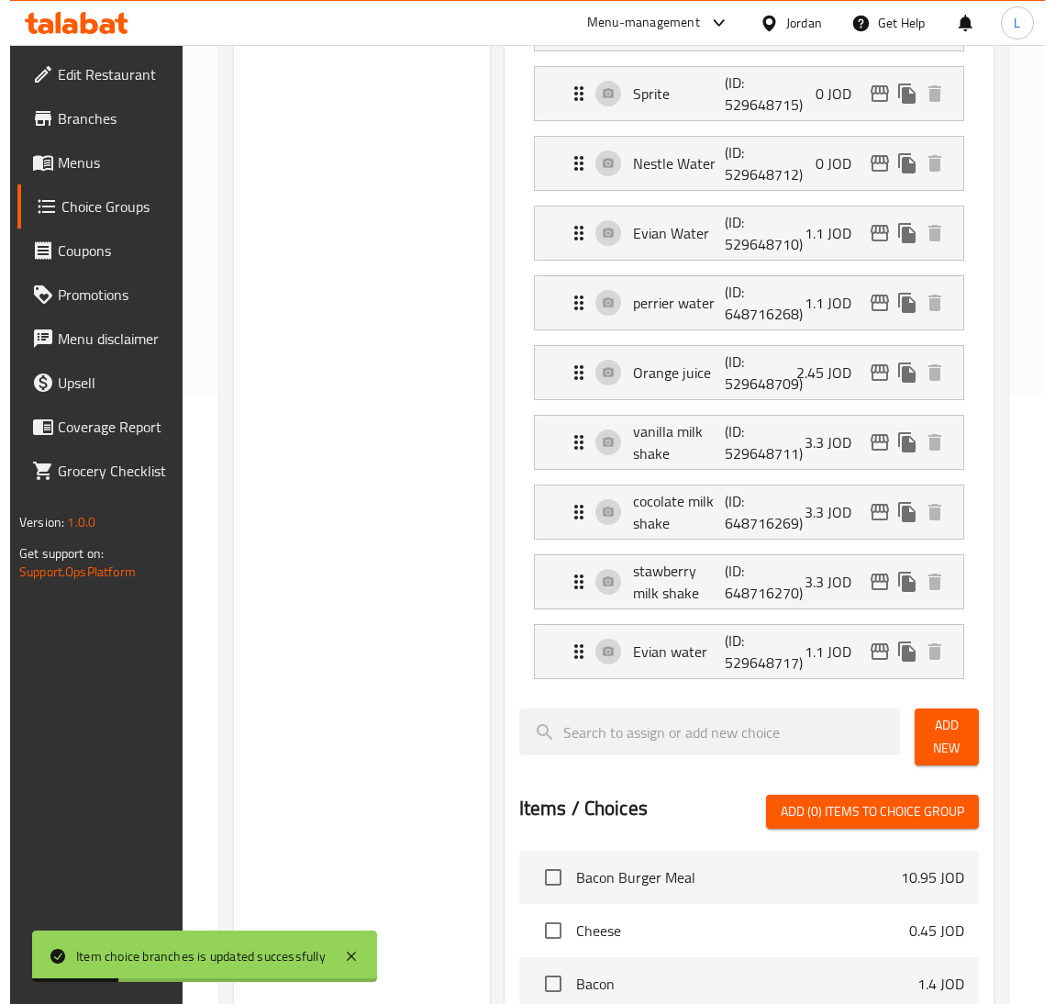
scroll to position [551, 0]
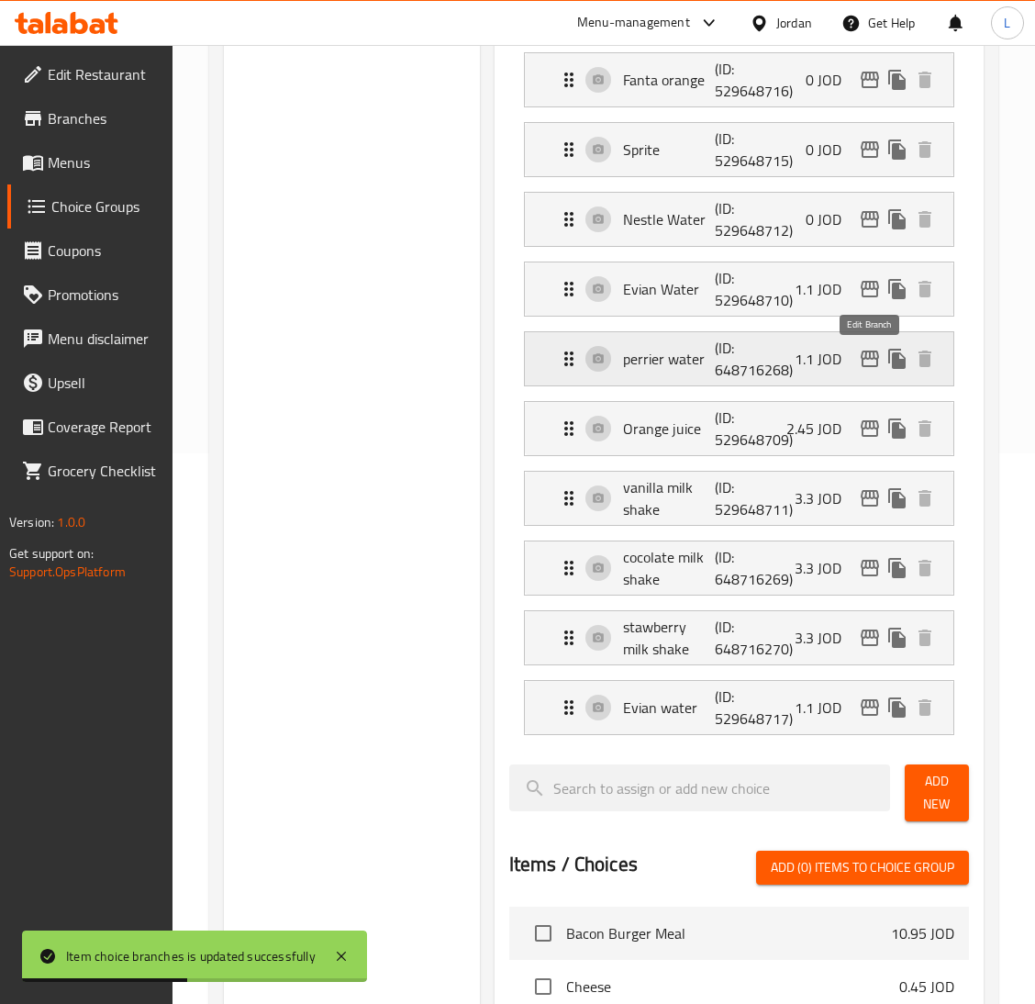
click at [862, 353] on icon "edit" at bounding box center [870, 359] width 22 height 22
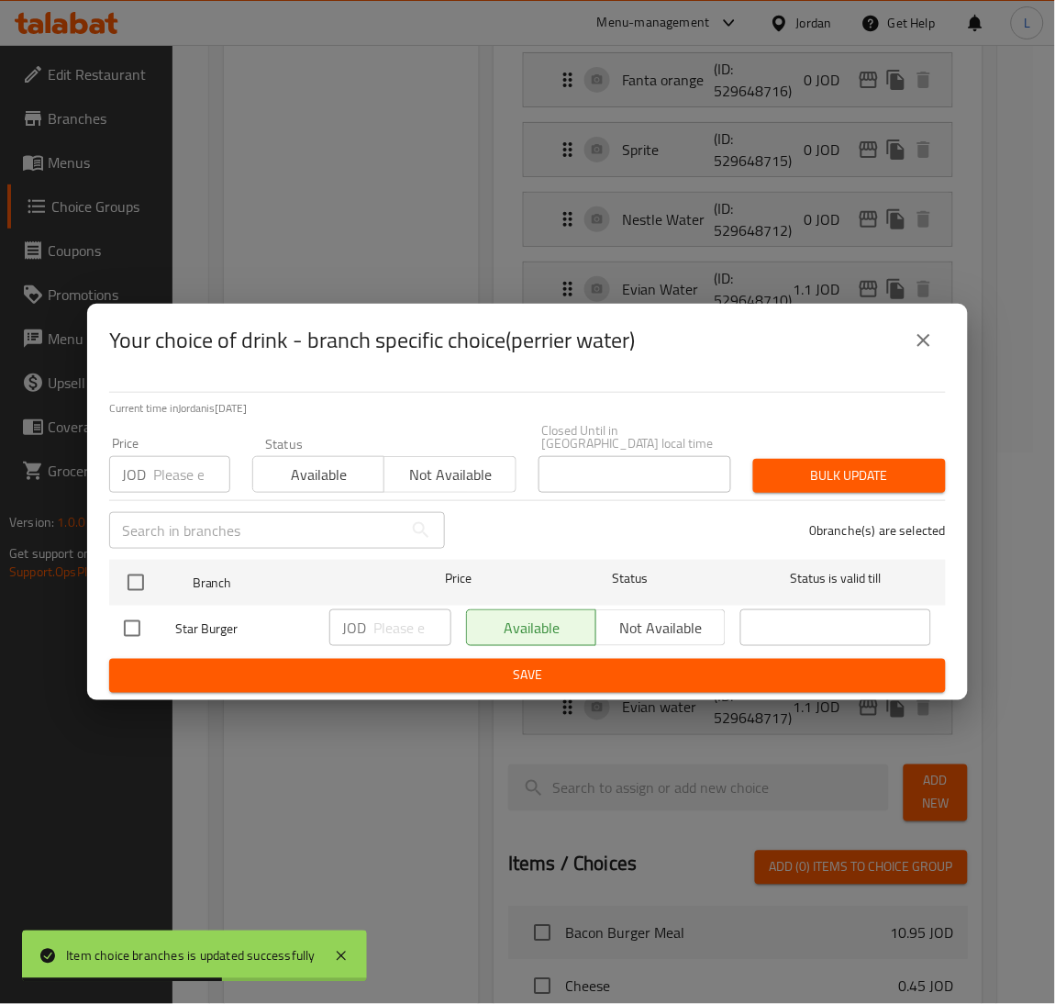
click at [146, 478] on div "JOD Price" at bounding box center [169, 474] width 121 height 37
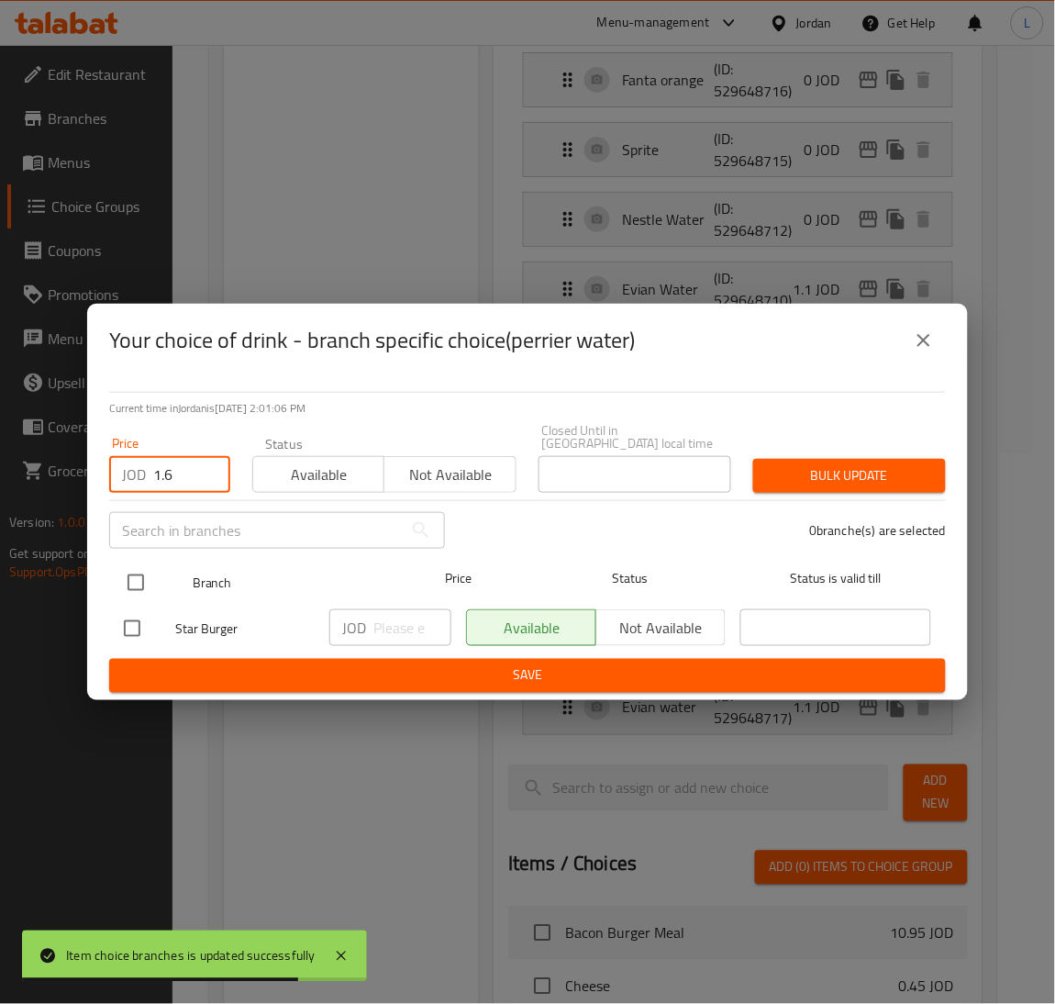
type input "1.6"
drag, startPoint x: 141, startPoint y: 558, endPoint x: 544, endPoint y: 497, distance: 407.6
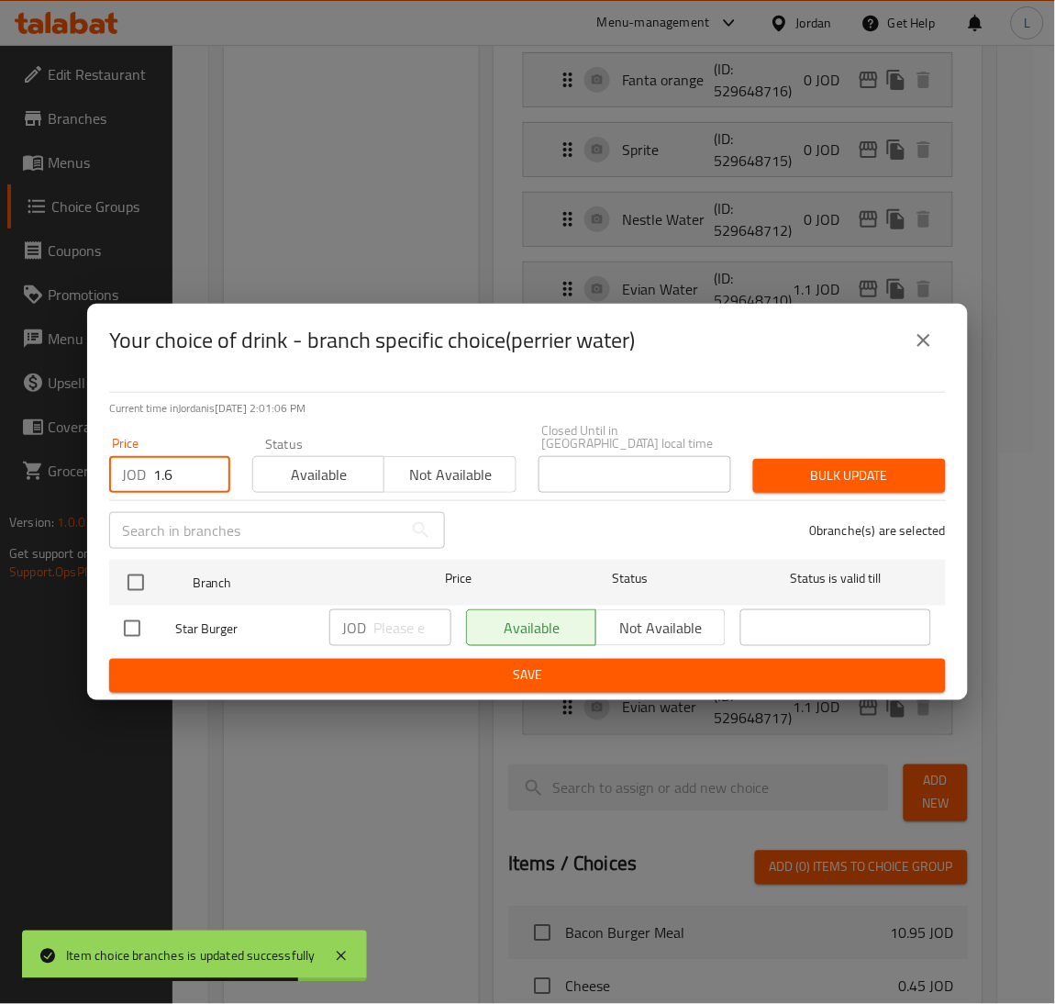
click at [140, 563] on input "checkbox" at bounding box center [136, 582] width 39 height 39
checkbox input "true"
drag, startPoint x: 856, startPoint y: 446, endPoint x: 856, endPoint y: 491, distance: 45.0
click at [856, 452] on div "Bulk update" at bounding box center [849, 476] width 215 height 56
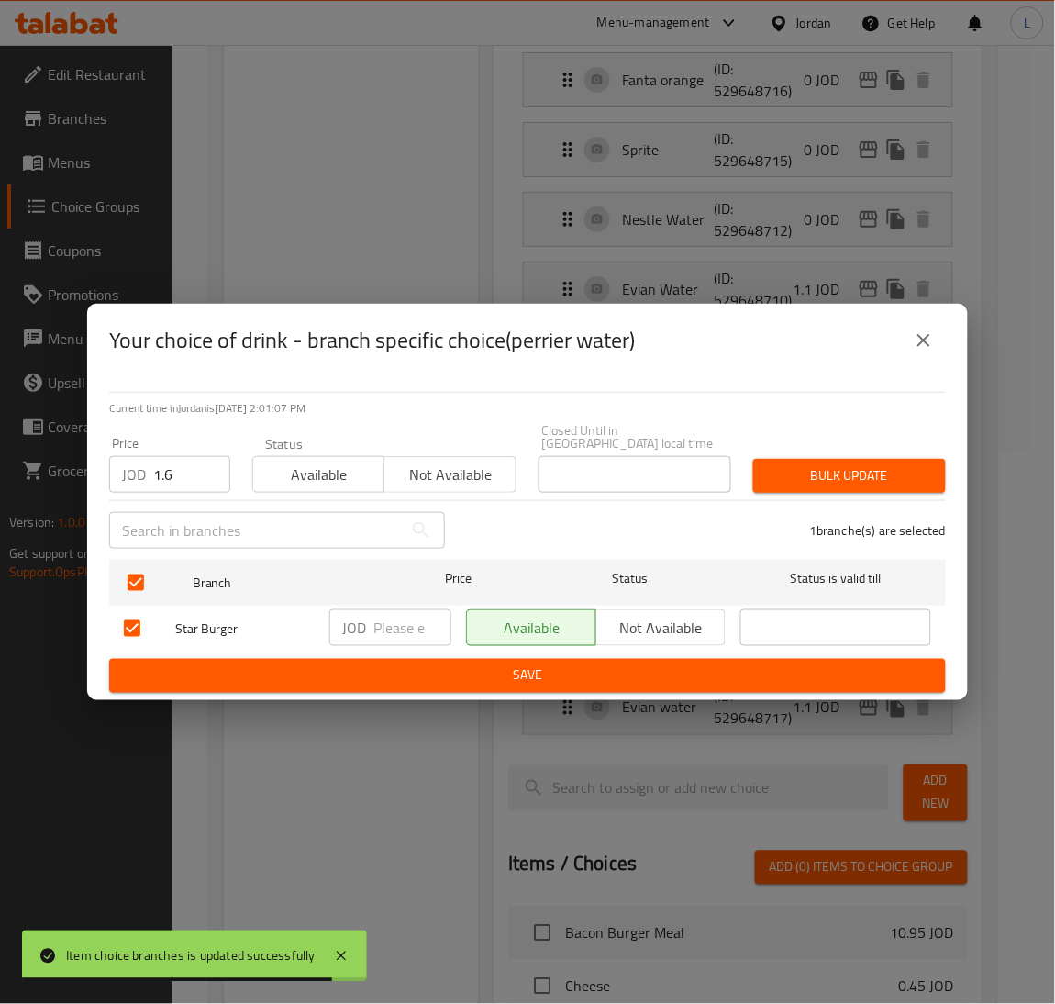
click at [855, 497] on div "1 branche(s) are selected" at bounding box center [706, 530] width 501 height 66
click at [858, 479] on span "Bulk update" at bounding box center [849, 475] width 163 height 23
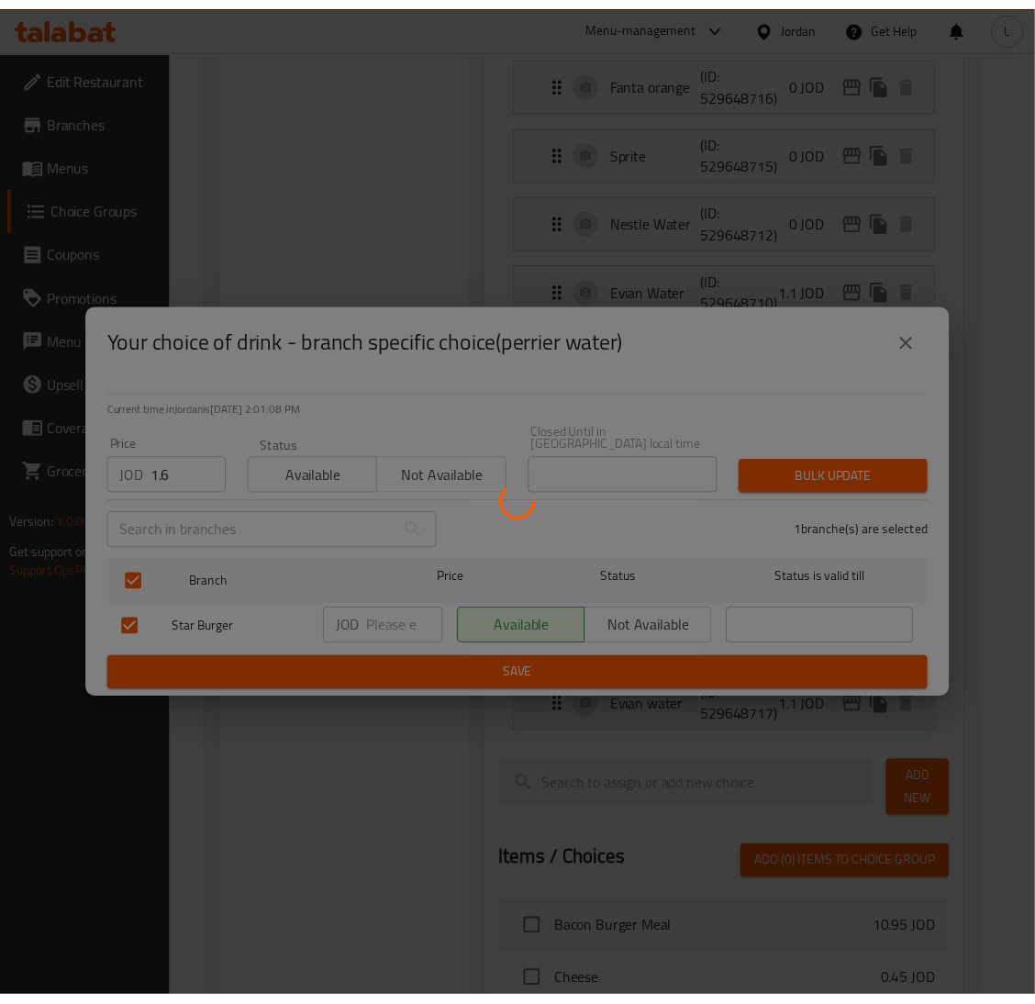
scroll to position [0, 0]
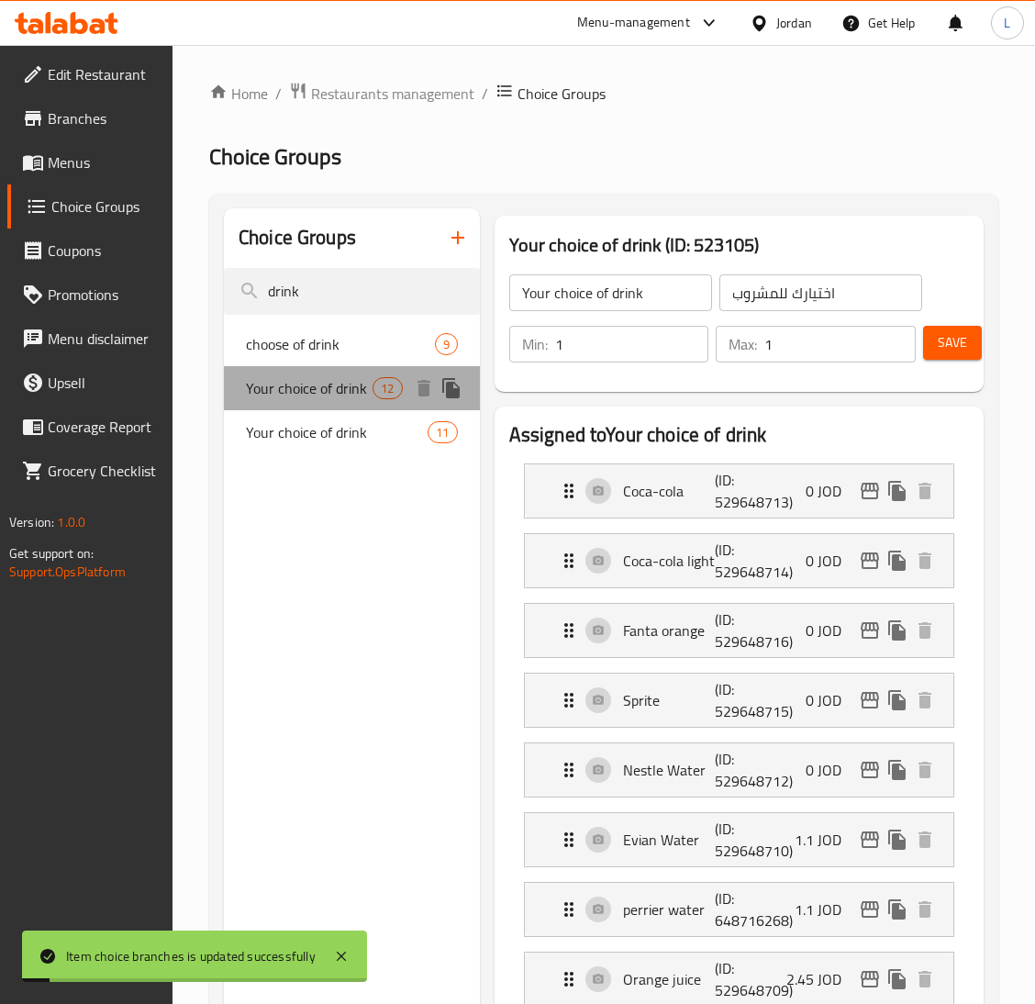
click at [291, 405] on div "Your choice of drink 12" at bounding box center [352, 388] width 256 height 44
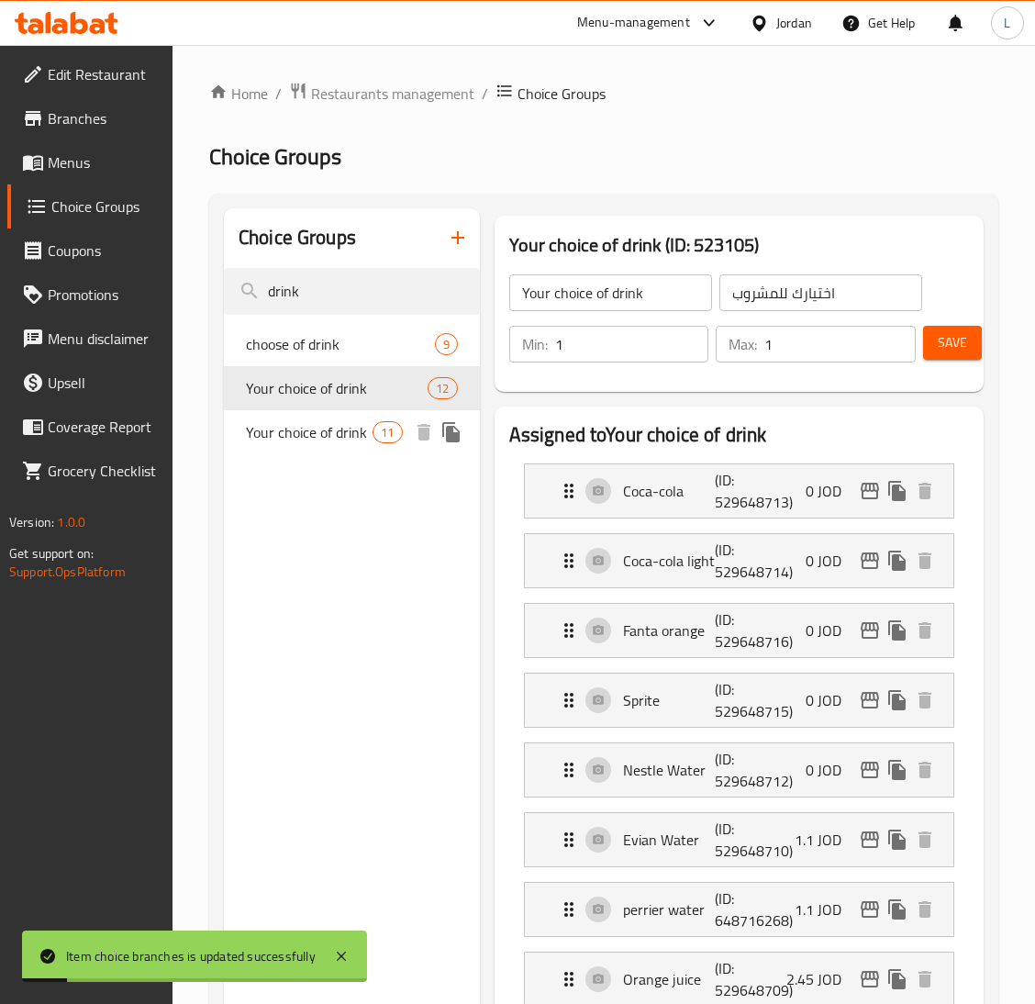
drag, startPoint x: 311, startPoint y: 430, endPoint x: 321, endPoint y: 440, distance: 14.3
click at [311, 430] on span "Your choice of drink" at bounding box center [309, 432] width 127 height 22
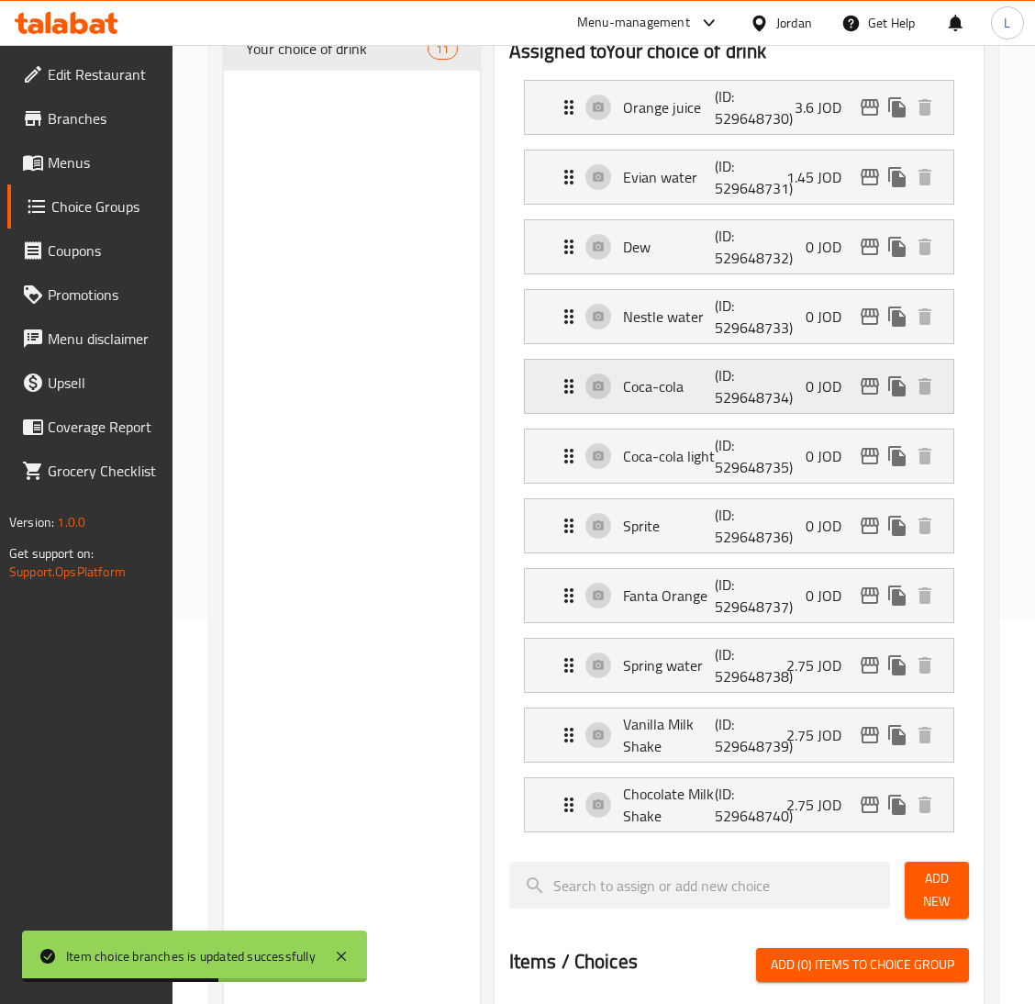
scroll to position [275, 0]
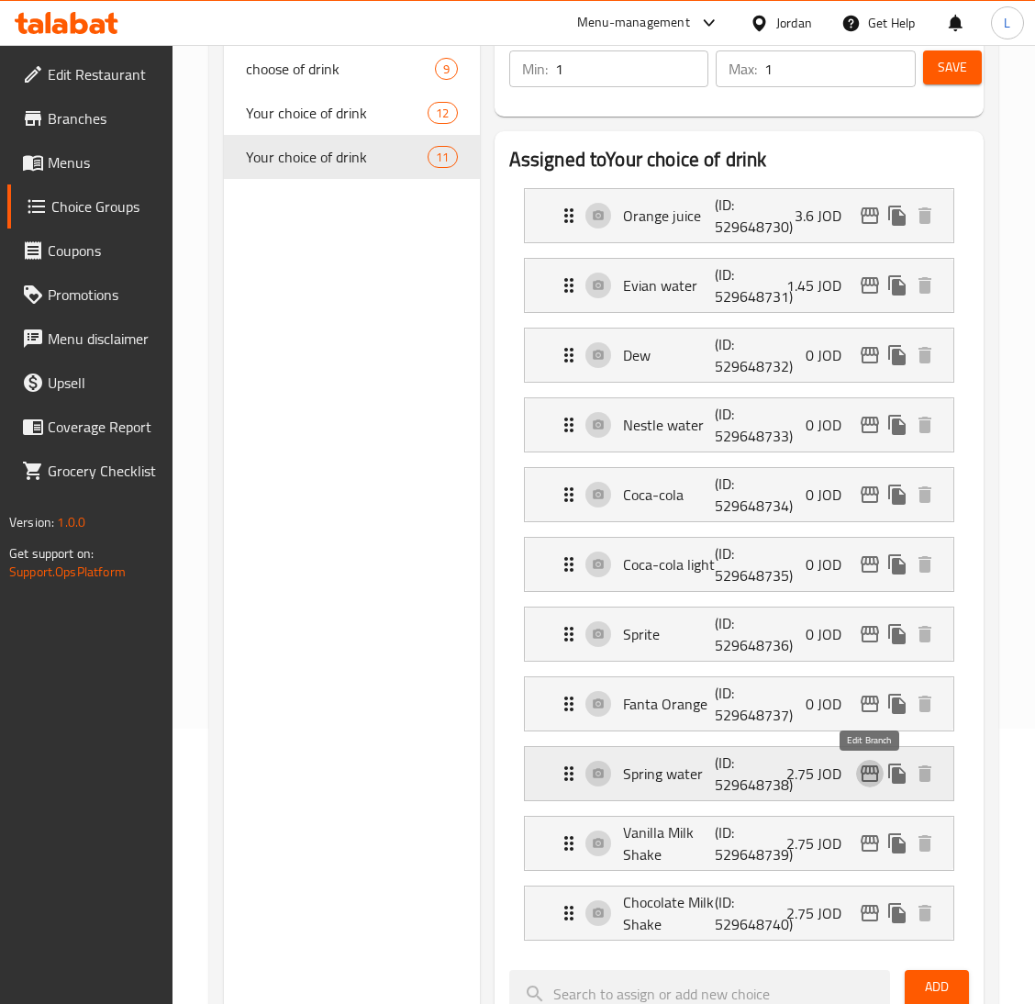
click at [864, 776] on icon "edit" at bounding box center [870, 774] width 22 height 22
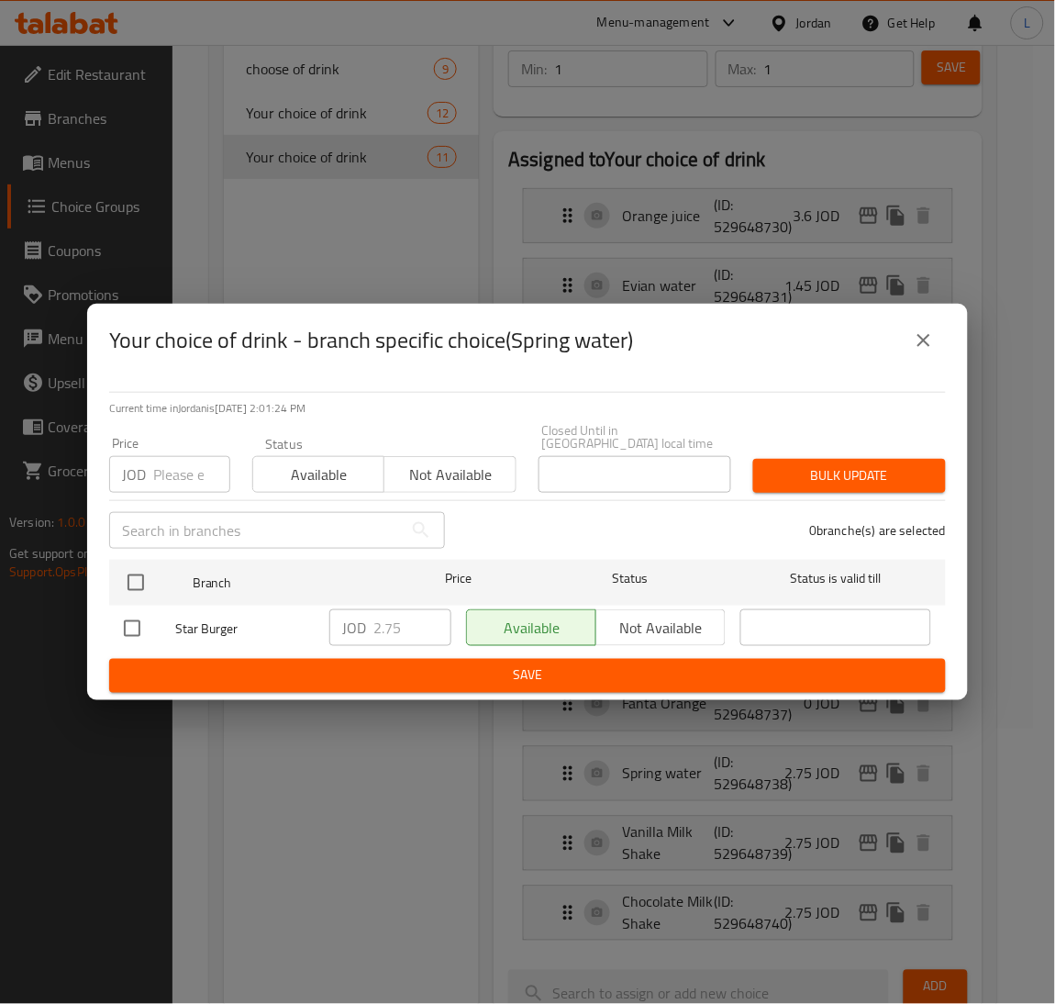
click at [915, 348] on icon "close" at bounding box center [924, 340] width 22 height 22
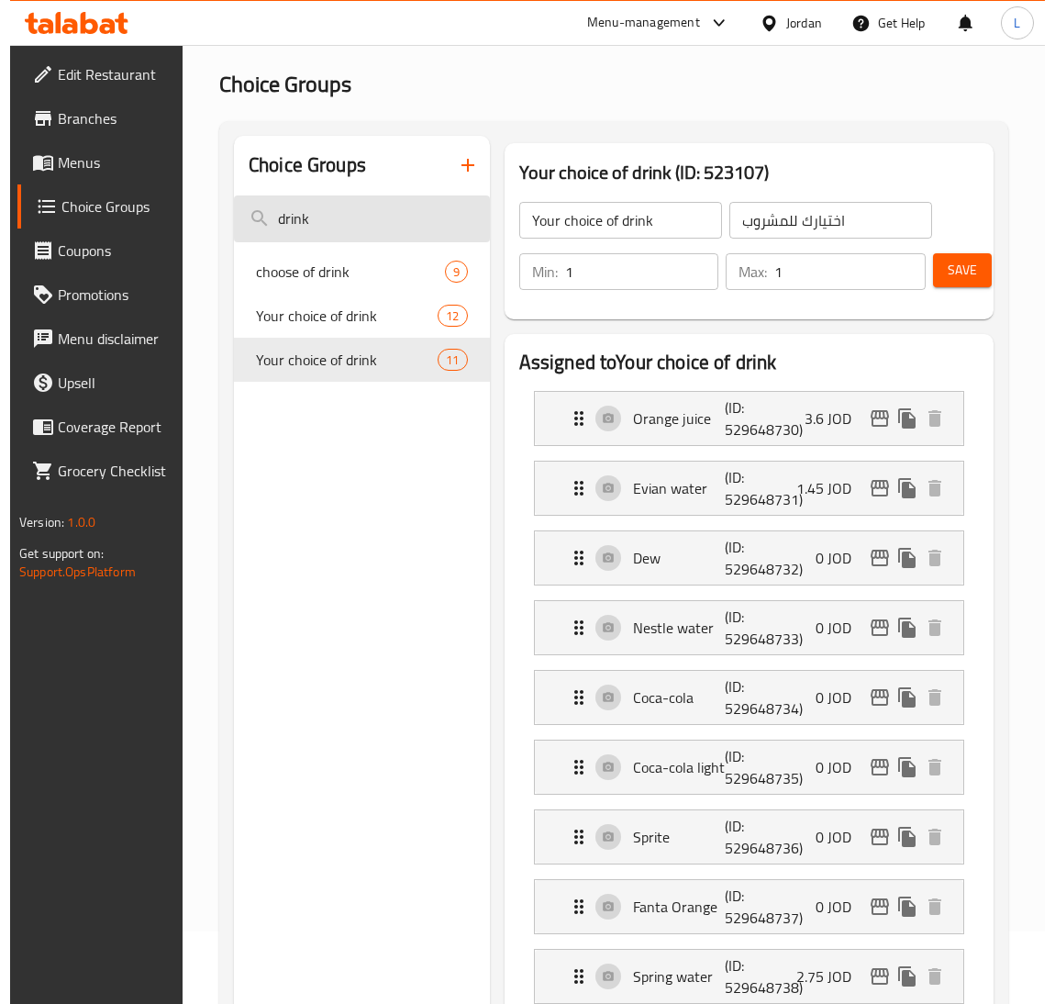
scroll to position [0, 0]
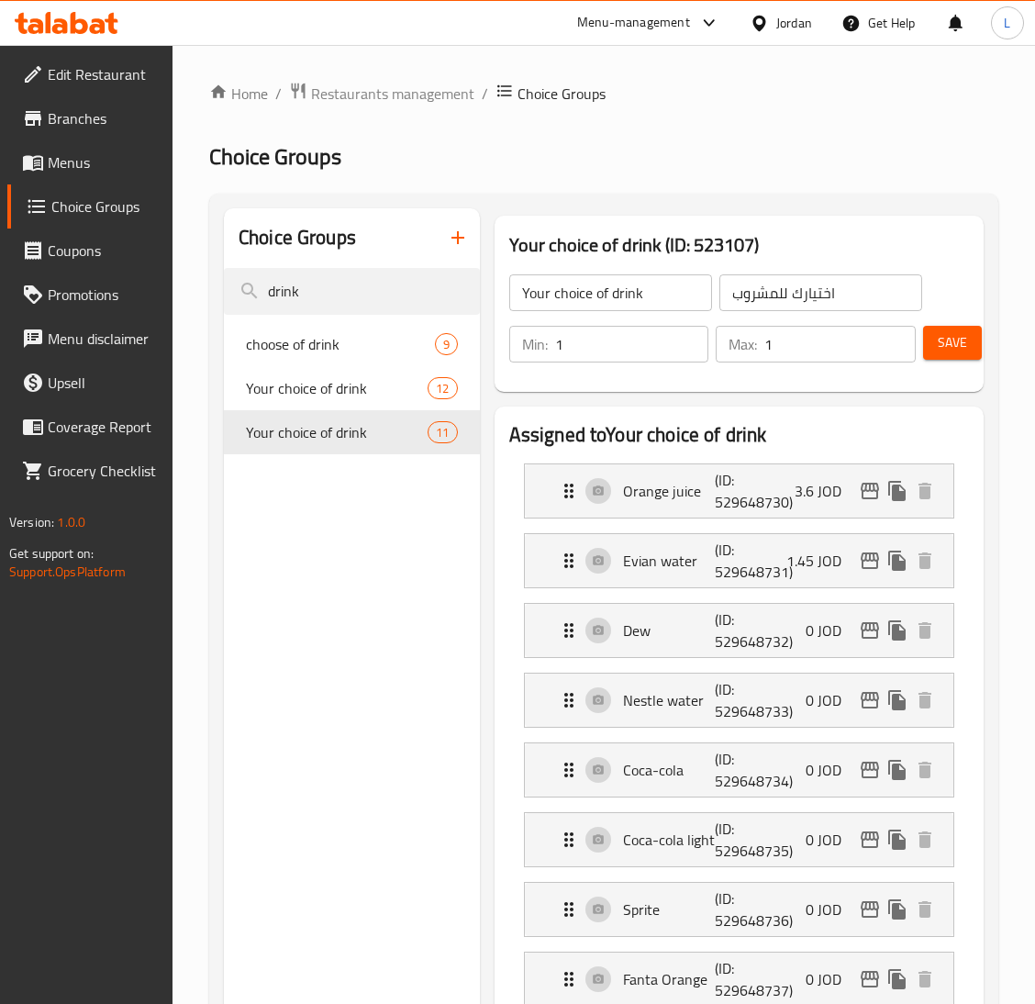
drag, startPoint x: 84, startPoint y: 162, endPoint x: 89, endPoint y: 172, distance: 10.7
click at [84, 162] on span "Menus" at bounding box center [103, 162] width 110 height 22
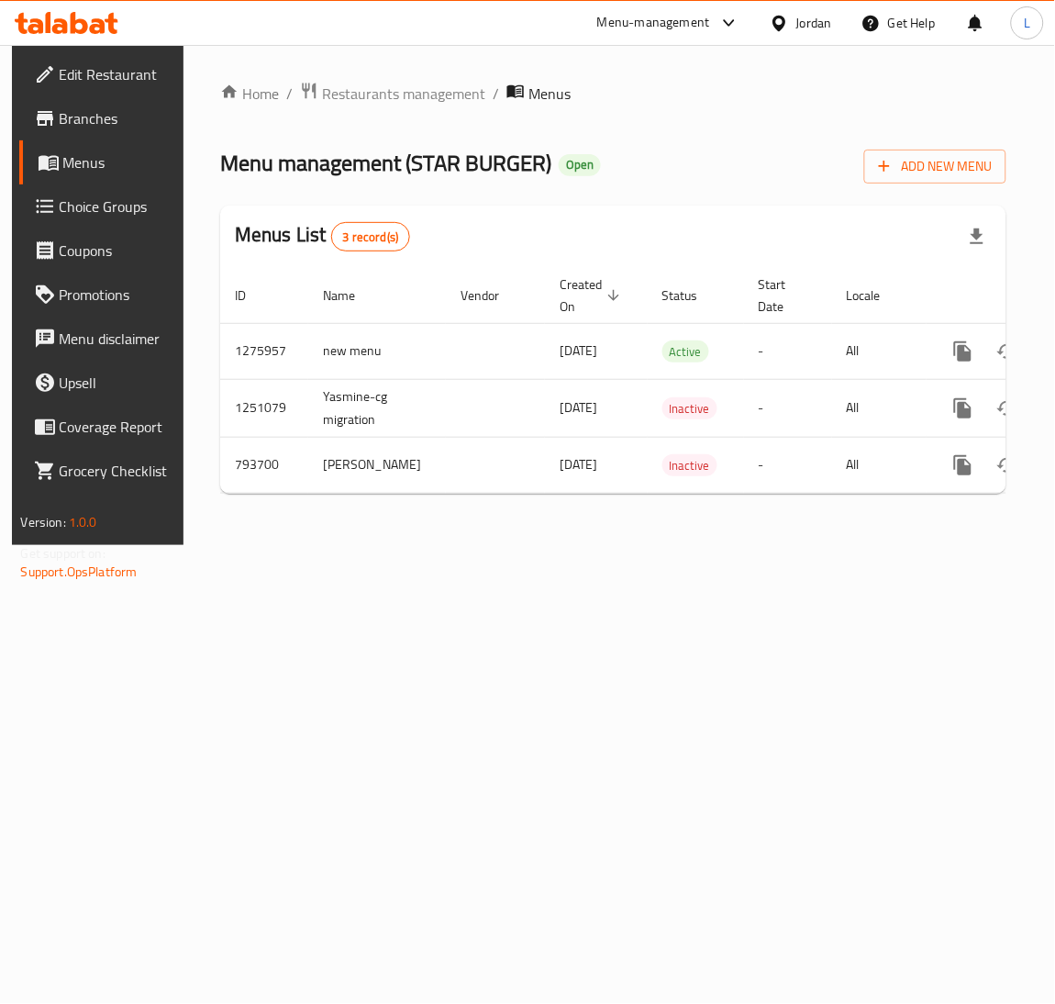
scroll to position [0, 104]
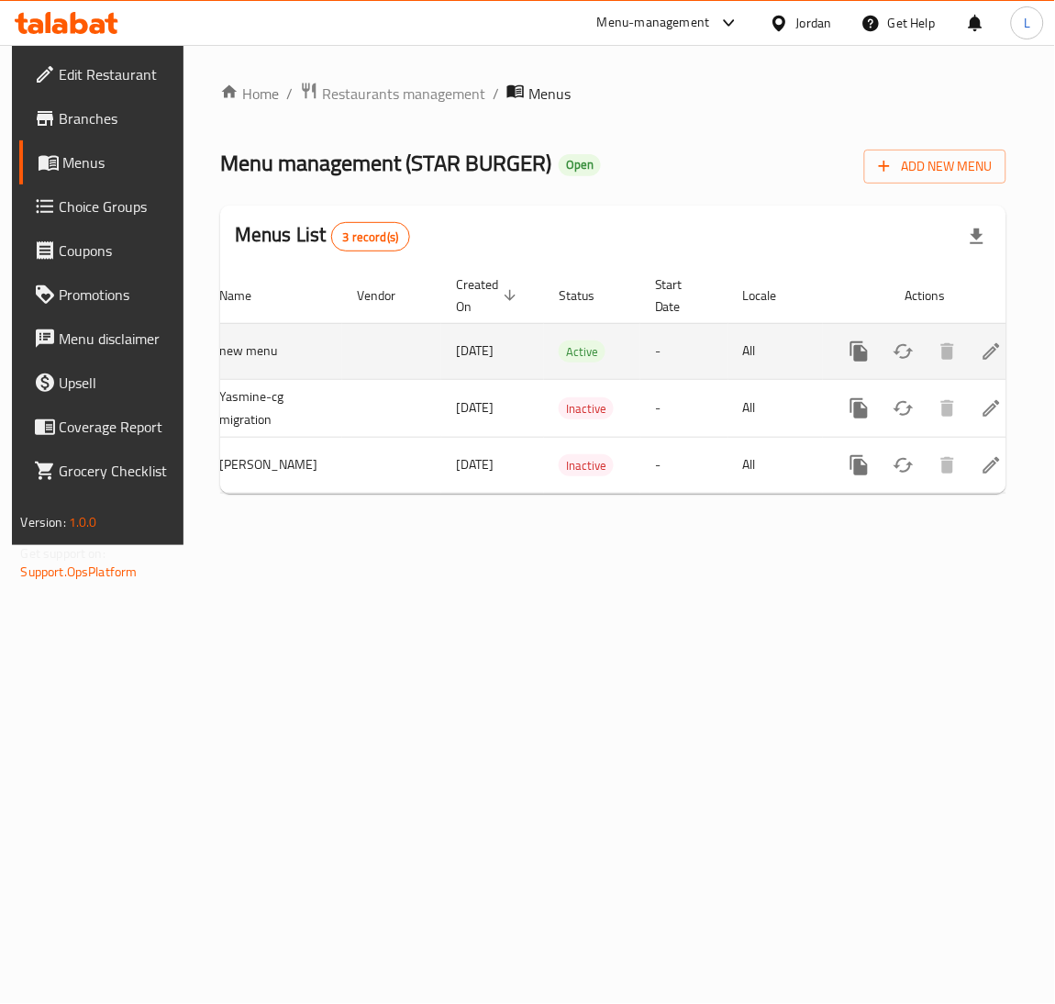
click at [988, 344] on icon "enhanced table" at bounding box center [992, 351] width 22 height 22
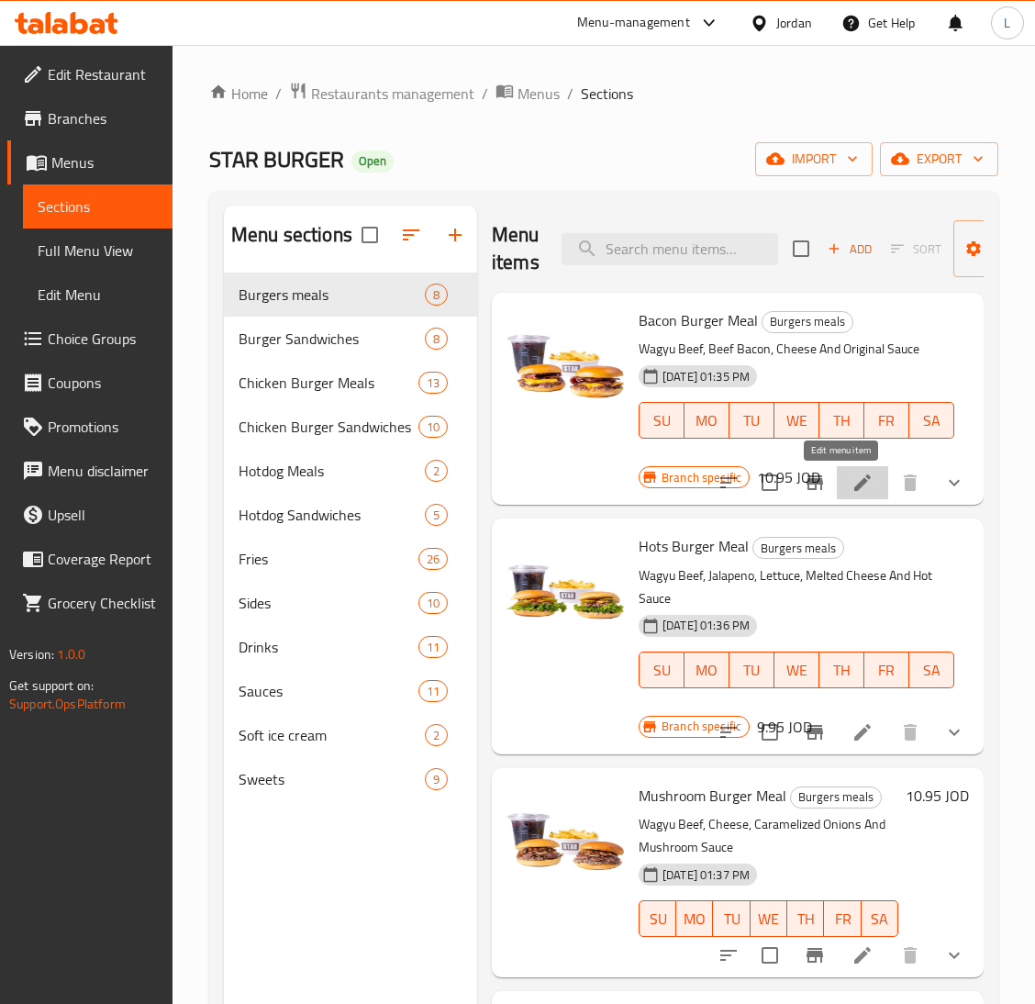
click at [852, 484] on icon at bounding box center [863, 483] width 22 height 22
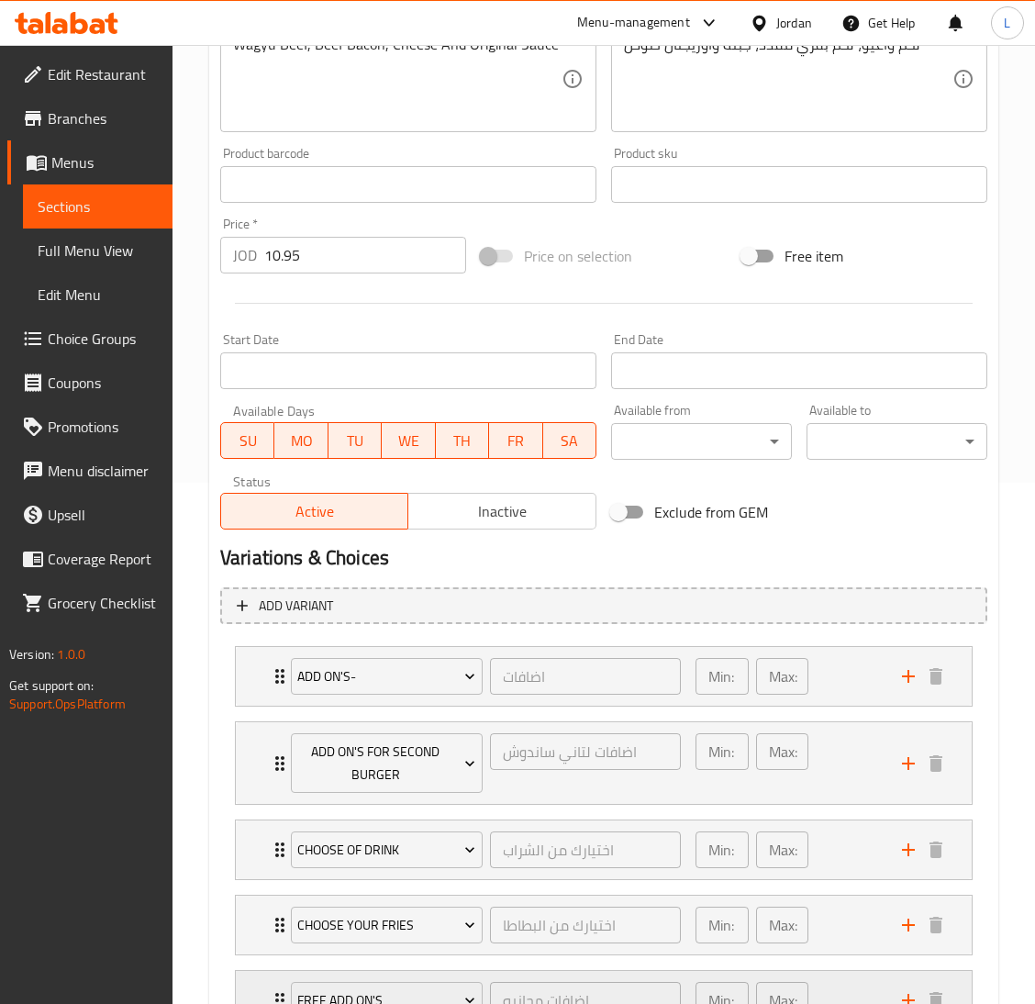
scroll to position [675, 0]
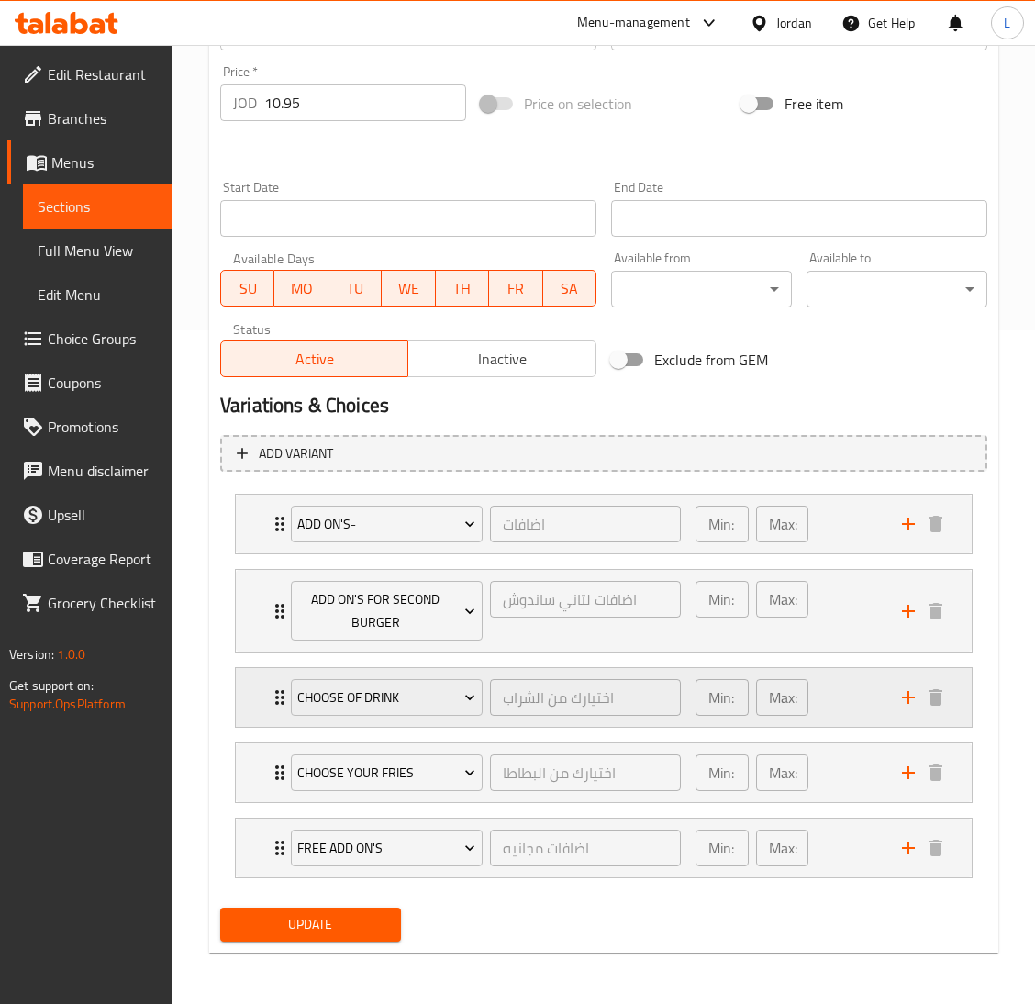
click at [250, 687] on div "choose of drink اختيارك من الشراب ​ Min: 1 ​ Max: 1 ​" at bounding box center [604, 697] width 736 height 59
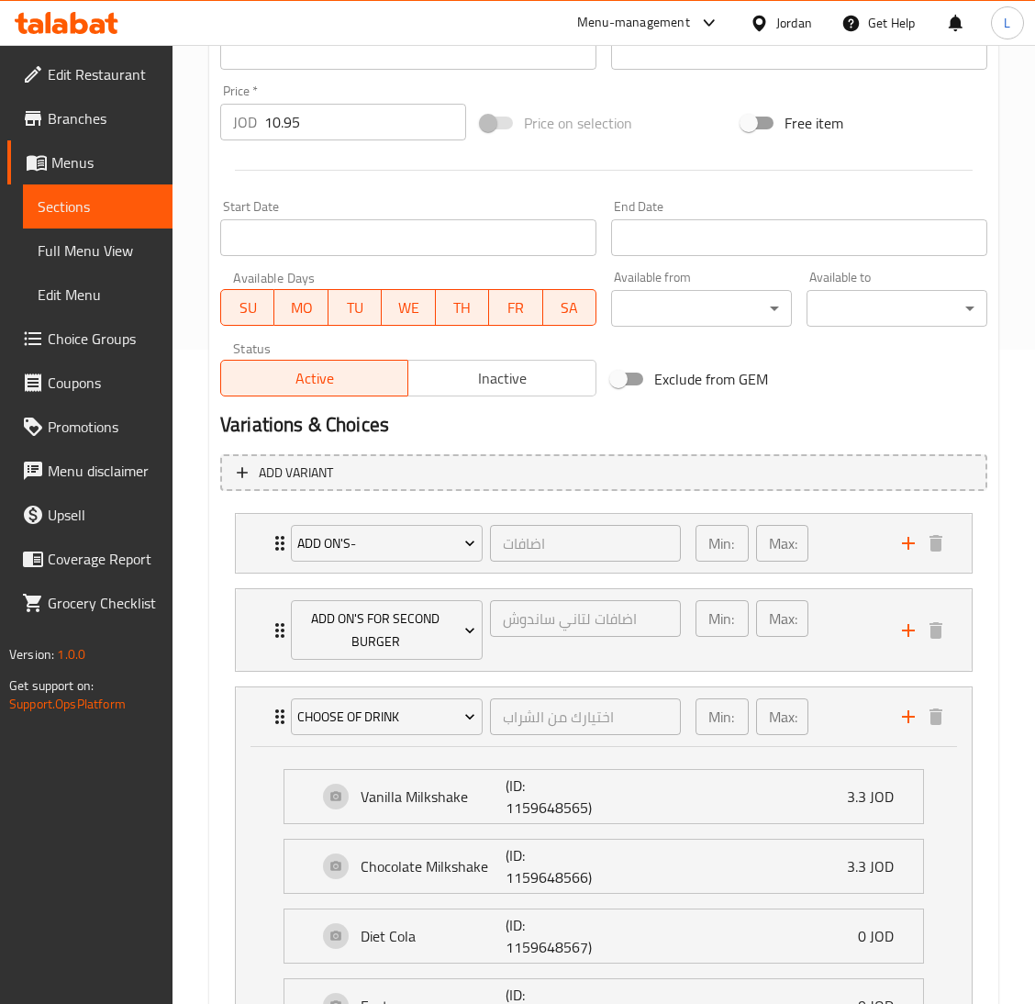
scroll to position [0, 0]
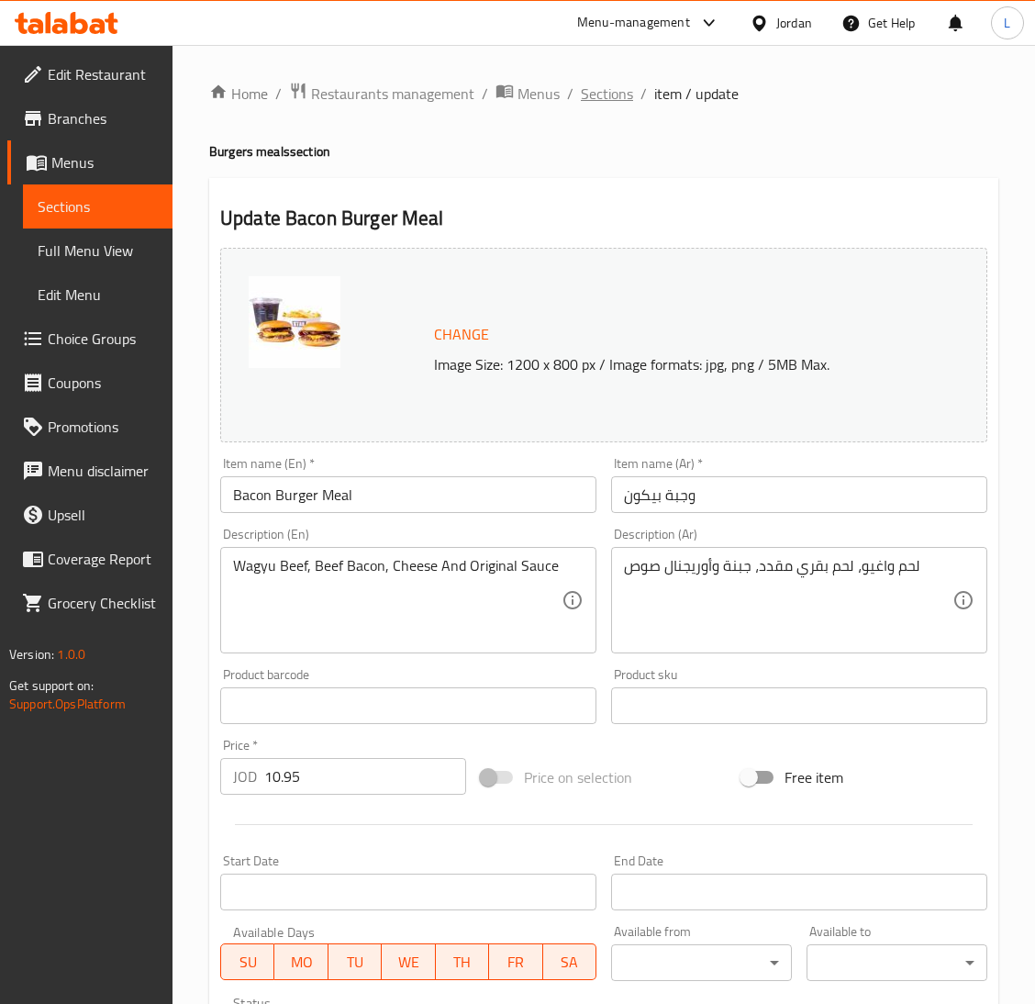
click at [594, 95] on span "Sections" at bounding box center [607, 94] width 52 height 22
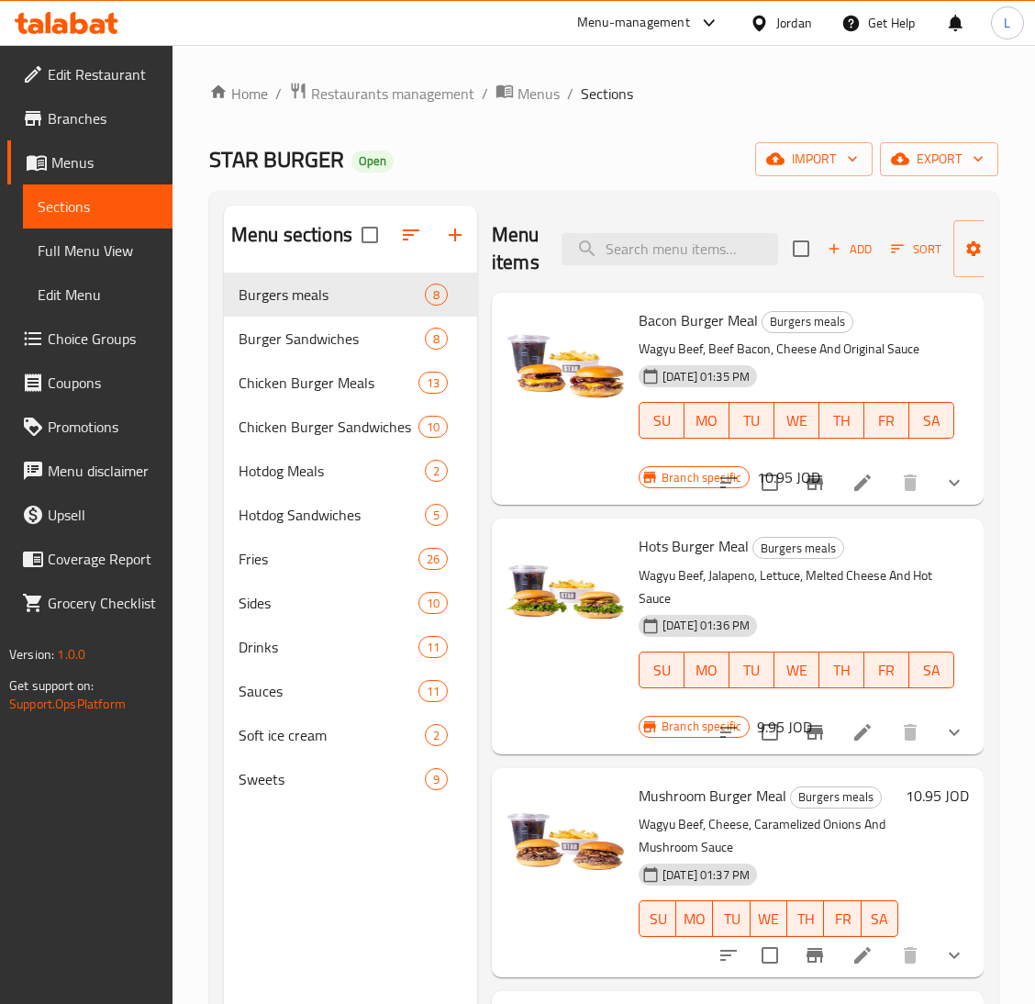
drag, startPoint x: 58, startPoint y: 340, endPoint x: 201, endPoint y: 364, distance: 145.1
click at [59, 339] on span "Choice Groups" at bounding box center [103, 339] width 110 height 22
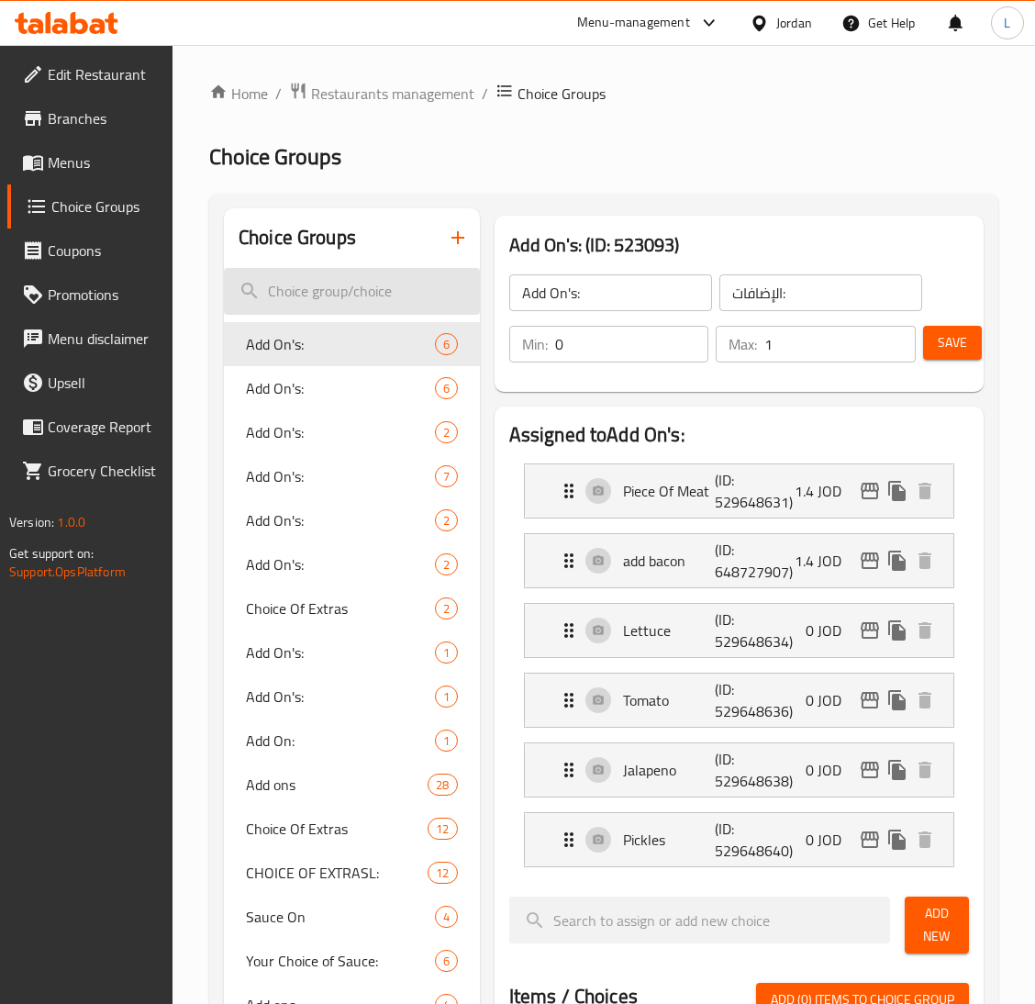
click at [338, 293] on input "search" at bounding box center [352, 291] width 256 height 47
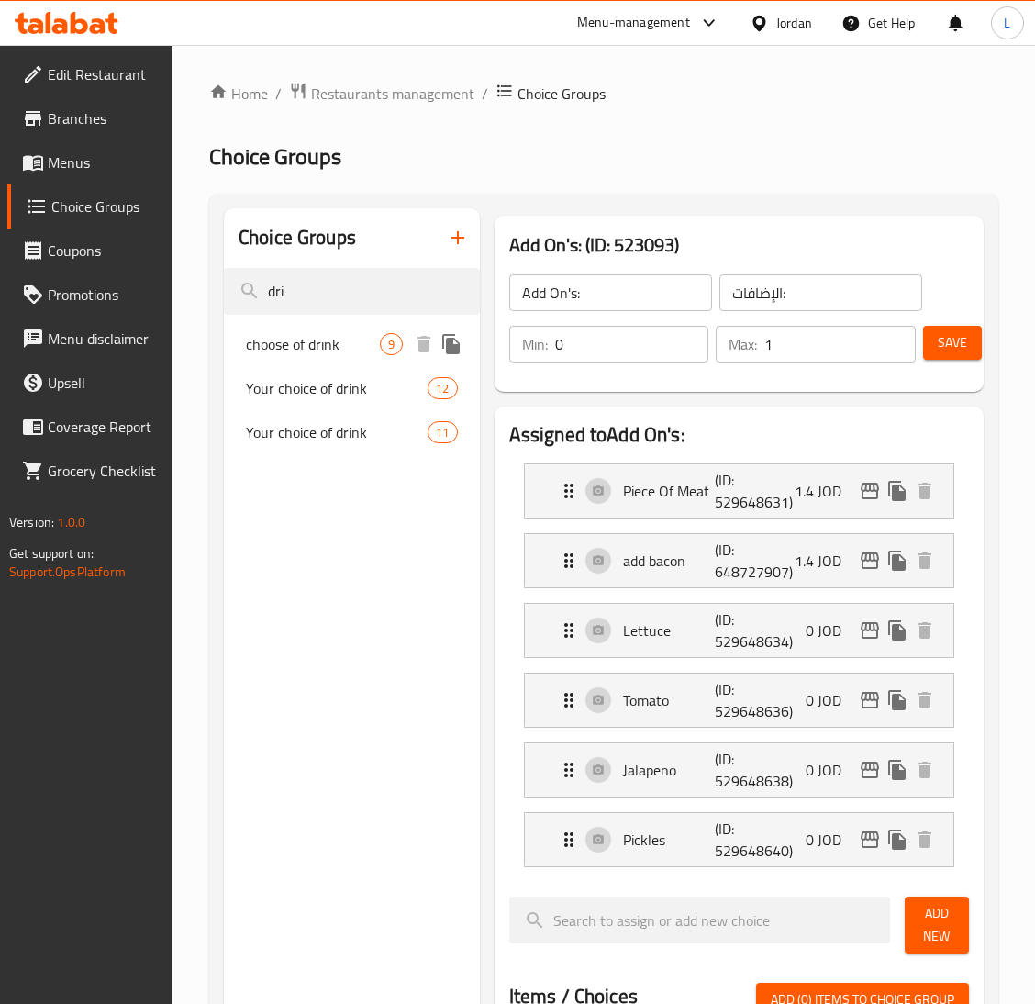
type input "dri"
click at [306, 358] on div "choose of drink 9" at bounding box center [352, 344] width 256 height 44
type input "choose of drink"
type input "اختيارك من الشراب"
type input "1"
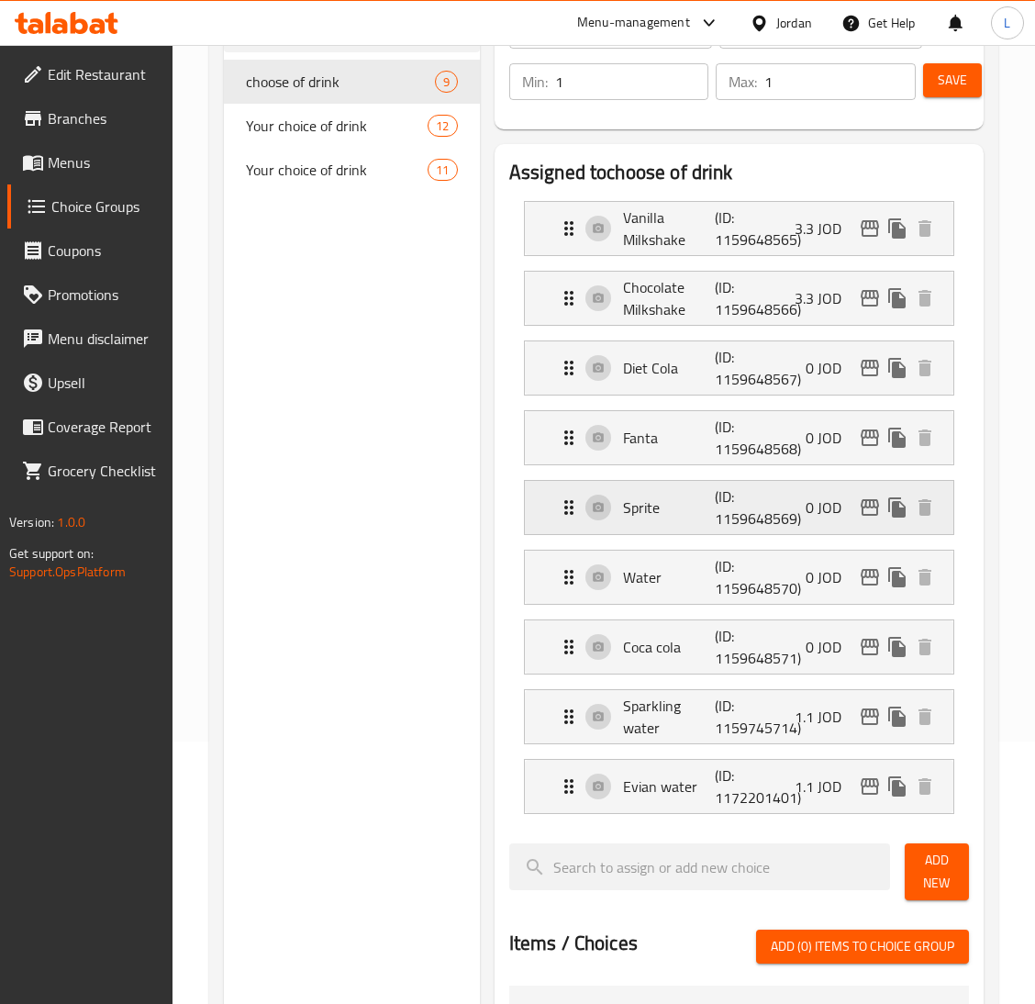
scroll to position [275, 0]
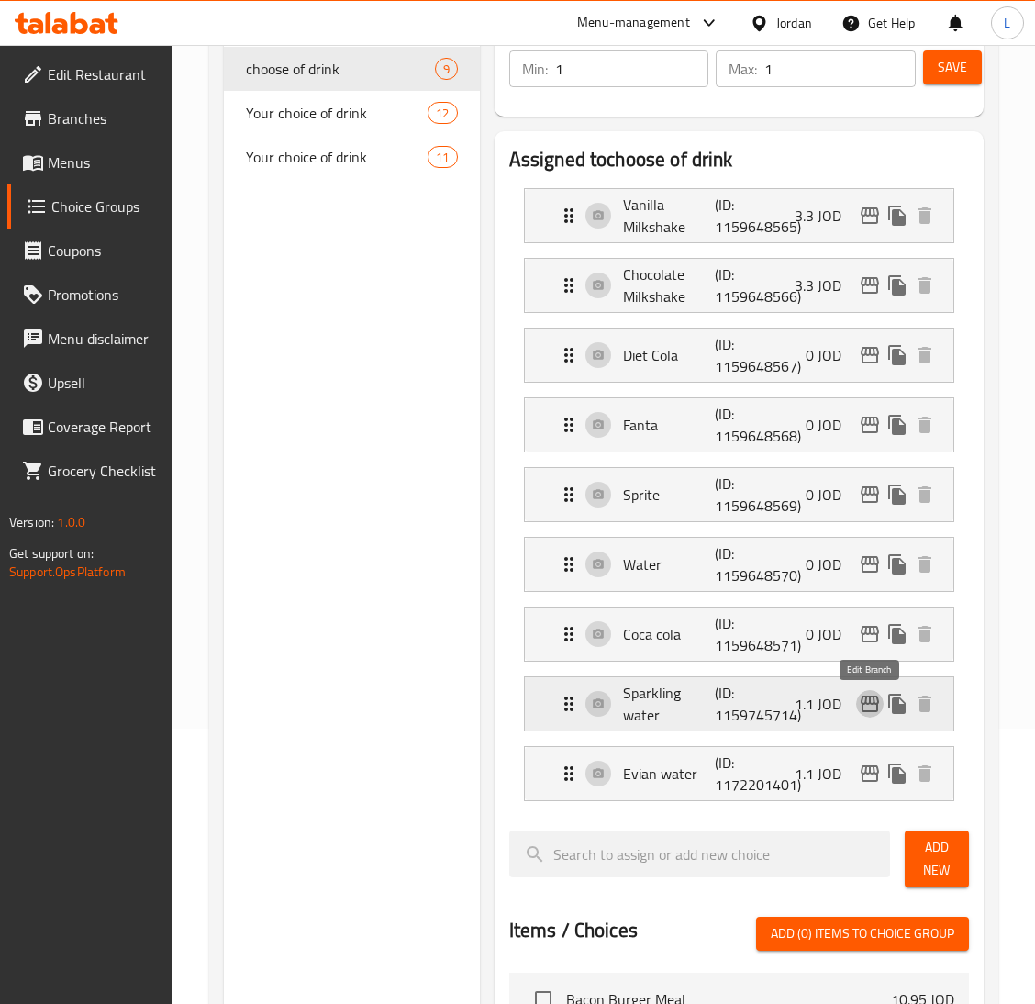
click at [866, 706] on icon "edit" at bounding box center [870, 704] width 18 height 17
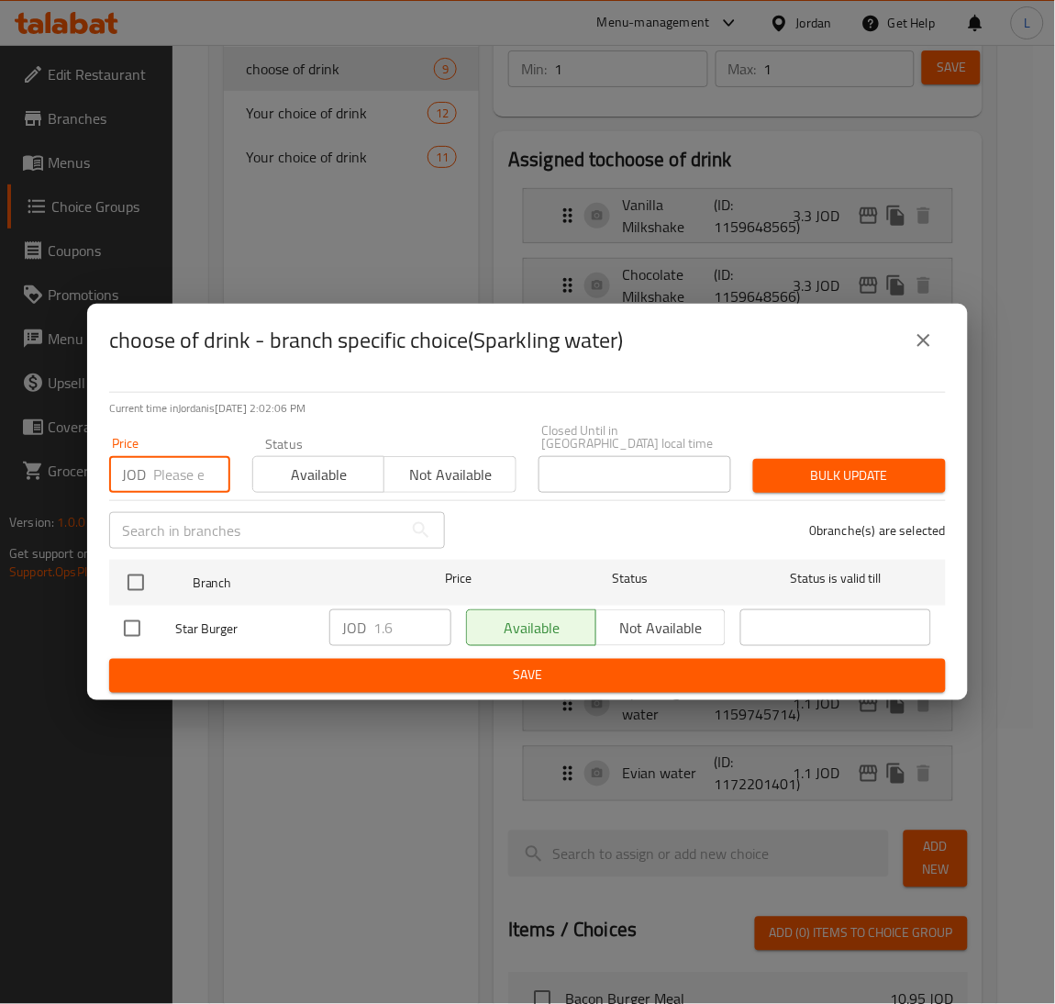
click at [177, 484] on input "number" at bounding box center [191, 474] width 77 height 37
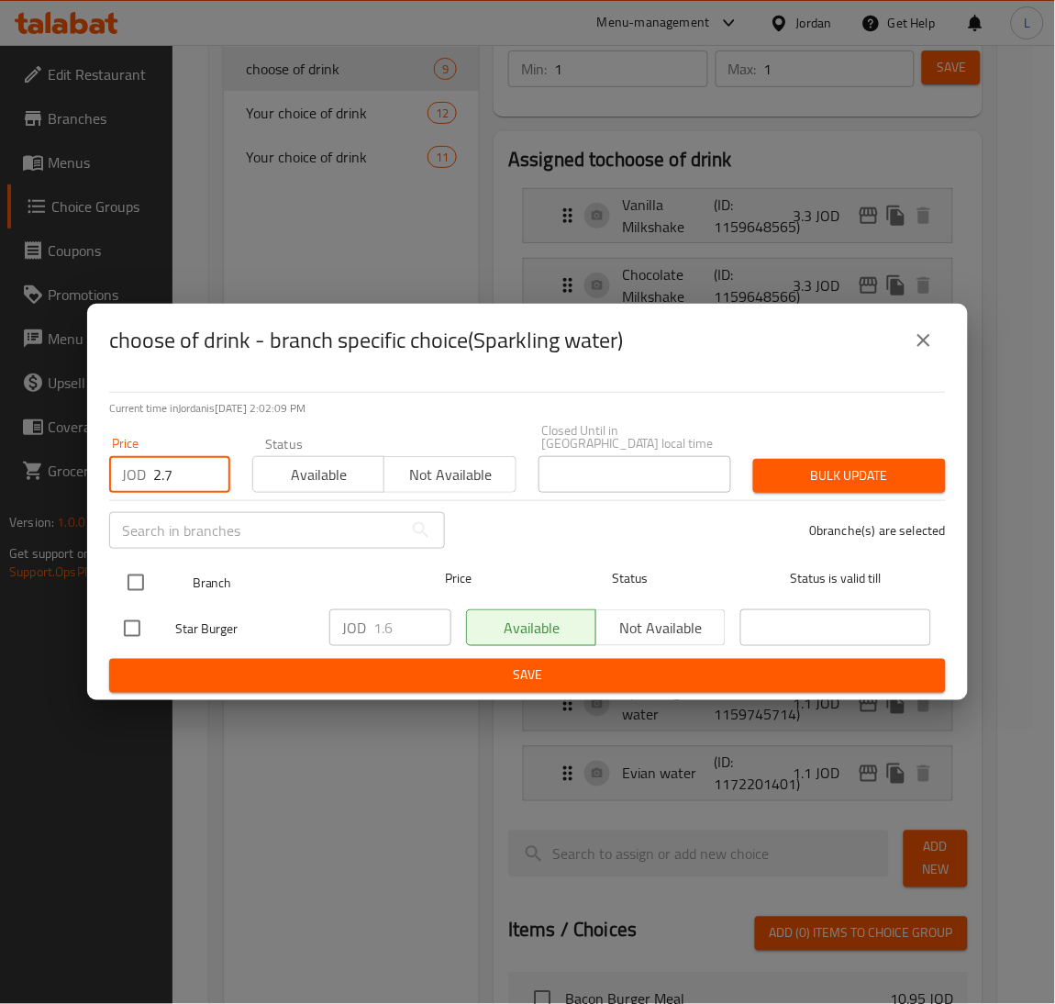
type input "2.7"
click at [129, 563] on input "checkbox" at bounding box center [136, 582] width 39 height 39
checkbox input "true"
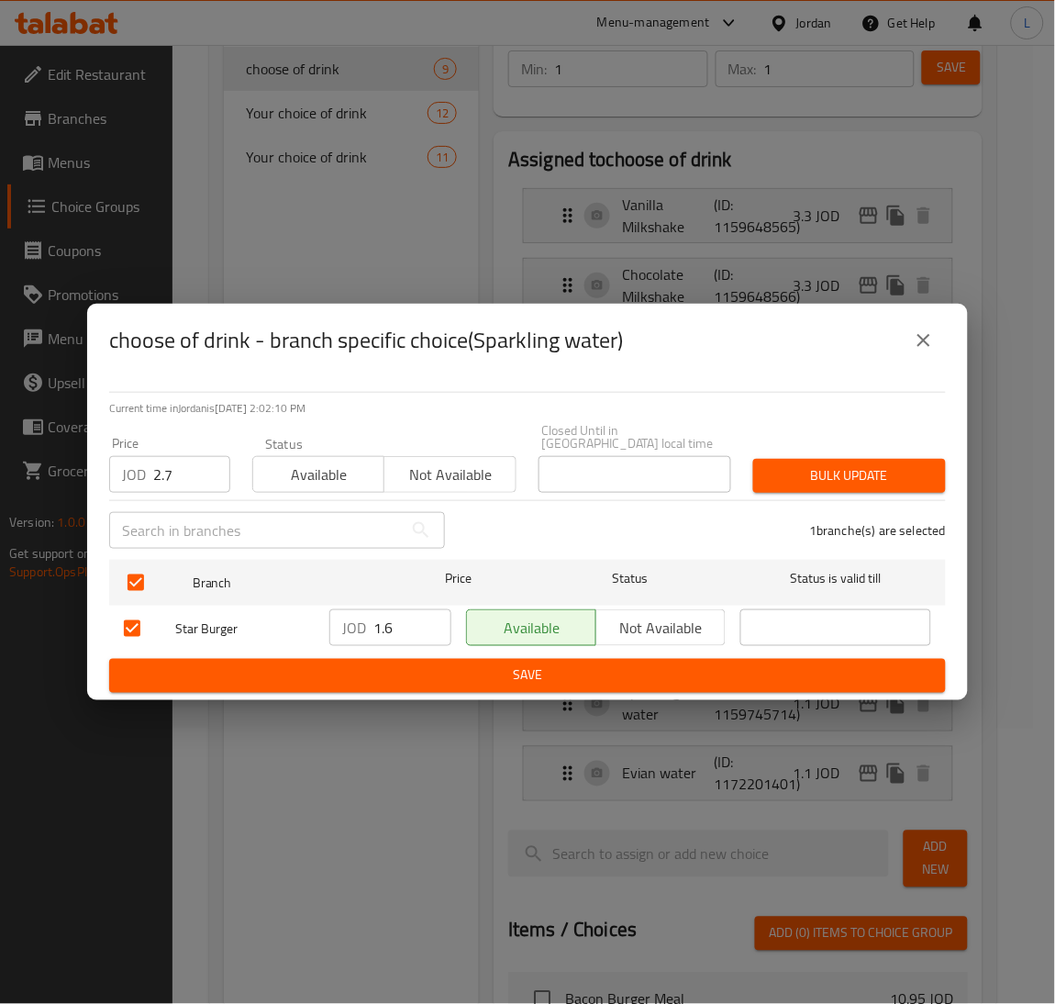
click at [820, 476] on span "Bulk update" at bounding box center [849, 475] width 163 height 23
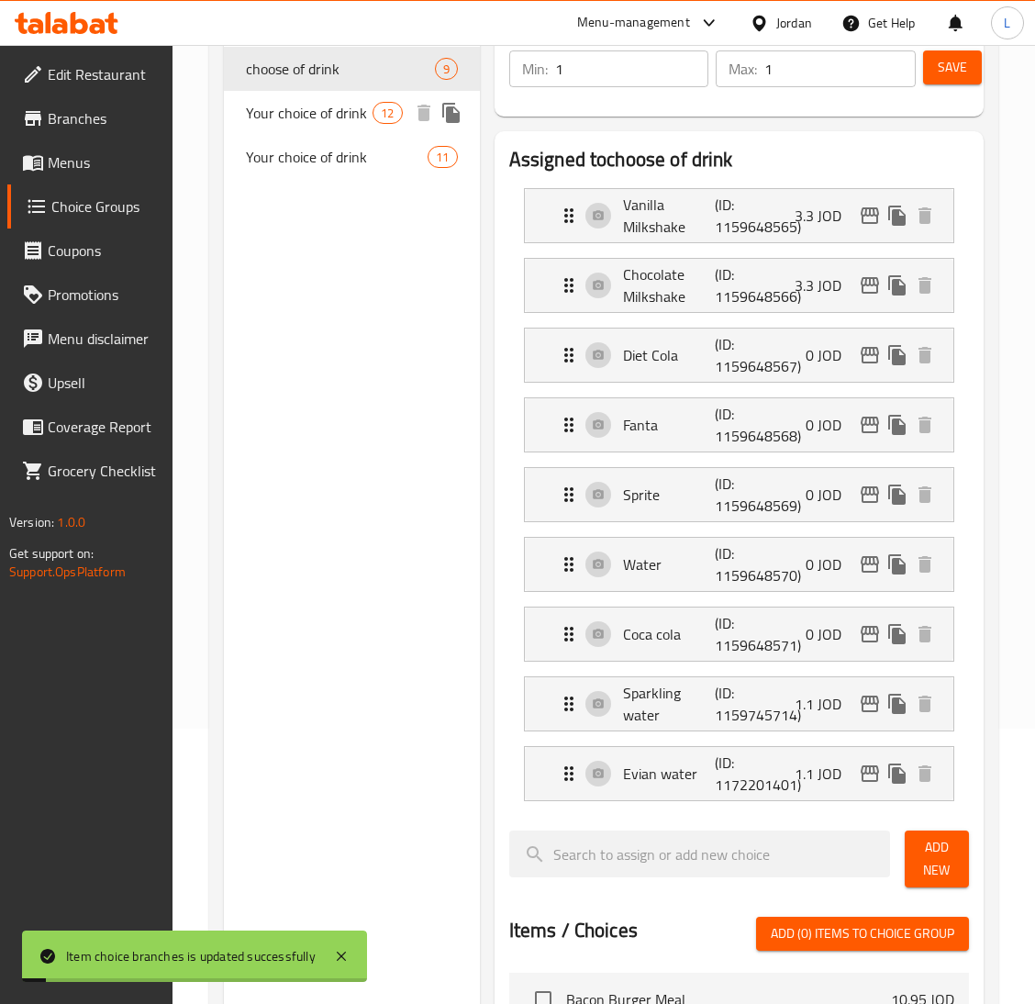
click at [350, 117] on span "Your choice of drink" at bounding box center [309, 113] width 127 height 22
type input "Your choice of drink"
type input "اختيارك للمشروب"
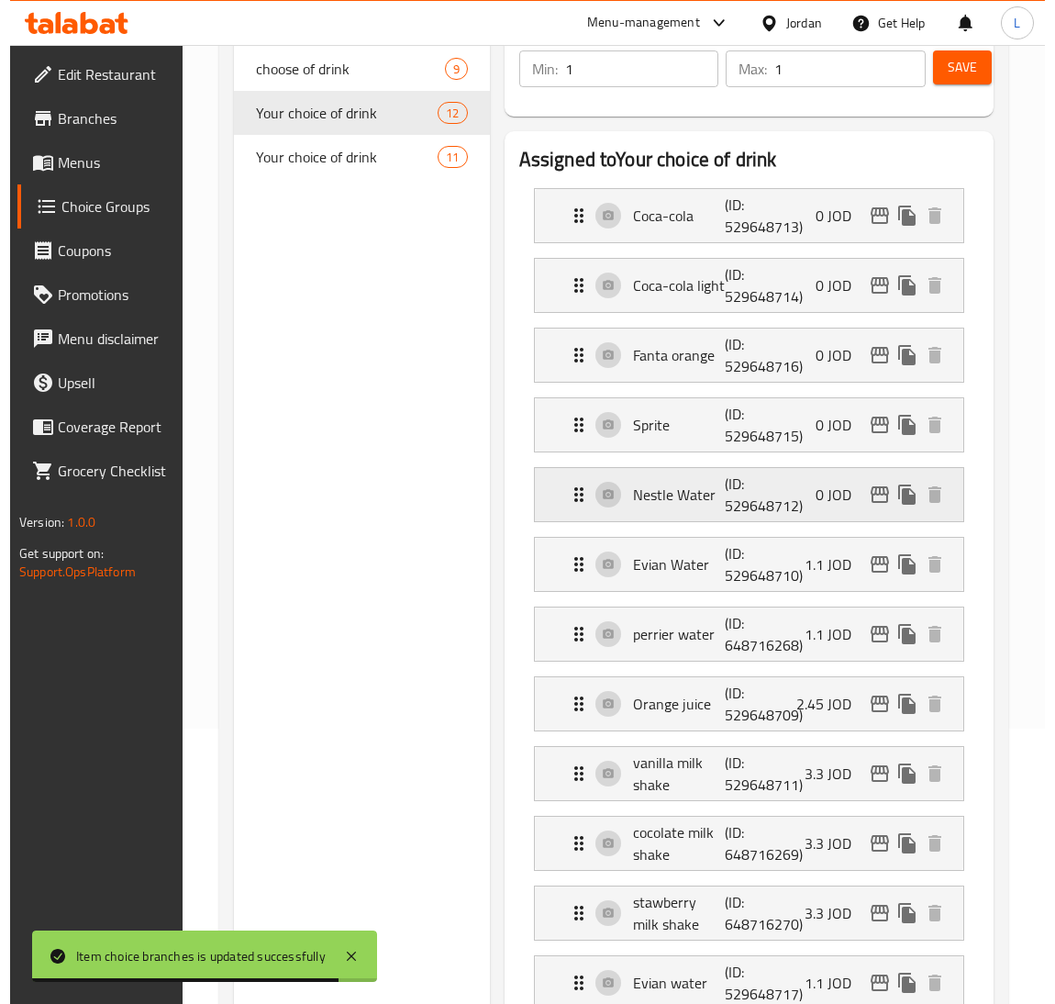
scroll to position [412, 0]
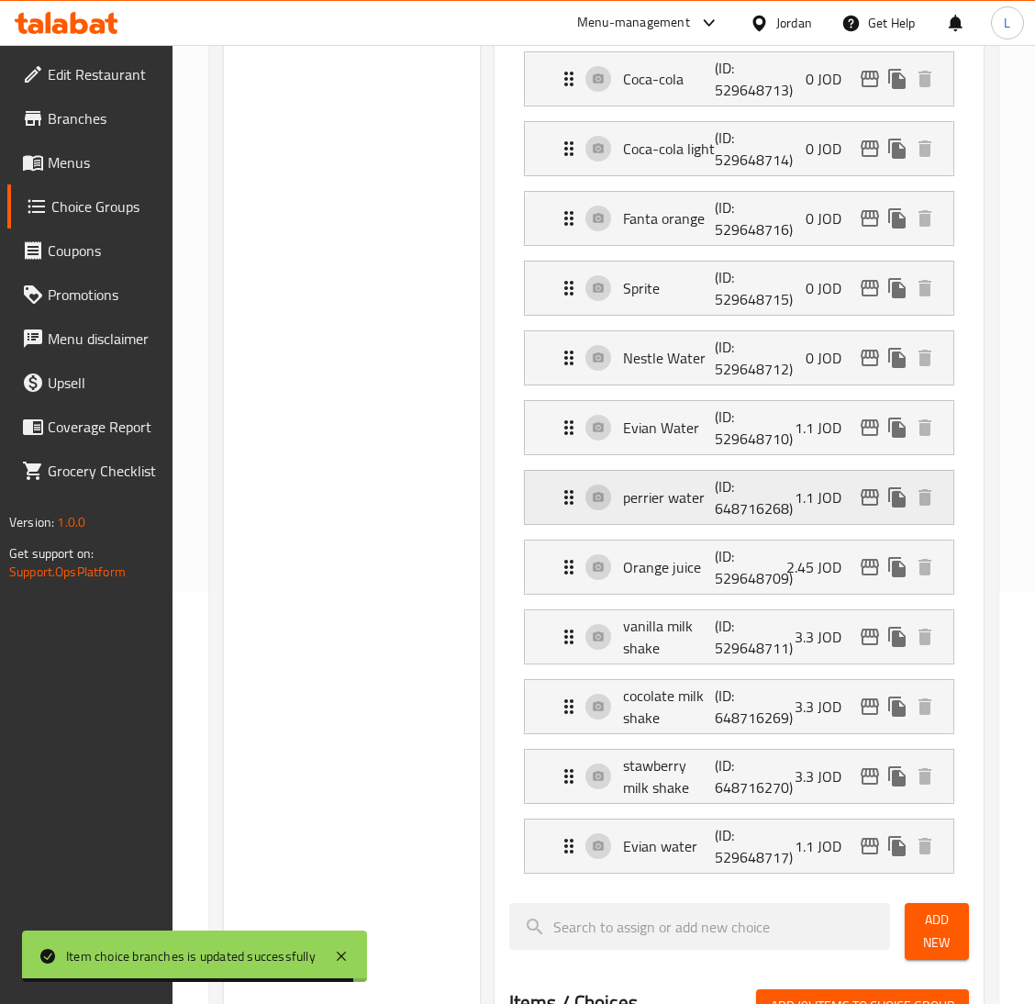
click at [863, 506] on icon "edit" at bounding box center [870, 497] width 18 height 17
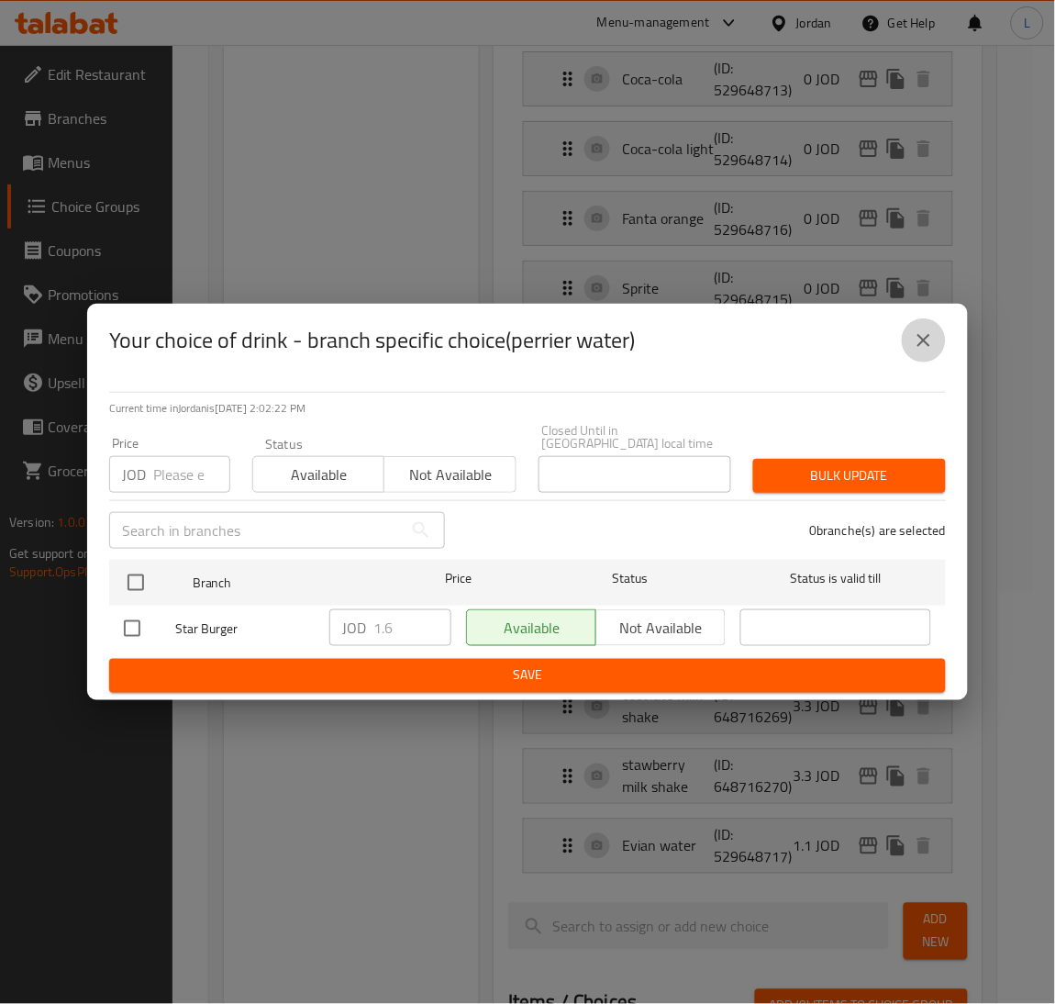
click at [929, 340] on icon "close" at bounding box center [924, 340] width 22 height 22
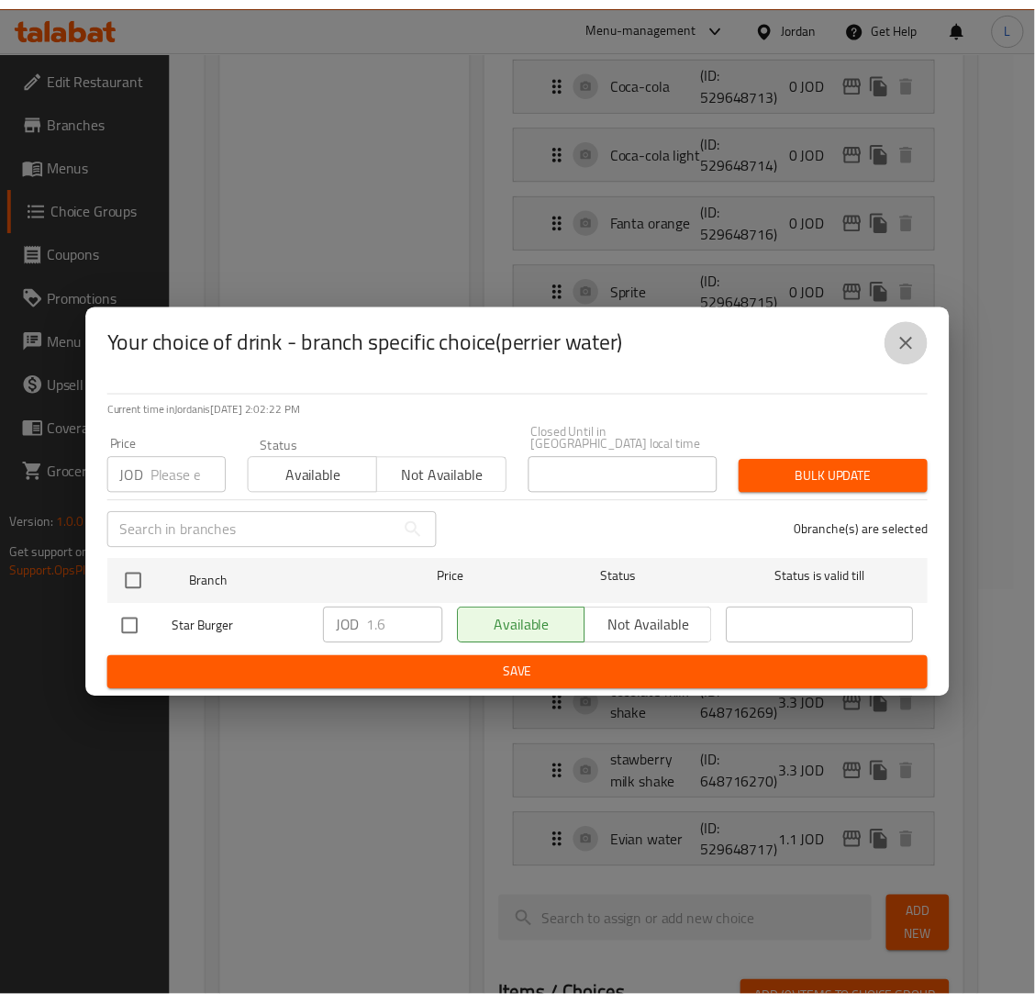
scroll to position [0, 0]
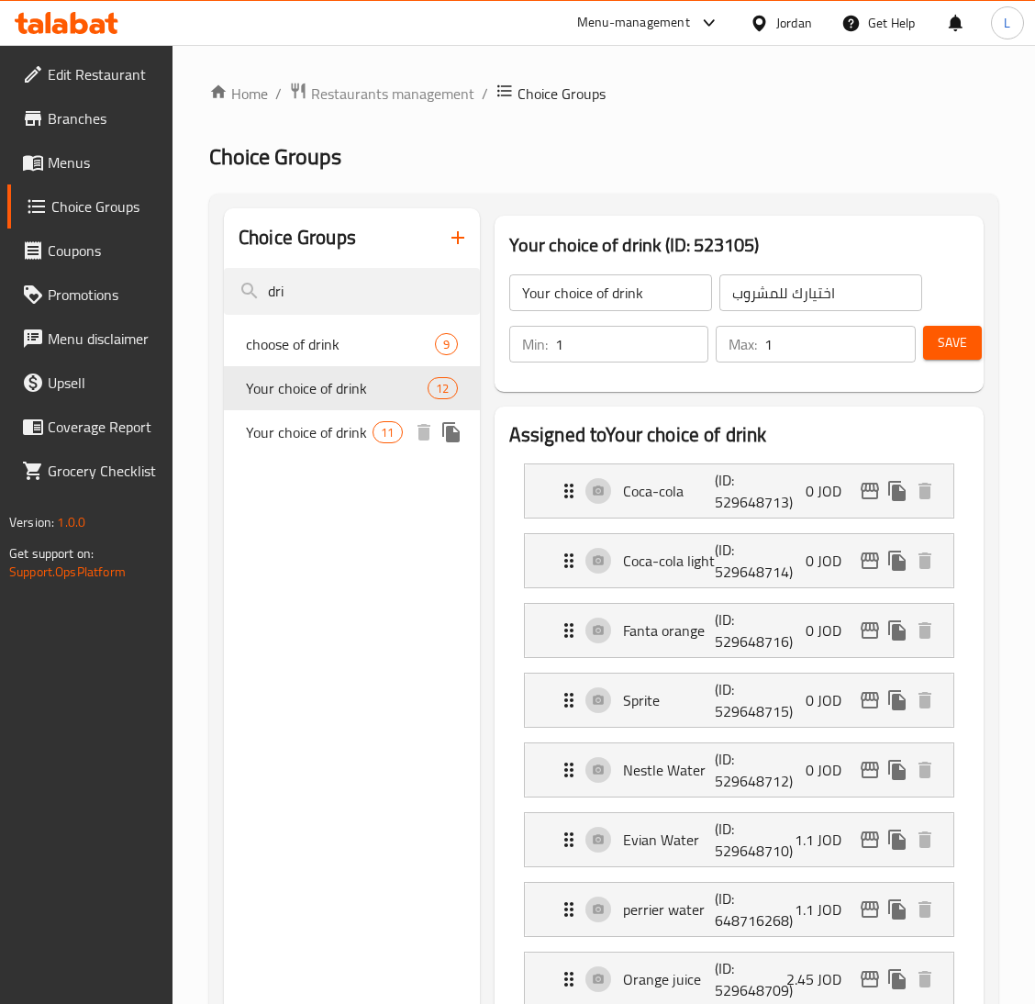
click at [316, 424] on span "Your choice of drink" at bounding box center [309, 432] width 127 height 22
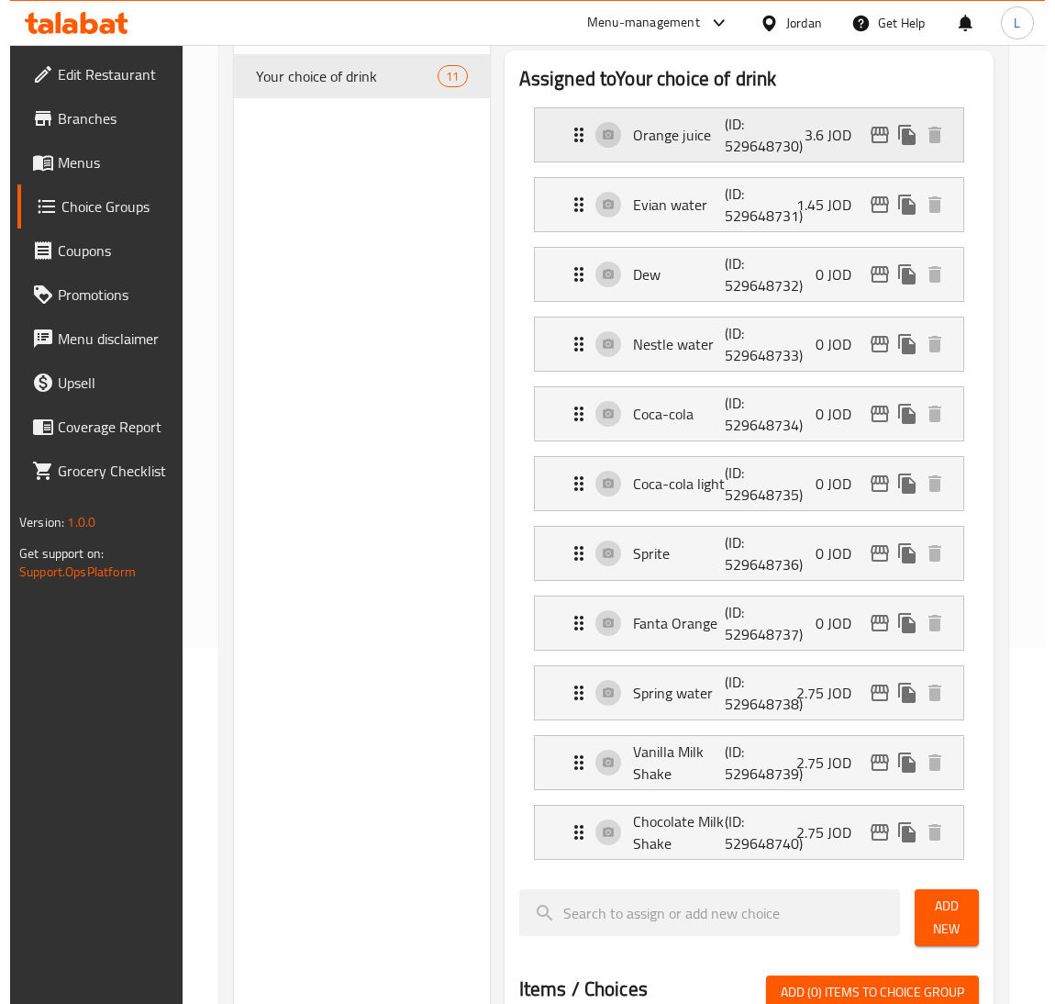
scroll to position [412, 0]
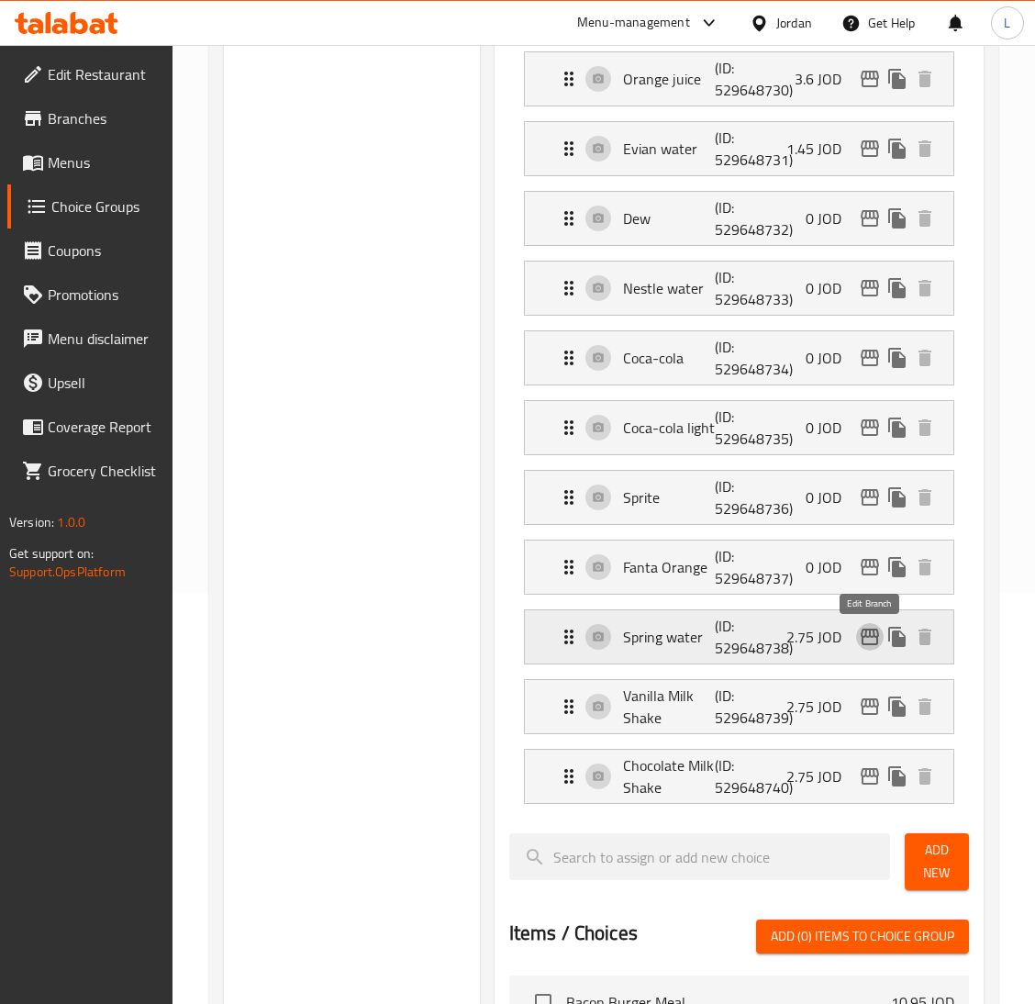
click at [863, 634] on icon "edit" at bounding box center [870, 637] width 22 height 22
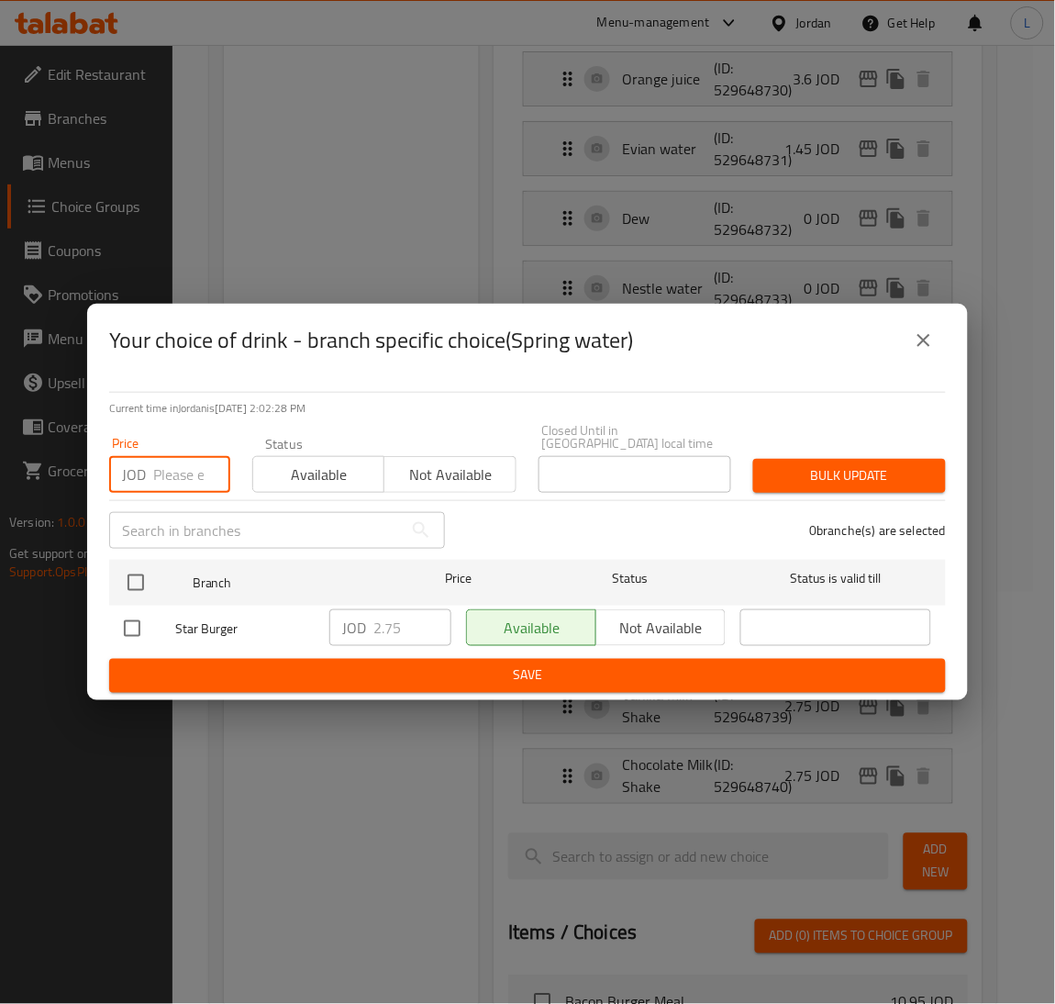
click at [163, 474] on input "number" at bounding box center [191, 474] width 77 height 37
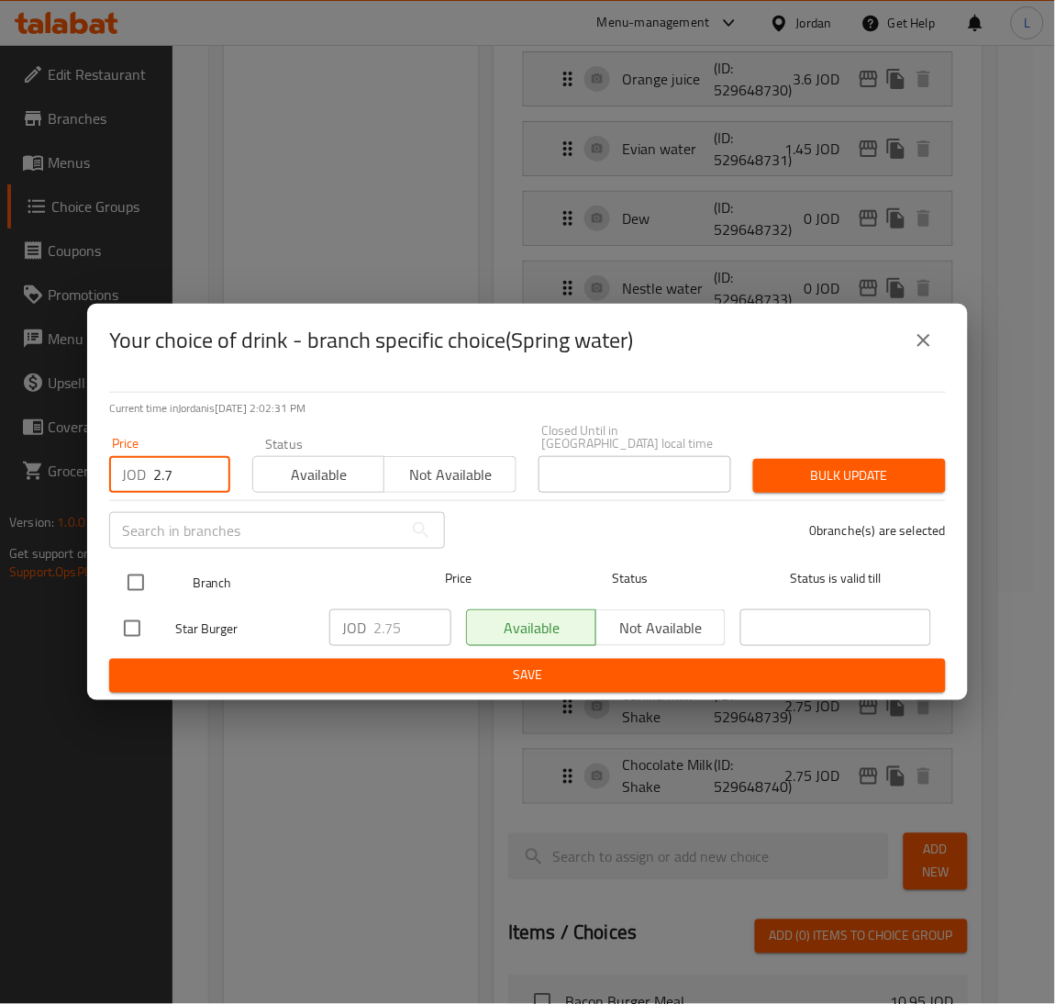
type input "2.7"
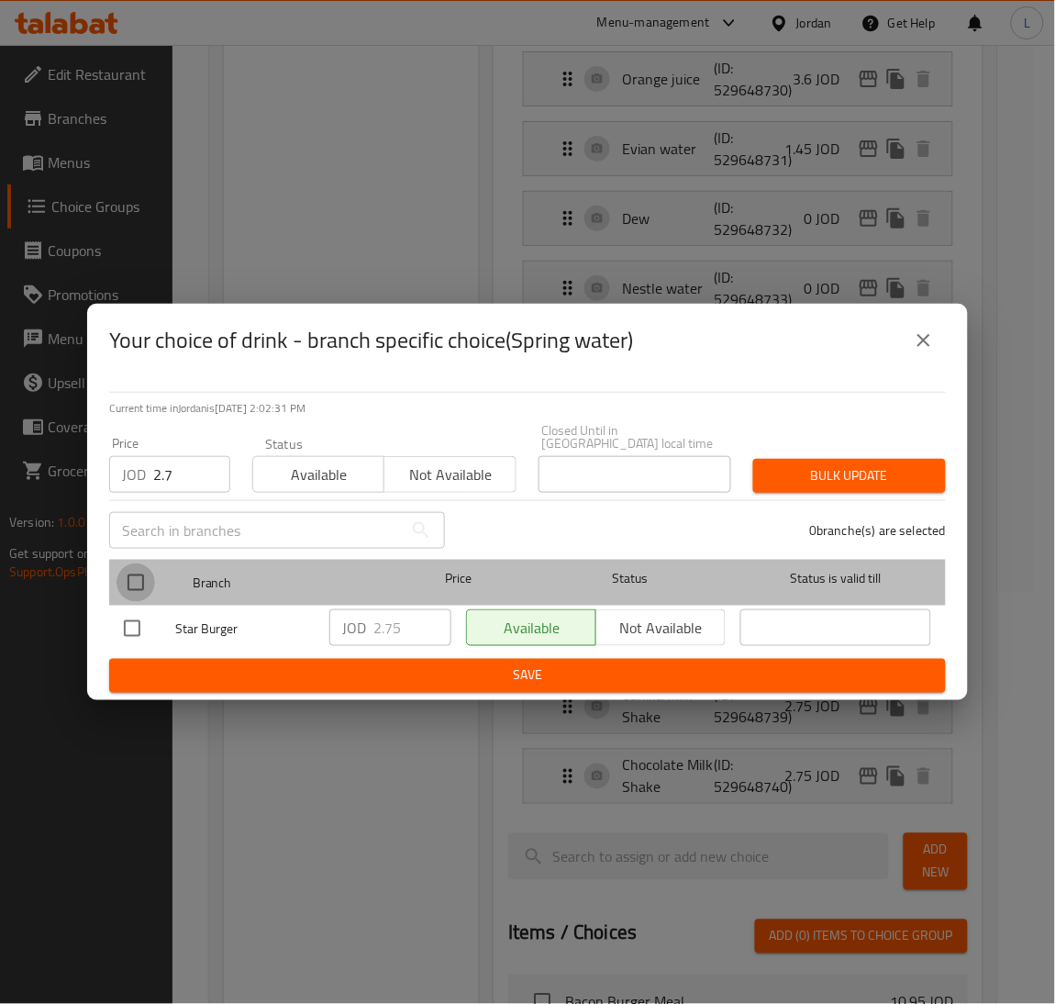
click at [148, 566] on input "checkbox" at bounding box center [136, 582] width 39 height 39
checkbox input "true"
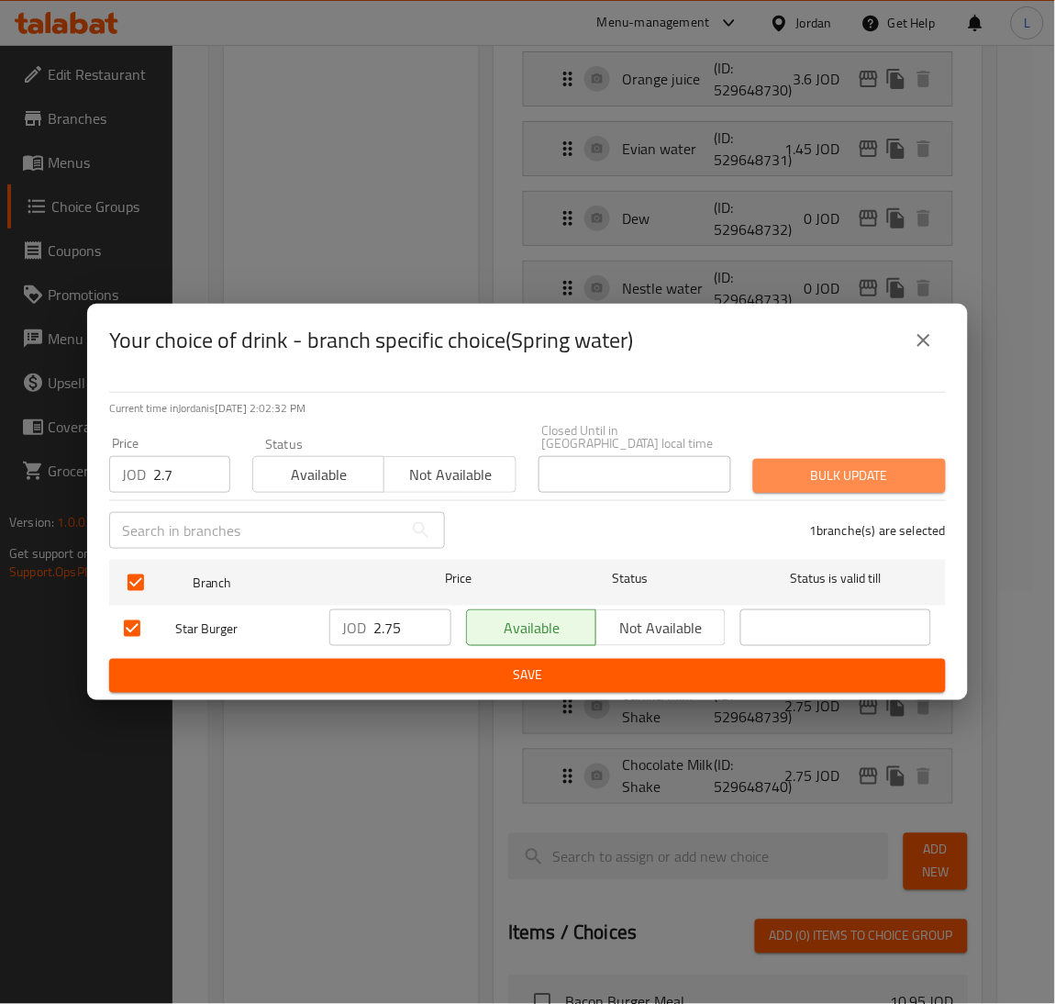
click at [834, 474] on span "Bulk update" at bounding box center [849, 475] width 163 height 23
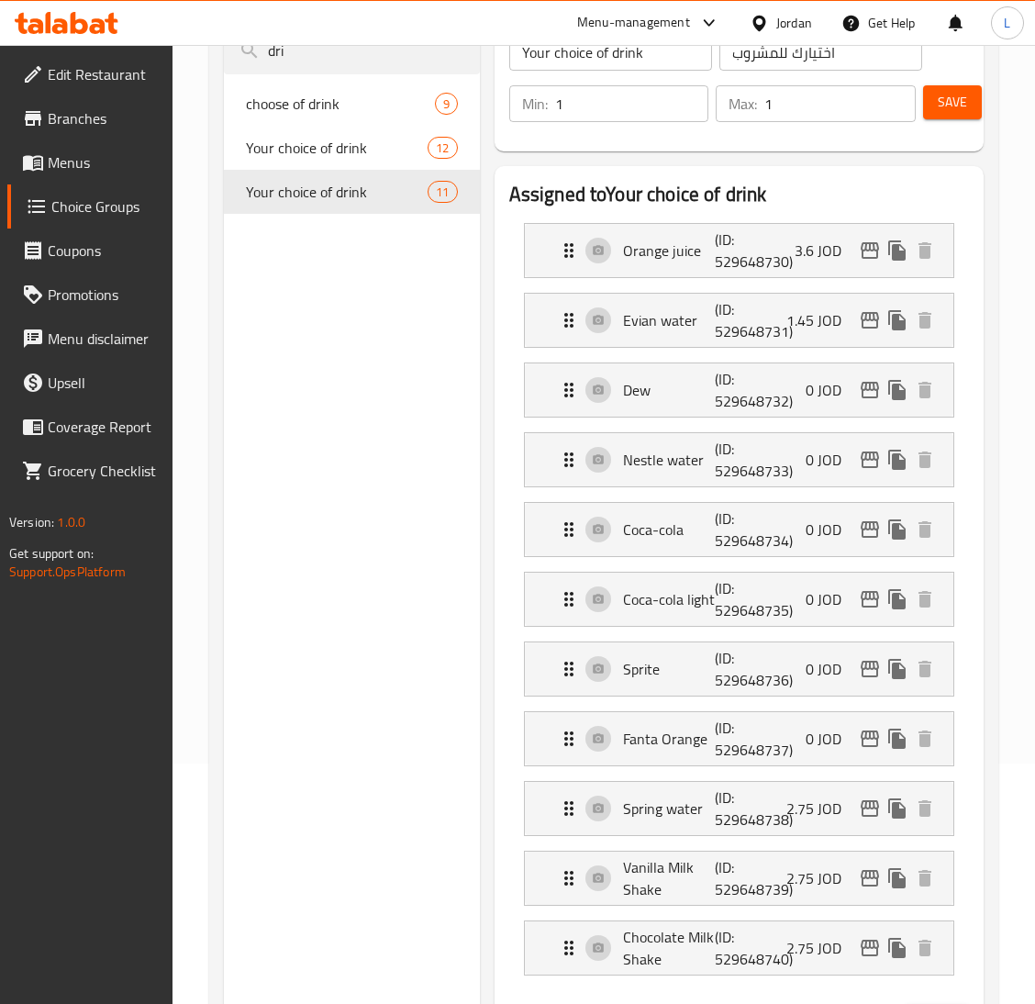
scroll to position [0, 0]
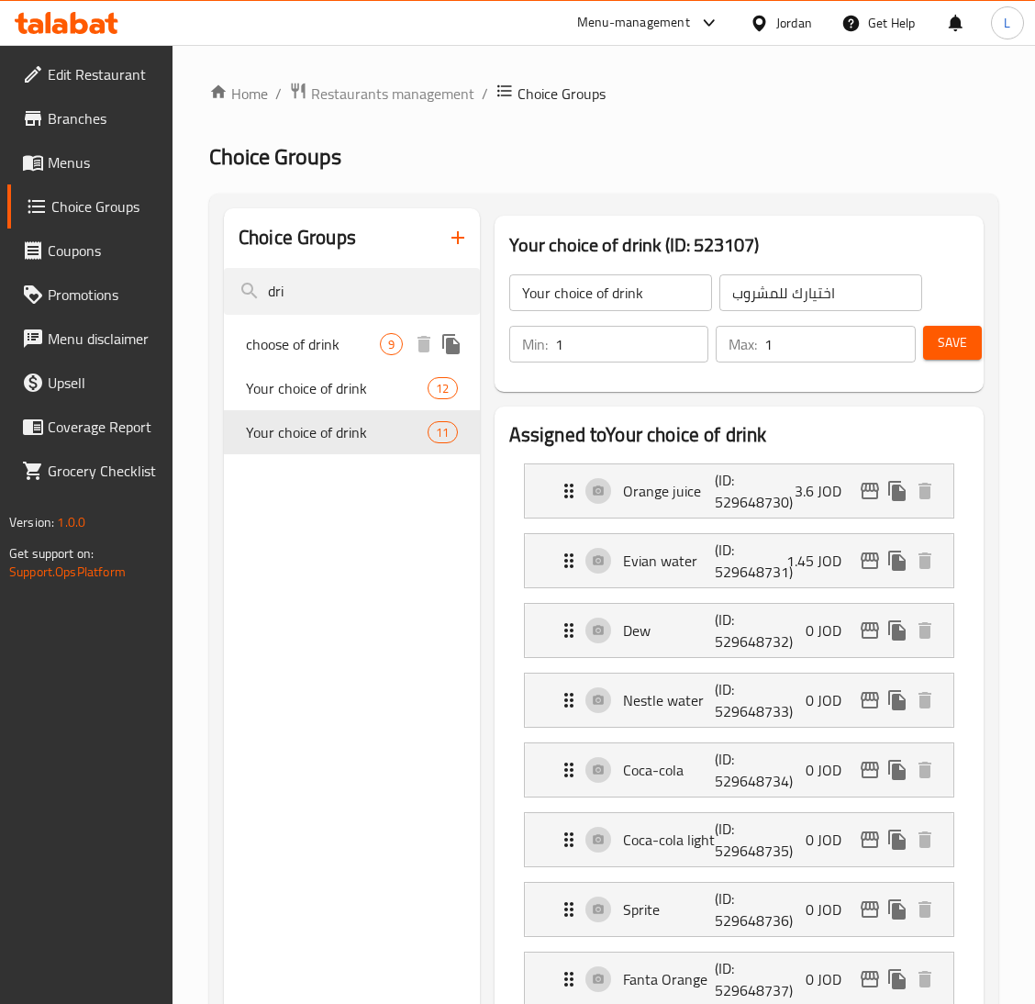
click at [321, 336] on span "choose of drink" at bounding box center [313, 344] width 134 height 22
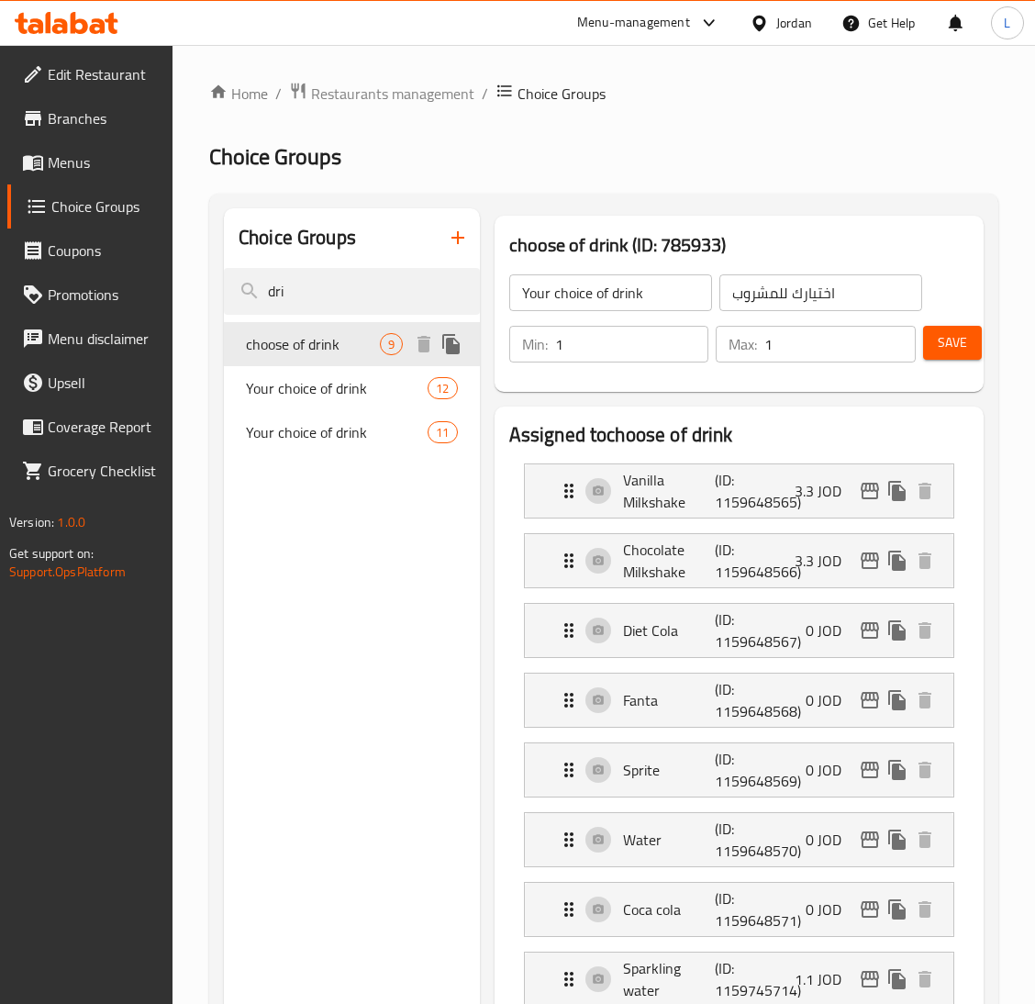
type input "choose of drink"
type input "اختيارك من الشراب"
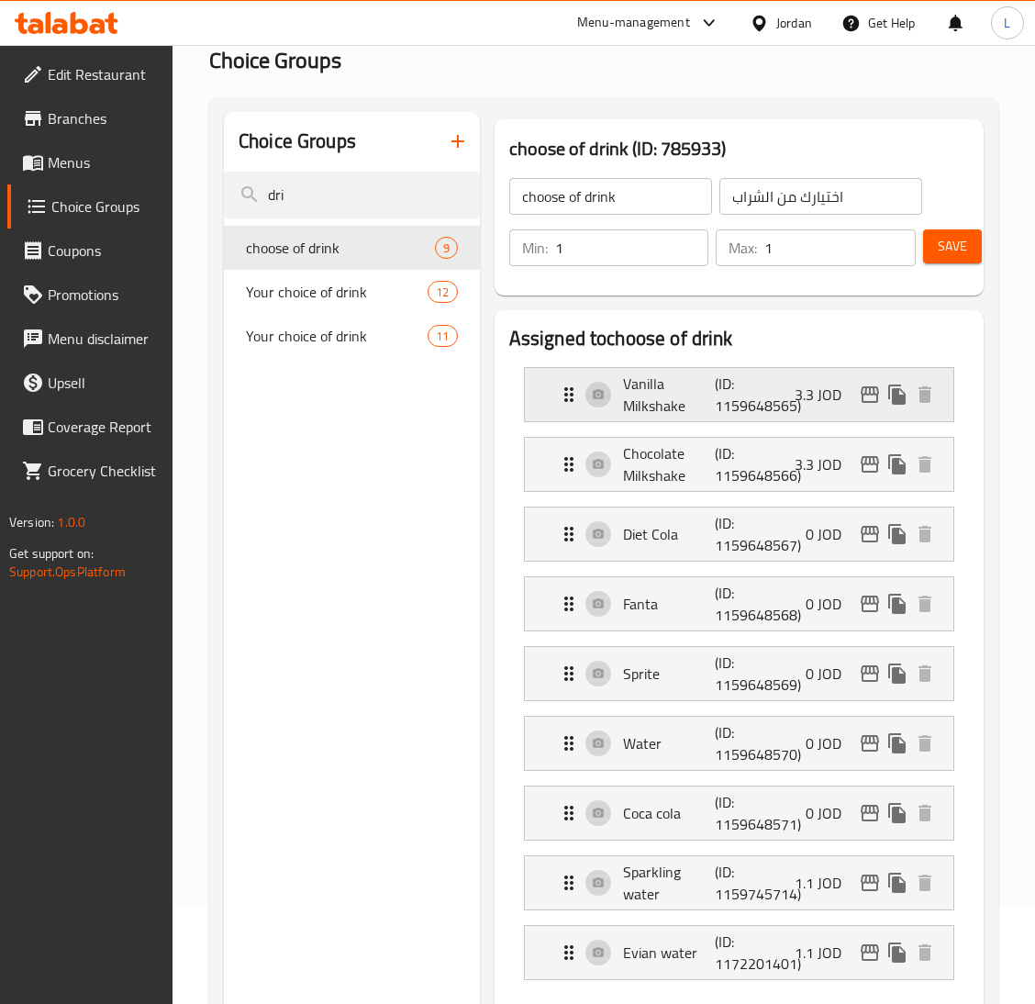
scroll to position [275, 0]
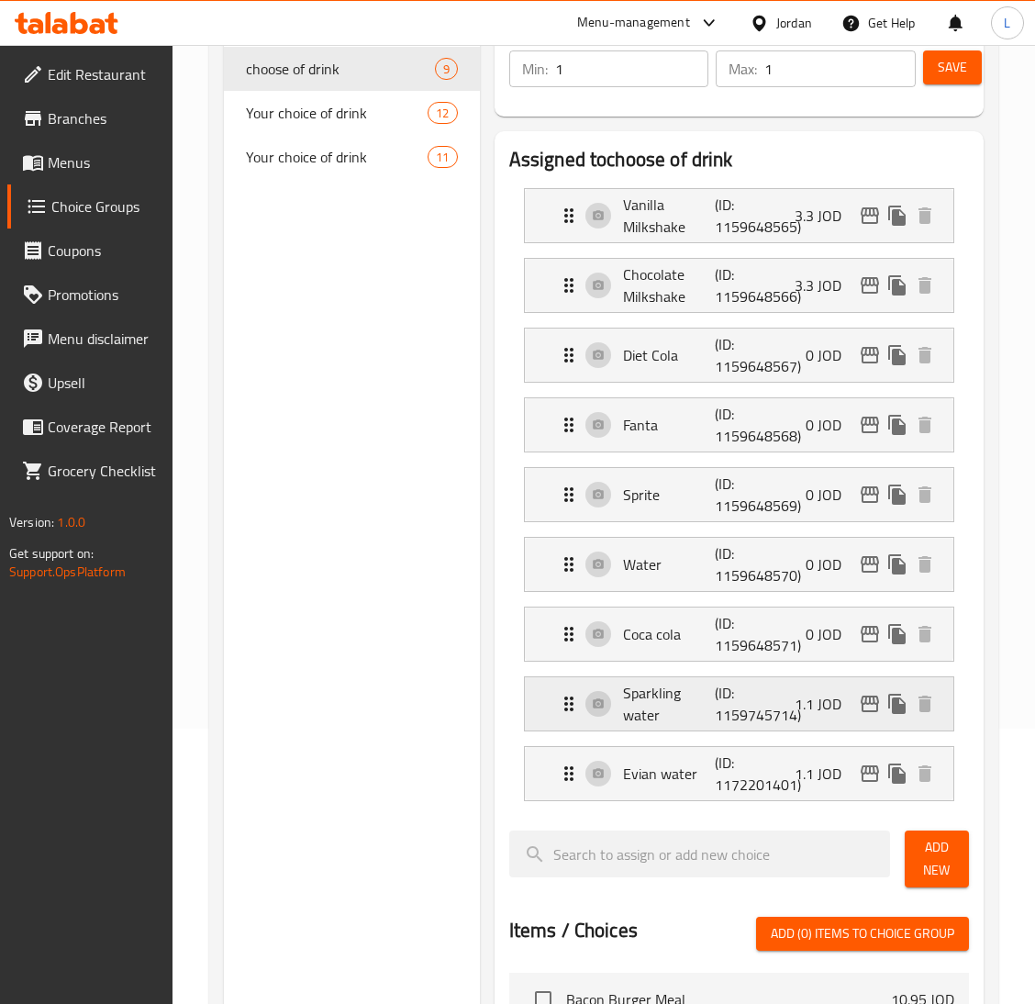
click at [863, 701] on icon "edit" at bounding box center [870, 704] width 22 height 22
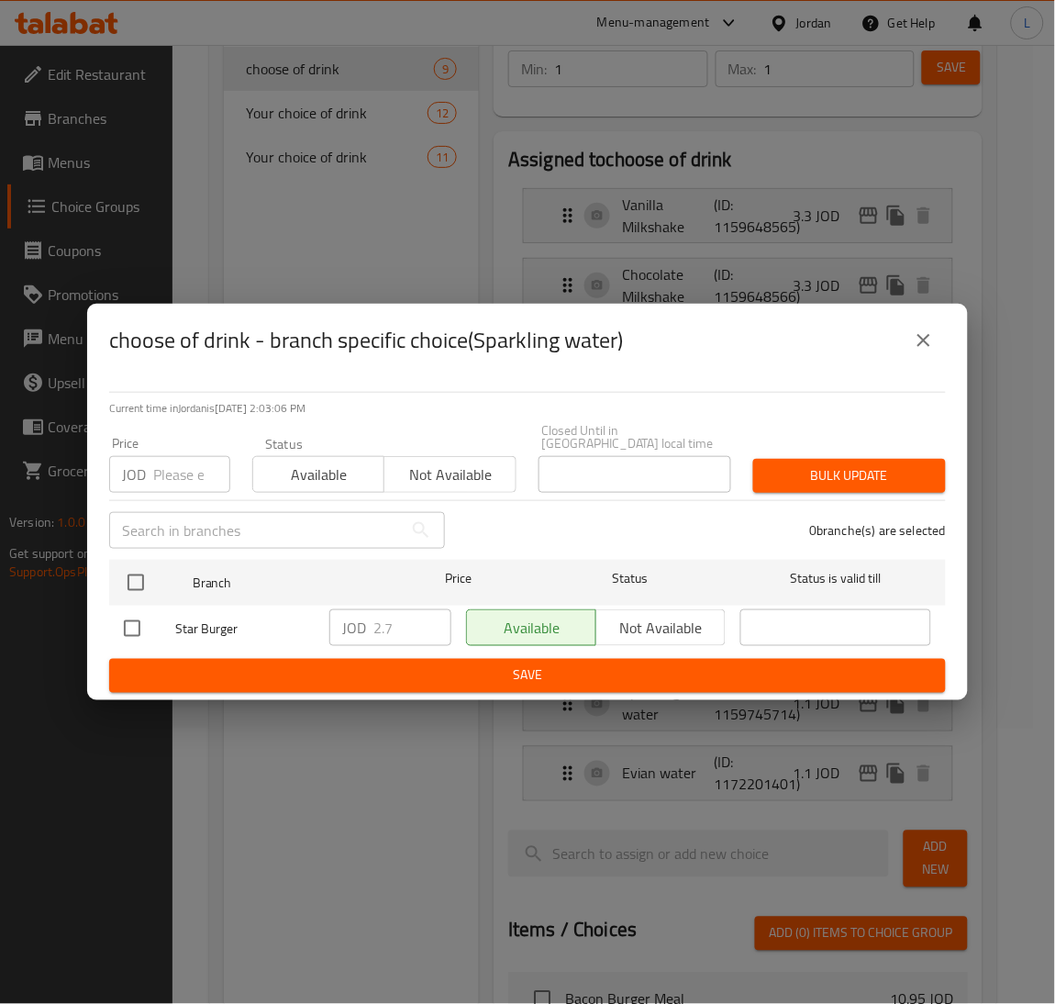
click at [921, 351] on icon "close" at bounding box center [924, 340] width 22 height 22
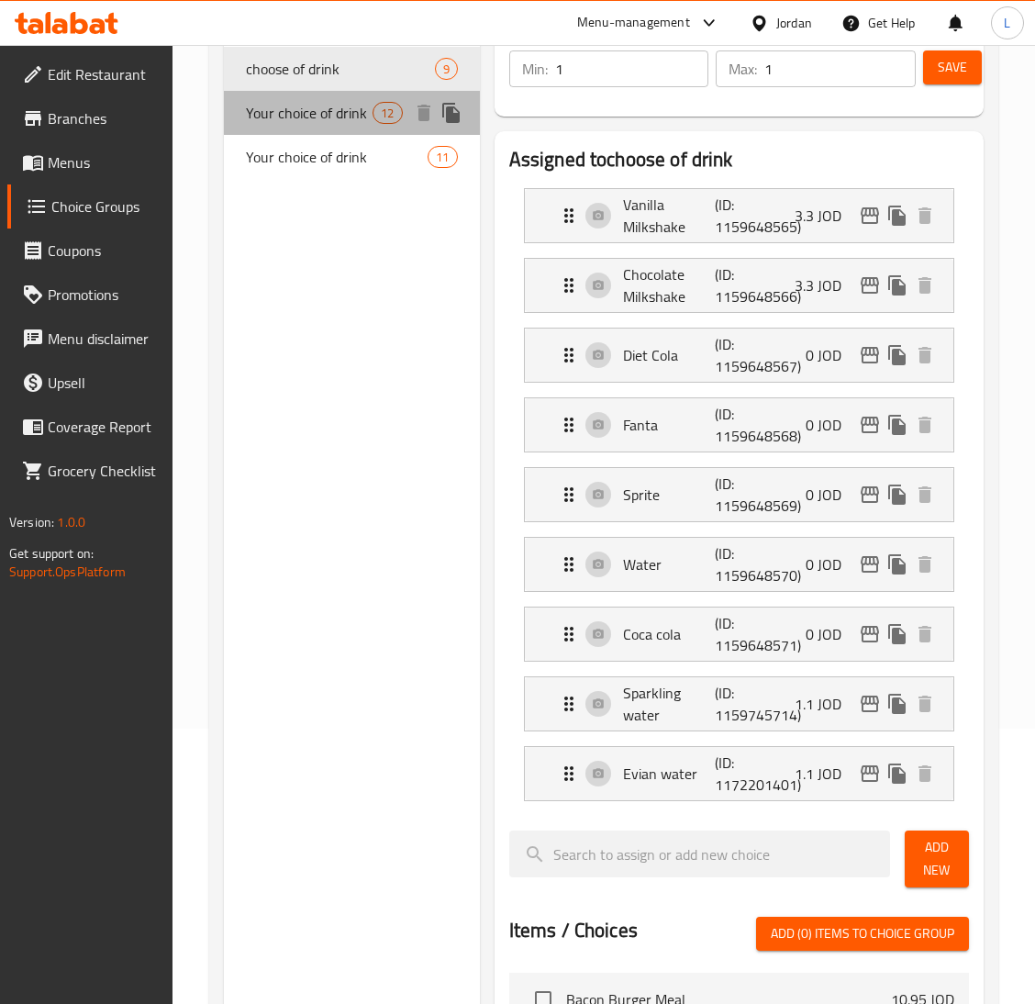
click at [318, 120] on span "Your choice of drink" at bounding box center [309, 113] width 127 height 22
type input "Your choice of drink"
type input "اختيارك للمشروب"
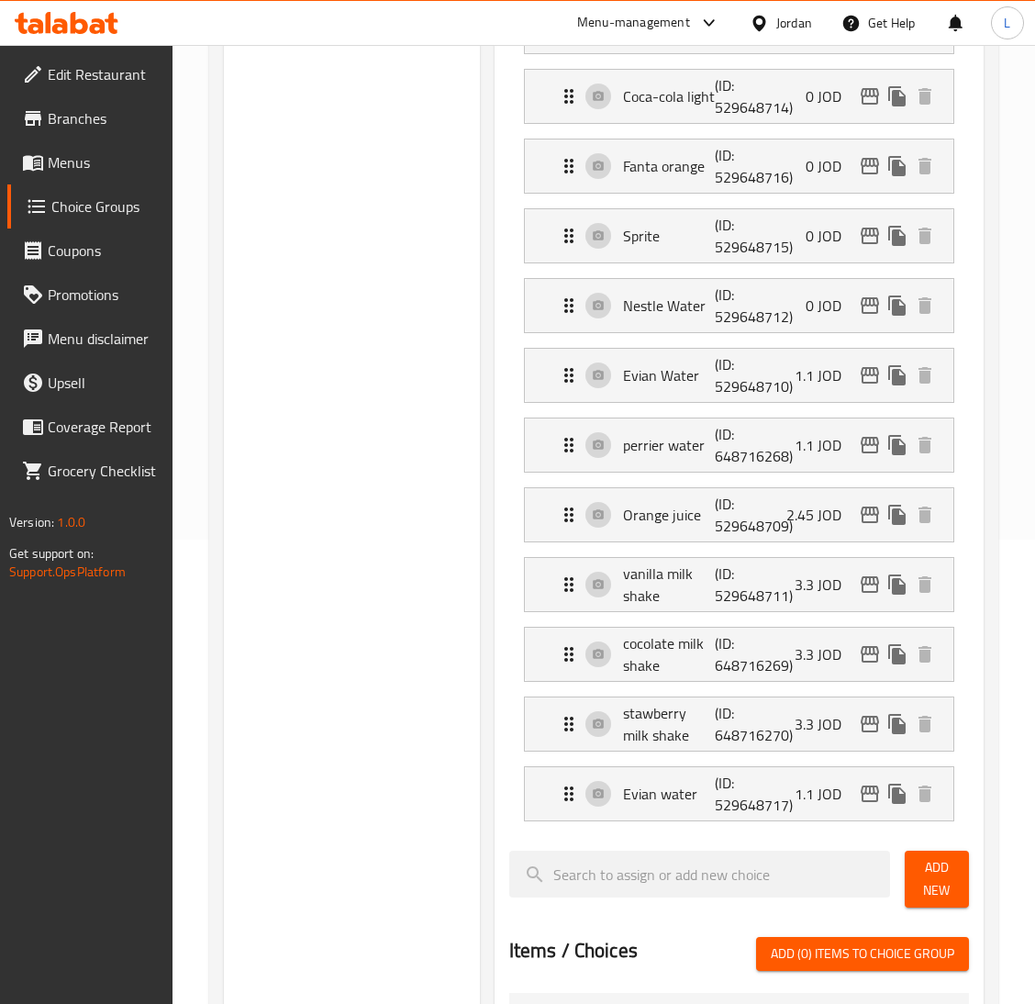
scroll to position [412, 0]
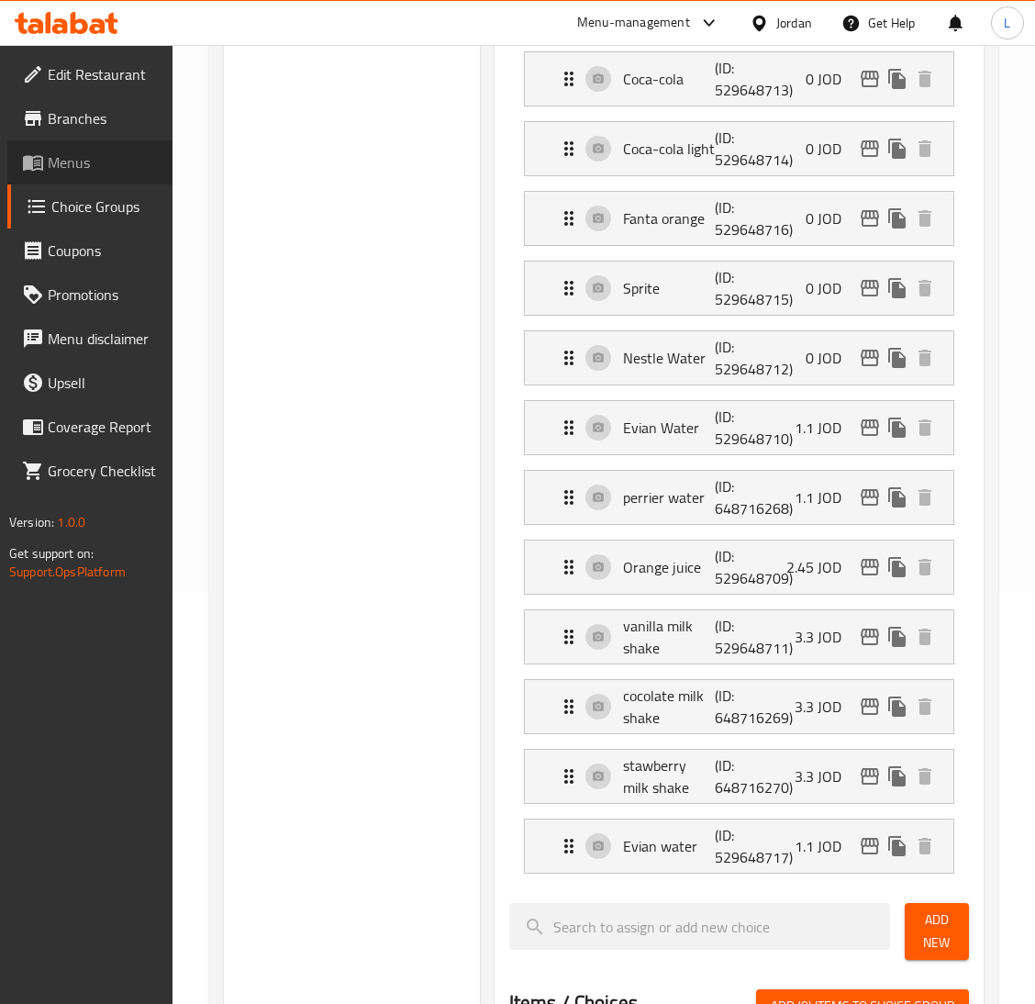
click at [64, 151] on span "Menus" at bounding box center [103, 162] width 110 height 22
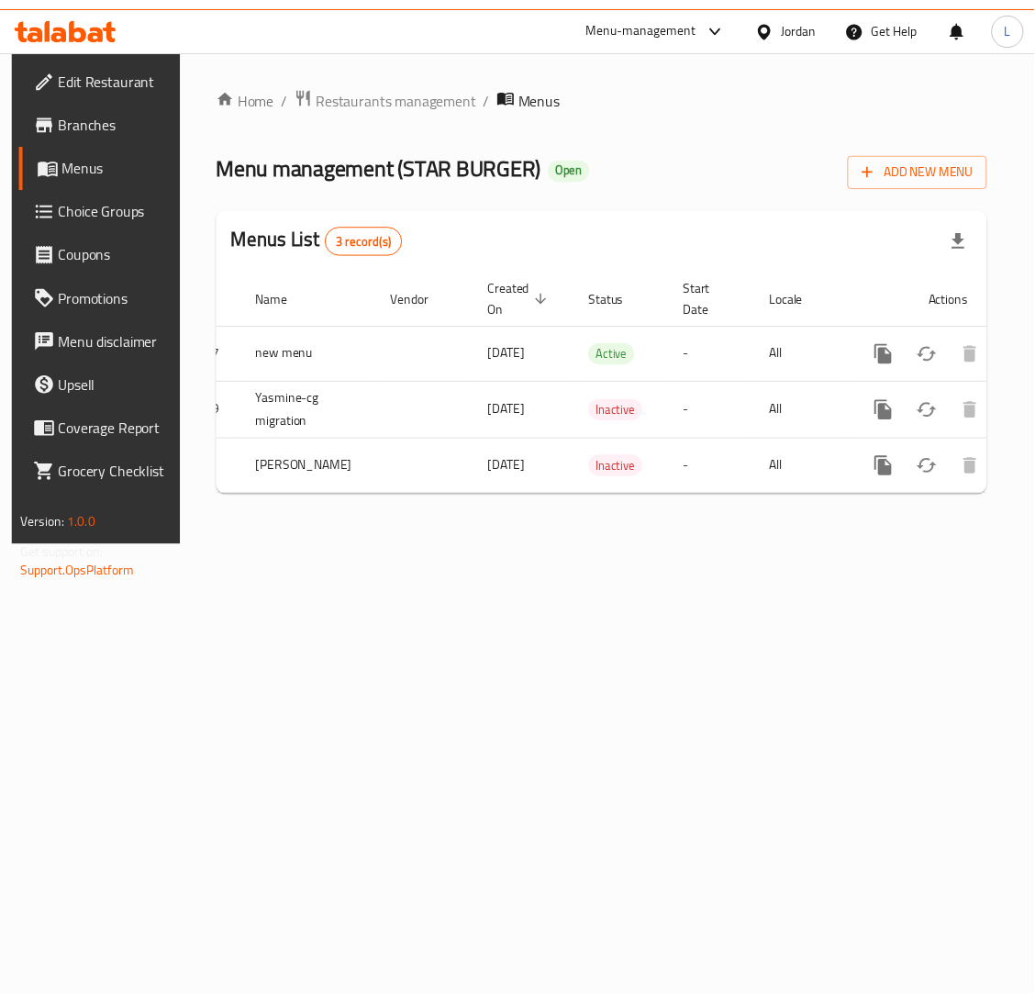
scroll to position [0, 104]
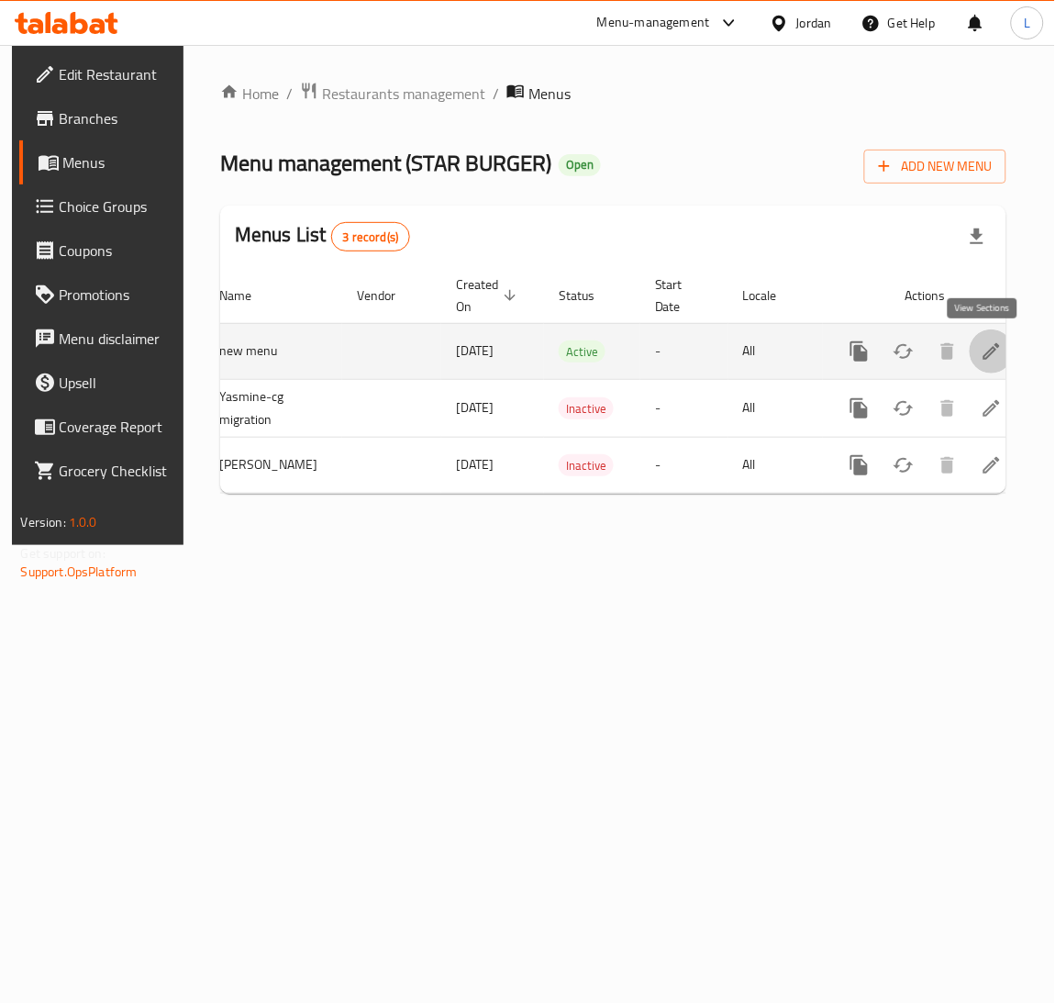
click at [970, 350] on link "enhanced table" at bounding box center [992, 351] width 44 height 44
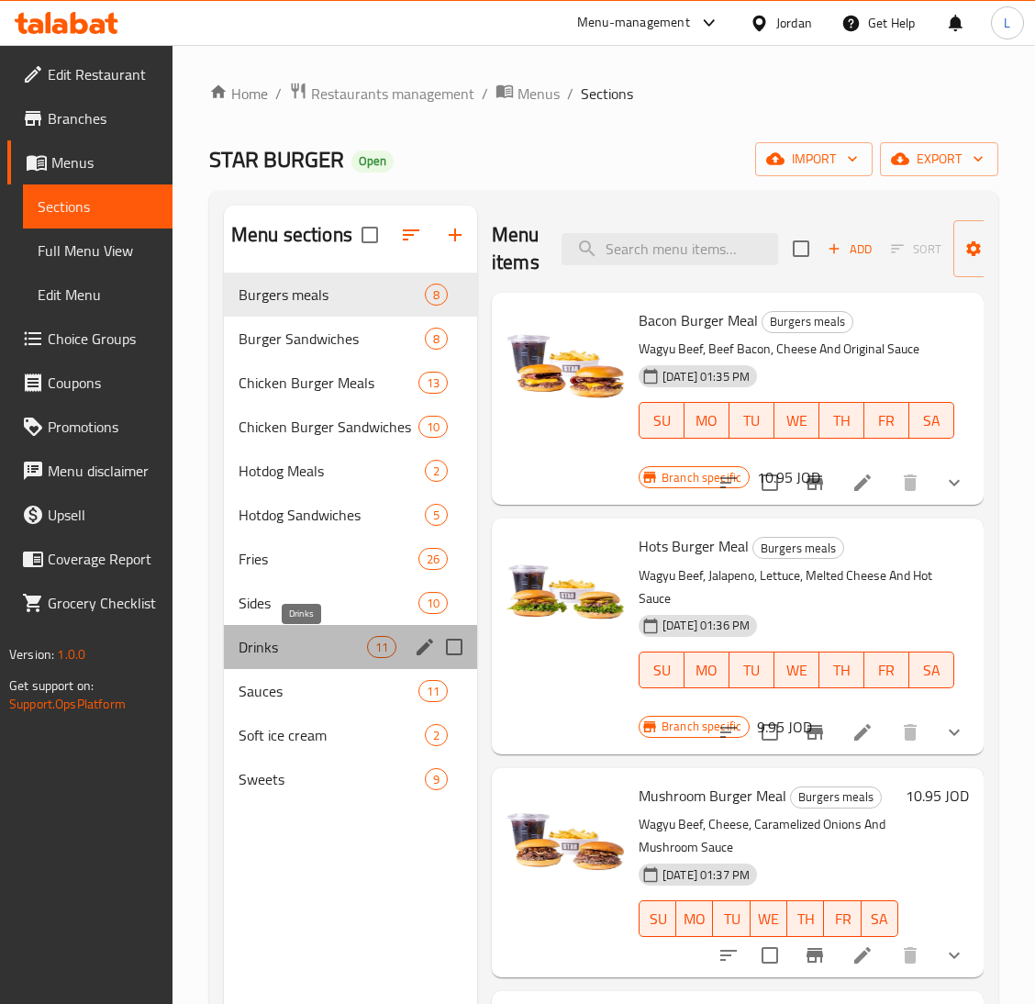
click at [313, 645] on span "Drinks" at bounding box center [303, 647] width 128 height 22
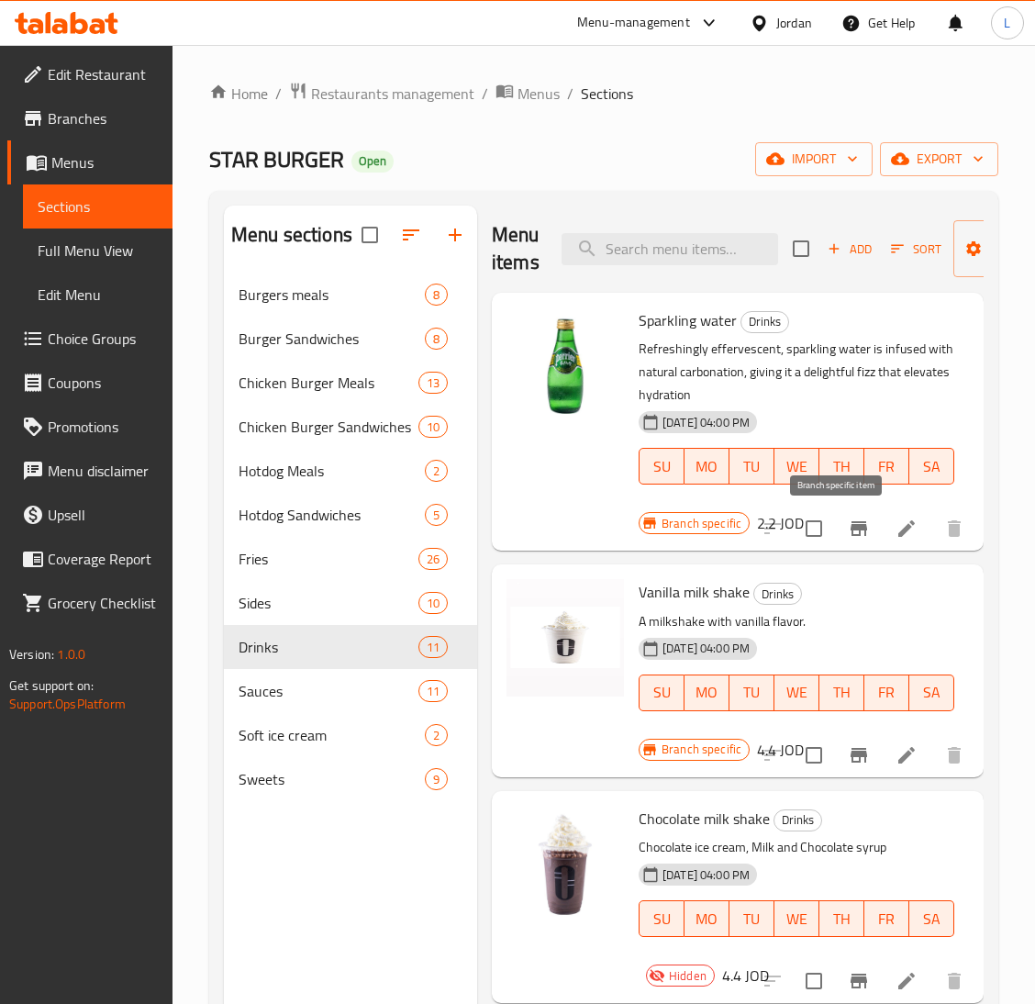
click at [851, 536] on icon "Branch-specific-item" at bounding box center [859, 528] width 17 height 15
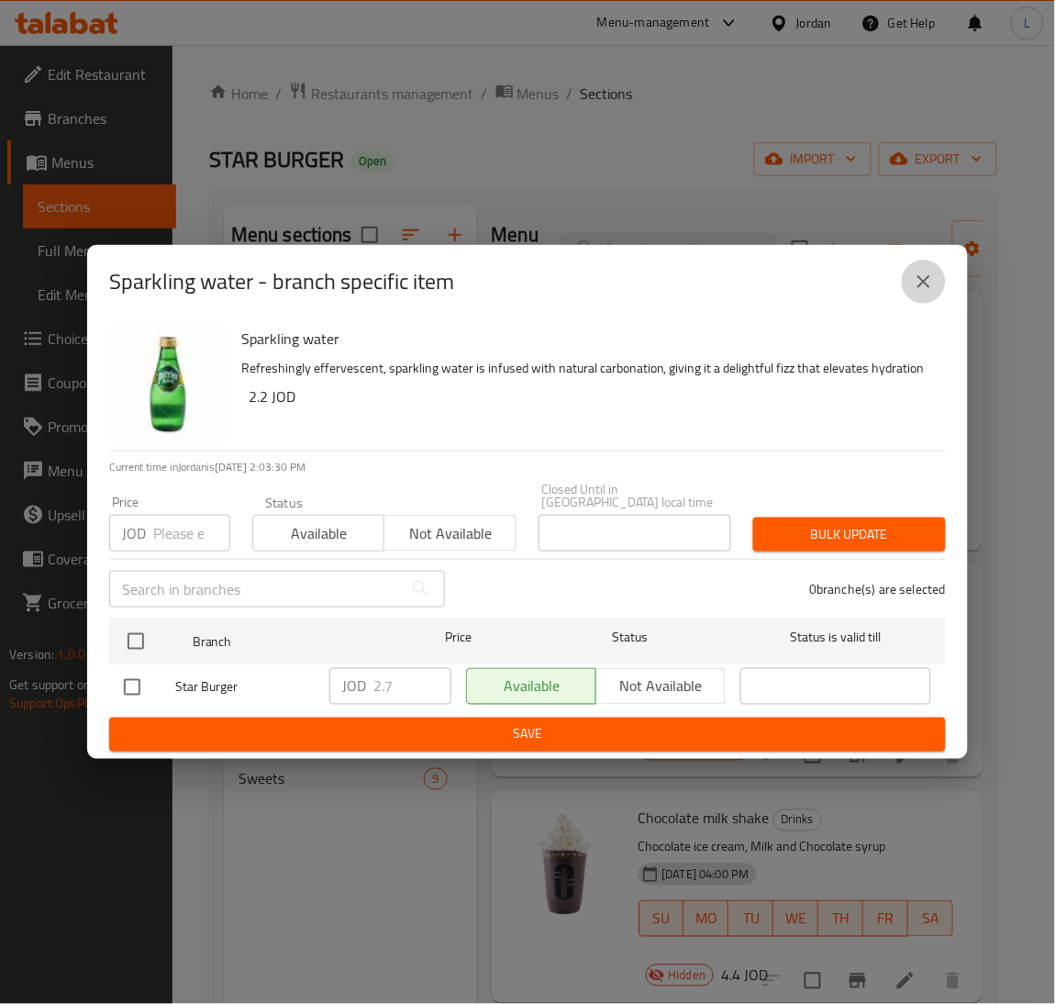
click at [922, 287] on icon "close" at bounding box center [924, 281] width 13 height 13
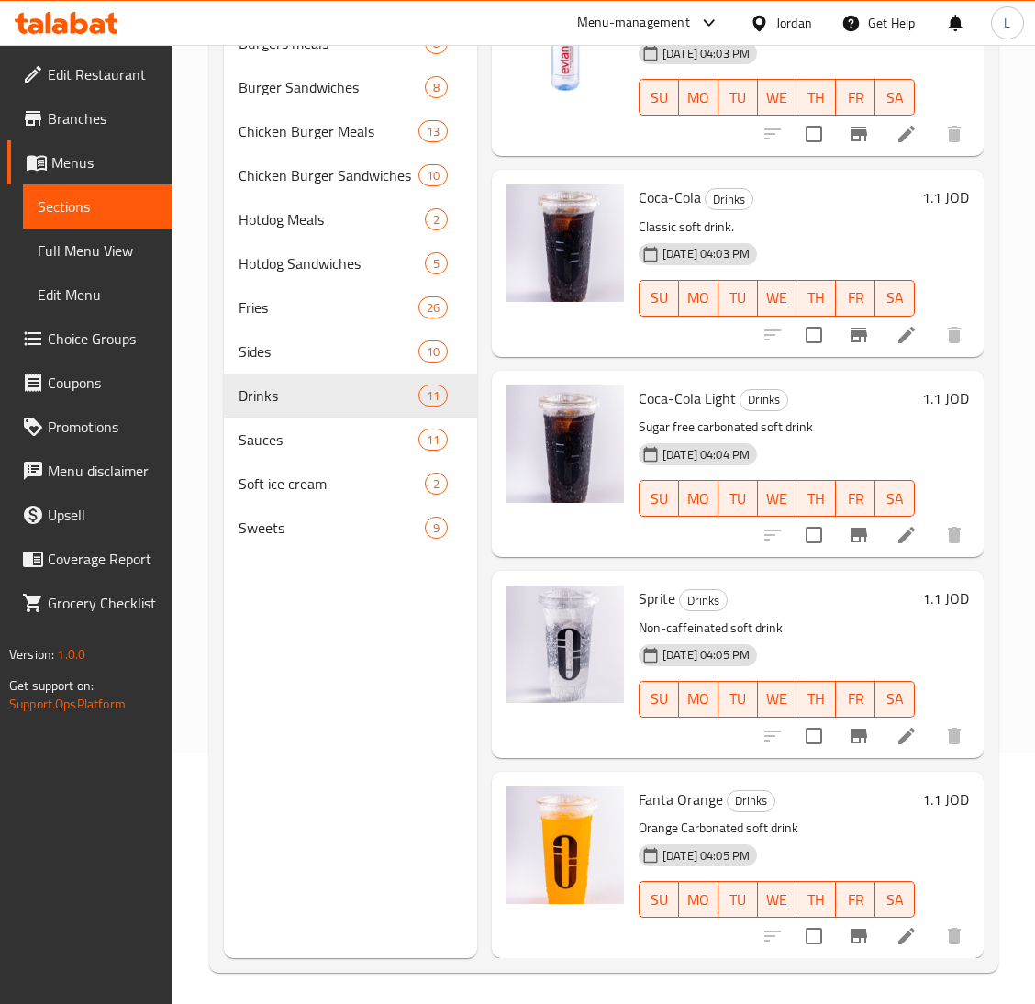
scroll to position [259, 0]
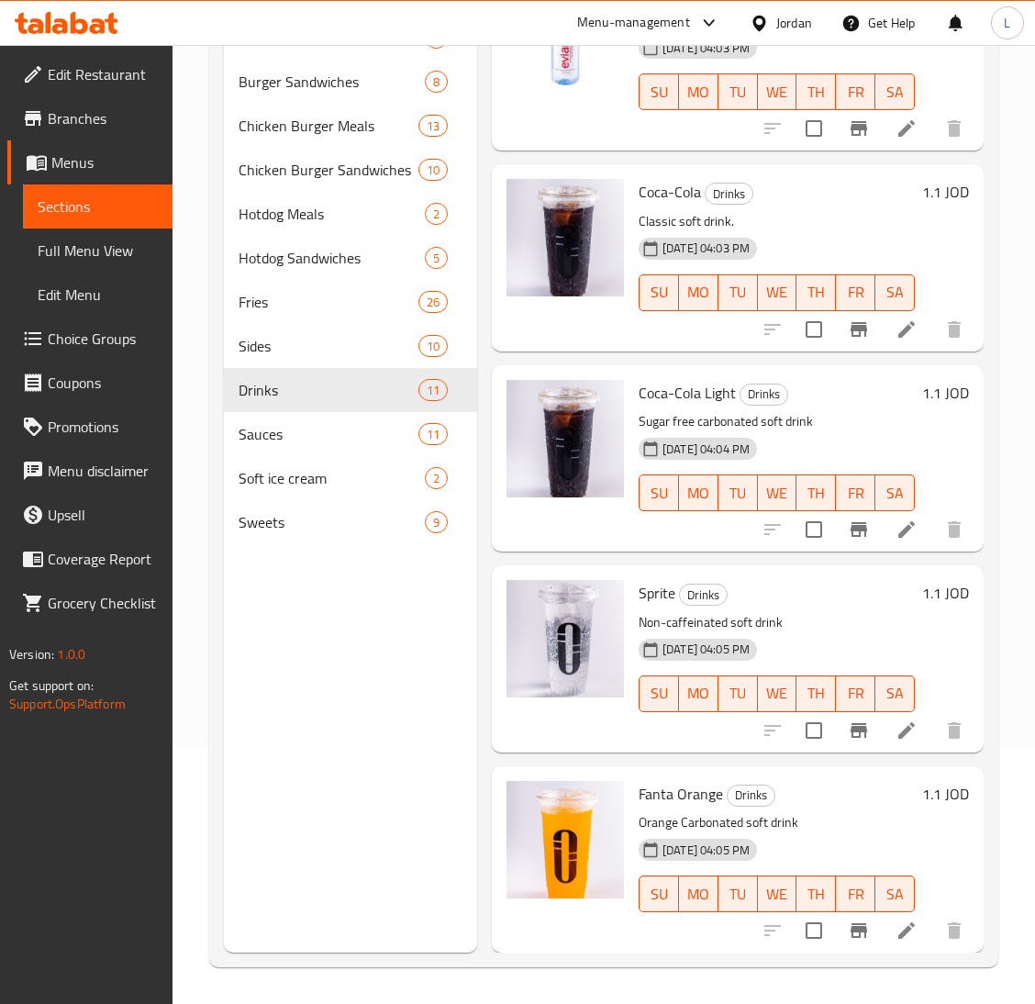
drag, startPoint x: 62, startPoint y: 331, endPoint x: 201, endPoint y: 360, distance: 141.5
click at [62, 331] on span "Choice Groups" at bounding box center [103, 339] width 110 height 22
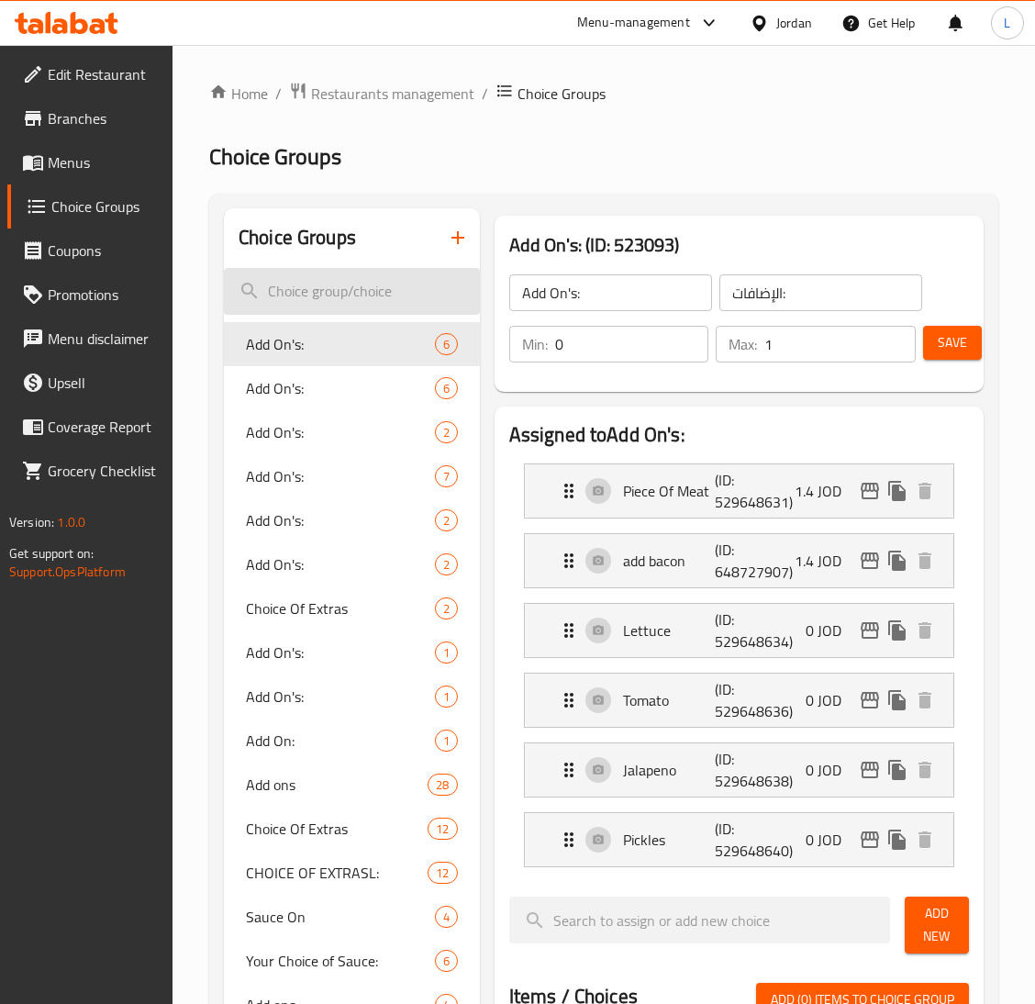
click at [329, 294] on input "search" at bounding box center [352, 291] width 256 height 47
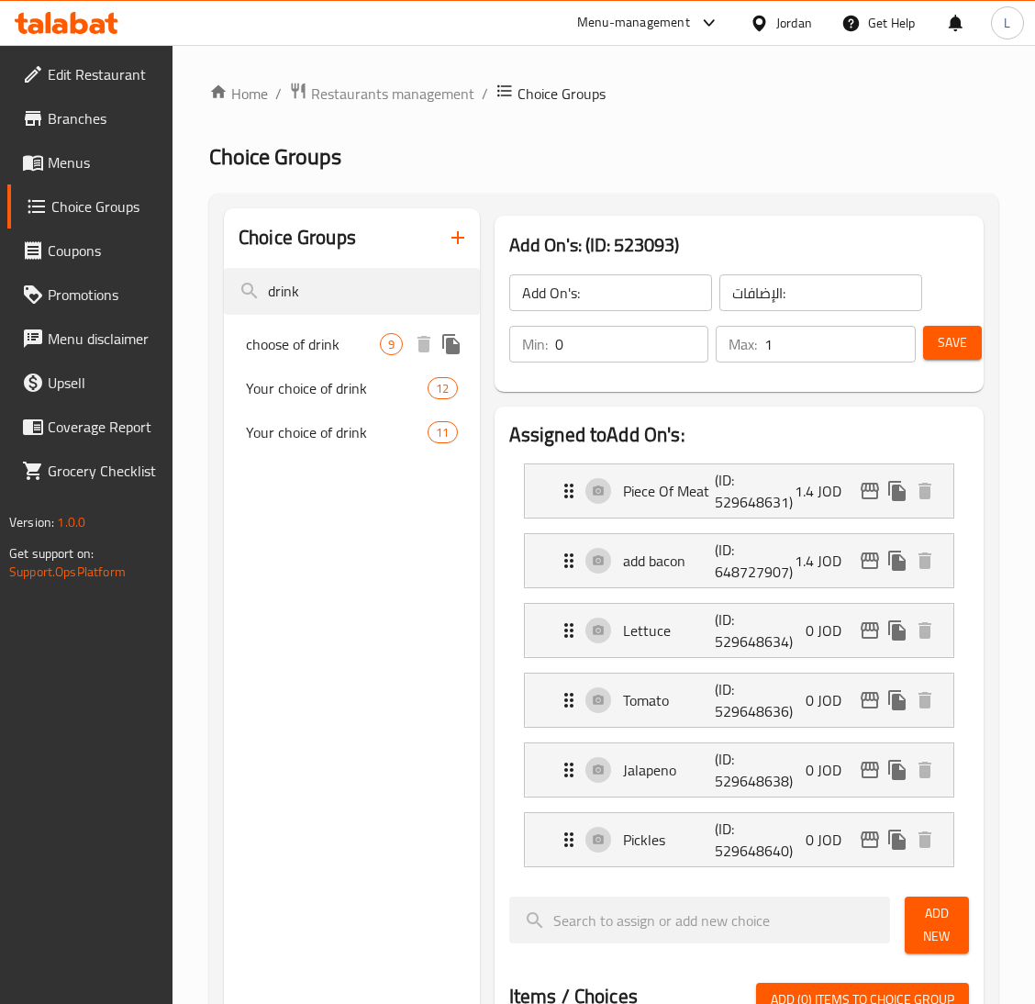
type input "drink"
drag, startPoint x: 299, startPoint y: 350, endPoint x: 329, endPoint y: 374, distance: 38.6
click at [300, 350] on span "choose of drink" at bounding box center [313, 344] width 134 height 22
type input "choose of drink"
type input "اختيارك من الشراب"
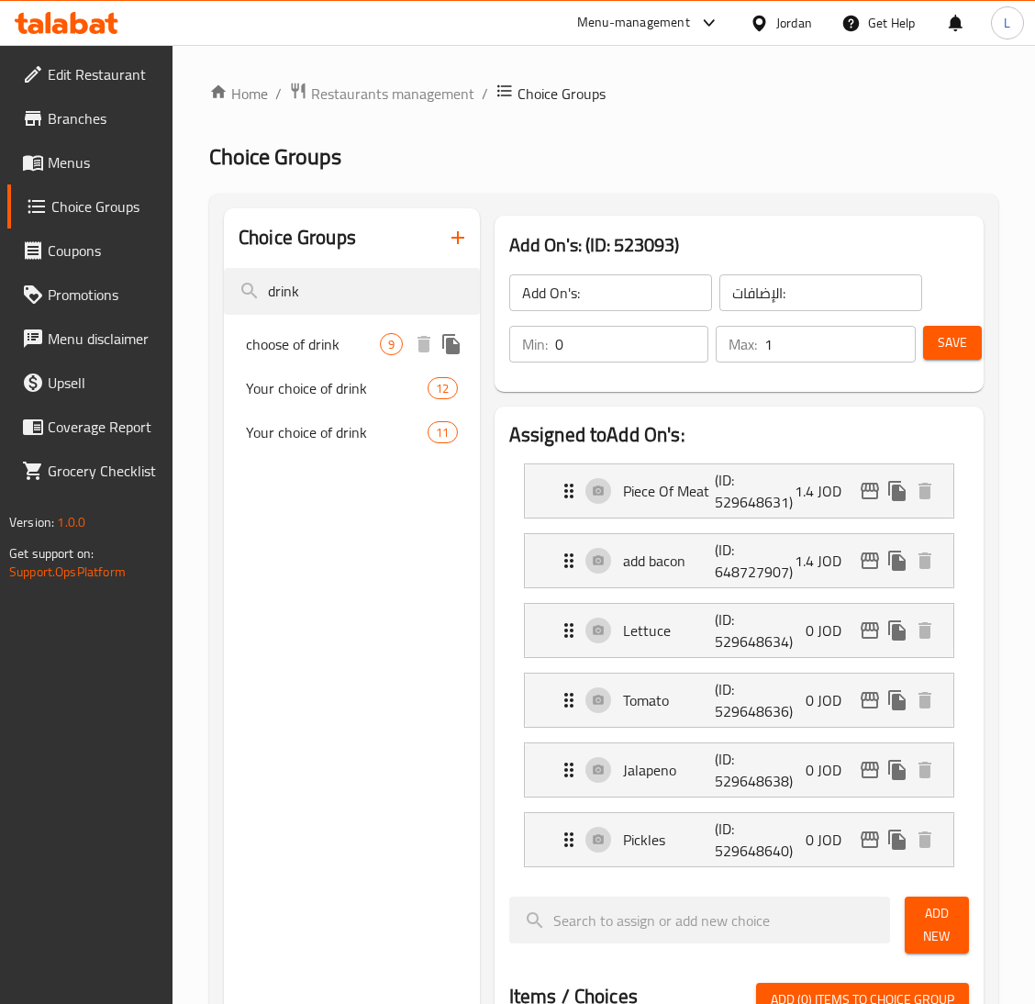
type input "1"
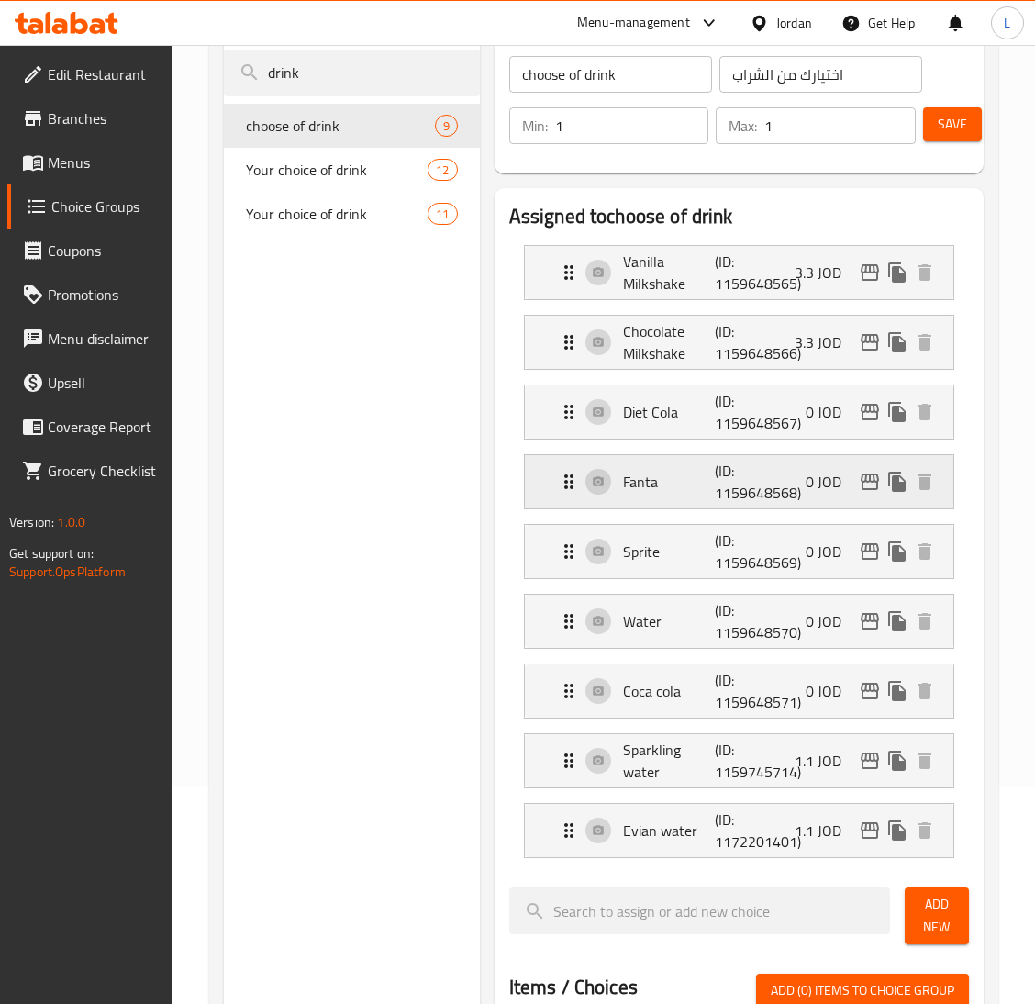
scroll to position [275, 0]
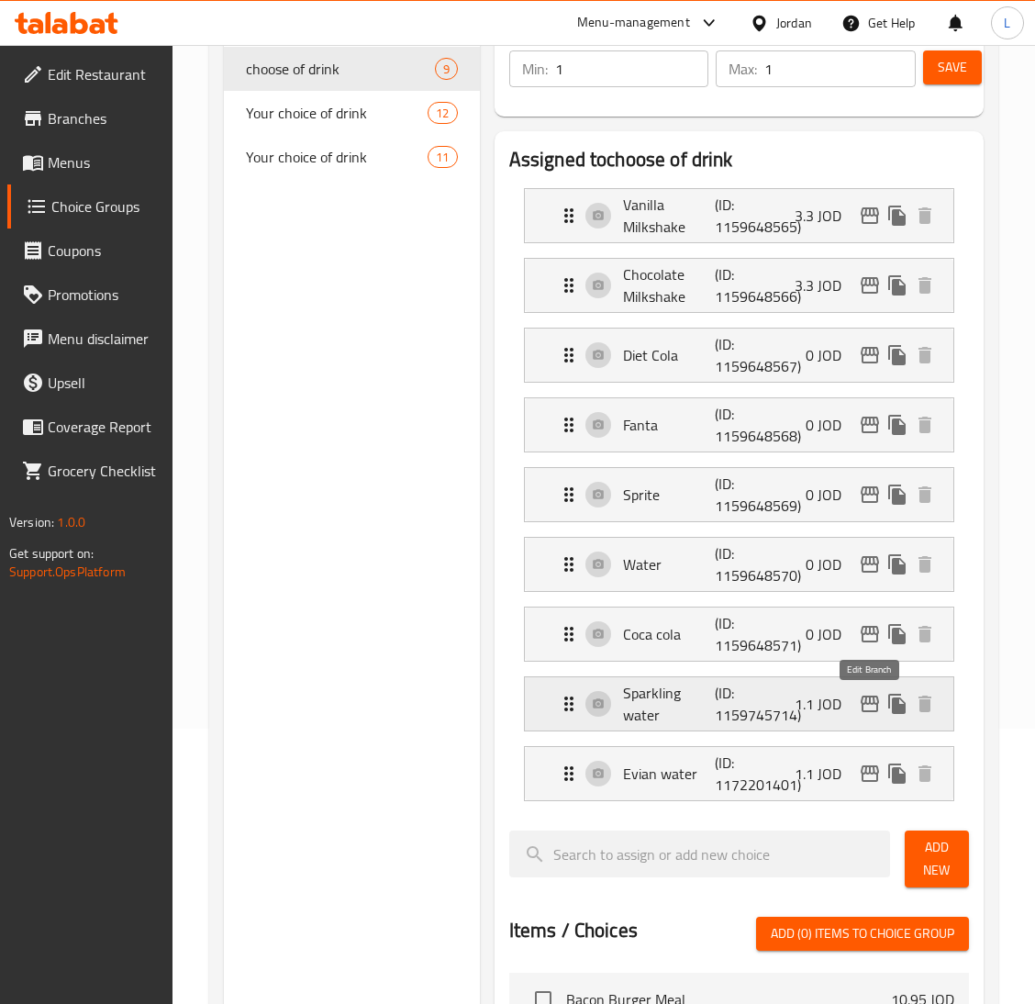
click at [865, 707] on icon "edit" at bounding box center [870, 704] width 22 height 22
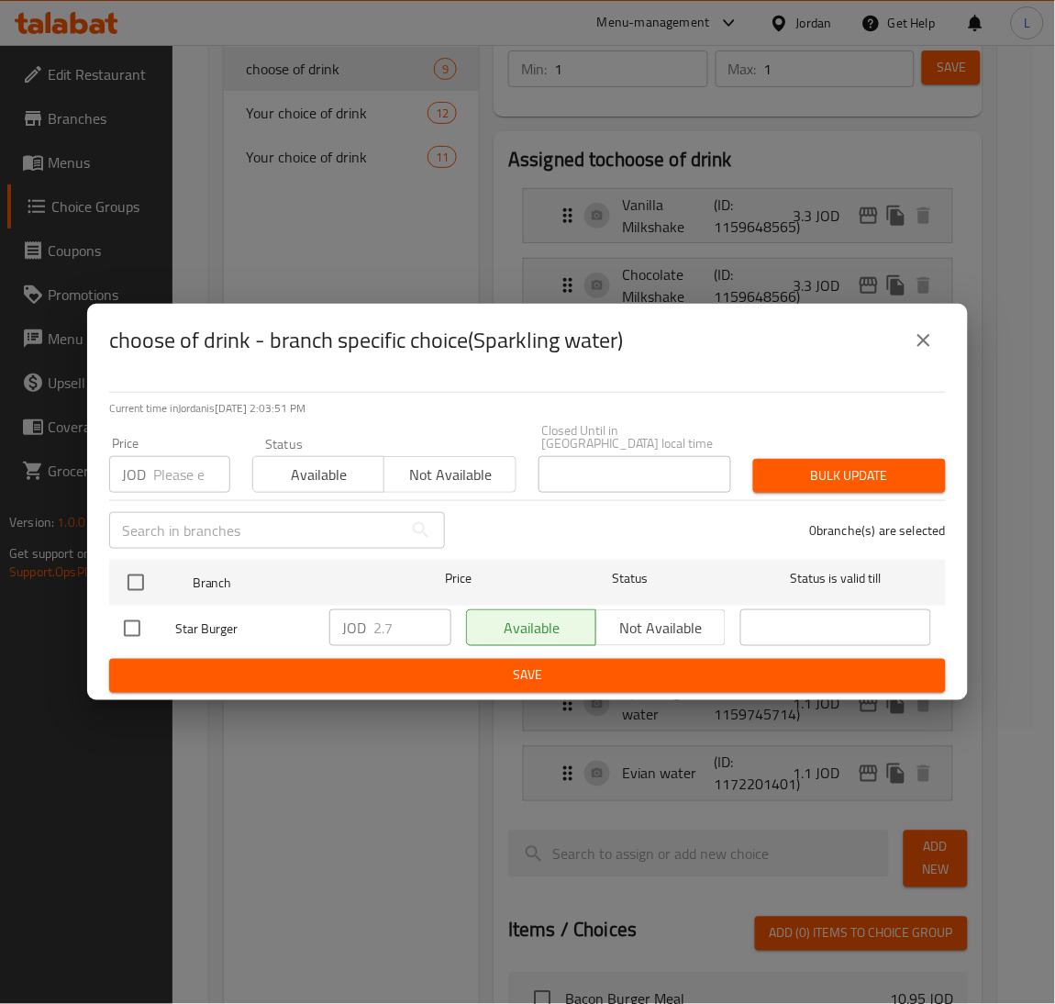
click at [173, 475] on input "number" at bounding box center [191, 474] width 77 height 37
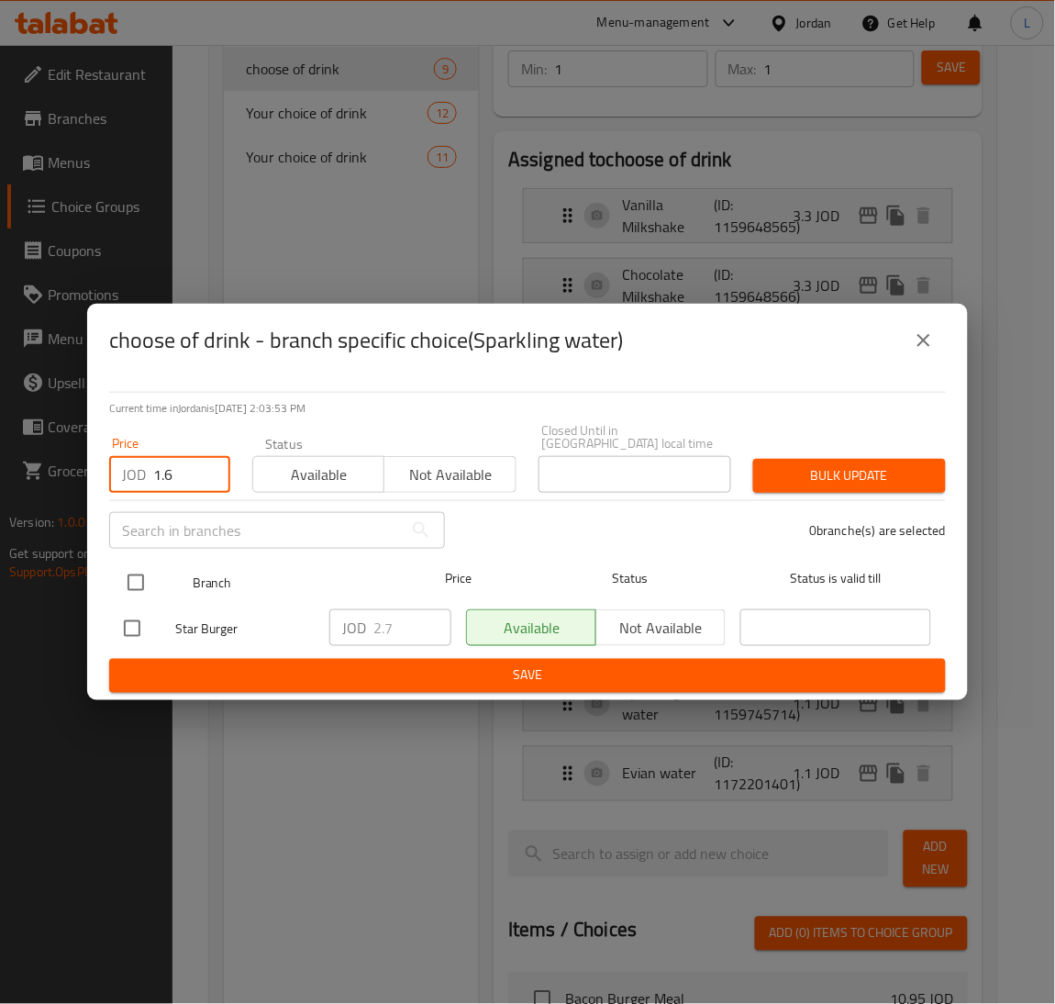
type input "1.6"
click at [130, 577] on input "checkbox" at bounding box center [136, 582] width 39 height 39
checkbox input "true"
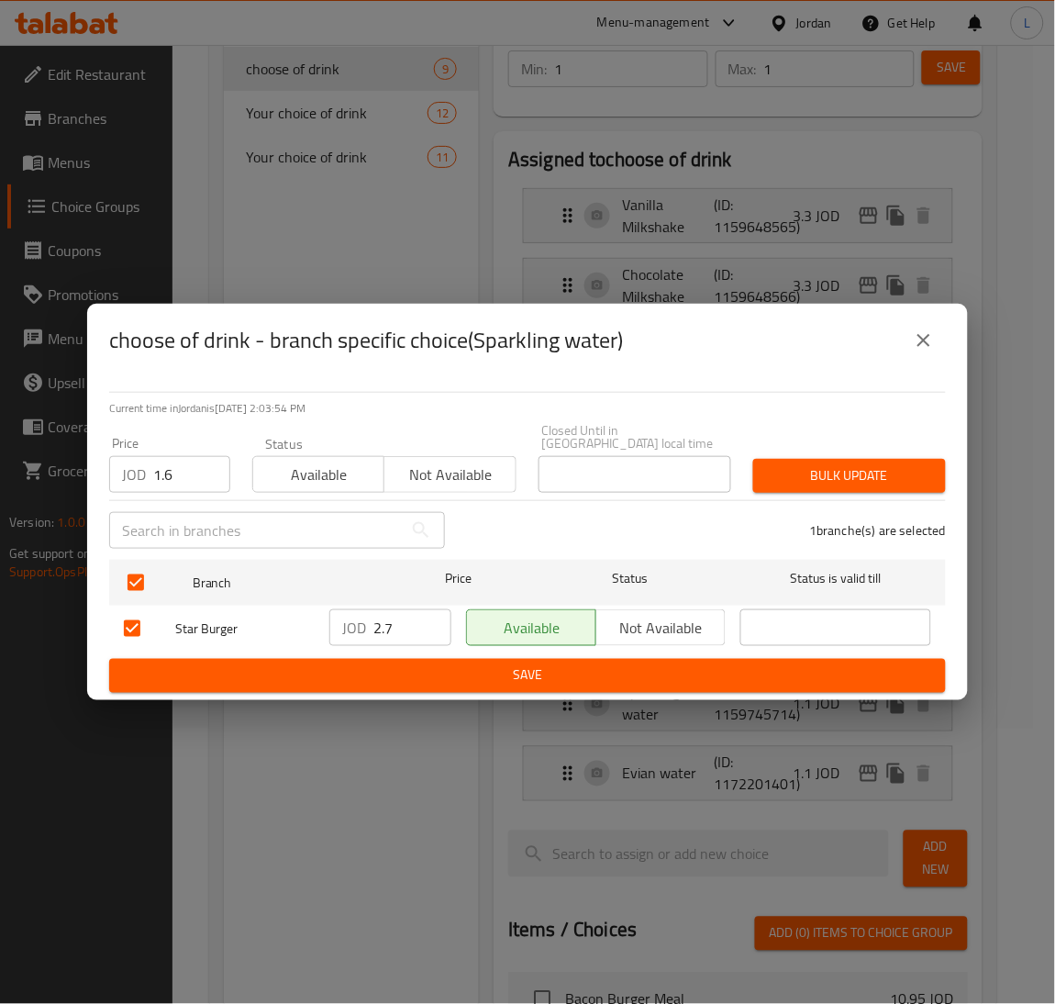
click at [853, 464] on span "Bulk update" at bounding box center [849, 475] width 163 height 23
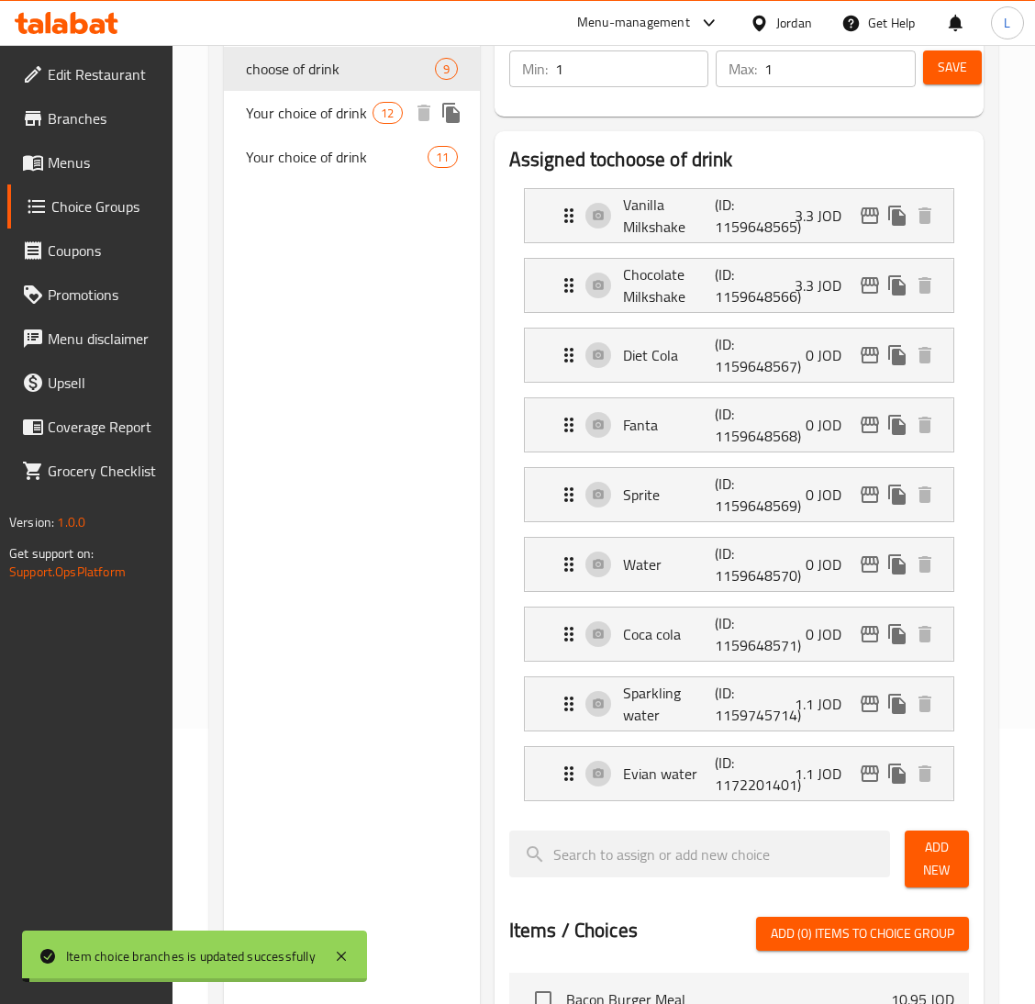
click at [313, 117] on span "Your choice of drink" at bounding box center [309, 113] width 127 height 22
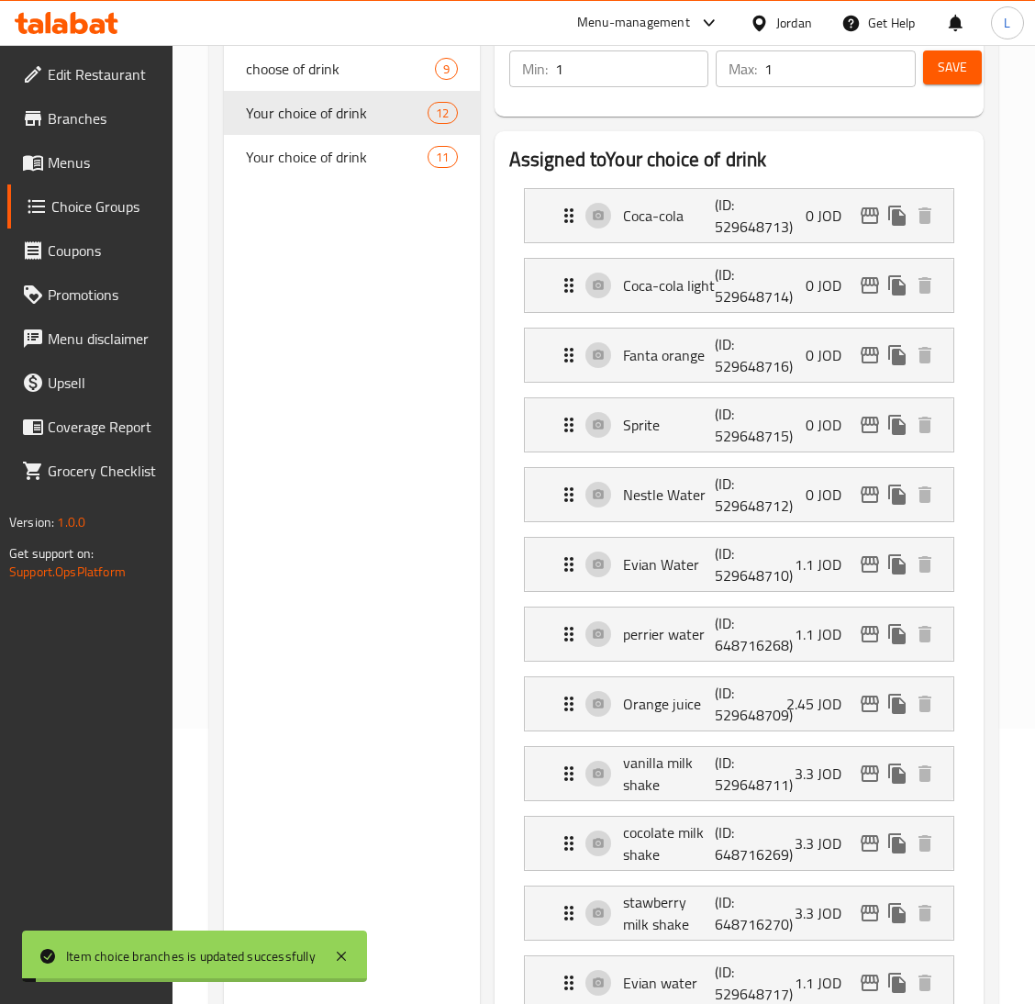
type input "Your choice of drink"
type input "اختيارك للمشروب"
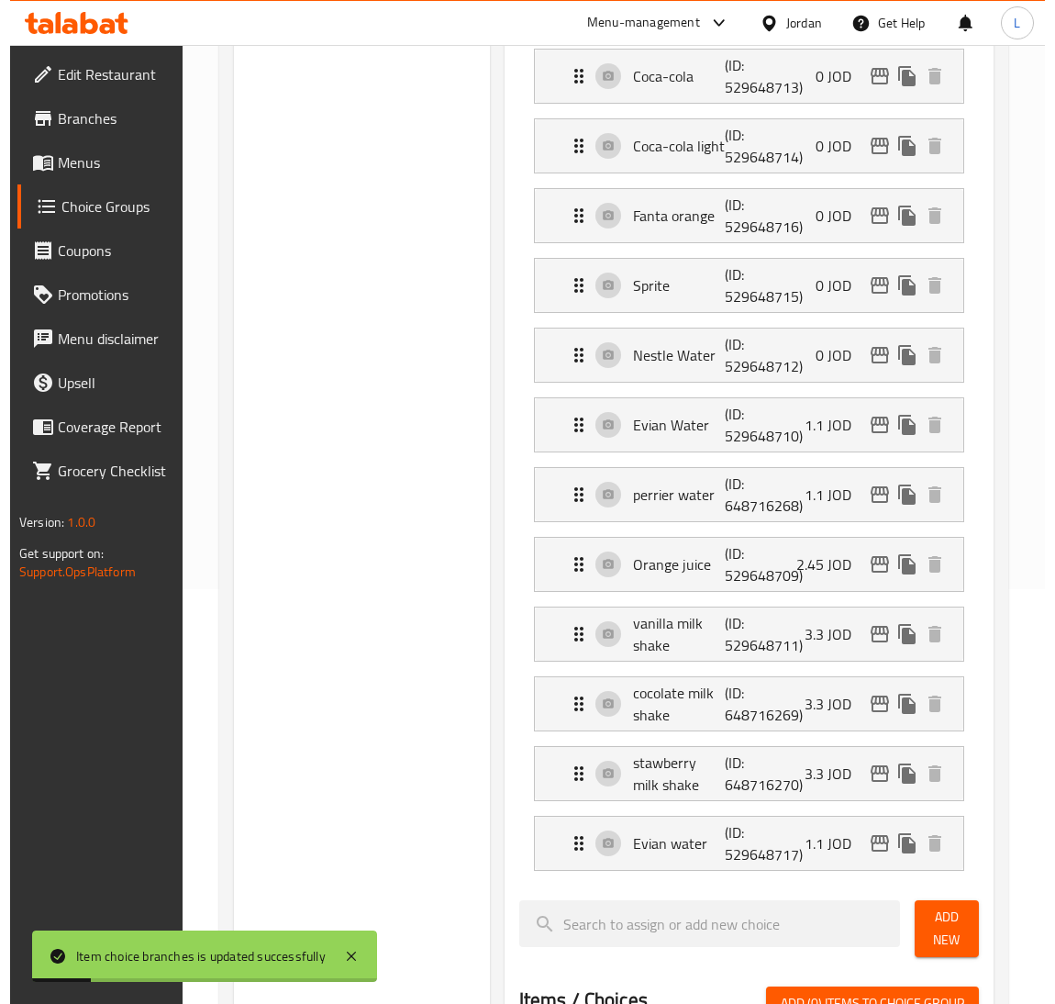
scroll to position [412, 0]
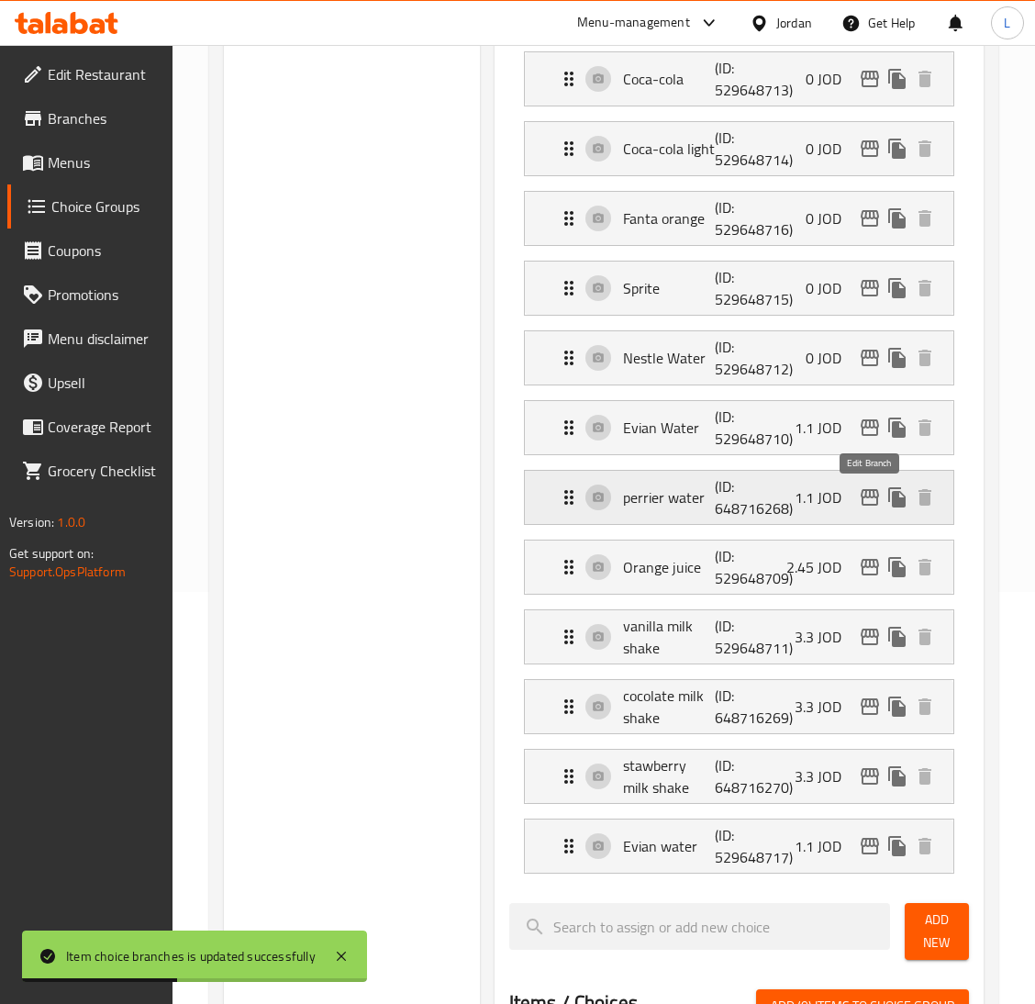
click at [864, 497] on icon "edit" at bounding box center [870, 497] width 18 height 17
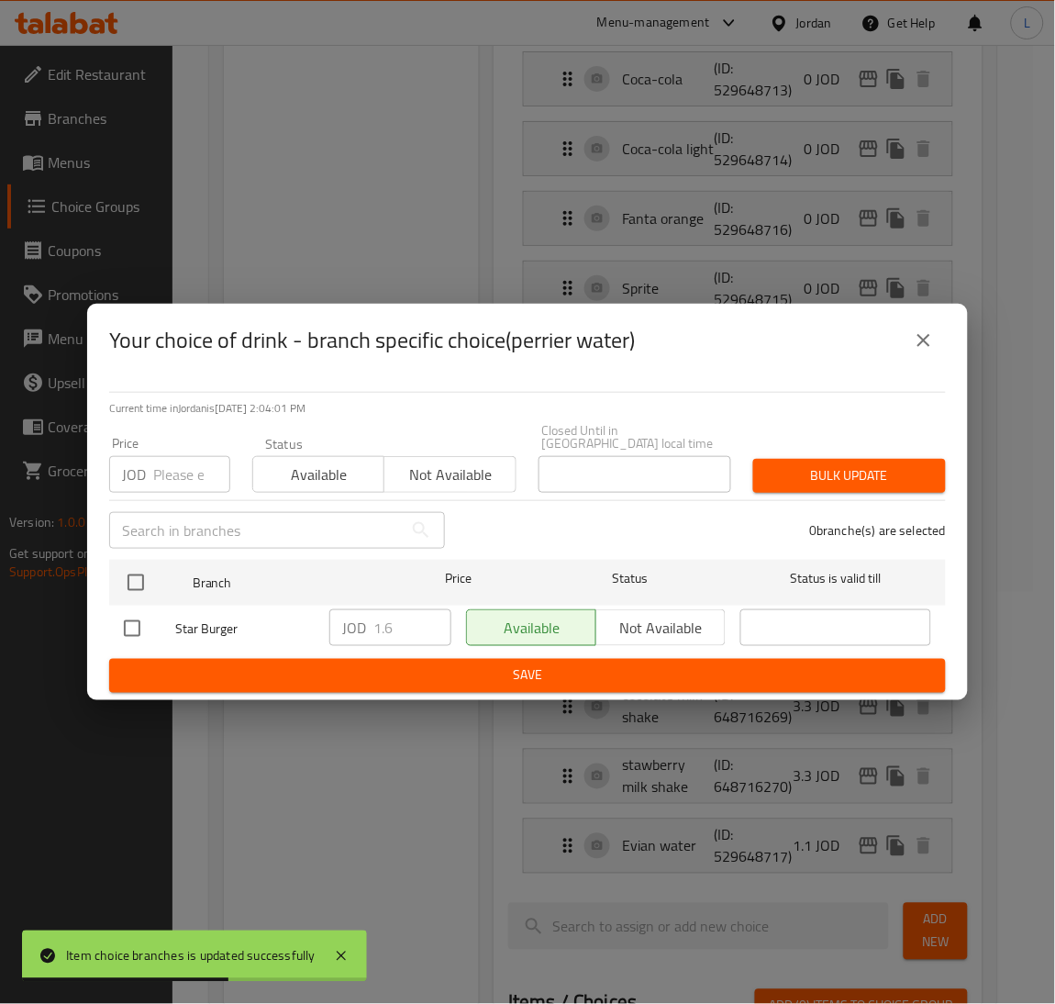
click at [932, 343] on icon "close" at bounding box center [924, 340] width 22 height 22
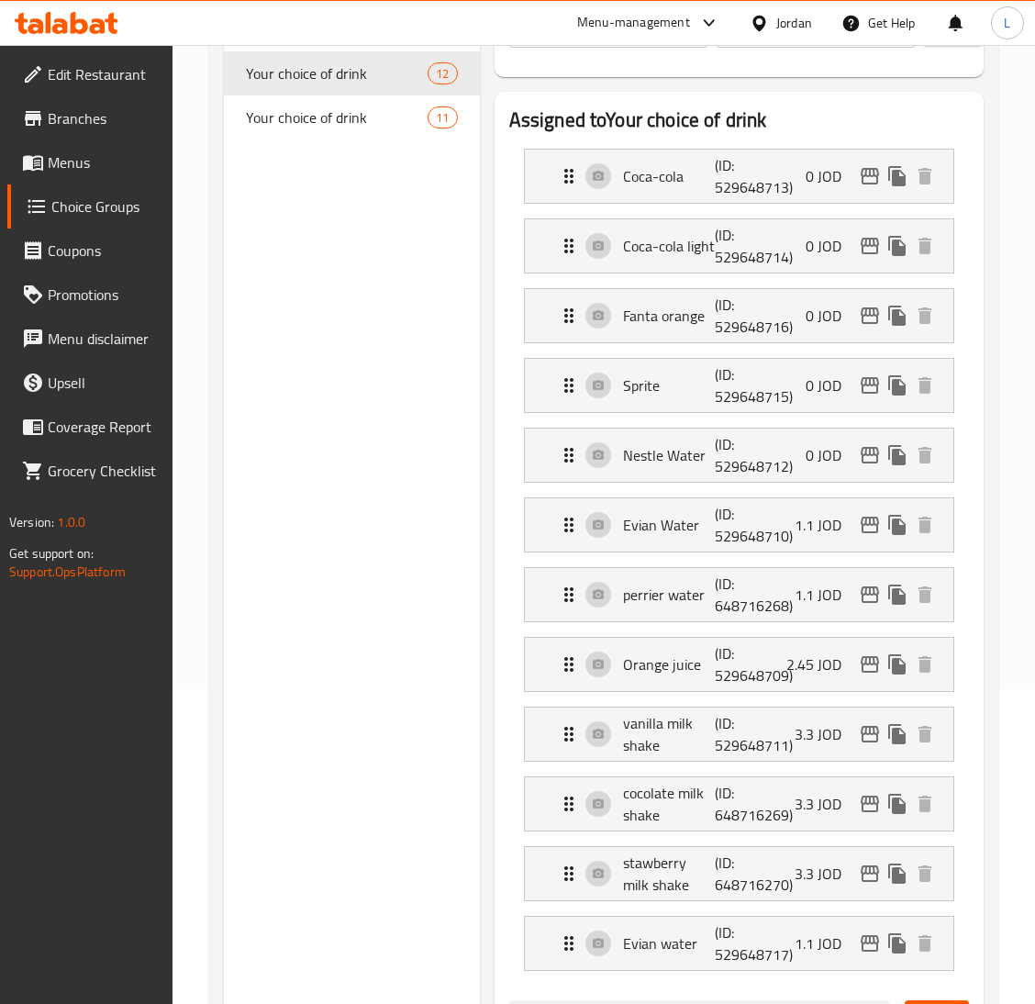
scroll to position [275, 0]
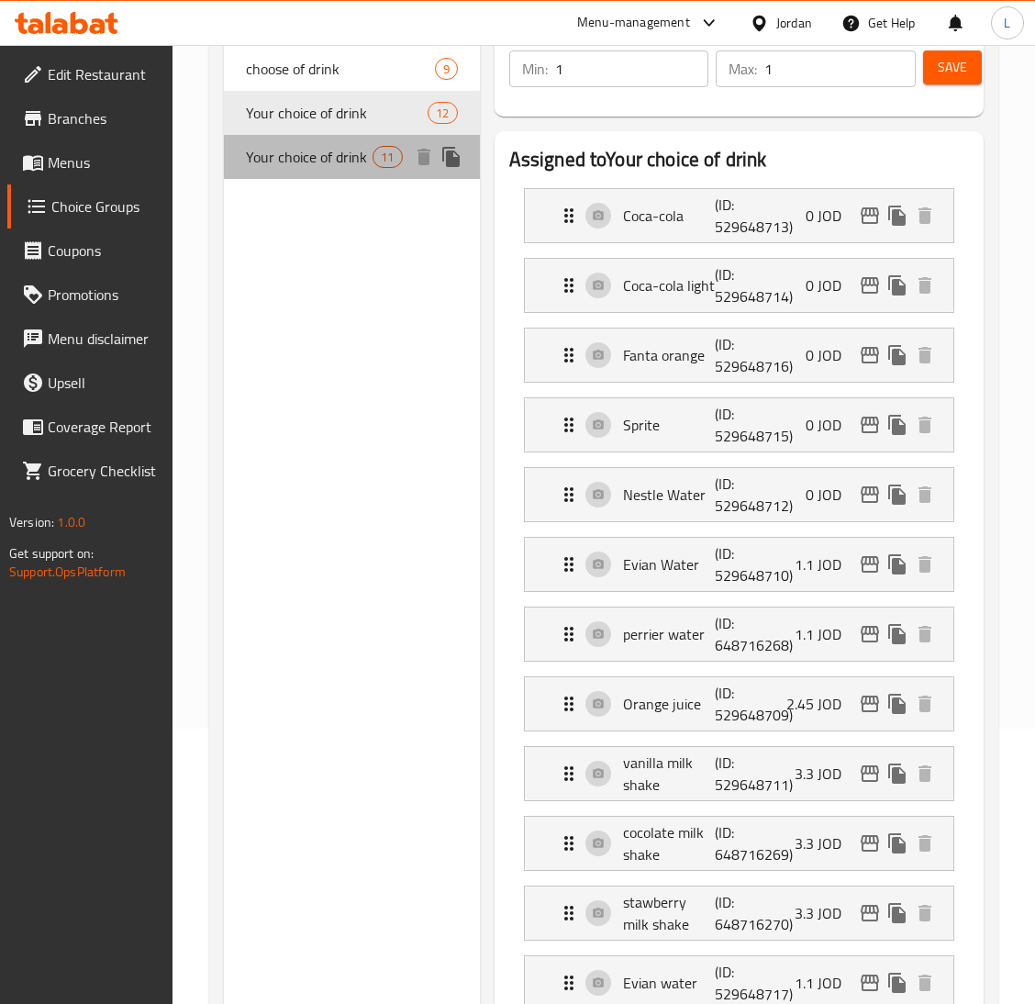
click at [298, 153] on span "Your choice of drink" at bounding box center [309, 157] width 127 height 22
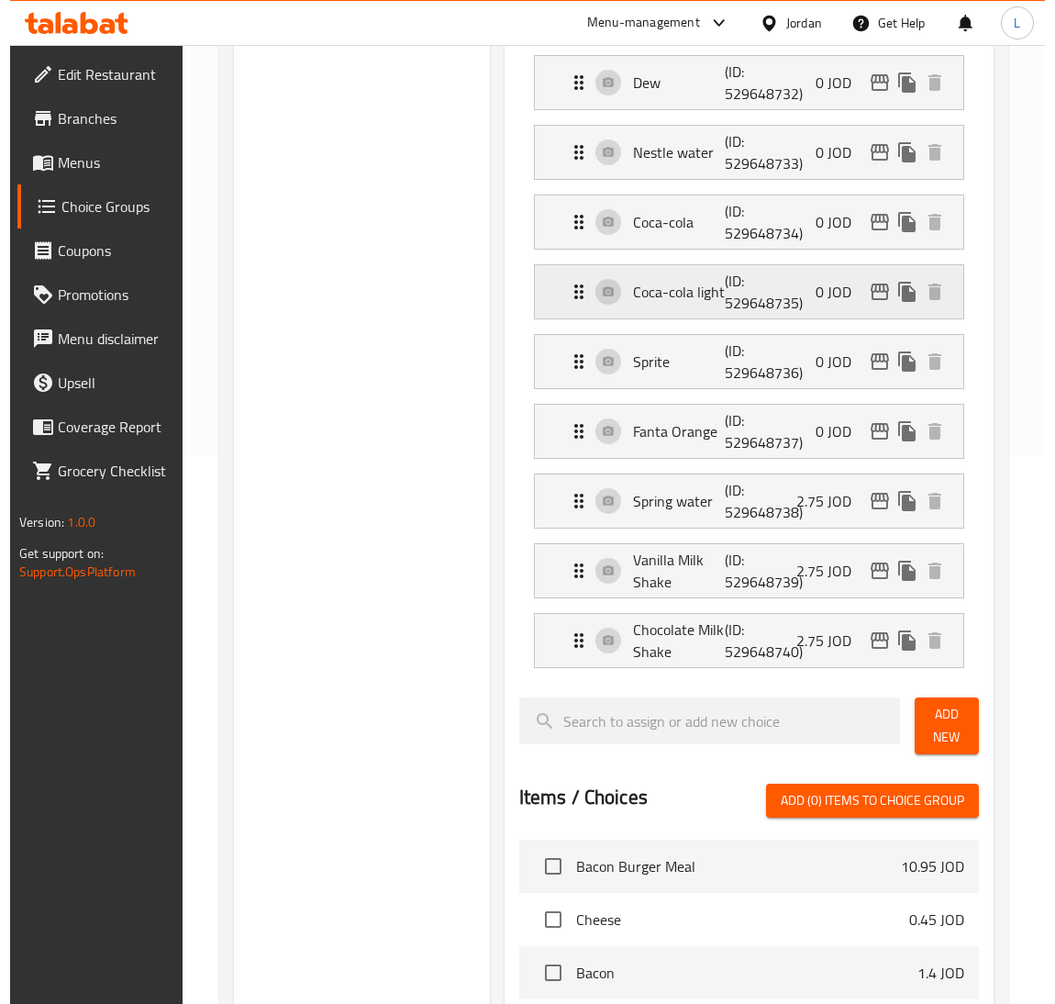
scroll to position [551, 0]
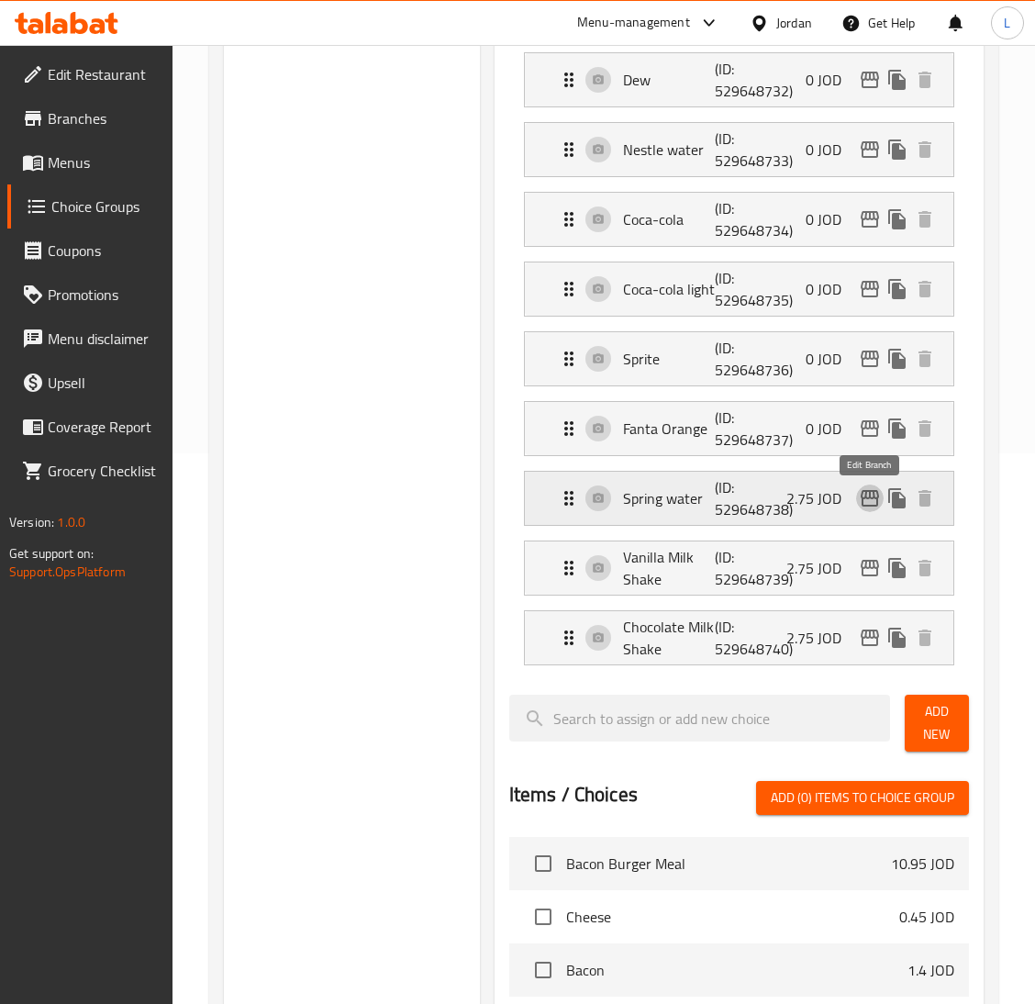
click at [875, 504] on icon "edit" at bounding box center [870, 498] width 22 height 22
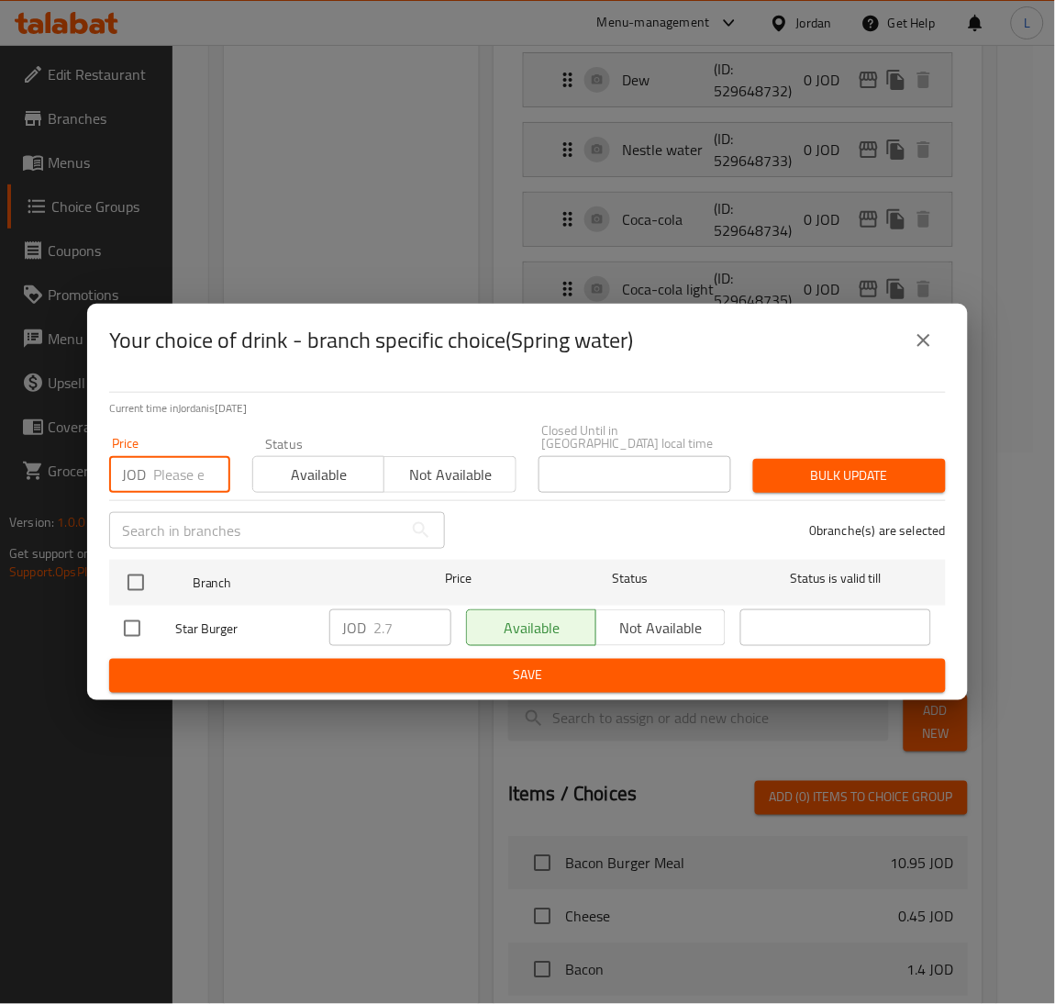
click at [186, 460] on input "number" at bounding box center [191, 474] width 77 height 37
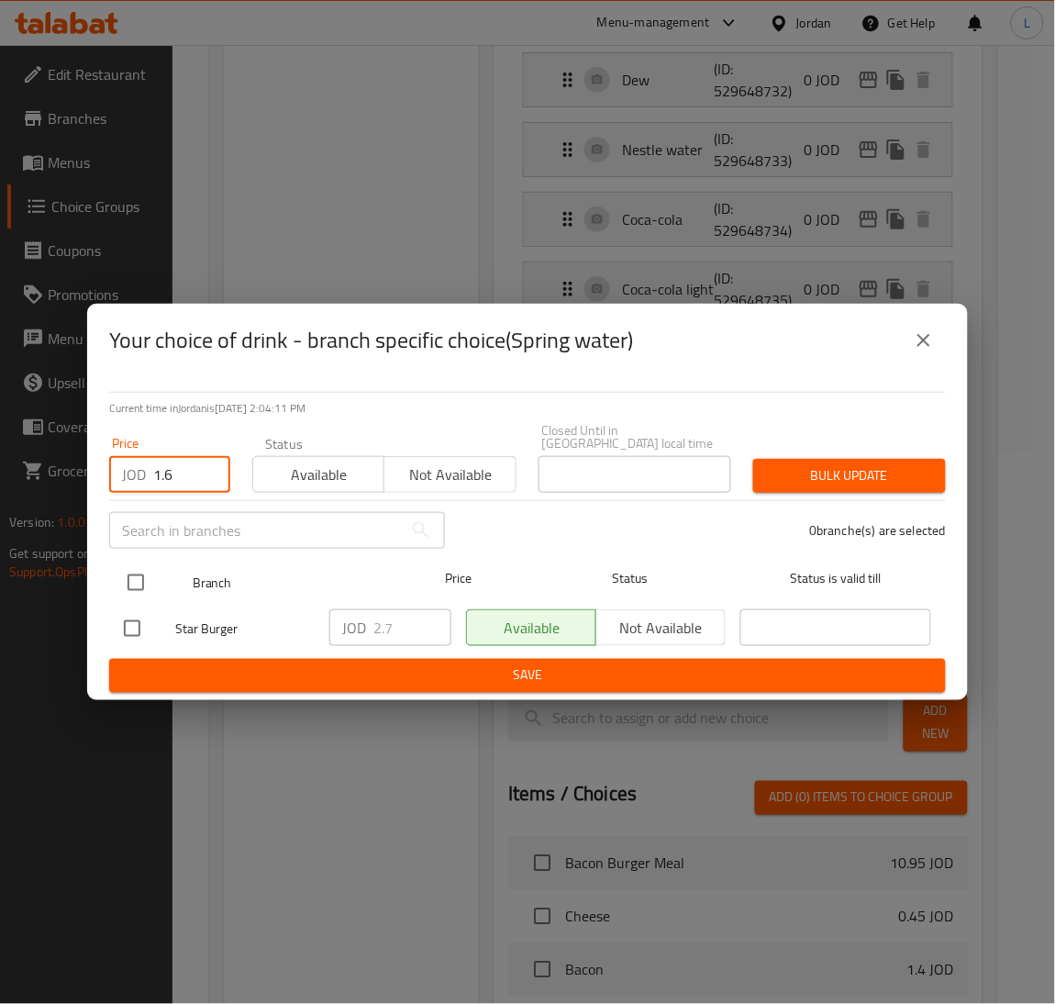
type input "1.6"
click at [128, 580] on input "checkbox" at bounding box center [136, 582] width 39 height 39
checkbox input "true"
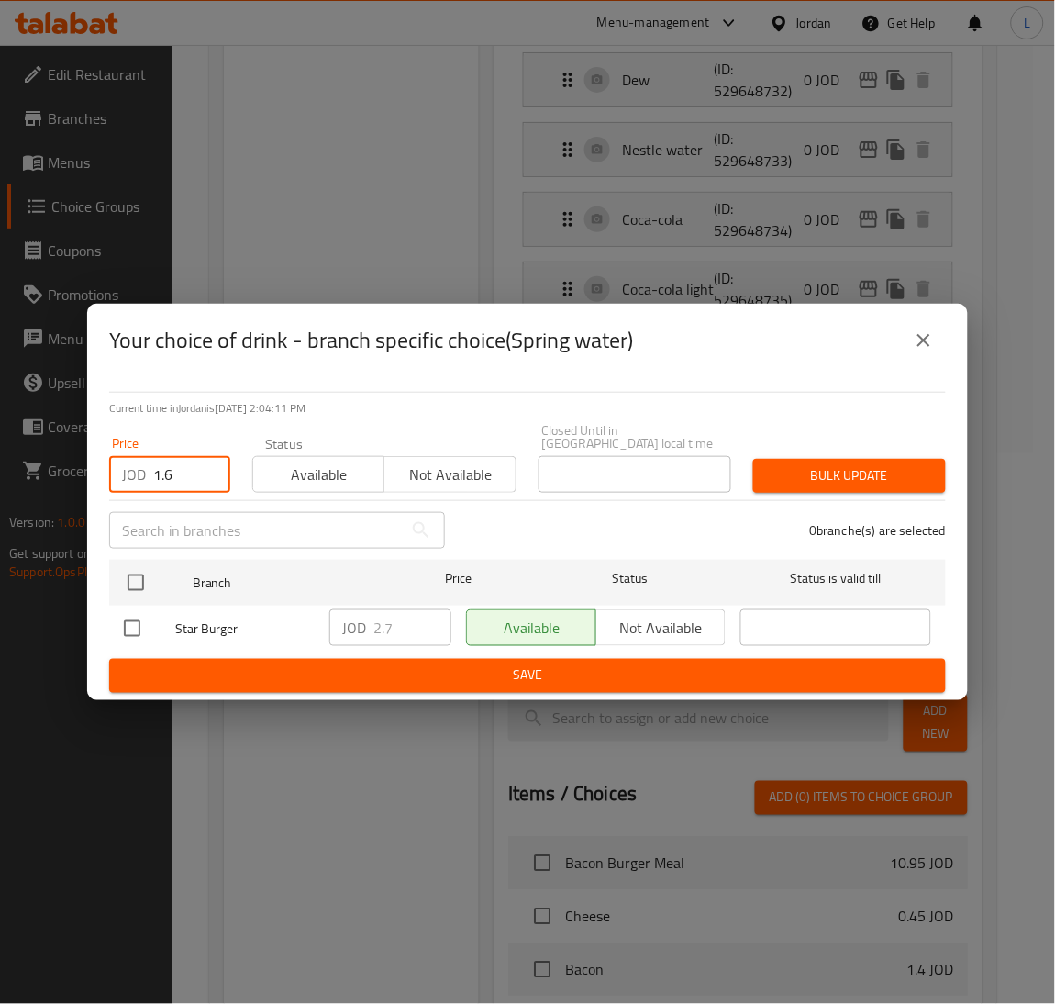
checkbox input "true"
click at [871, 464] on span "Bulk update" at bounding box center [849, 475] width 163 height 23
